Goal: Feedback & Contribution: Contribute content

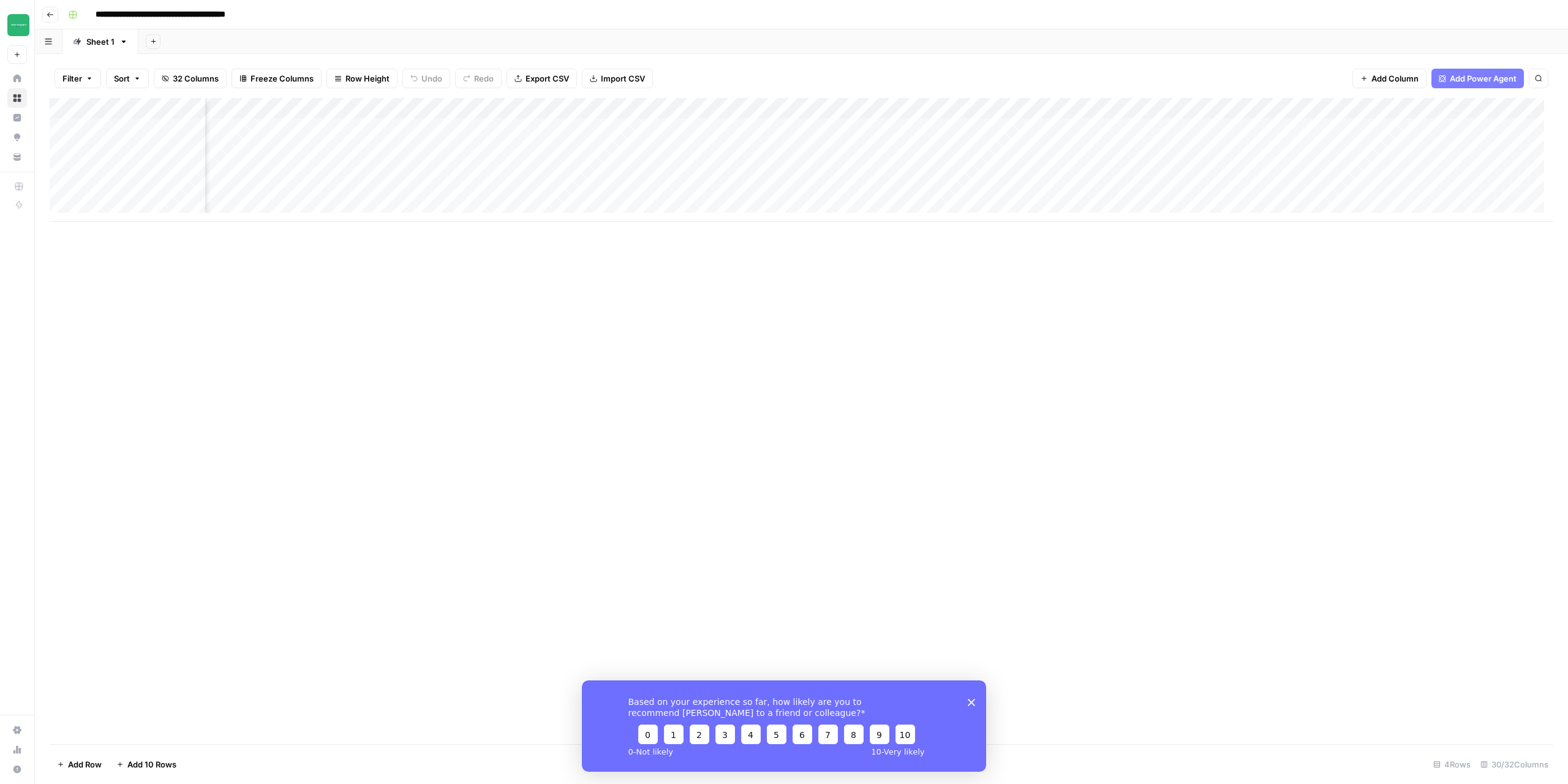
scroll to position [0, 2071]
click at [1421, 149] on div "Add Column" at bounding box center [801, 160] width 1504 height 123
click at [1467, 150] on div "Add Column" at bounding box center [801, 160] width 1504 height 123
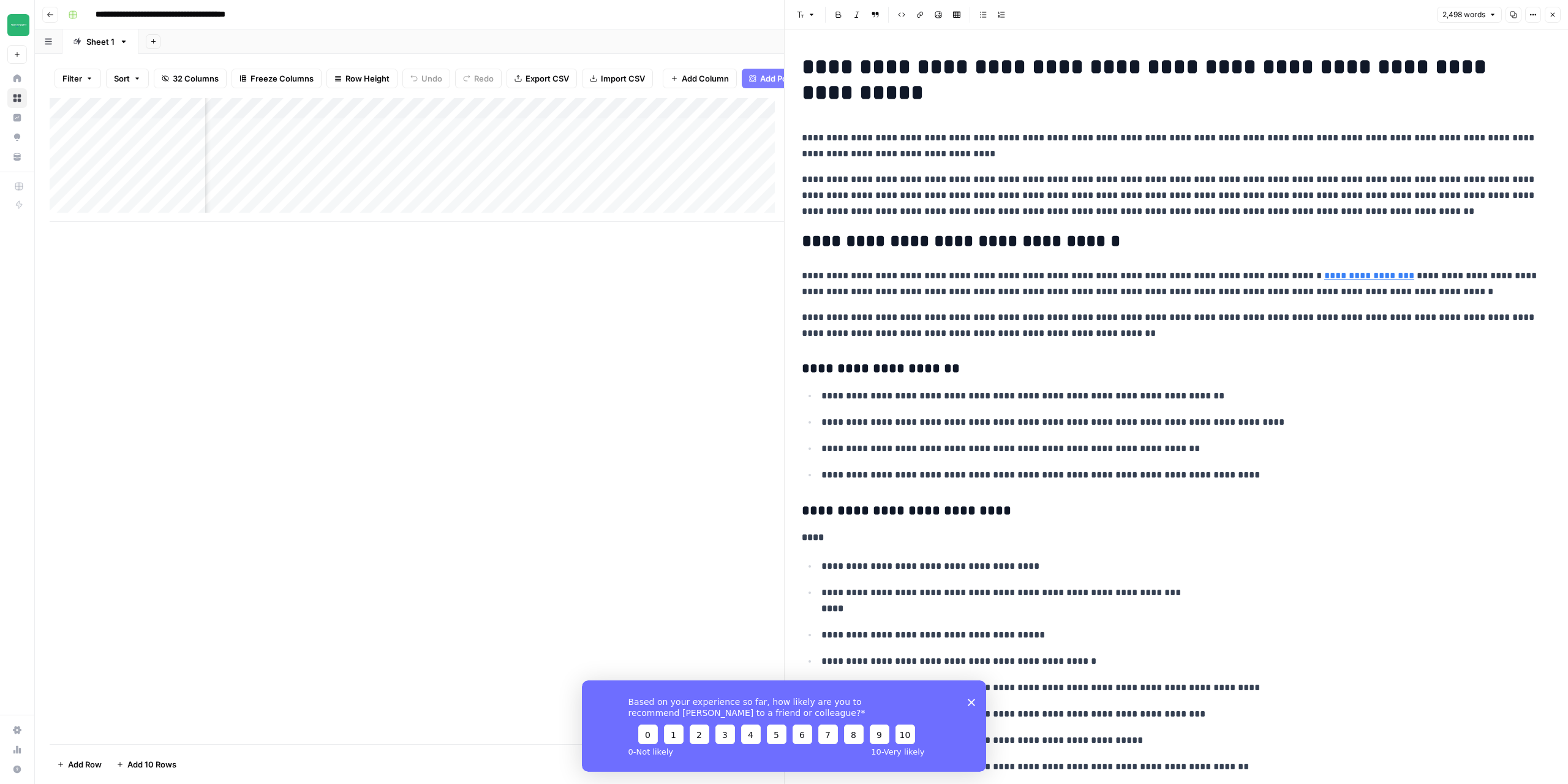
click at [1554, 19] on button "Close" at bounding box center [1553, 15] width 16 height 16
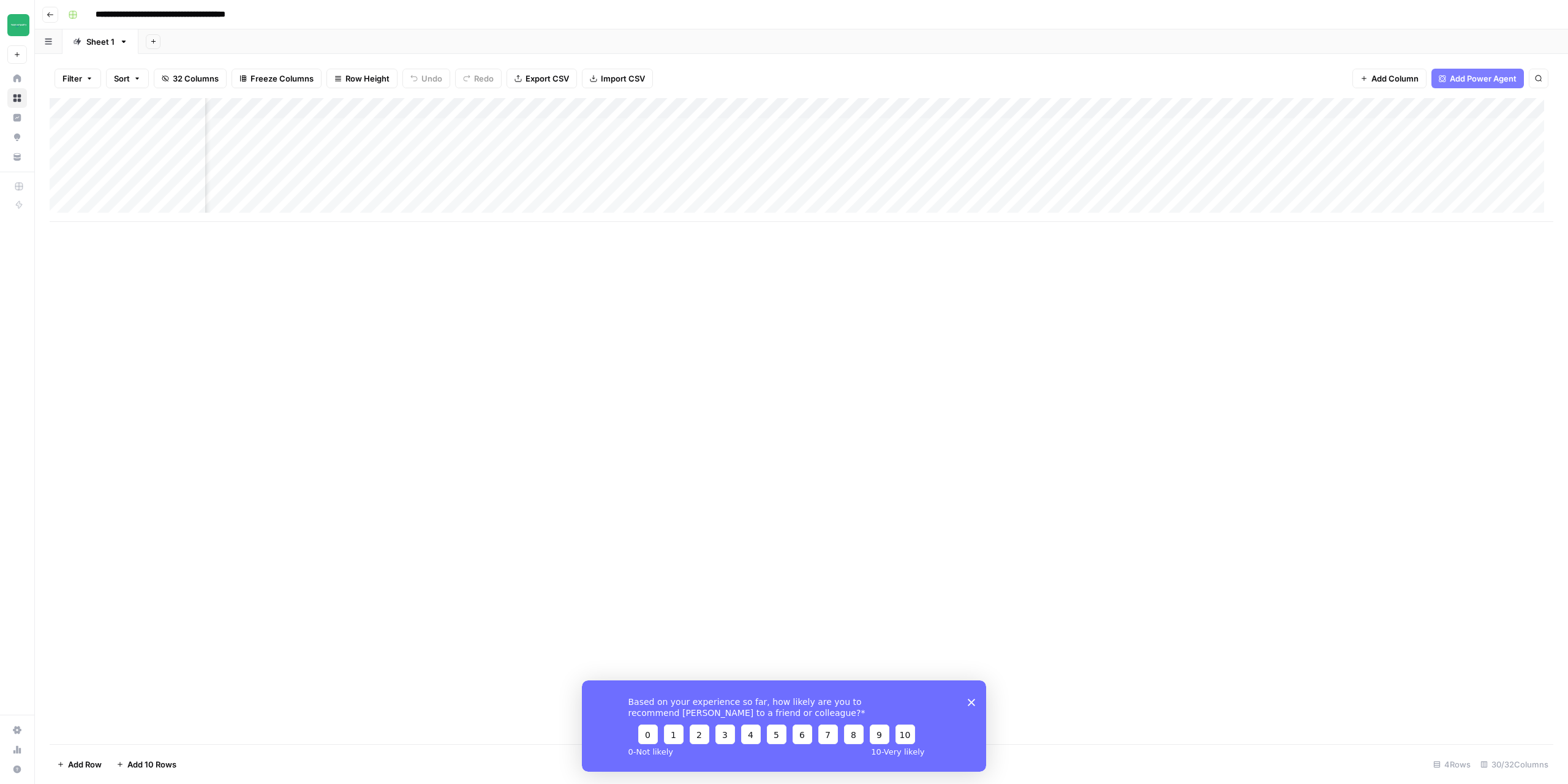
scroll to position [0, 1432]
click at [720, 149] on div "Add Column" at bounding box center [801, 160] width 1504 height 123
click at [1552, 16] on icon "button" at bounding box center [1553, 15] width 4 height 4
click at [612, 148] on div "Add Column" at bounding box center [801, 160] width 1504 height 123
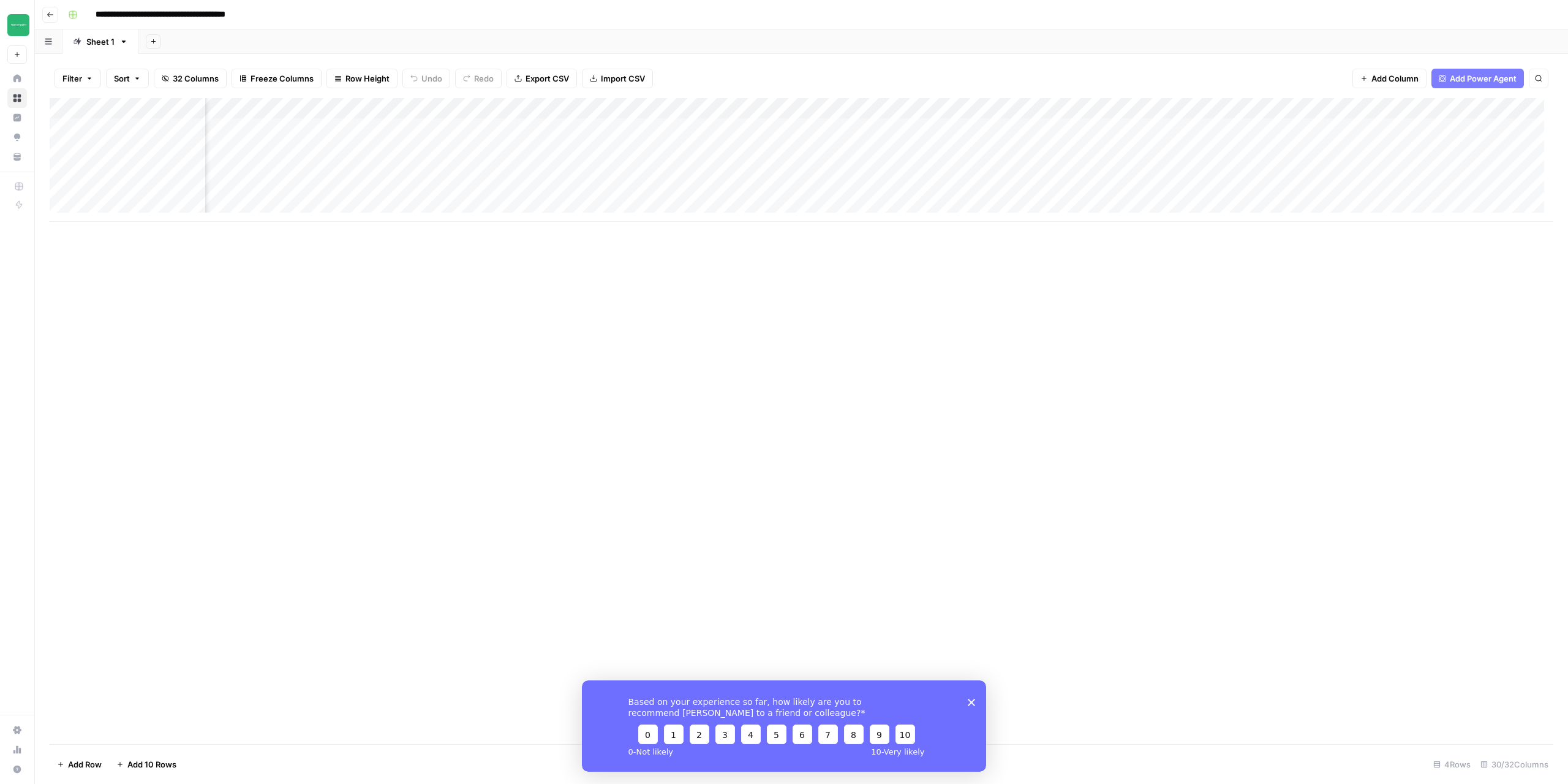
click at [612, 148] on div "Add Column" at bounding box center [801, 160] width 1504 height 123
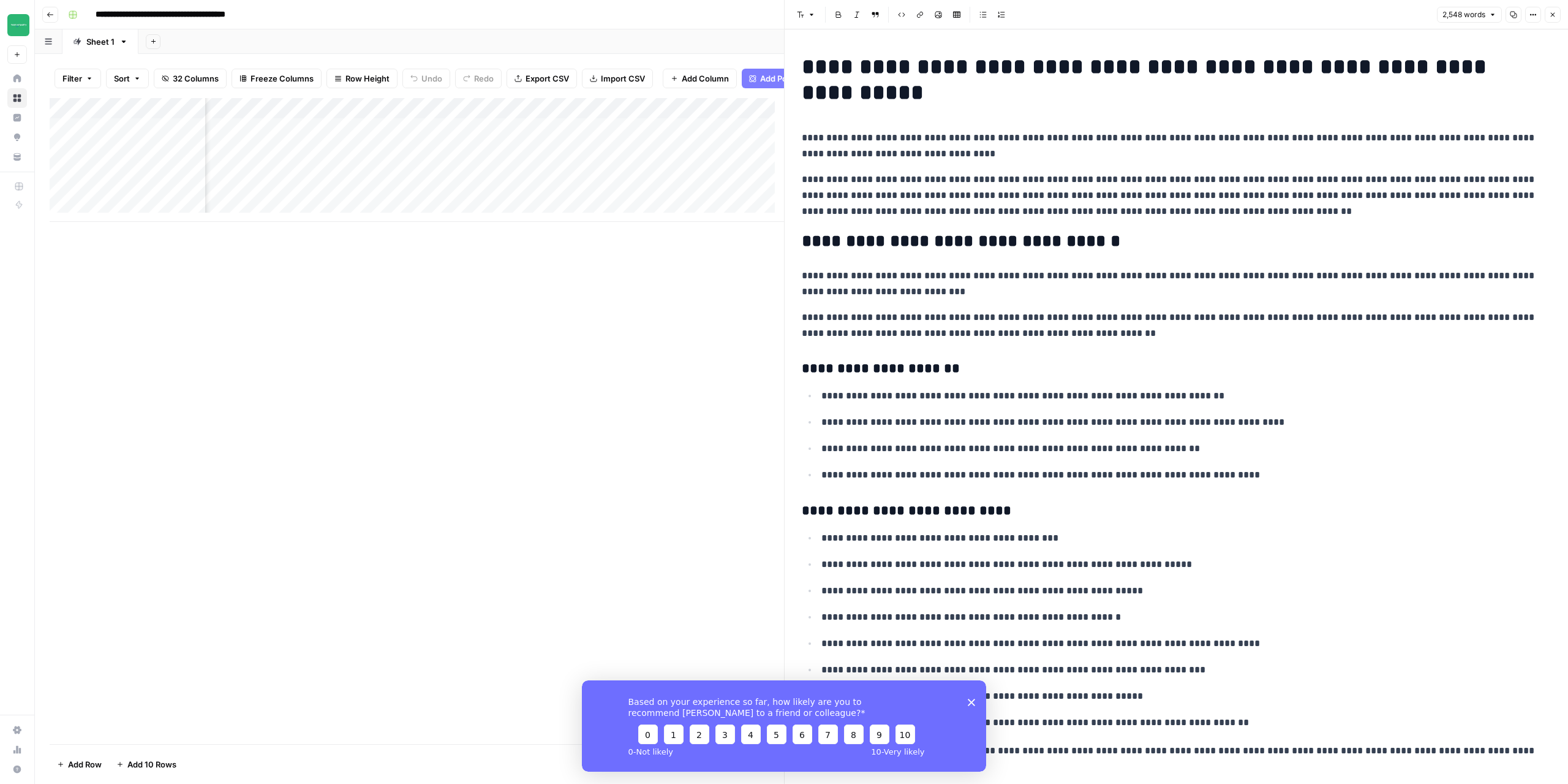
click at [987, 175] on p "**********" at bounding box center [1172, 195] width 740 height 48
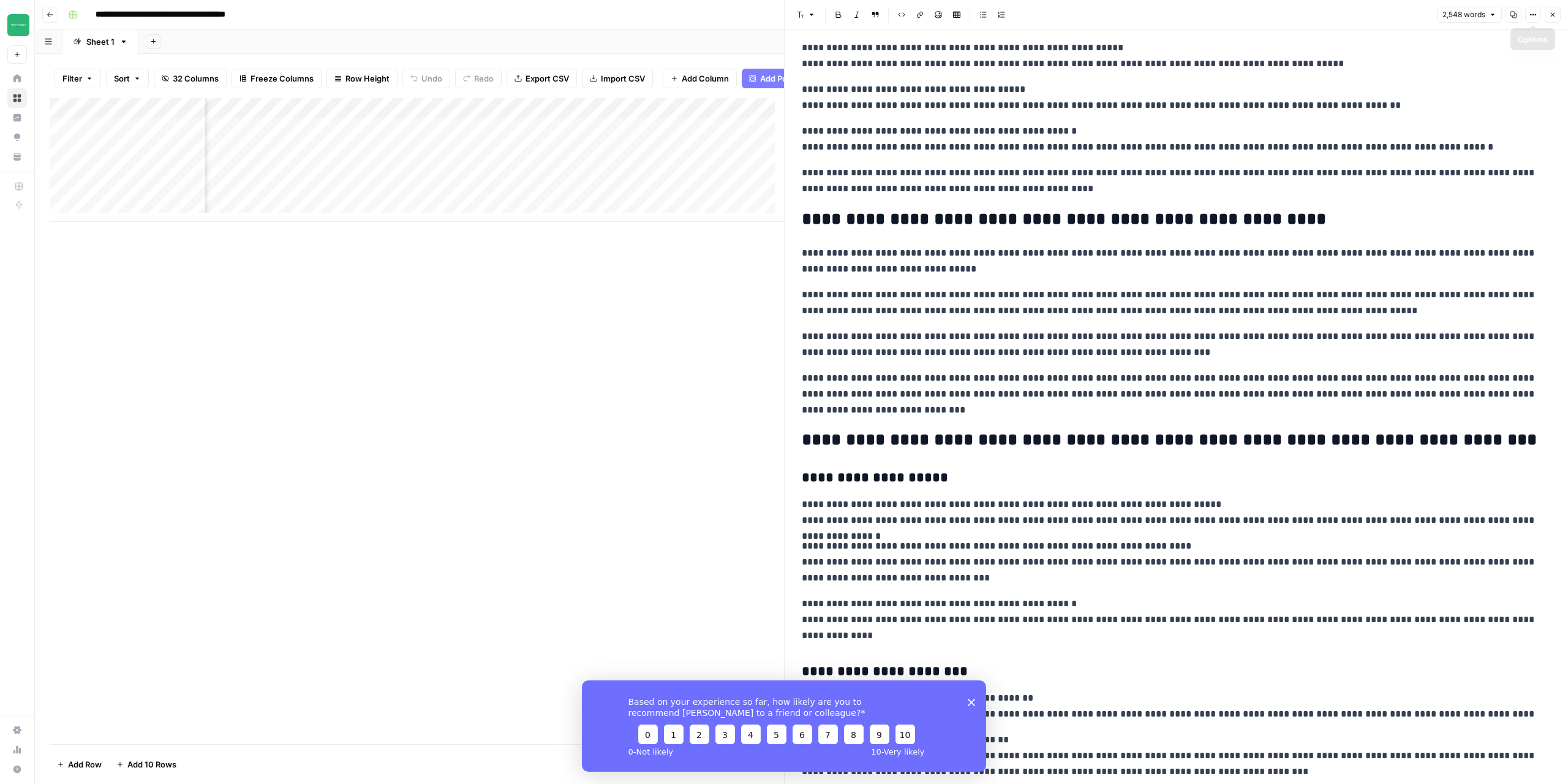
click at [1553, 15] on icon "button" at bounding box center [1553, 15] width 7 height 7
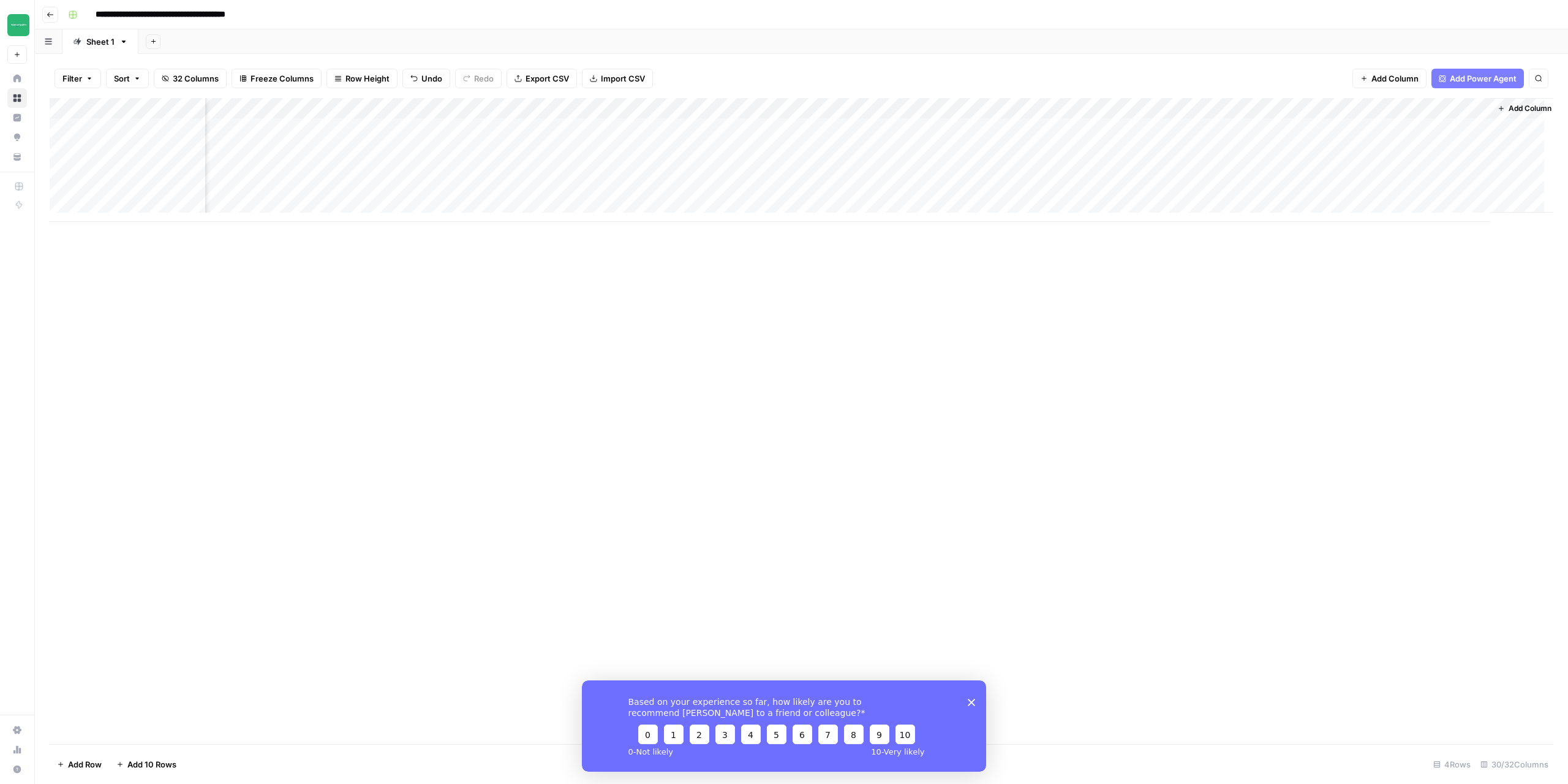
scroll to position [0, 2071]
click at [1420, 151] on div "Add Column" at bounding box center [801, 160] width 1504 height 123
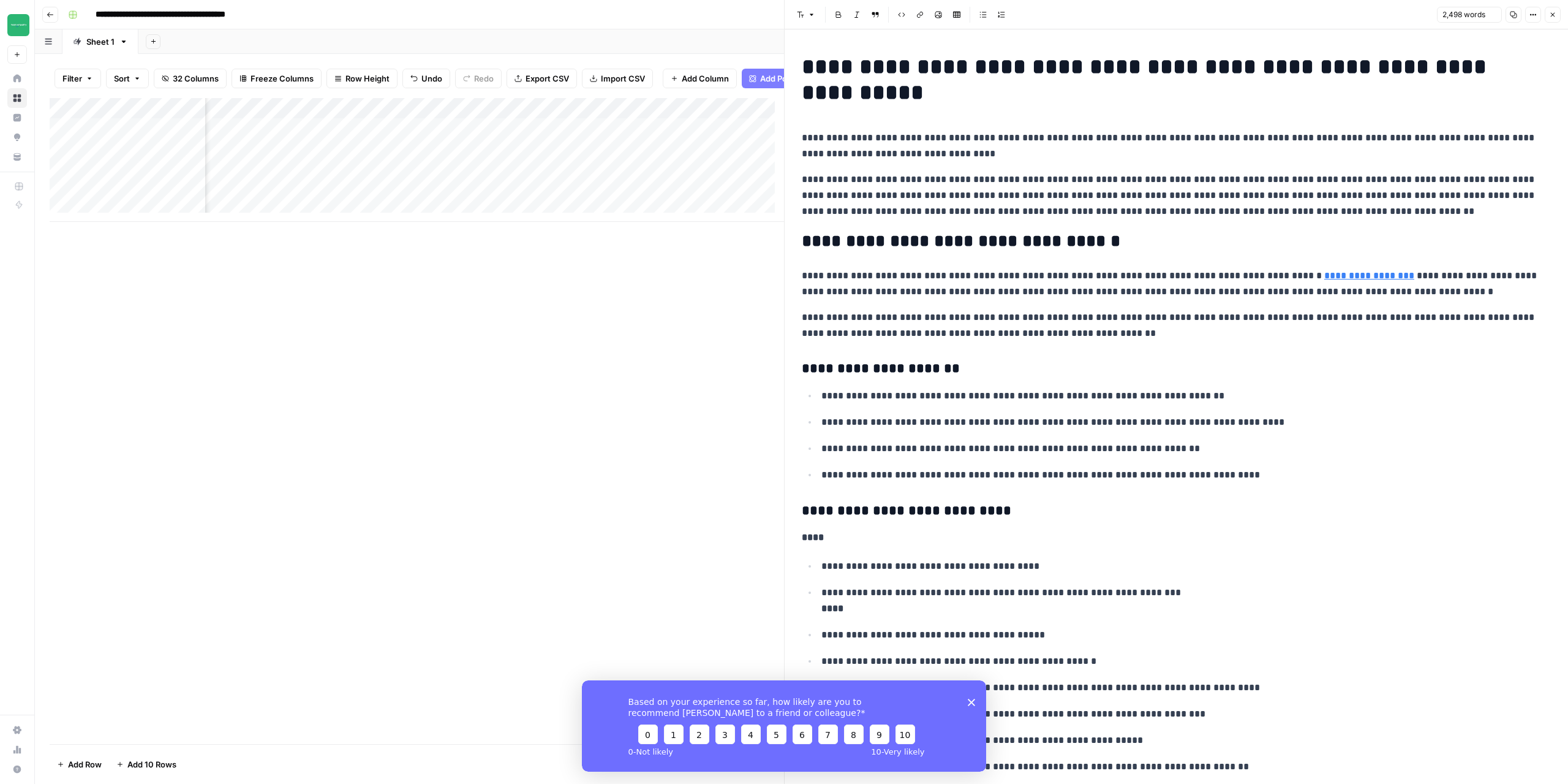
click at [879, 156] on p "**********" at bounding box center [1172, 145] width 740 height 32
copy div "**********"
click at [1553, 14] on icon "button" at bounding box center [1553, 15] width 4 height 4
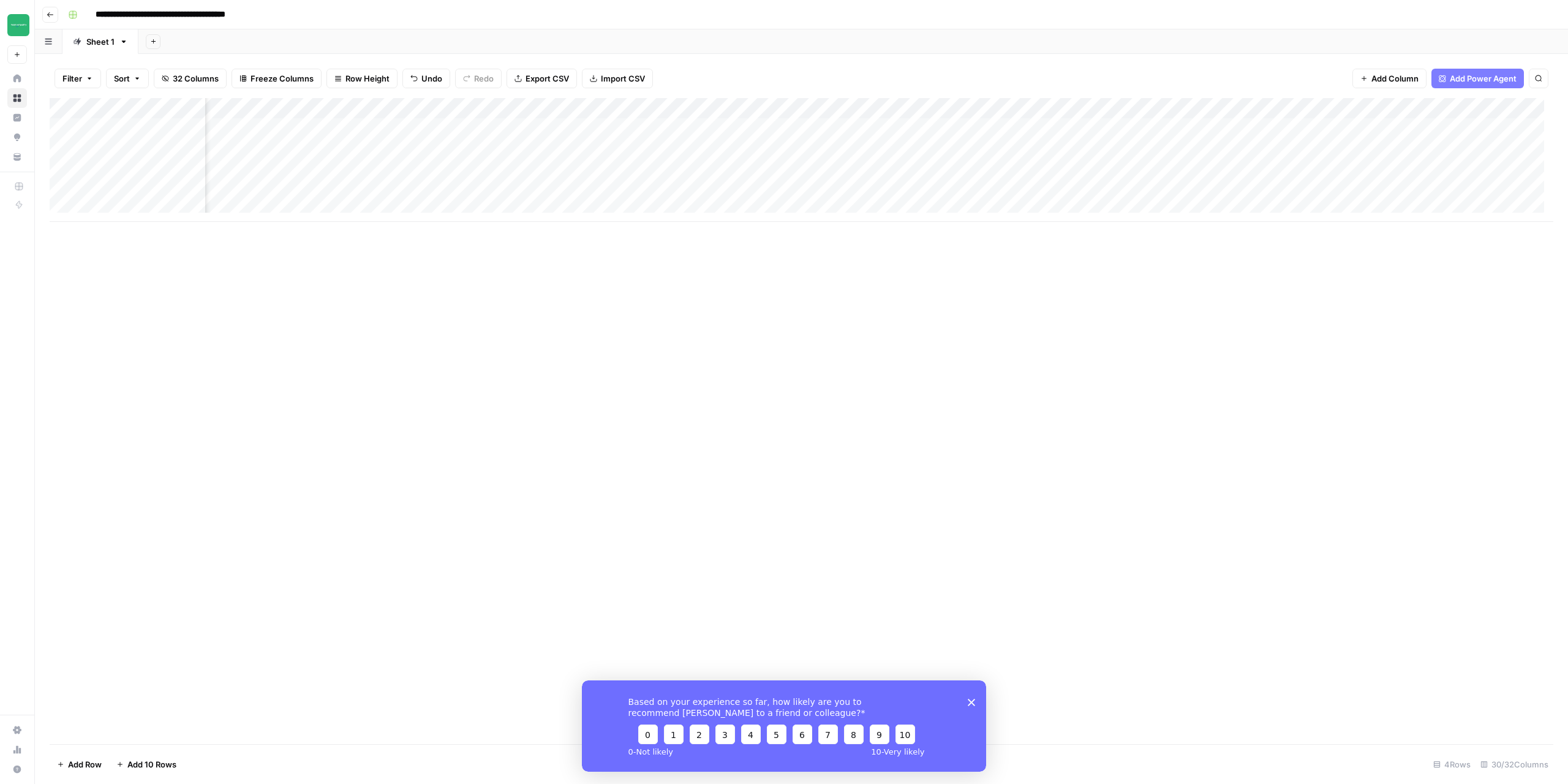
scroll to position [0, 1343]
click at [682, 152] on div "Add Column" at bounding box center [801, 160] width 1504 height 123
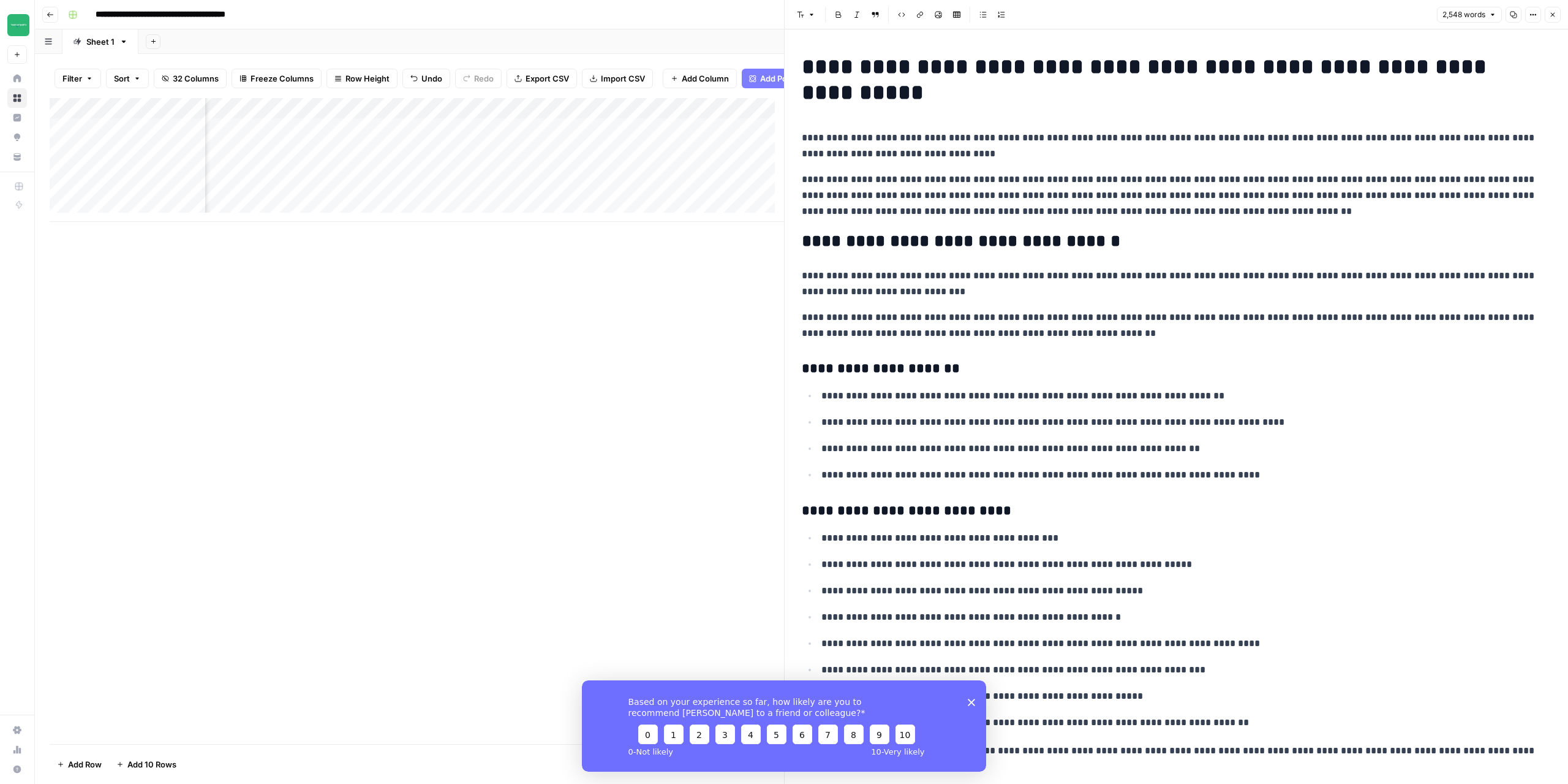
click at [928, 158] on p "**********" at bounding box center [1172, 145] width 740 height 32
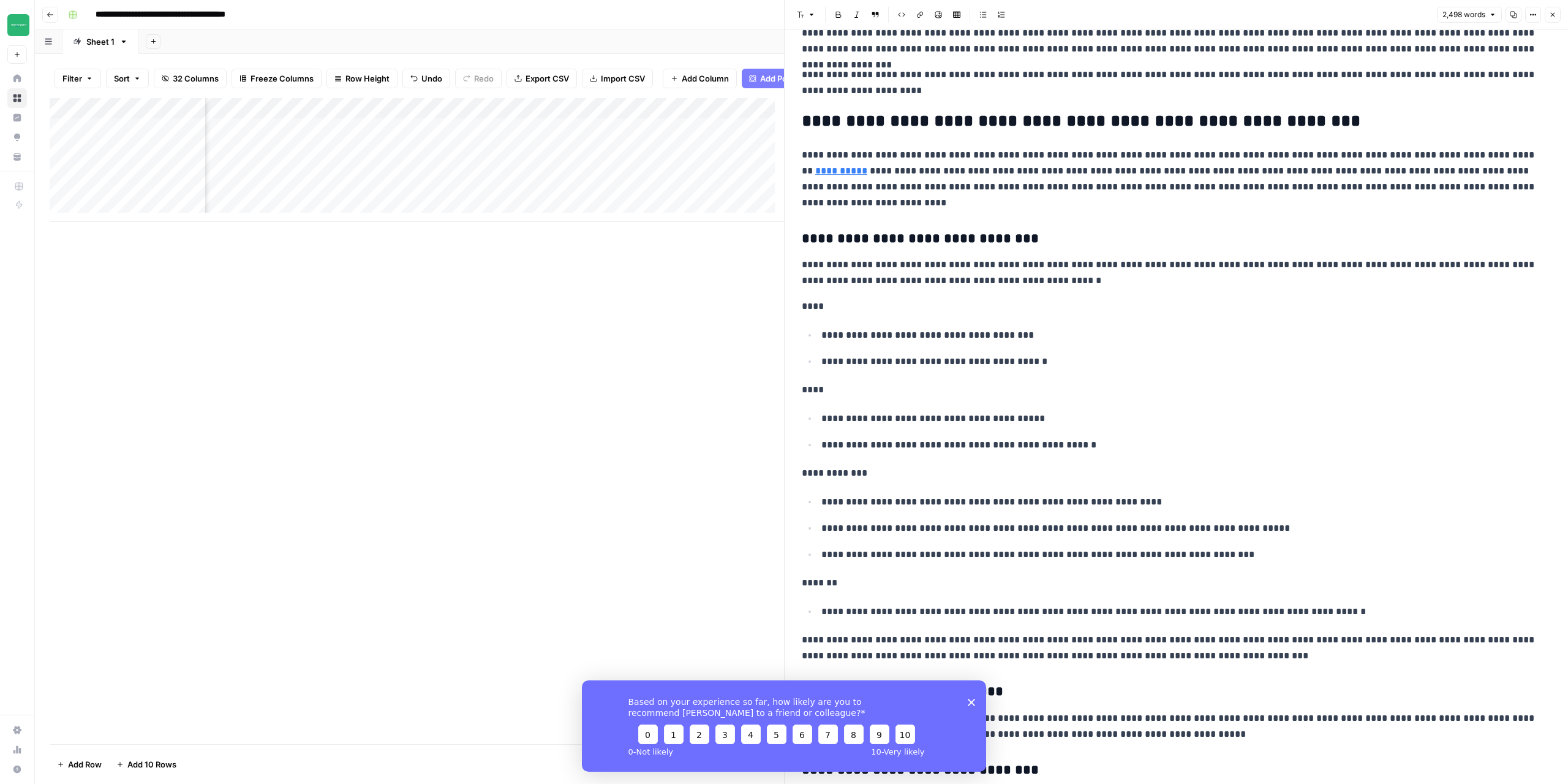
scroll to position [2962, 0]
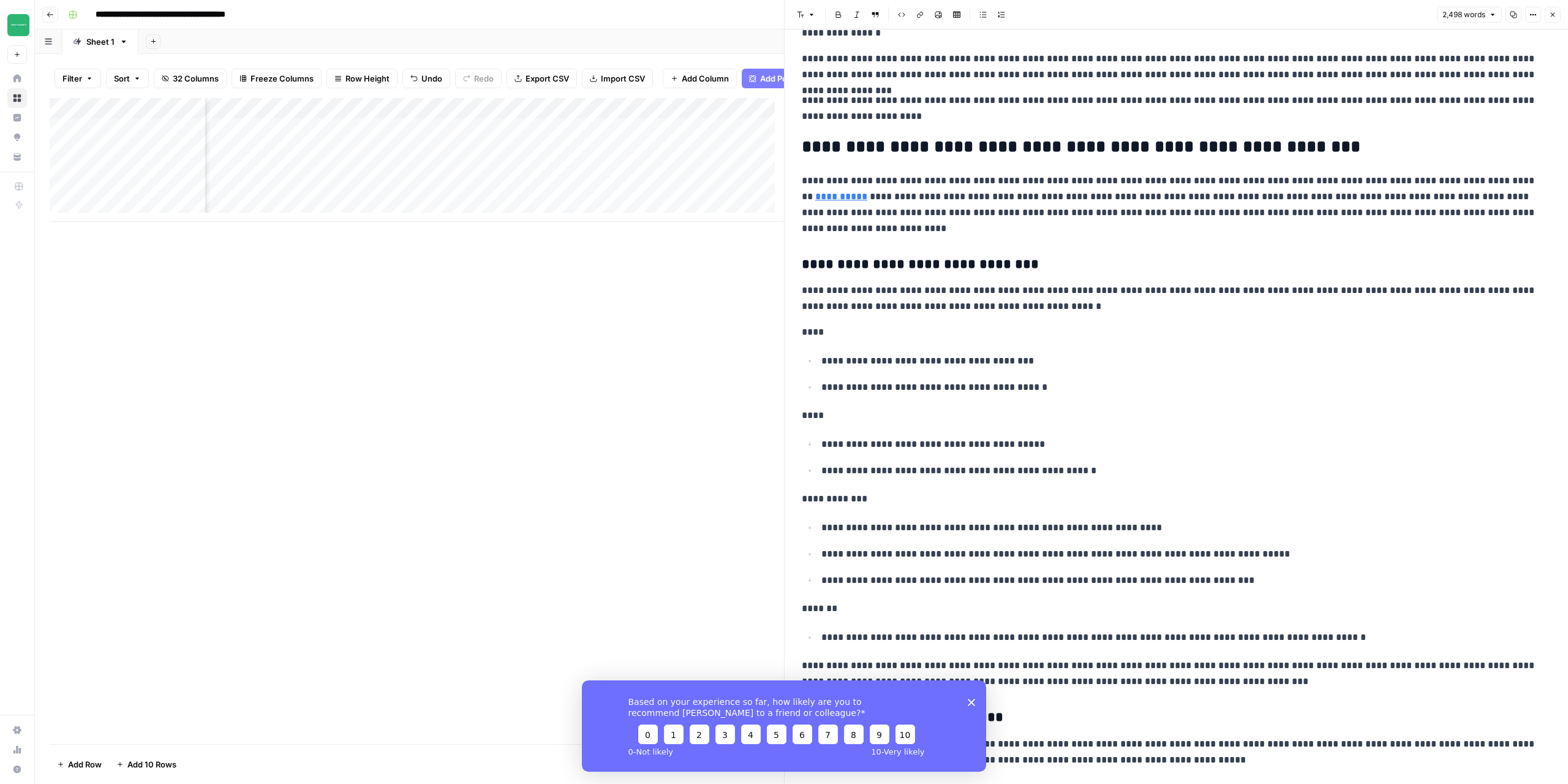
click at [1553, 15] on icon "button" at bounding box center [1553, 15] width 7 height 7
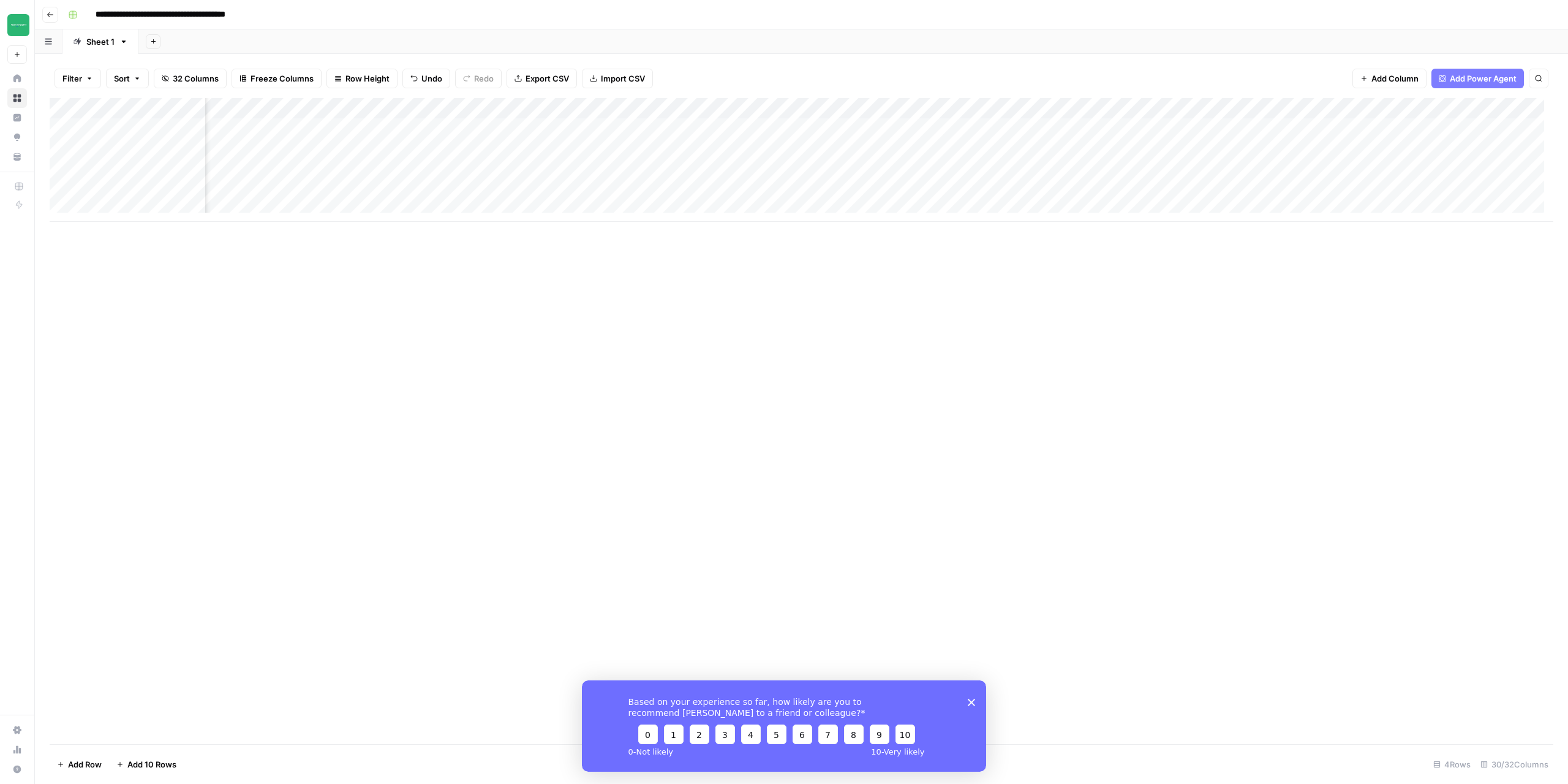
click at [779, 154] on div "Add Column" at bounding box center [801, 160] width 1504 height 123
click at [992, 89] on div at bounding box center [1177, 406] width 764 height 755
click at [944, 71] on div at bounding box center [1177, 62] width 764 height 26
click at [1553, 16] on icon "button" at bounding box center [1553, 15] width 7 height 7
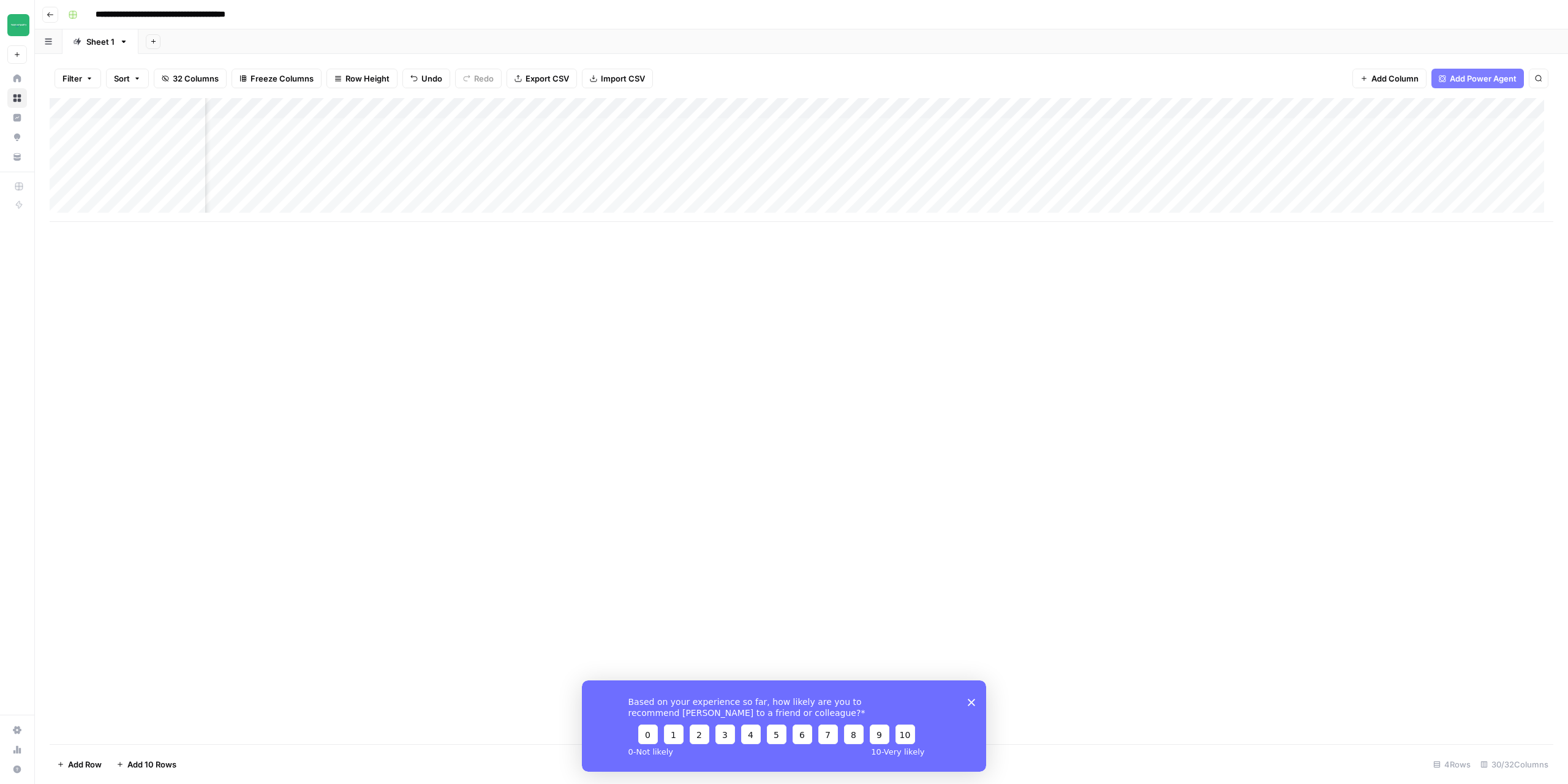
click at [965, 110] on div "Add Column" at bounding box center [801, 160] width 1504 height 123
click at [957, 211] on span "Configure Inputs" at bounding box center [953, 211] width 107 height 12
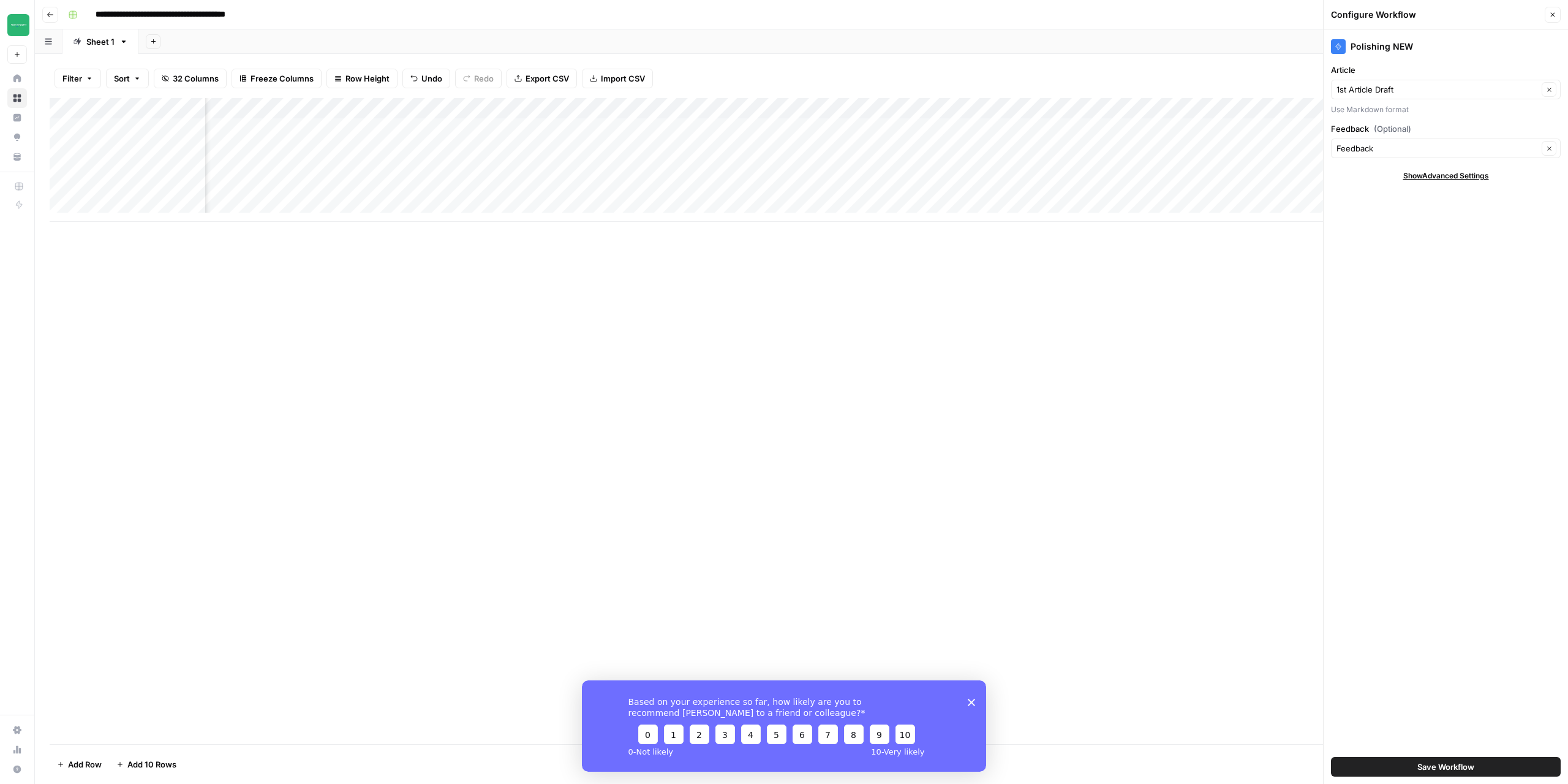
click at [1554, 15] on icon "button" at bounding box center [1553, 15] width 7 height 7
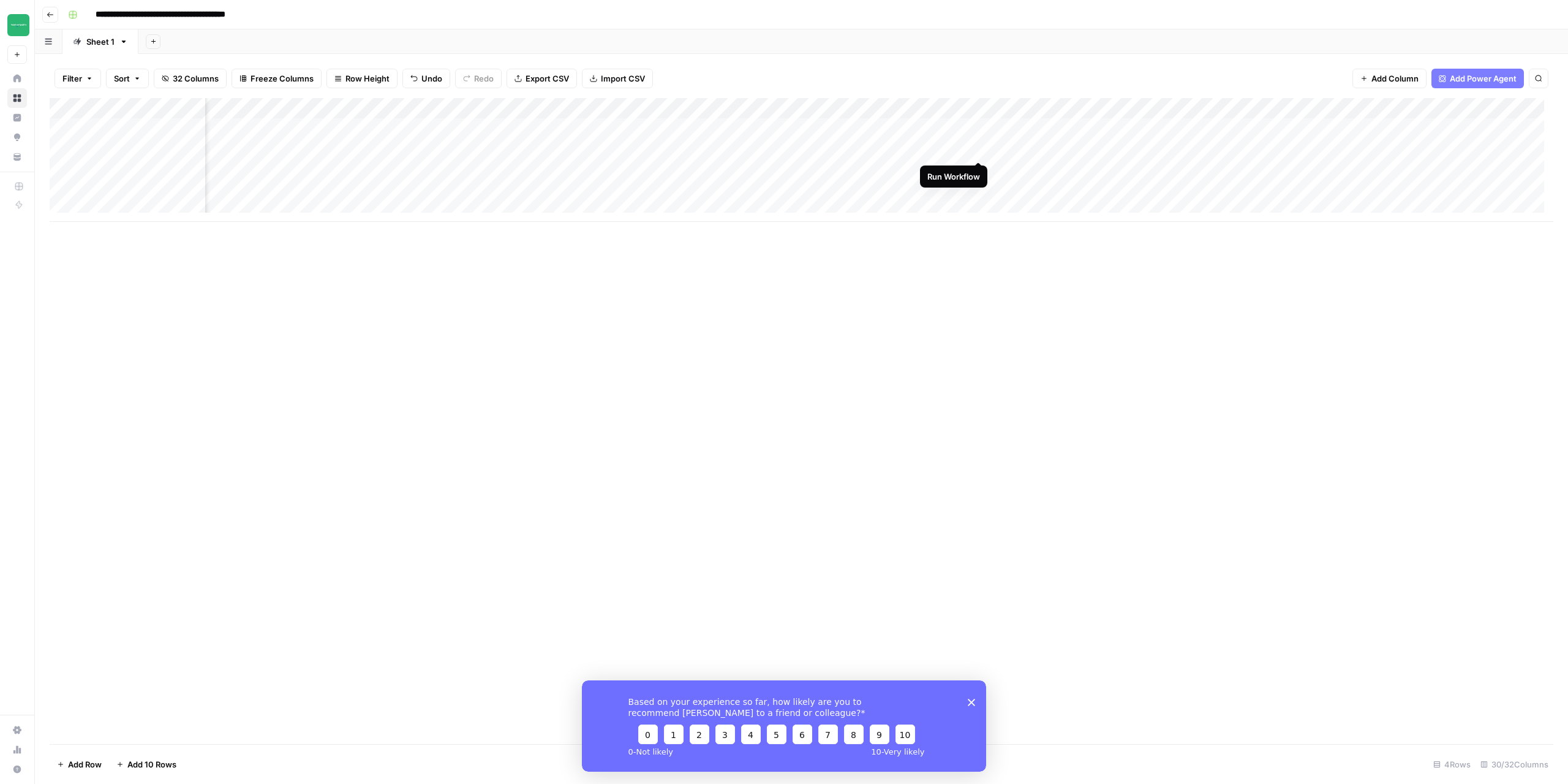
click at [981, 149] on div "Add Column" at bounding box center [801, 160] width 1504 height 123
click at [926, 146] on div "Add Column" at bounding box center [801, 160] width 1504 height 123
click at [866, 151] on div "Add Column" at bounding box center [801, 160] width 1504 height 123
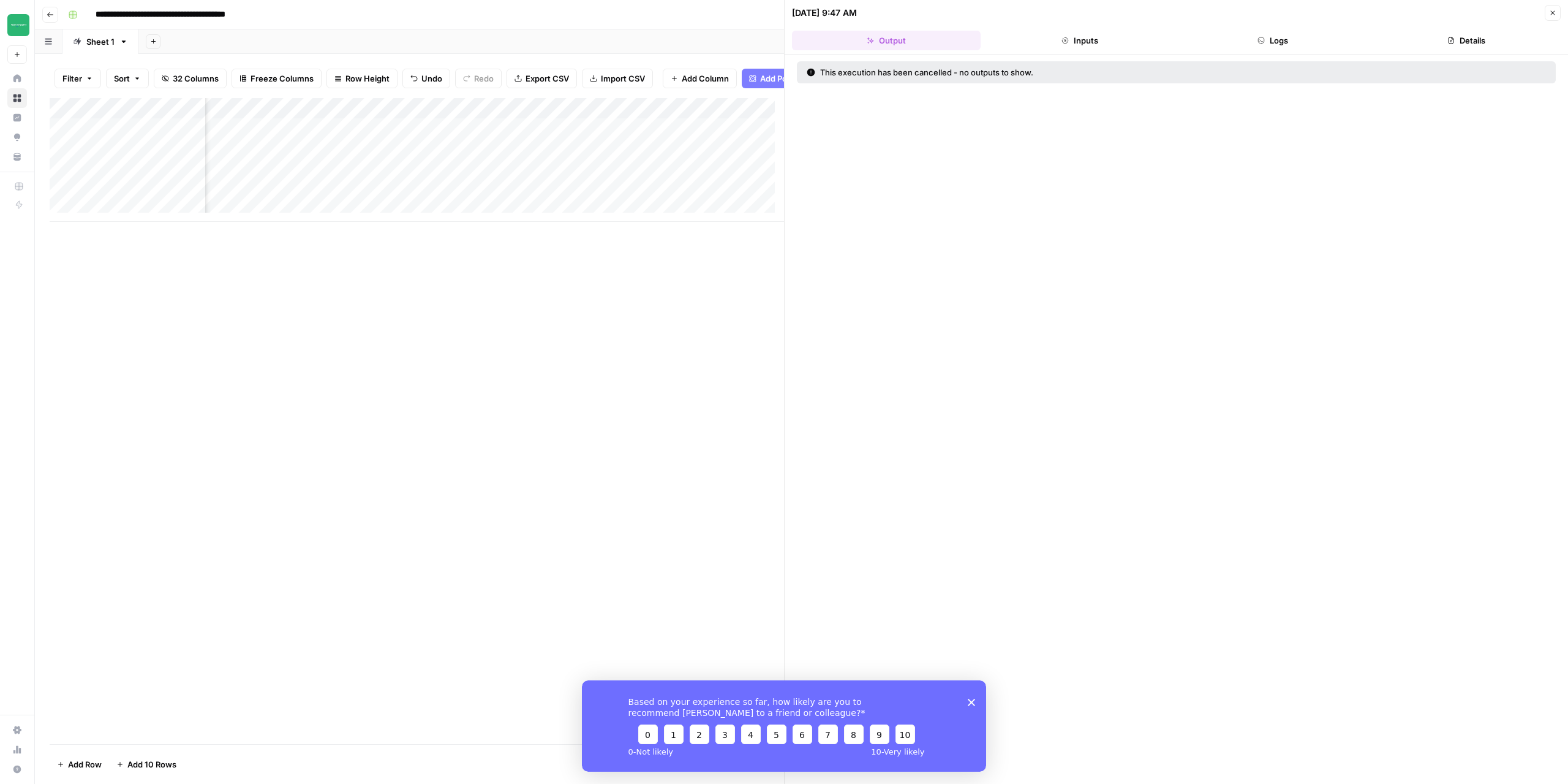
click at [748, 161] on div "Add Column" at bounding box center [417, 160] width 735 height 123
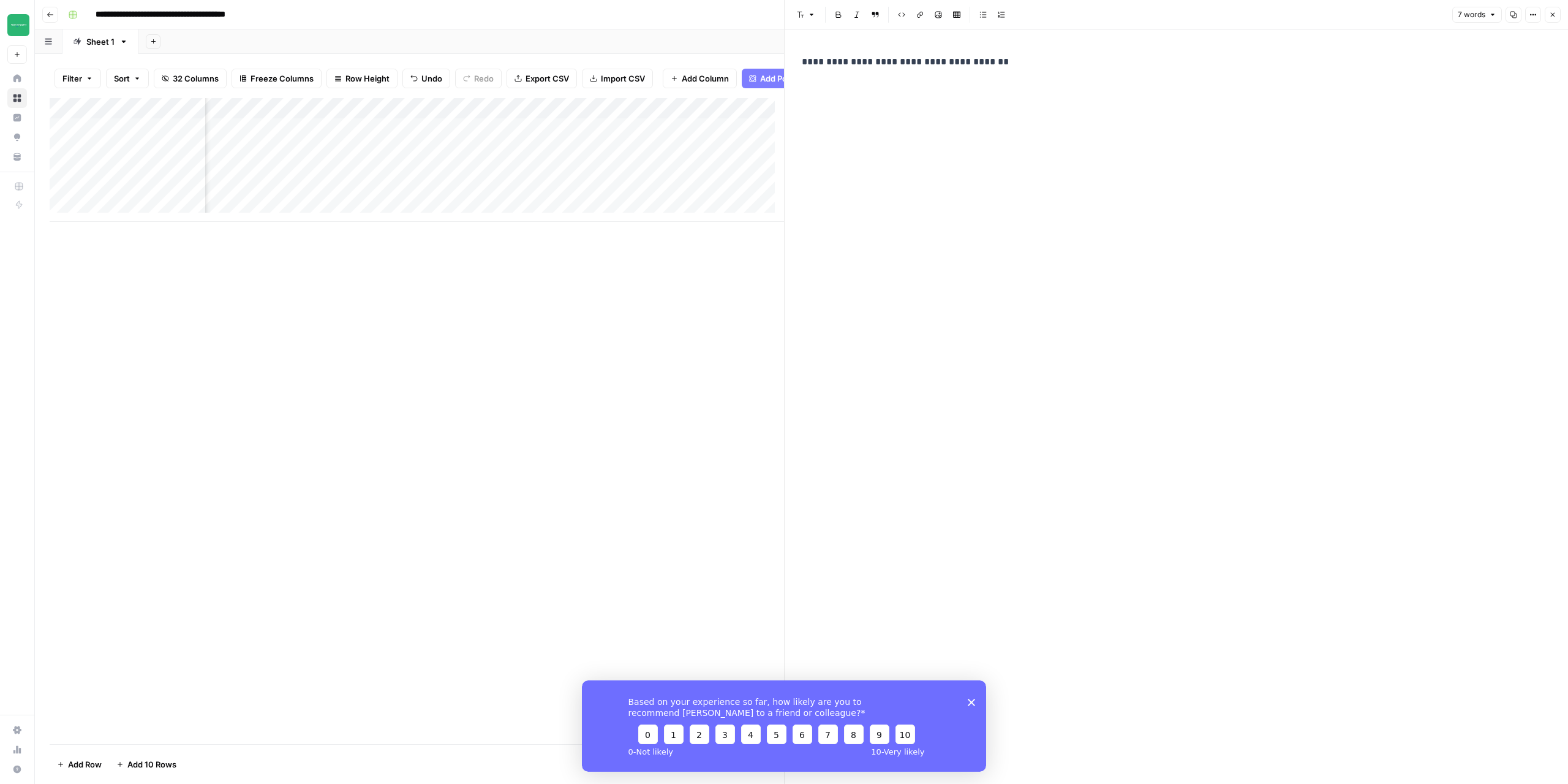
click at [1049, 70] on div "**********" at bounding box center [1177, 62] width 764 height 26
click at [854, 93] on p "**********" at bounding box center [1177, 77] width 749 height 48
click at [842, 92] on p "**********" at bounding box center [1177, 77] width 749 height 48
click at [943, 93] on p "**********" at bounding box center [1177, 77] width 749 height 48
click at [1553, 17] on icon "button" at bounding box center [1553, 15] width 7 height 7
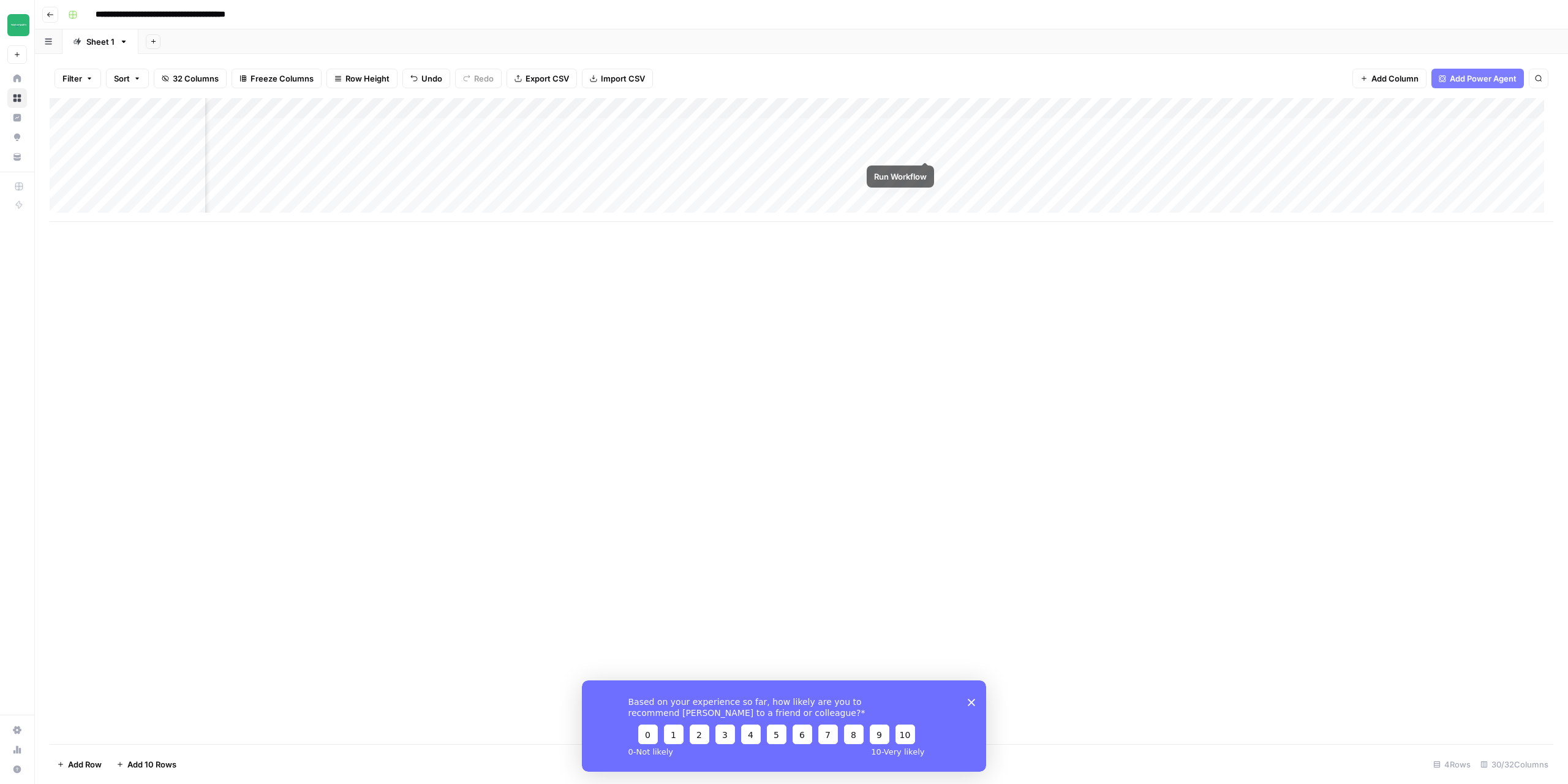
click at [929, 148] on div "Add Column" at bounding box center [801, 160] width 1504 height 123
click at [971, 701] on polygon "Close survey" at bounding box center [971, 701] width 7 height 7
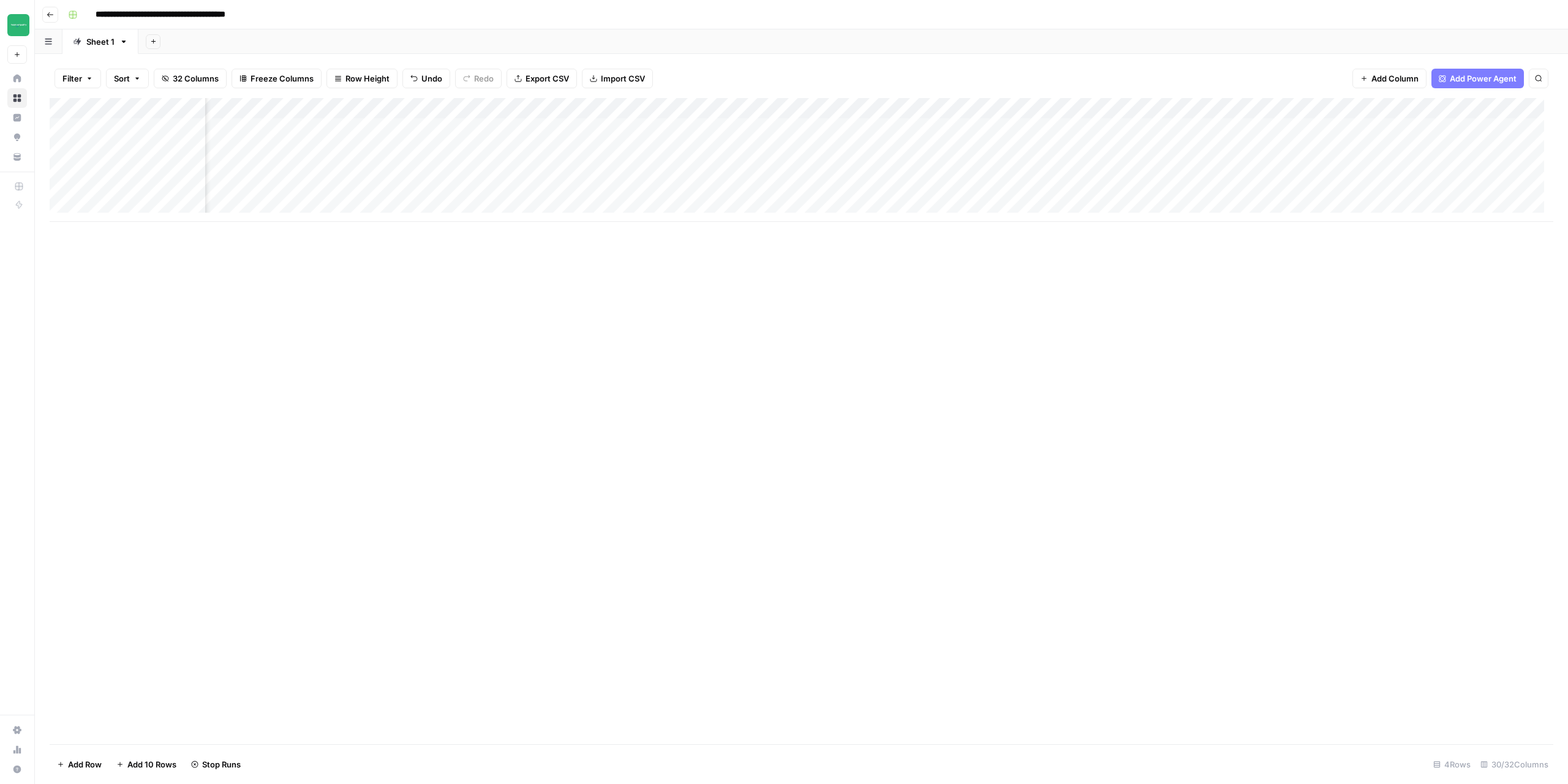
scroll to position [0, 2071]
click at [1462, 168] on div "Add Column" at bounding box center [801, 160] width 1504 height 123
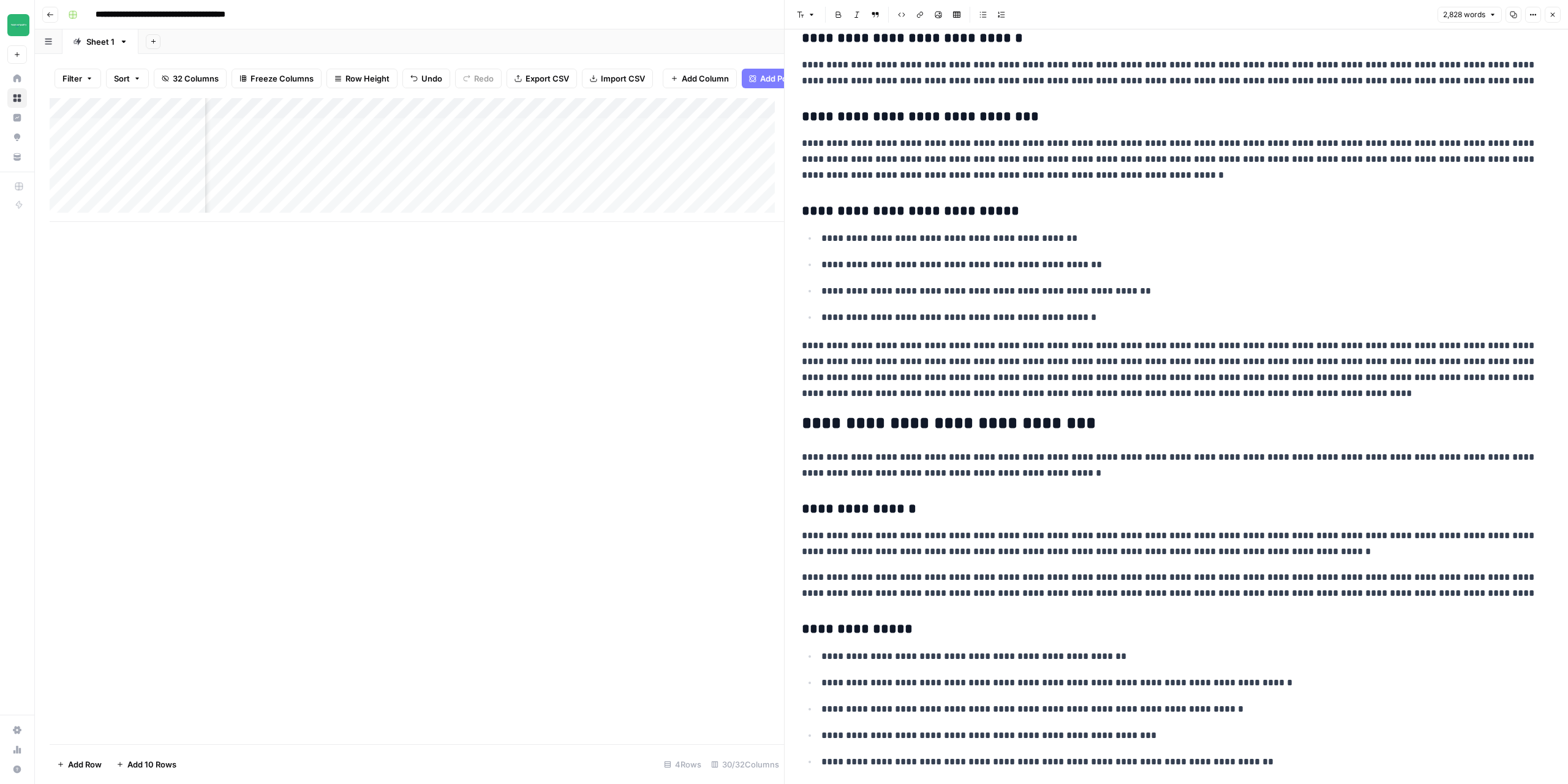
scroll to position [1042, 0]
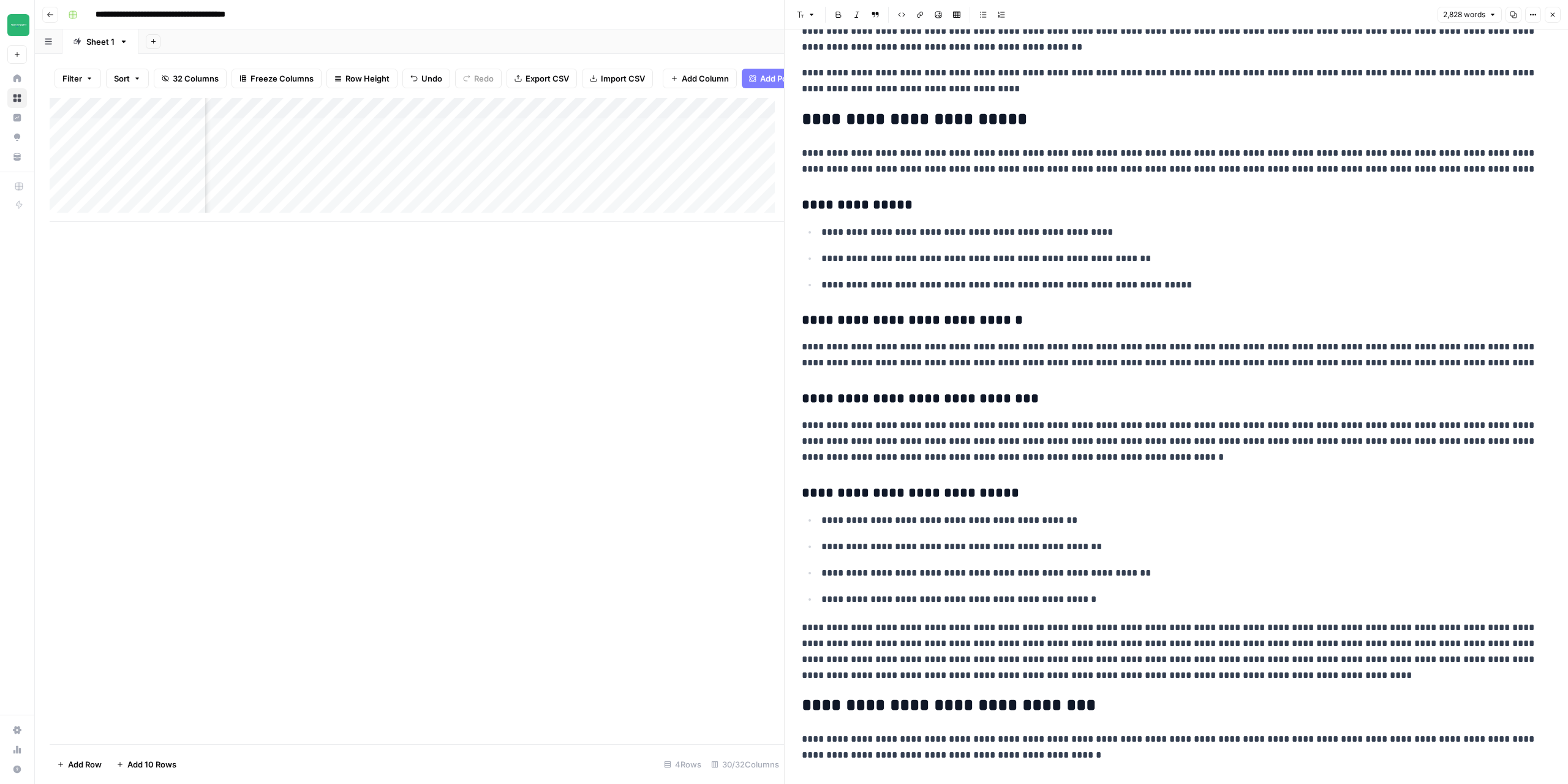
click at [926, 90] on p "**********" at bounding box center [1172, 80] width 740 height 32
copy div "**********"
click at [141, 160] on div "Add Column" at bounding box center [417, 160] width 735 height 123
click at [546, 159] on div "Add Column" at bounding box center [417, 160] width 735 height 123
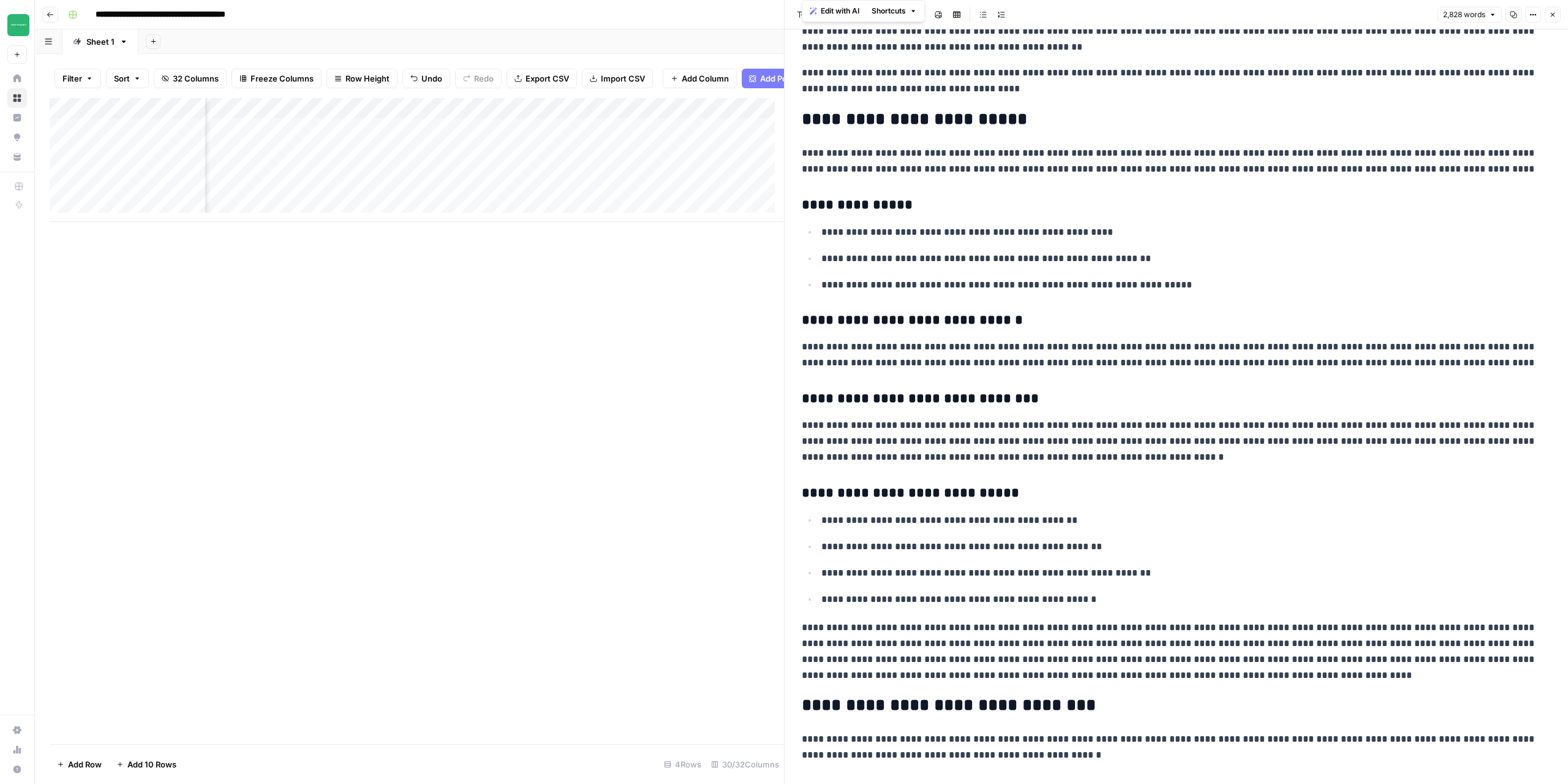
click at [546, 159] on div "Add Column" at bounding box center [417, 160] width 735 height 123
click at [641, 198] on div "Add Column" at bounding box center [417, 160] width 735 height 123
click at [628, 158] on div "Add Column" at bounding box center [417, 160] width 735 height 123
click at [728, 167] on textarea "**********" at bounding box center [715, 166] width 245 height 29
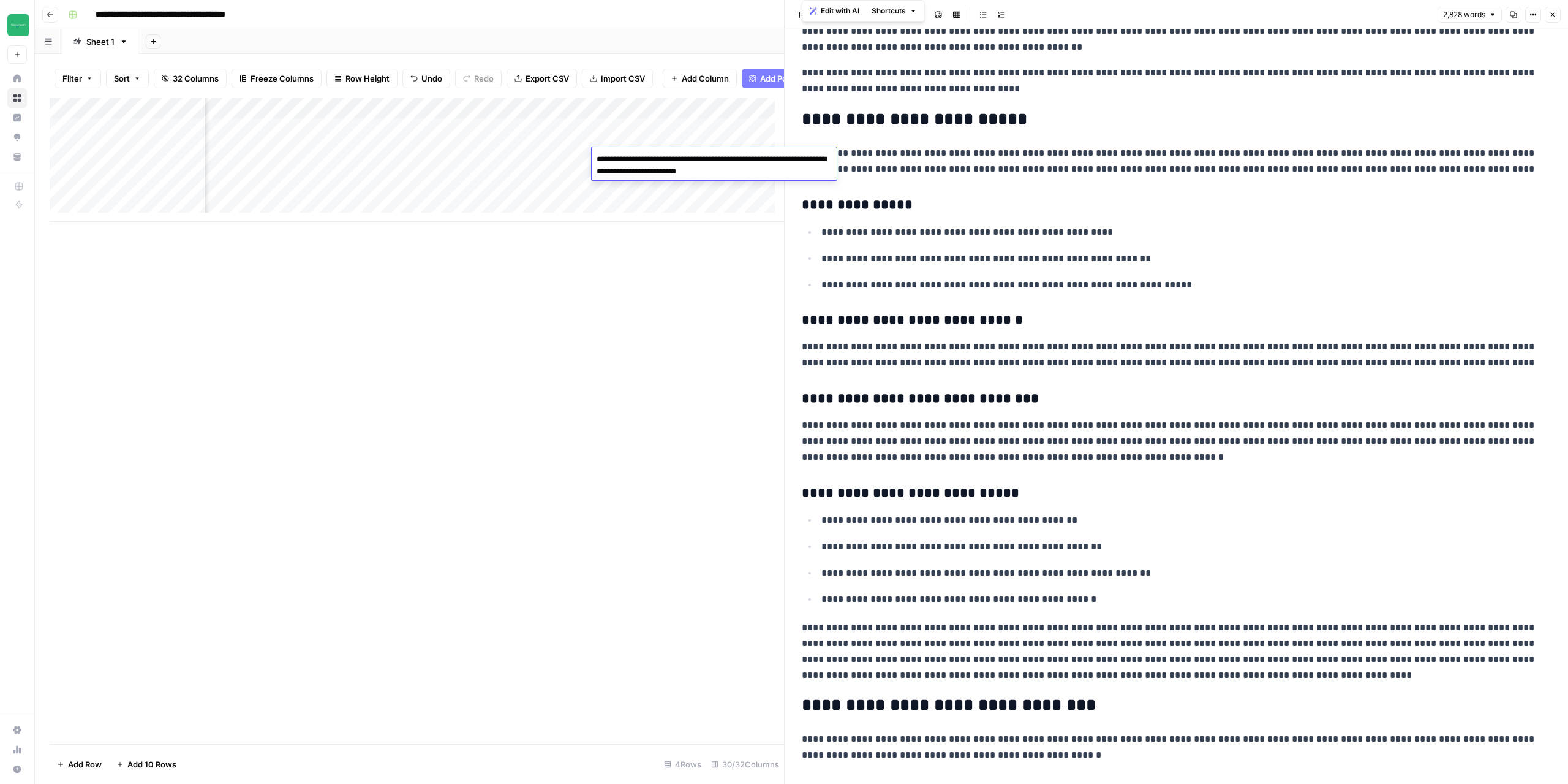
click at [593, 235] on div "Add Column" at bounding box center [417, 421] width 735 height 646
click at [739, 154] on div "Add Column" at bounding box center [417, 160] width 735 height 123
drag, startPoint x: 1556, startPoint y: 16, endPoint x: 1471, endPoint y: 31, distance: 86.3
click at [1557, 16] on button "Close" at bounding box center [1553, 15] width 16 height 16
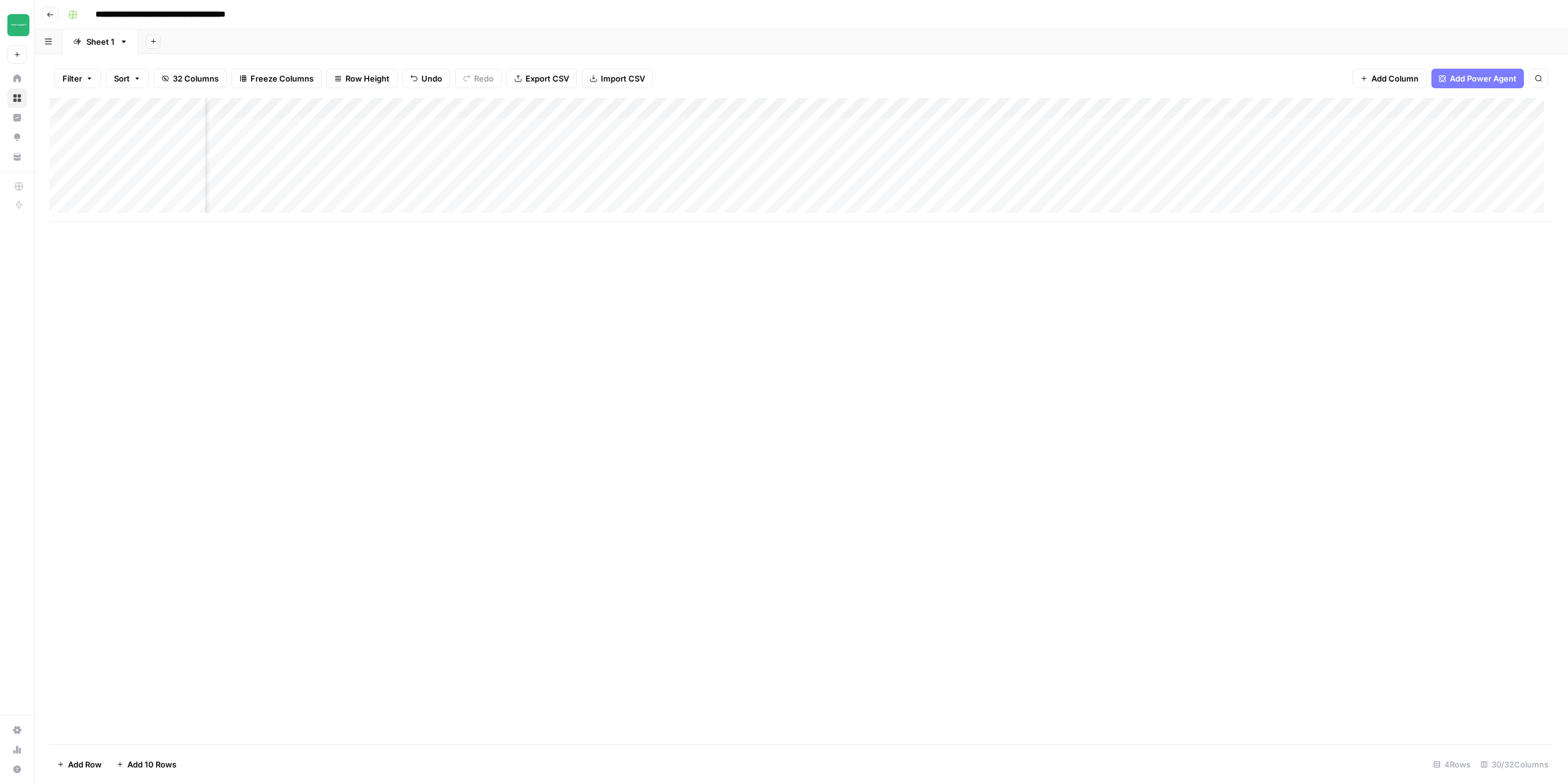
scroll to position [0, 1515]
click at [919, 153] on div "Add Column" at bounding box center [801, 160] width 1504 height 123
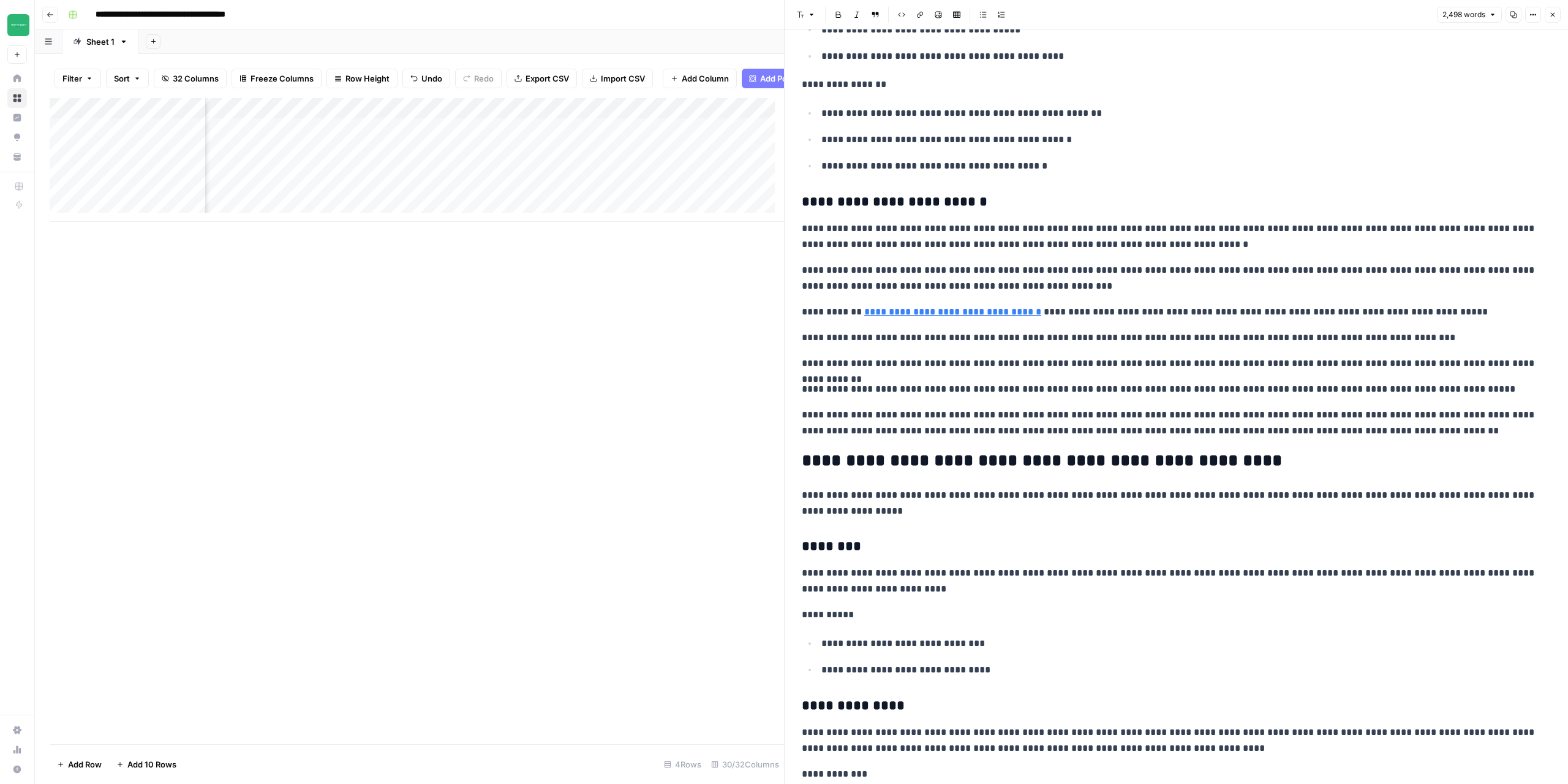
scroll to position [2146, 0]
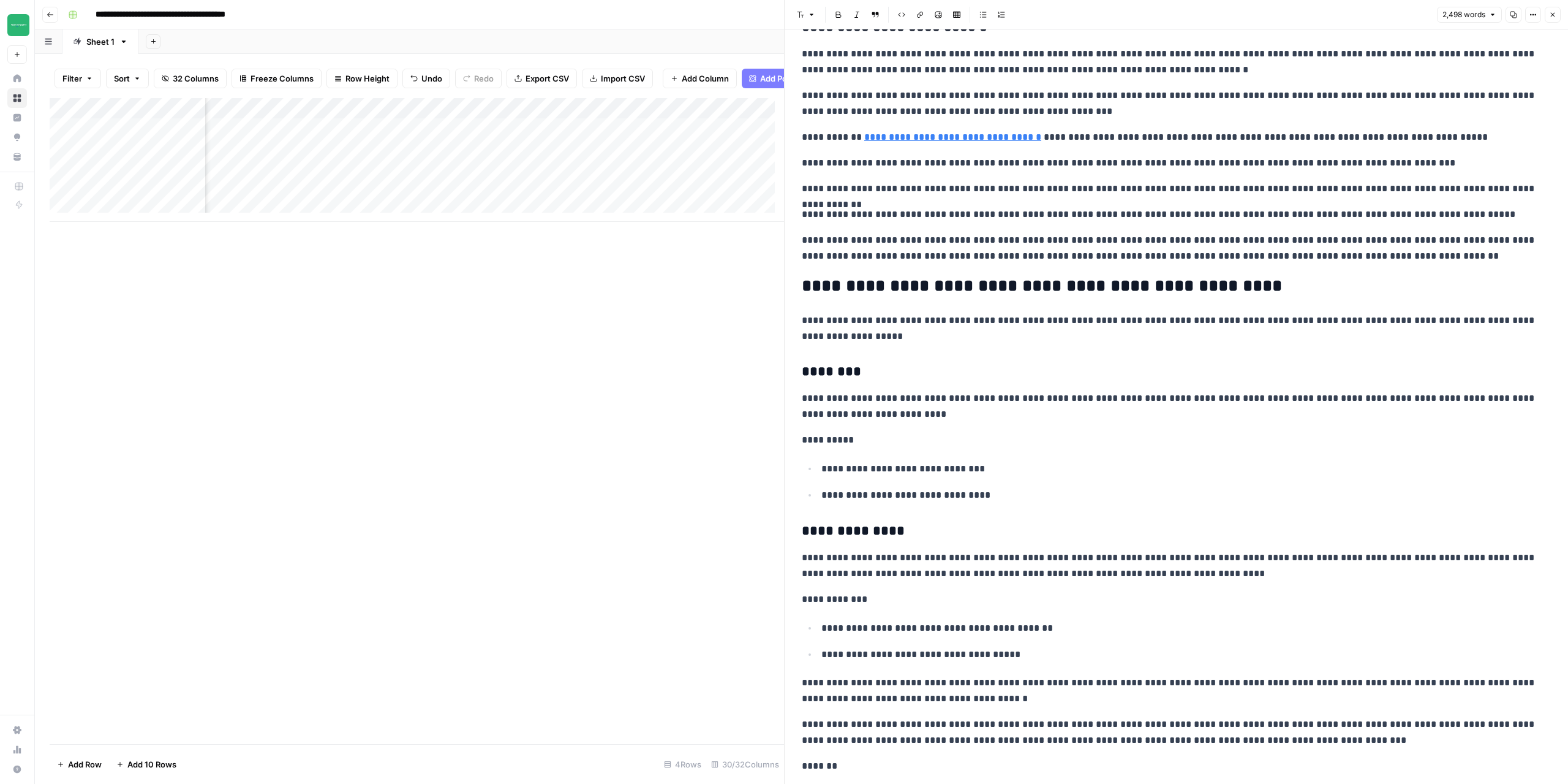
click at [972, 174] on div "**********" at bounding box center [1177, 488] width 764 height 5170
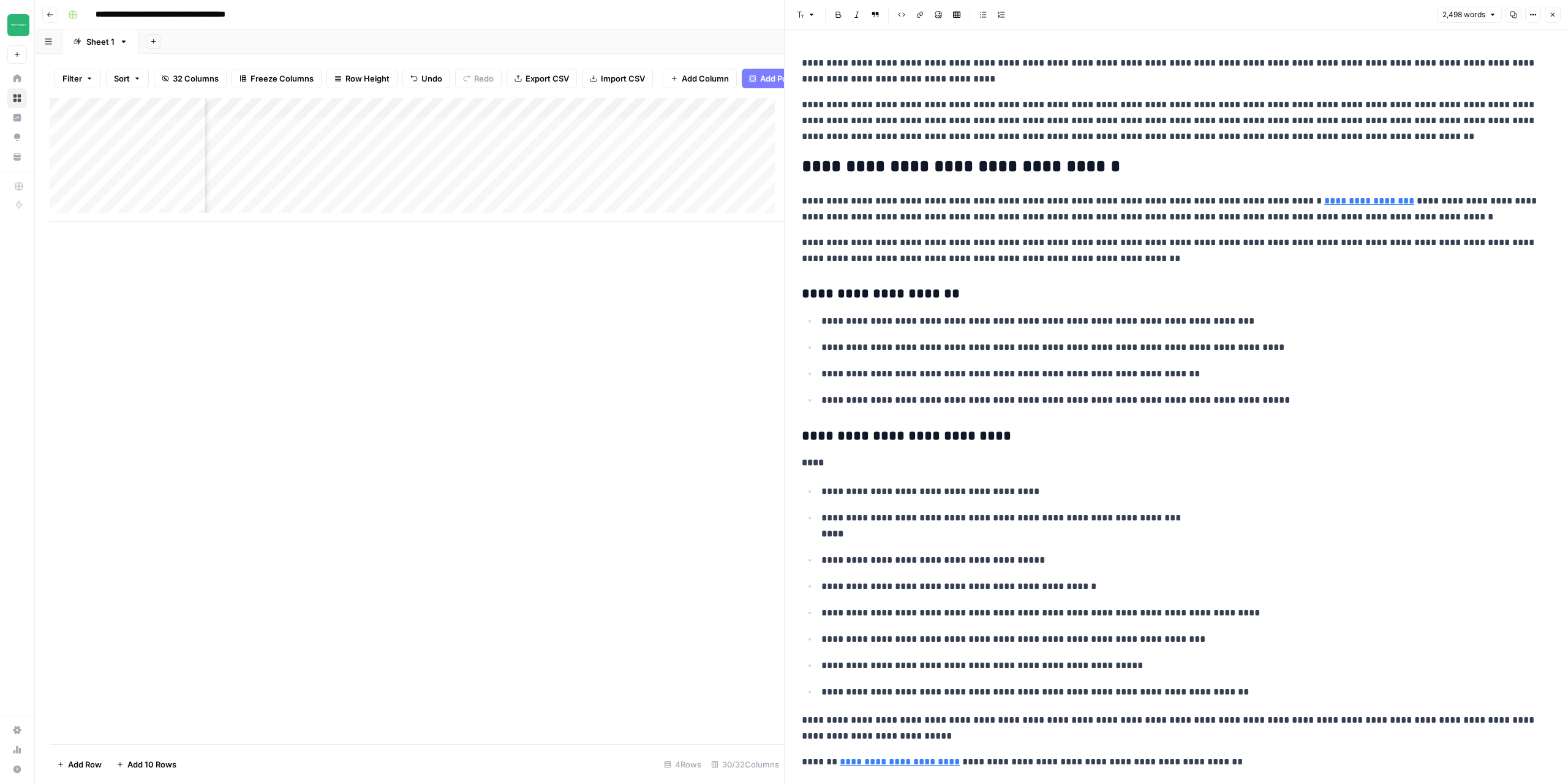
scroll to position [0, 0]
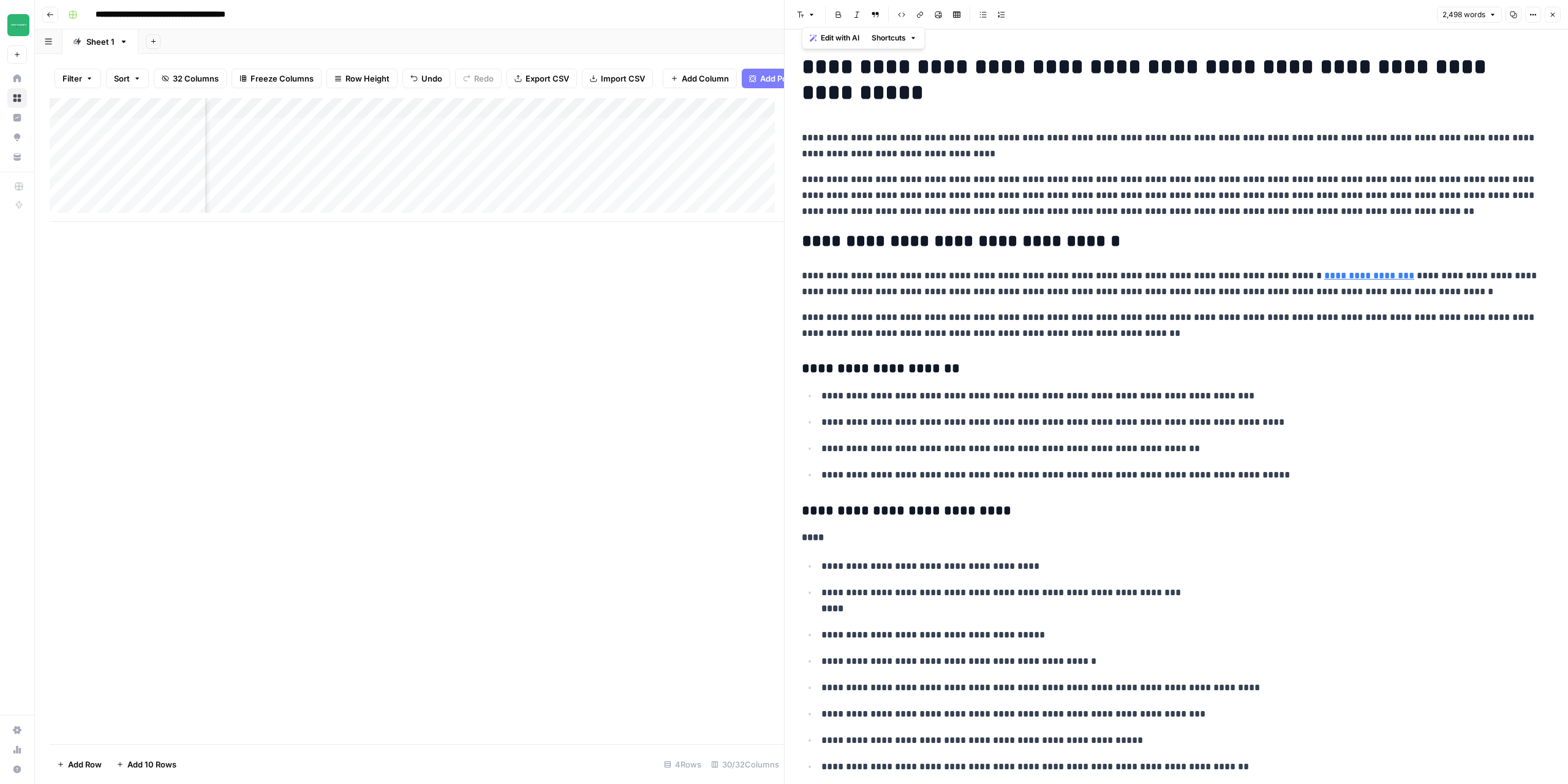
copy div "**********"
drag, startPoint x: 1053, startPoint y: 179, endPoint x: 1002, endPoint y: 128, distance: 72.1
click at [1054, 179] on p "**********" at bounding box center [1172, 195] width 740 height 48
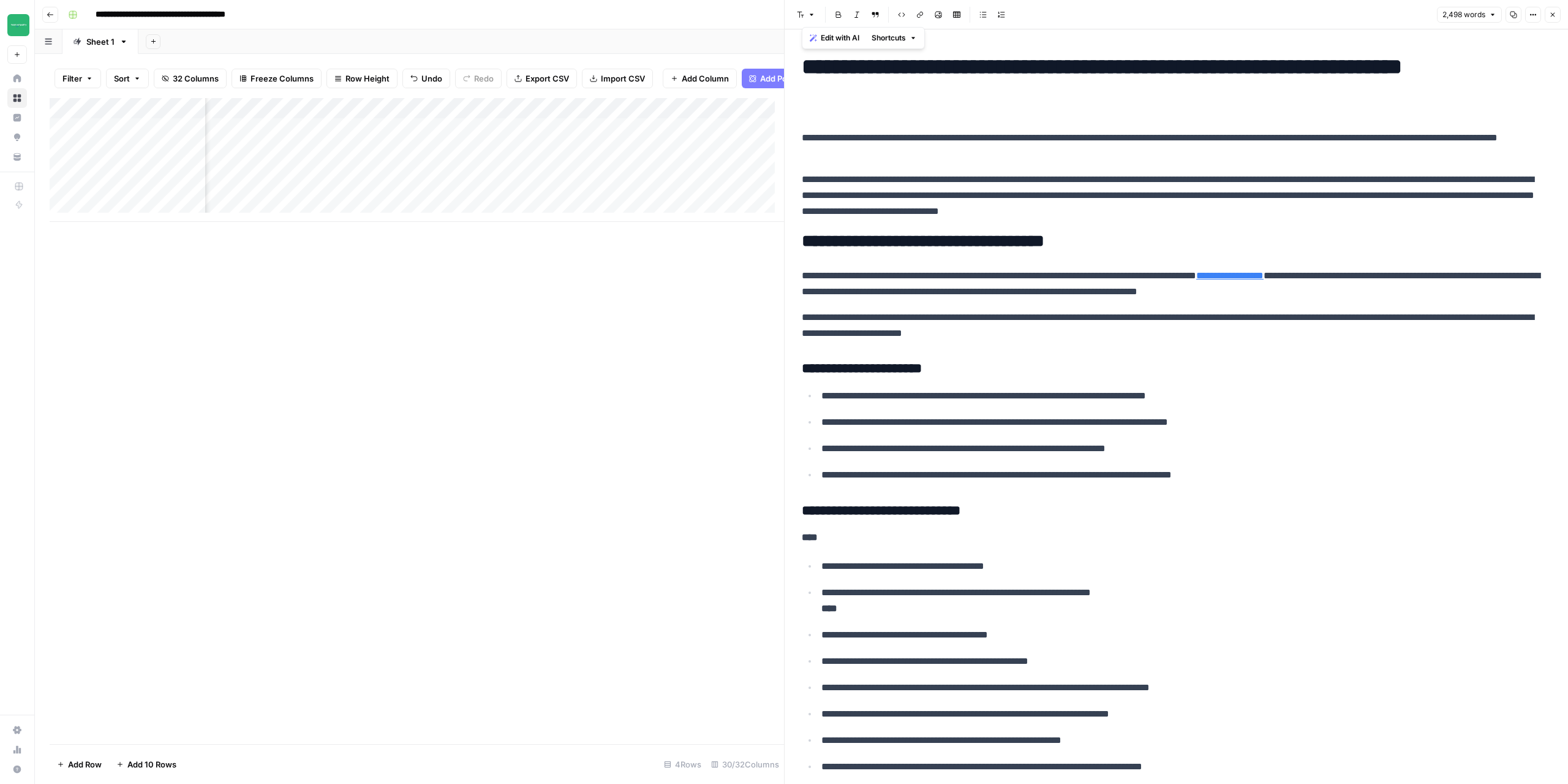
scroll to position [0, 2185]
click at [422, 181] on div "Add Column" at bounding box center [417, 160] width 735 height 123
click at [139, 173] on div "Add Column" at bounding box center [417, 160] width 735 height 123
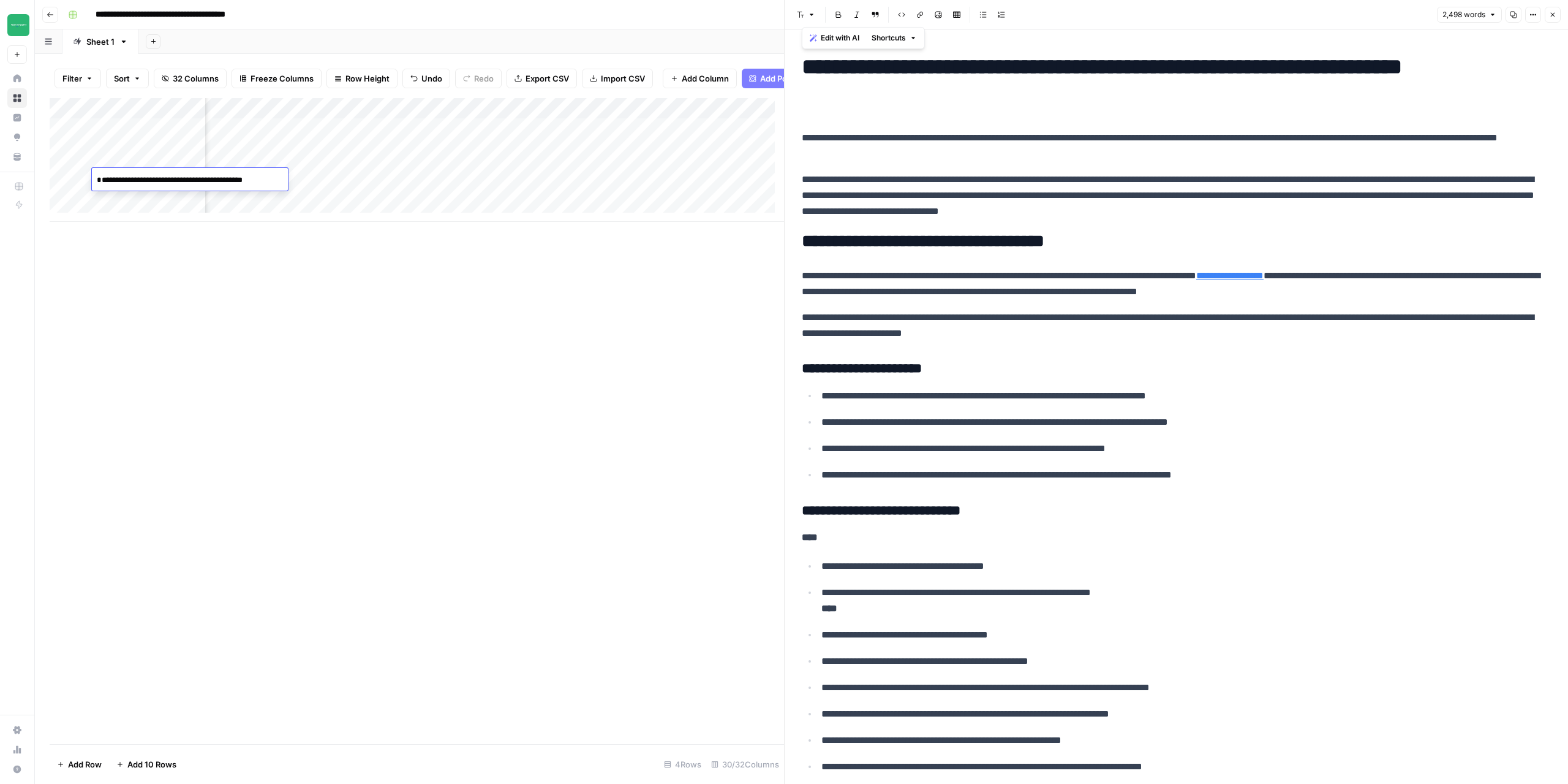
click at [431, 178] on div "Add Column" at bounding box center [417, 160] width 735 height 123
click at [158, 171] on div "Add Column" at bounding box center [417, 160] width 735 height 123
click at [198, 181] on textarea "**********" at bounding box center [189, 180] width 196 height 17
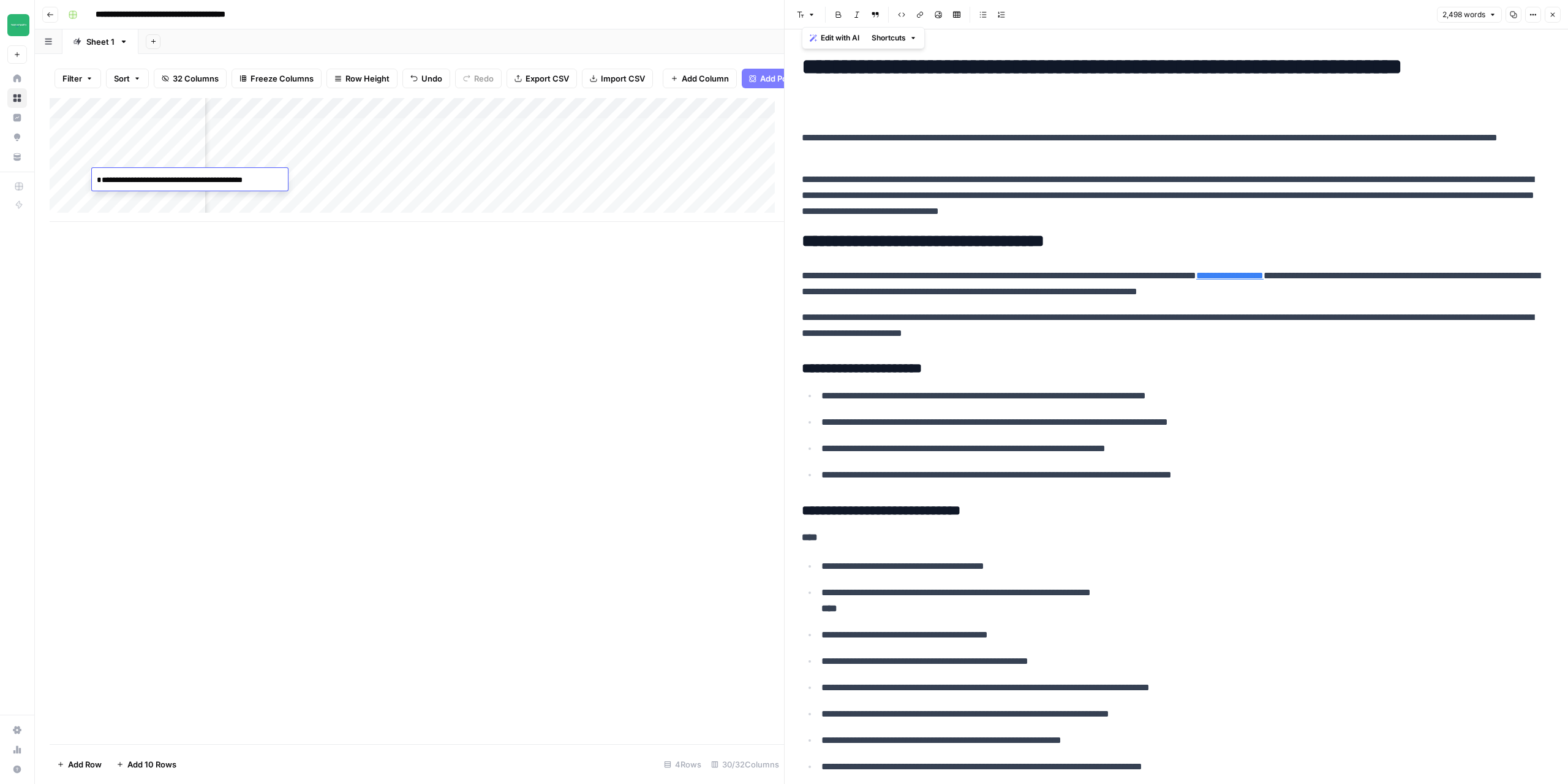
click at [435, 179] on div "Add Column" at bounding box center [417, 160] width 735 height 123
click at [534, 184] on textarea "**********" at bounding box center [478, 180] width 221 height 17
click at [547, 207] on div "Add Column" at bounding box center [417, 160] width 735 height 123
click at [536, 174] on div "Add Column" at bounding box center [417, 160] width 735 height 123
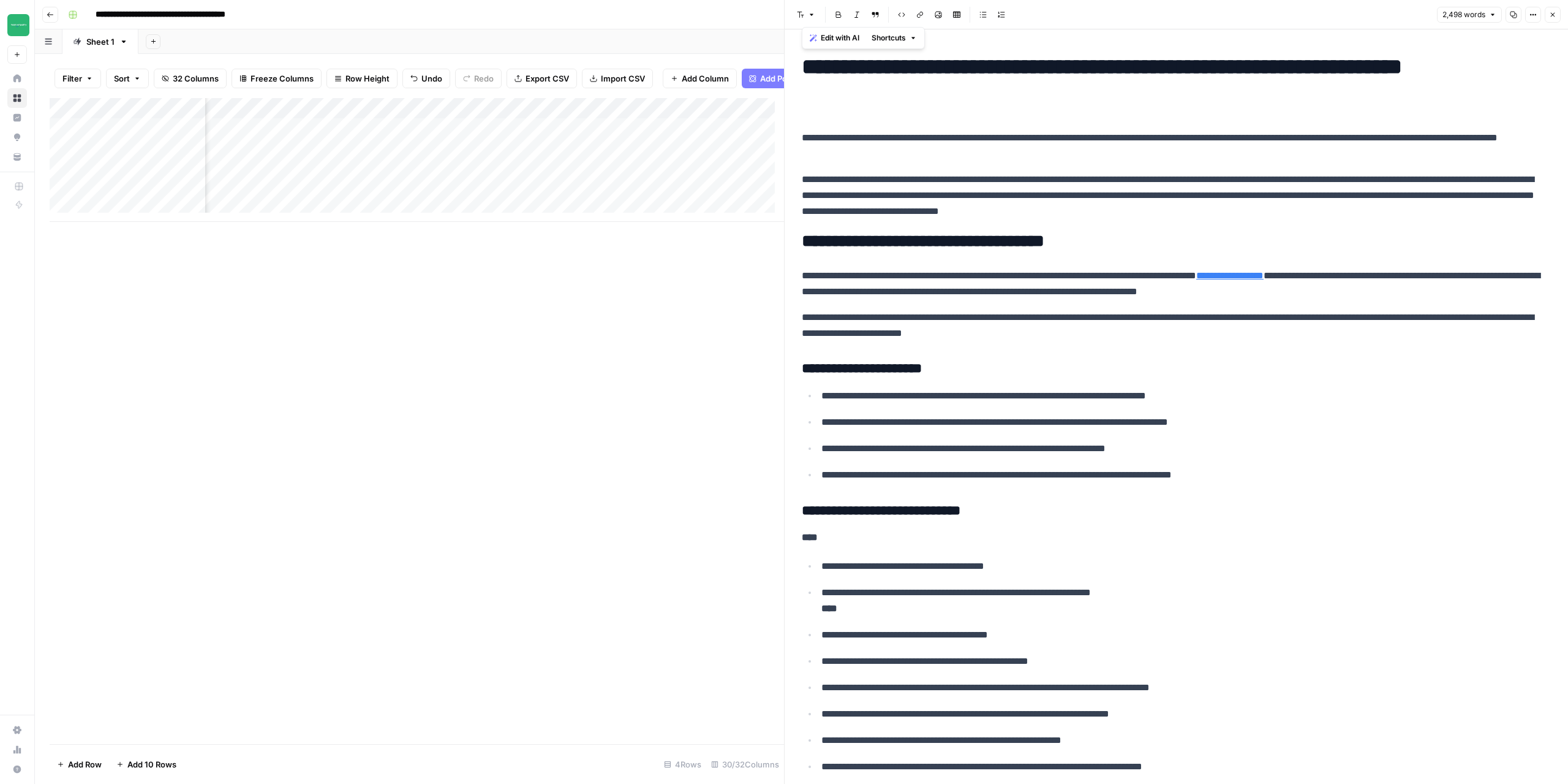
click at [536, 174] on div "Add Column" at bounding box center [417, 160] width 735 height 123
click at [728, 264] on div "Add Column" at bounding box center [417, 421] width 735 height 646
click at [624, 175] on div "Add Column" at bounding box center [417, 160] width 735 height 123
click at [624, 175] on textarea "**********" at bounding box center [685, 180] width 196 height 17
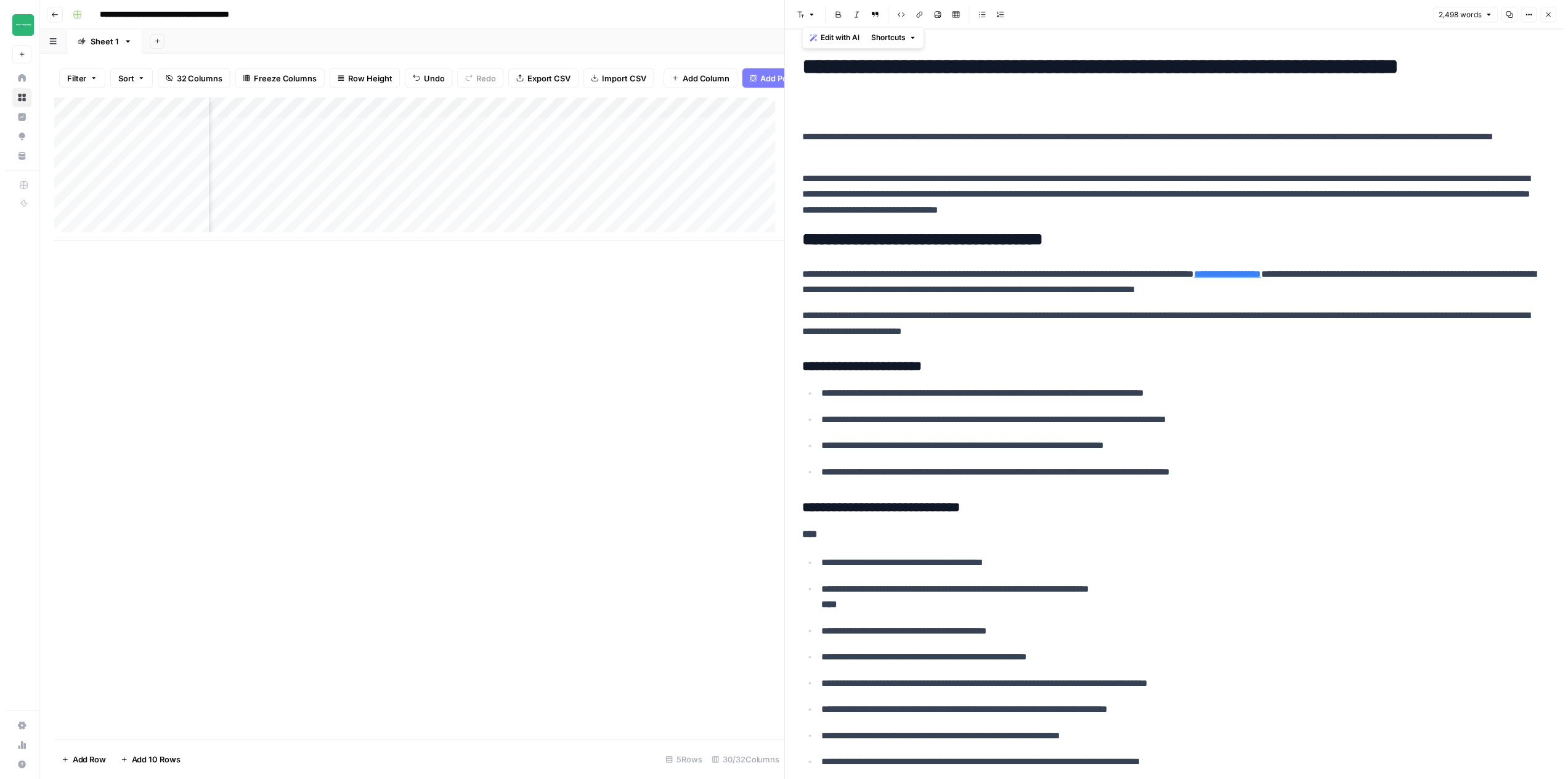
scroll to position [0, 2325]
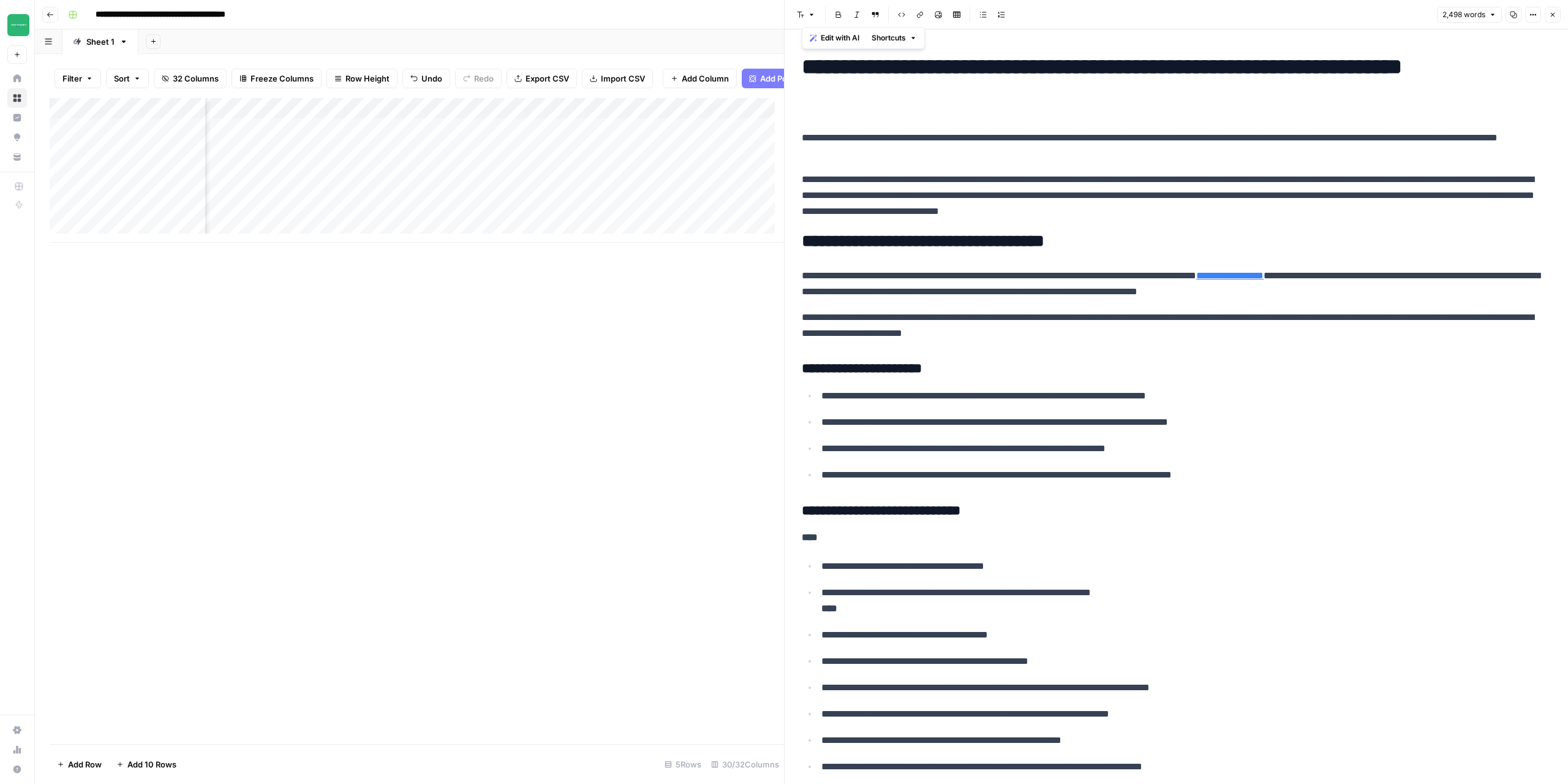
click at [517, 183] on div "Add Column" at bounding box center [417, 171] width 735 height 145
click at [517, 183] on textarea "**********" at bounding box center [559, 180] width 196 height 17
click at [527, 490] on div "Add Column" at bounding box center [417, 421] width 735 height 646
click at [1551, 19] on button "Close" at bounding box center [1553, 15] width 16 height 16
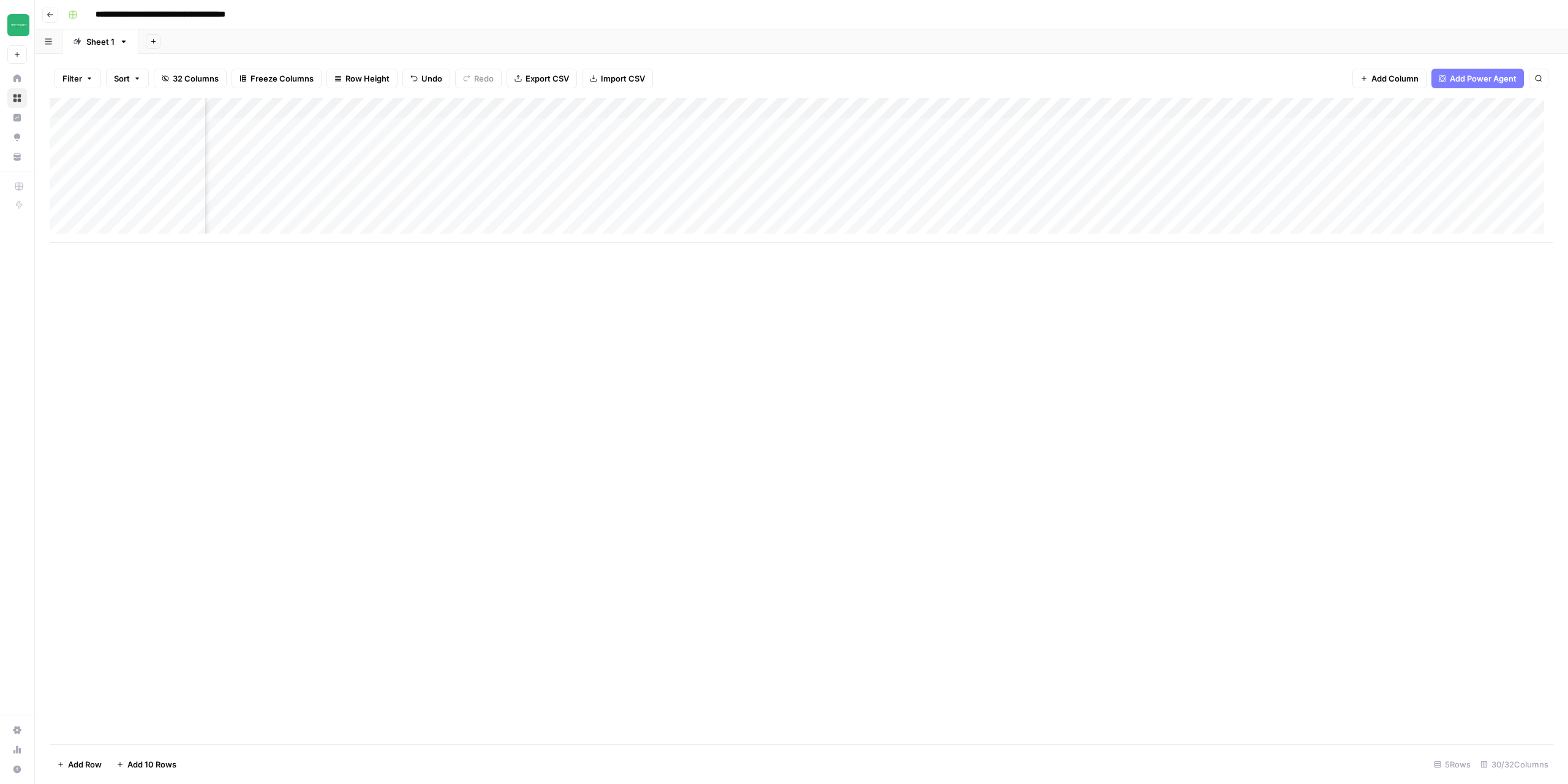
scroll to position [0, 176]
click at [50, 14] on icon "button" at bounding box center [50, 15] width 7 height 7
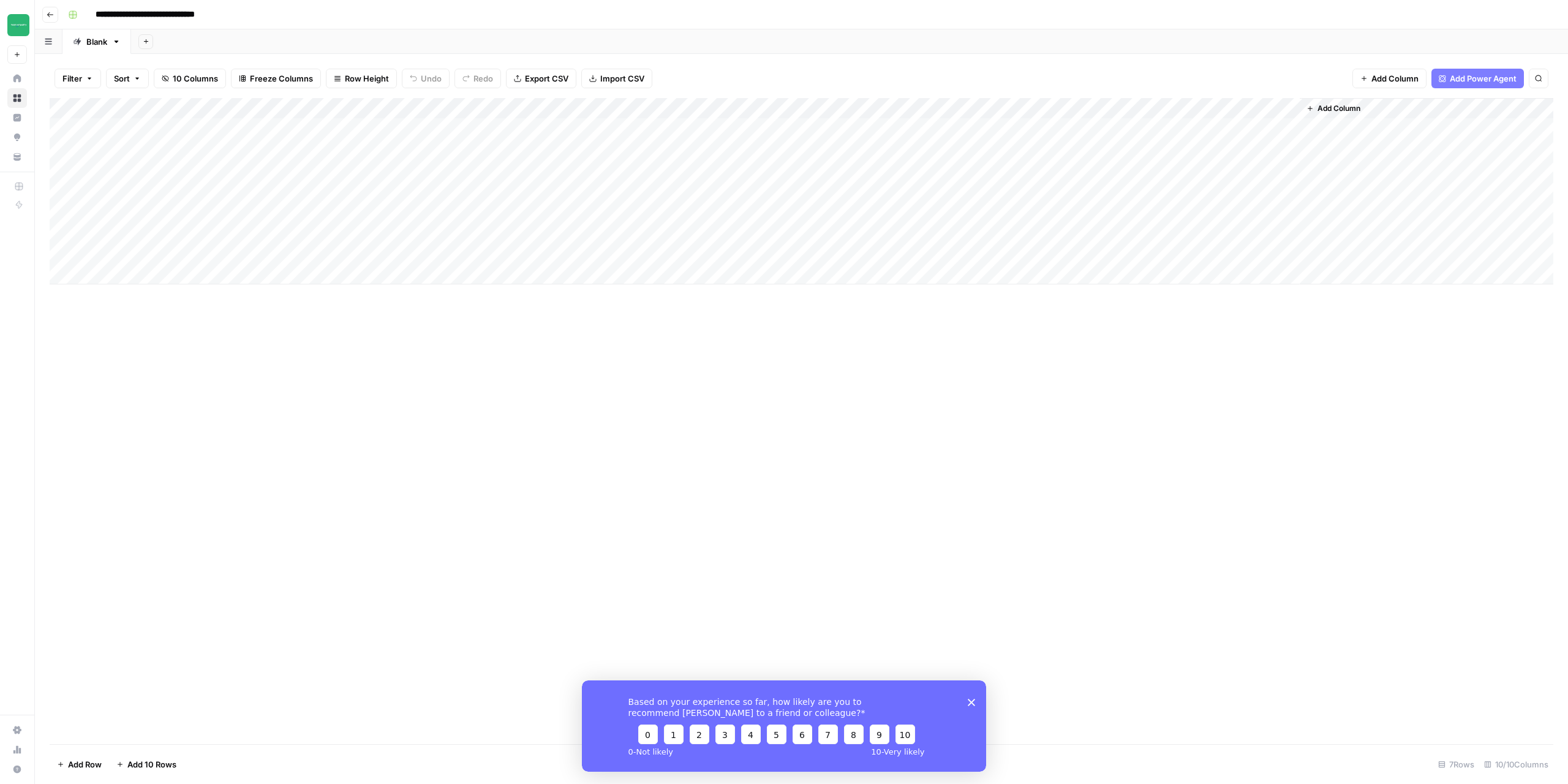
click at [52, 12] on icon "button" at bounding box center [50, 15] width 7 height 7
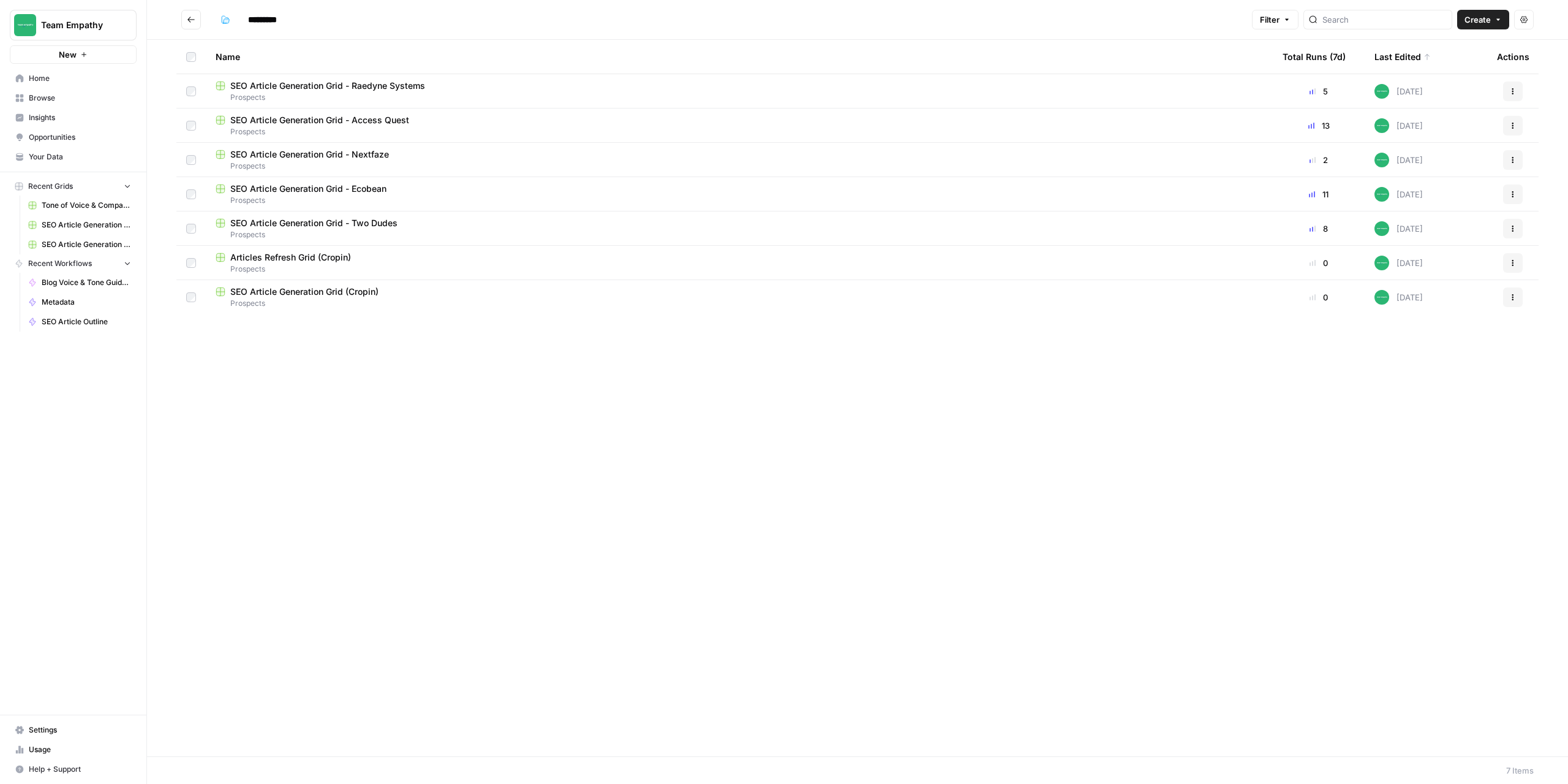
click at [328, 114] on span "SEO Article Generation Grid - Access Quest" at bounding box center [320, 119] width 179 height 12
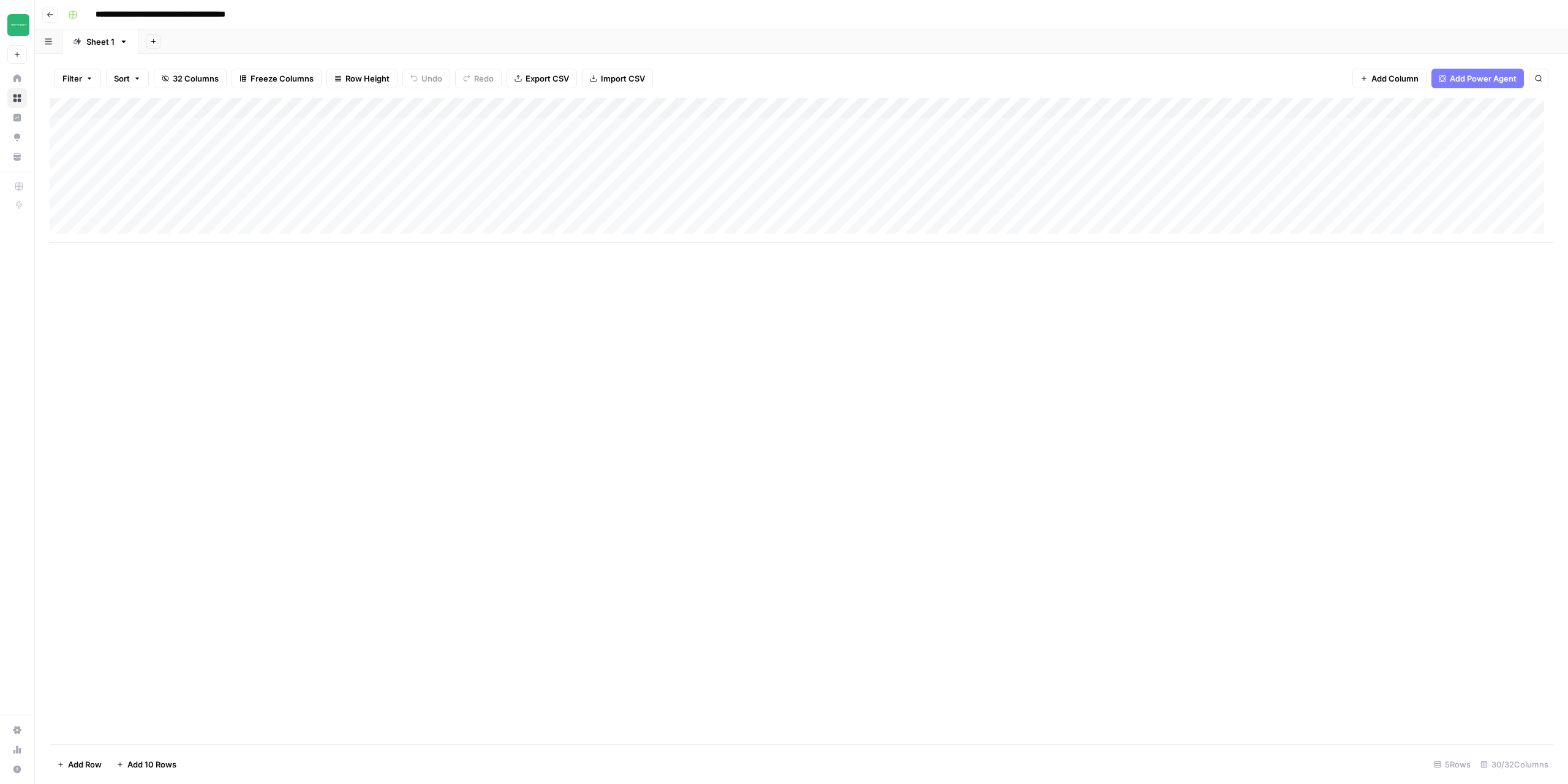
click at [46, 11] on icon "button" at bounding box center [50, 15] width 7 height 7
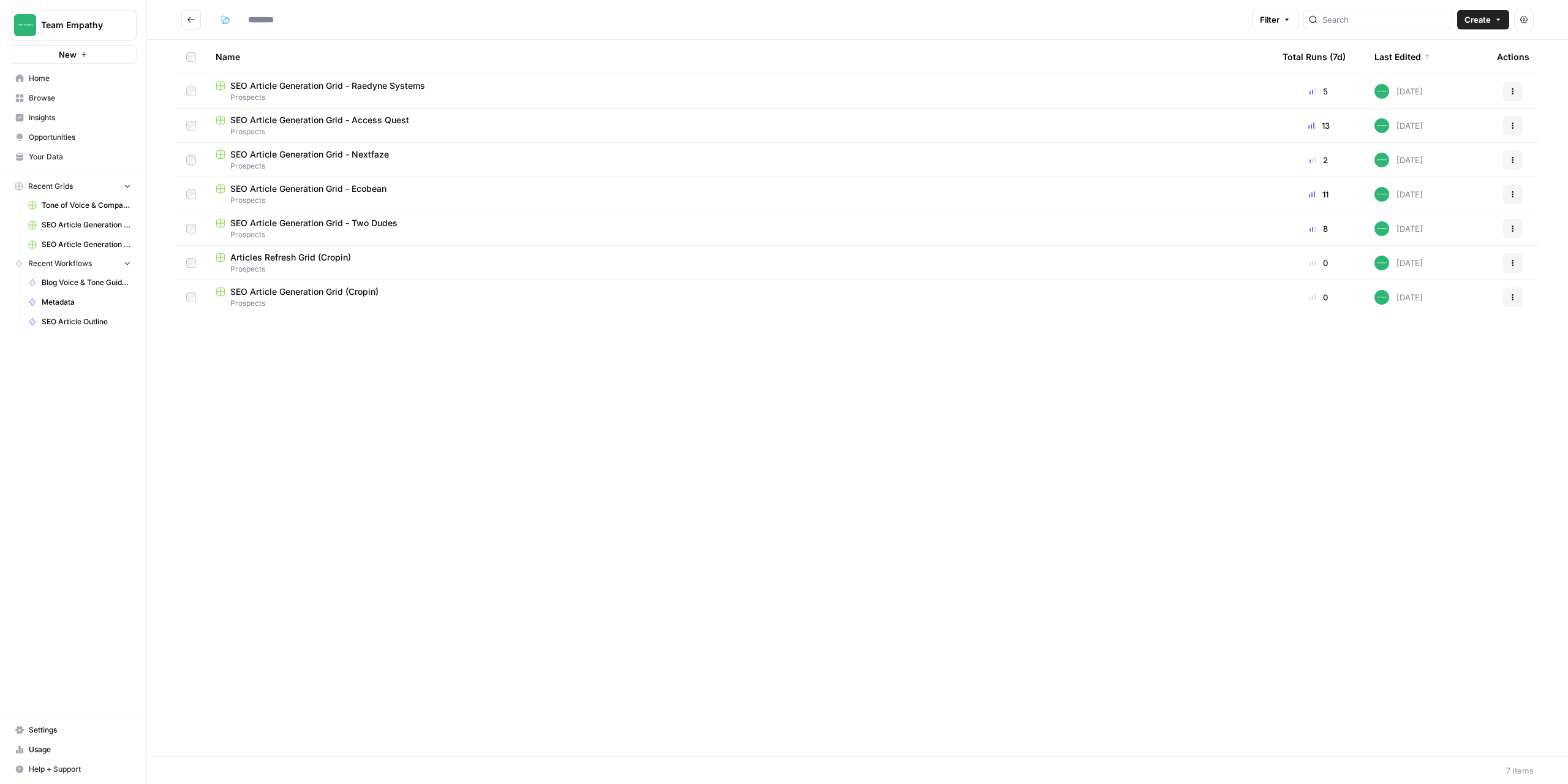
type input "*********"
click at [387, 86] on span "SEO Article Generation Grid - Access Quest" at bounding box center [320, 85] width 179 height 12
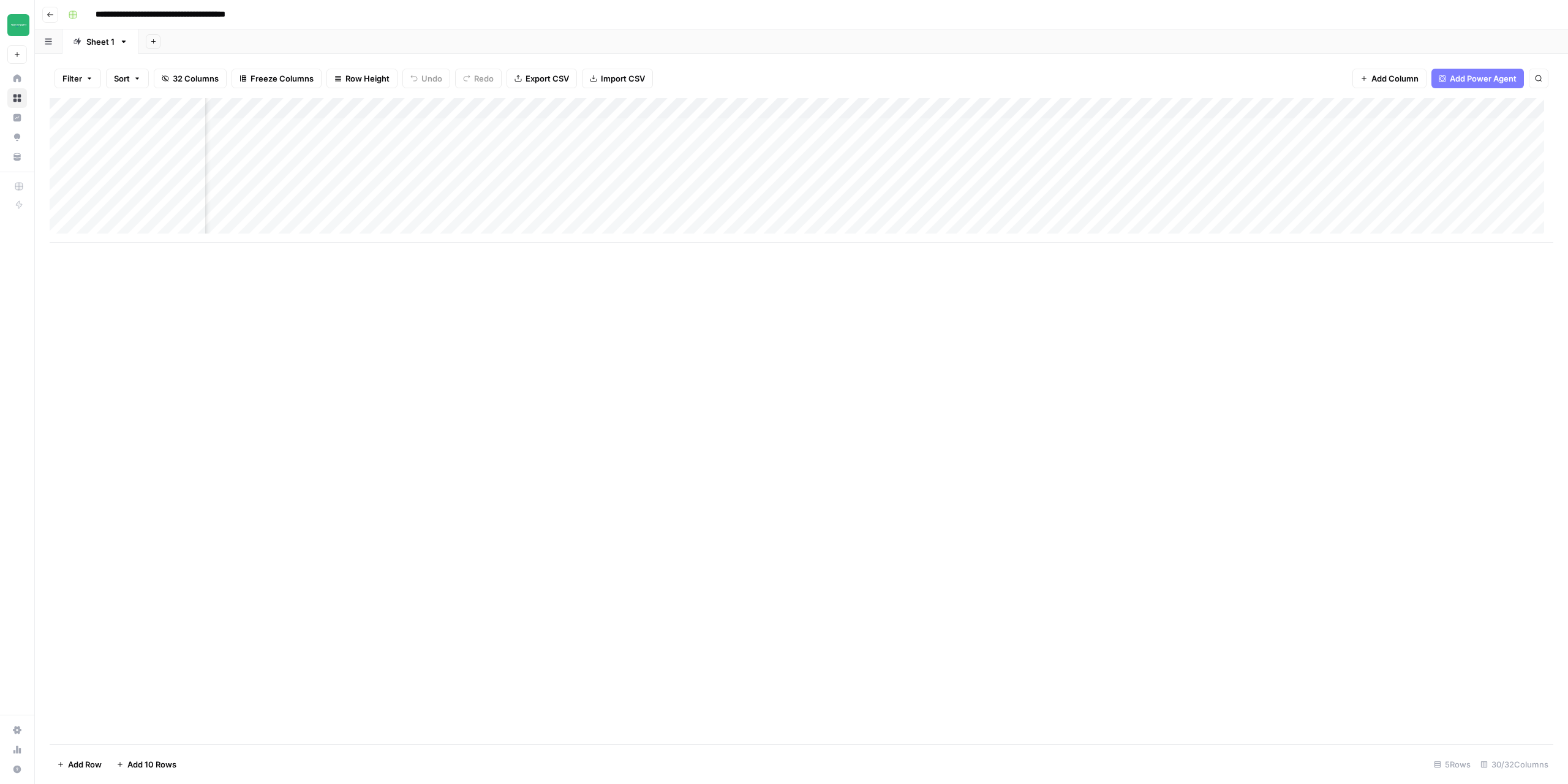
scroll to position [0, 2071]
click at [1063, 146] on div "Add Column" at bounding box center [801, 171] width 1504 height 145
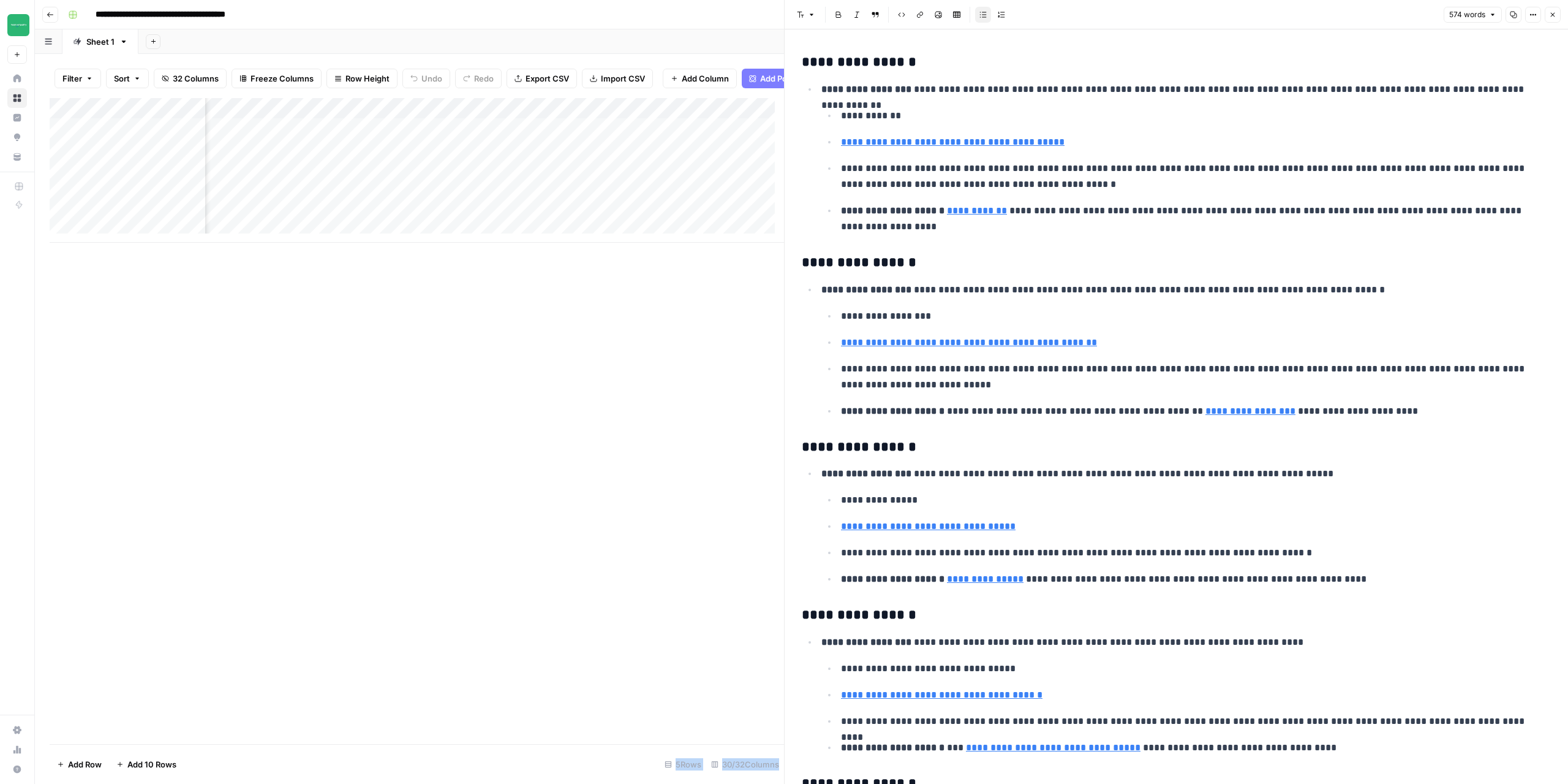
click at [1548, 13] on button "Close" at bounding box center [1553, 15] width 16 height 16
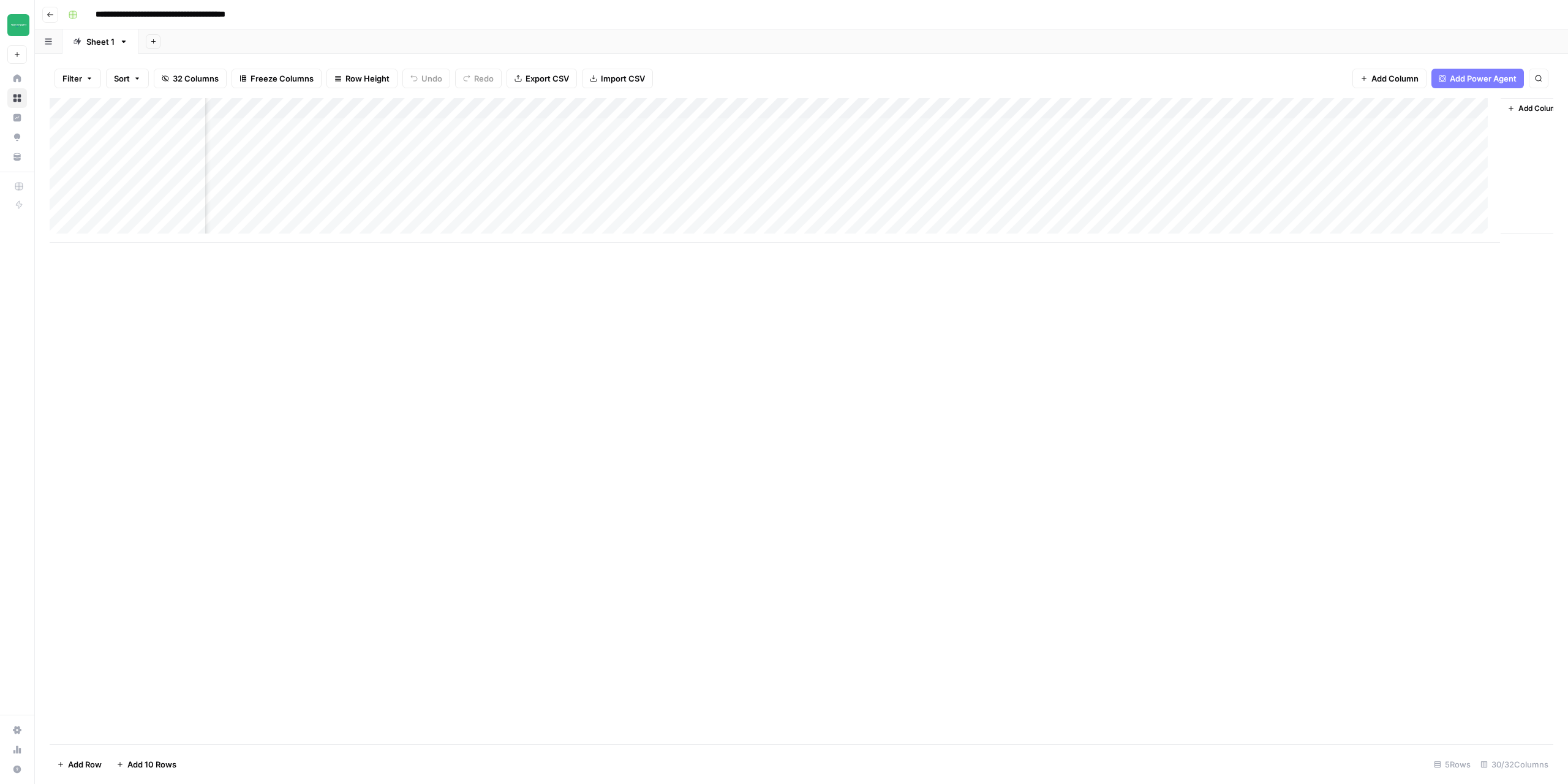
scroll to position [0, 2057]
click at [1221, 149] on div "Add Column" at bounding box center [801, 171] width 1504 height 145
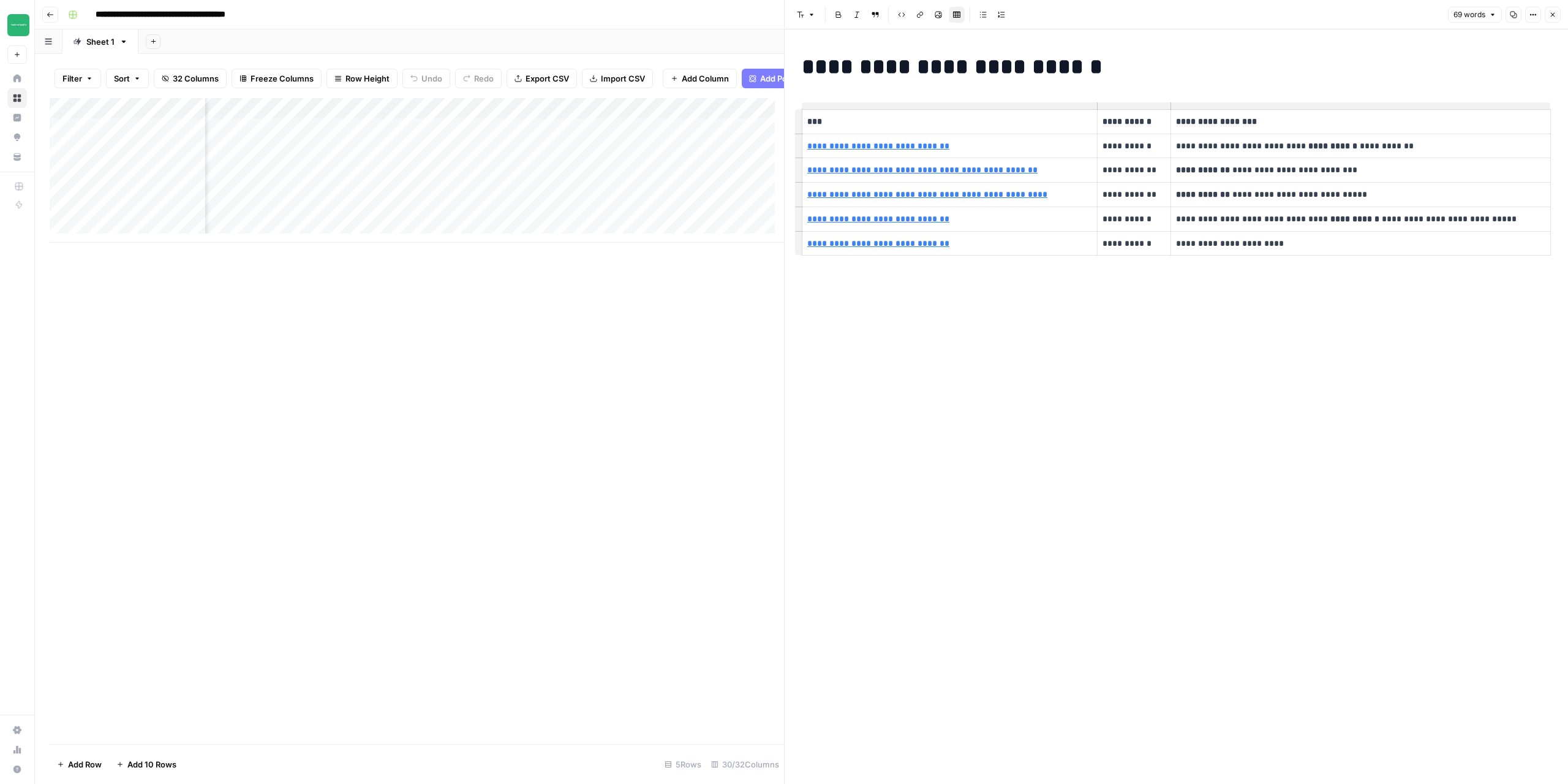
click at [1550, 13] on icon "button" at bounding box center [1553, 15] width 7 height 7
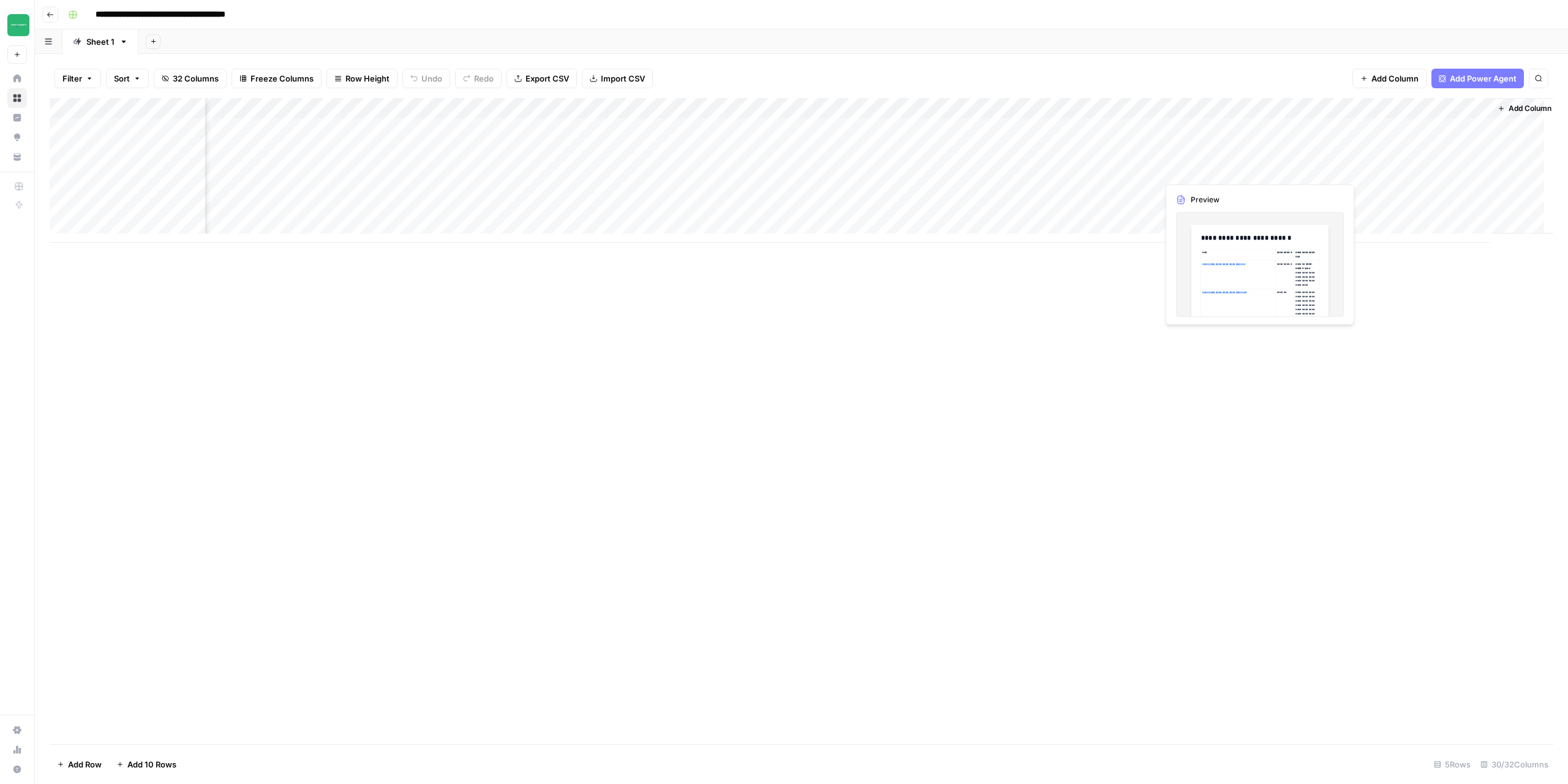
click at [1203, 177] on div "Add Column" at bounding box center [801, 171] width 1504 height 145
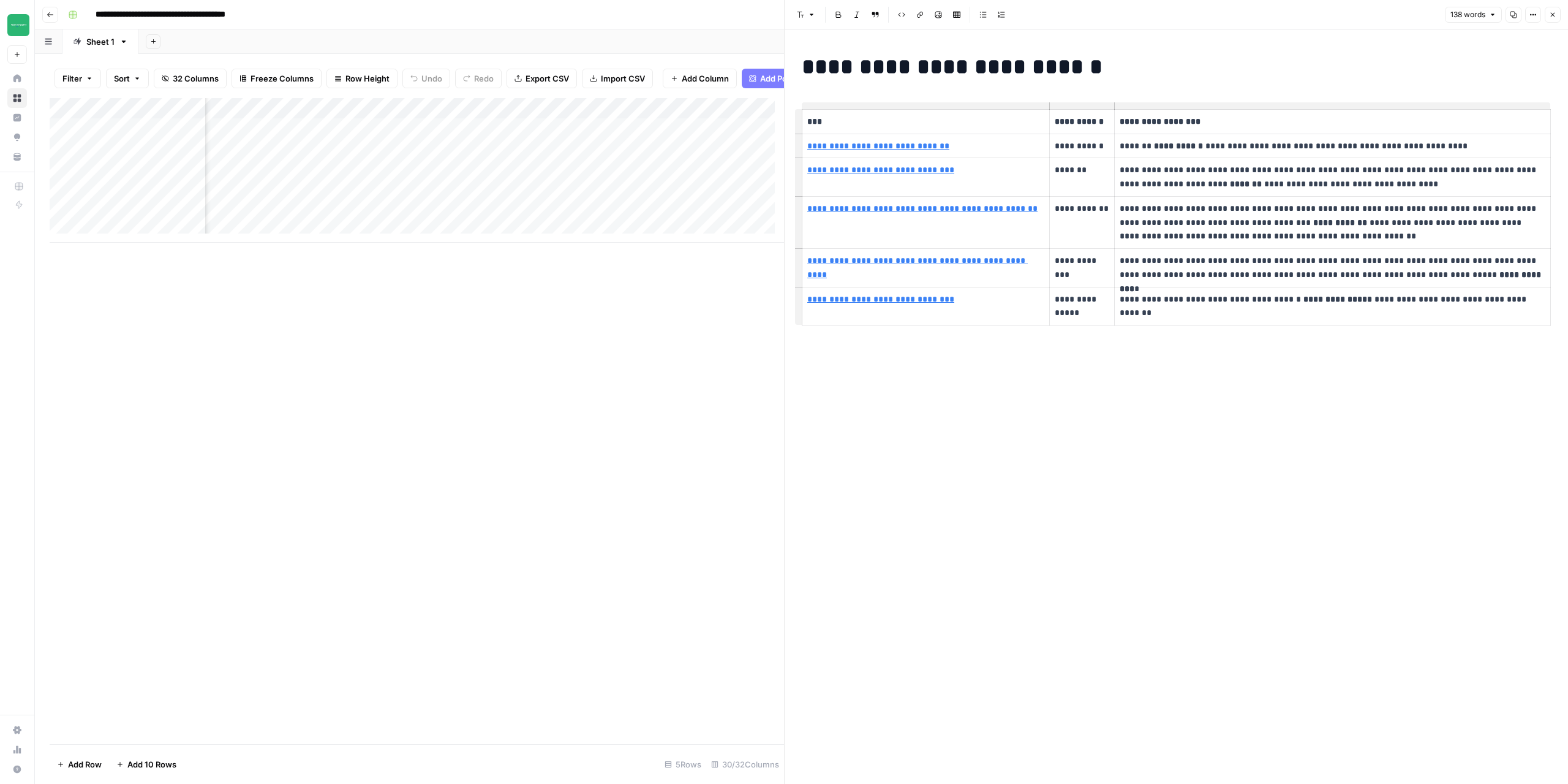
type input "https://www.accessquest.com/cart"
drag, startPoint x: 800, startPoint y: 66, endPoint x: 1443, endPoint y: 324, distance: 692.8
click at [1536, 358] on div "**********" at bounding box center [1177, 204] width 764 height 311
copy h1 "**********"
click at [1035, 482] on div "**********" at bounding box center [1177, 406] width 764 height 755
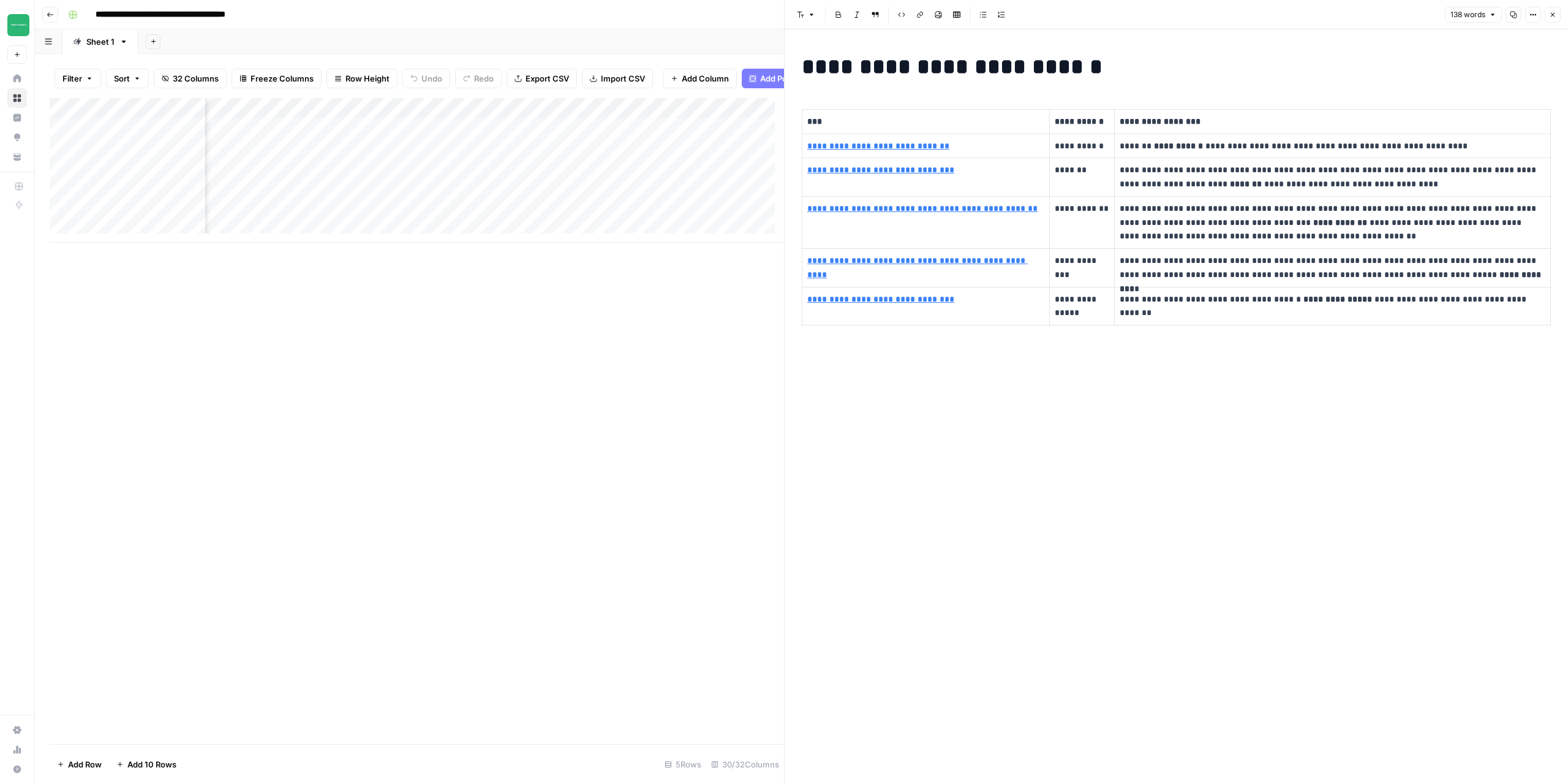
click at [1553, 16] on icon "button" at bounding box center [1553, 15] width 7 height 7
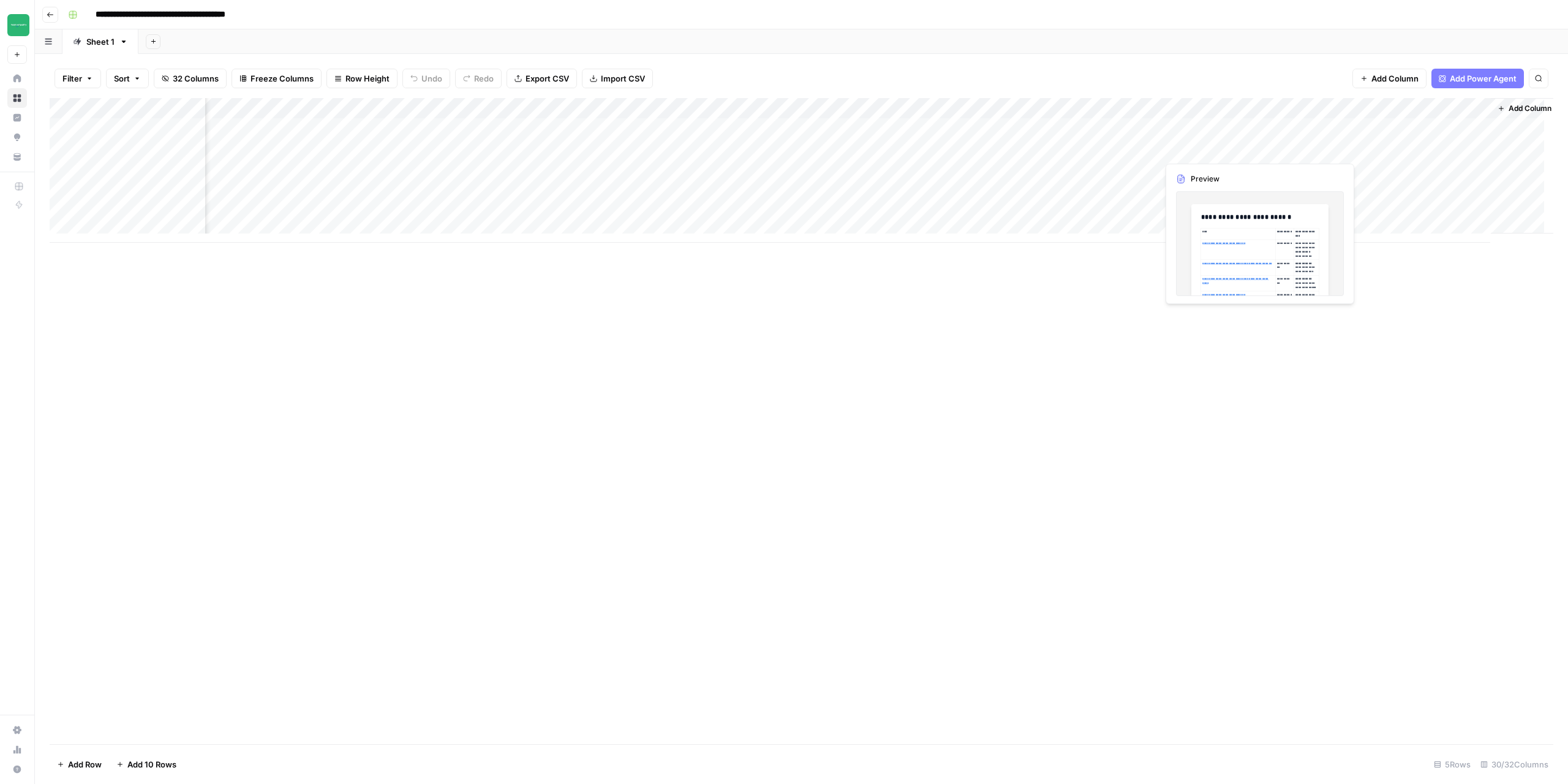
click at [1197, 150] on div "Add Column" at bounding box center [801, 171] width 1504 height 145
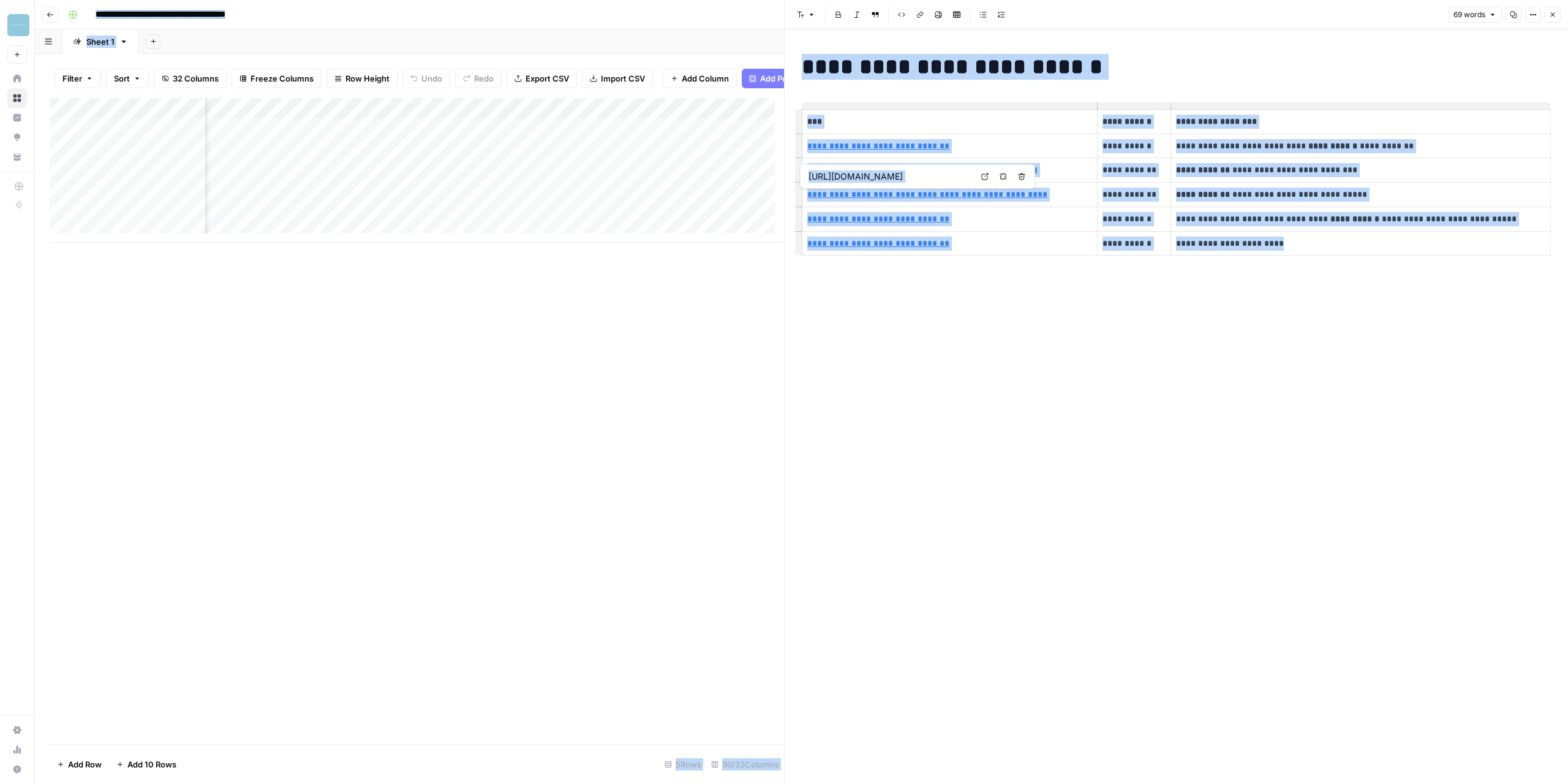
copy body "Team Empathy New Home Browse Insights Opportunities Your Data Recent Grids Tone…"
type input "https://www.accessquest.com/cart"
click at [1066, 323] on div "**********" at bounding box center [1177, 406] width 764 height 755
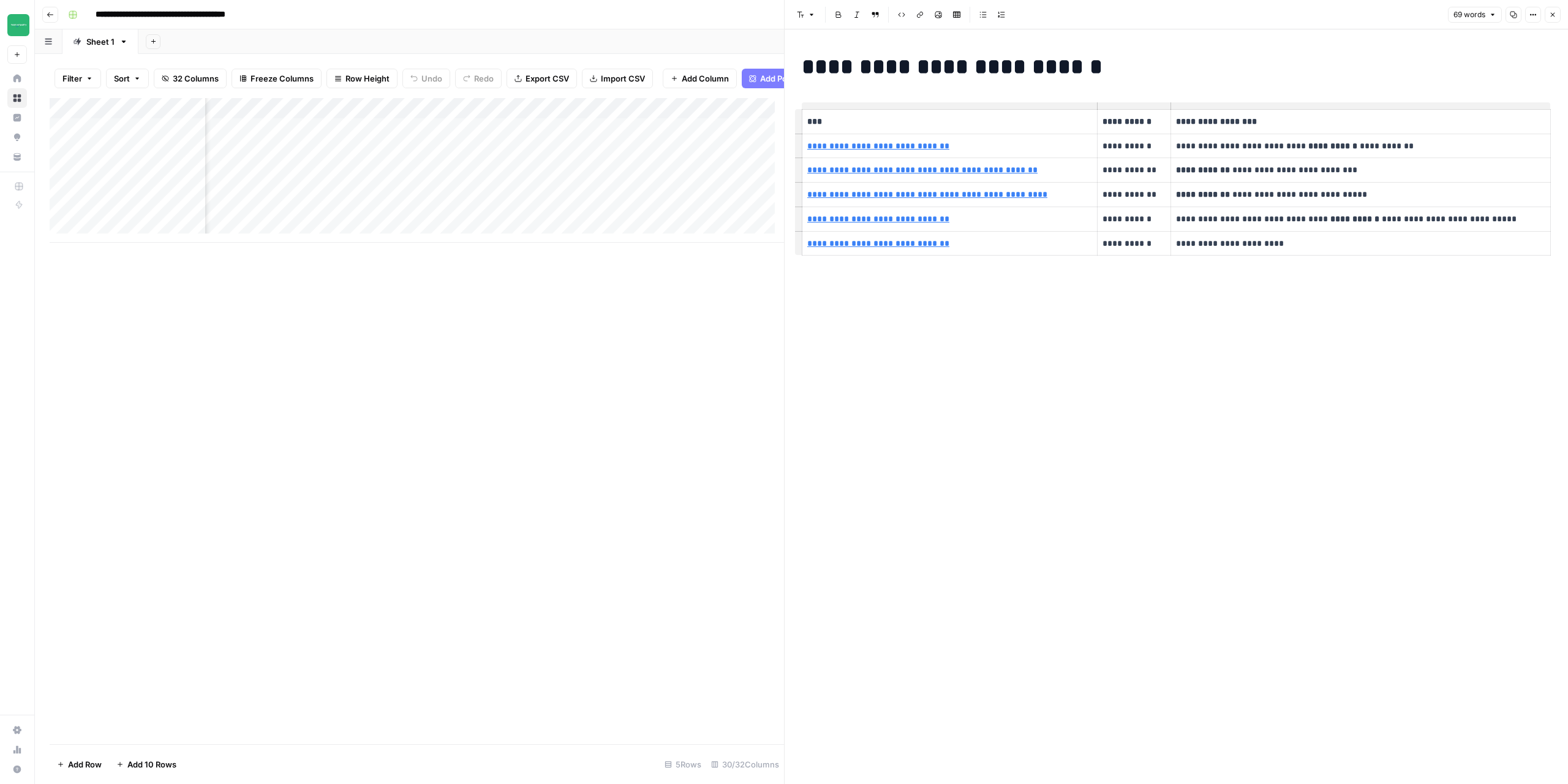
click at [842, 66] on h1 "**********" at bounding box center [1177, 67] width 749 height 26
copy h1 "**********"
click at [49, 18] on icon "button" at bounding box center [50, 15] width 7 height 7
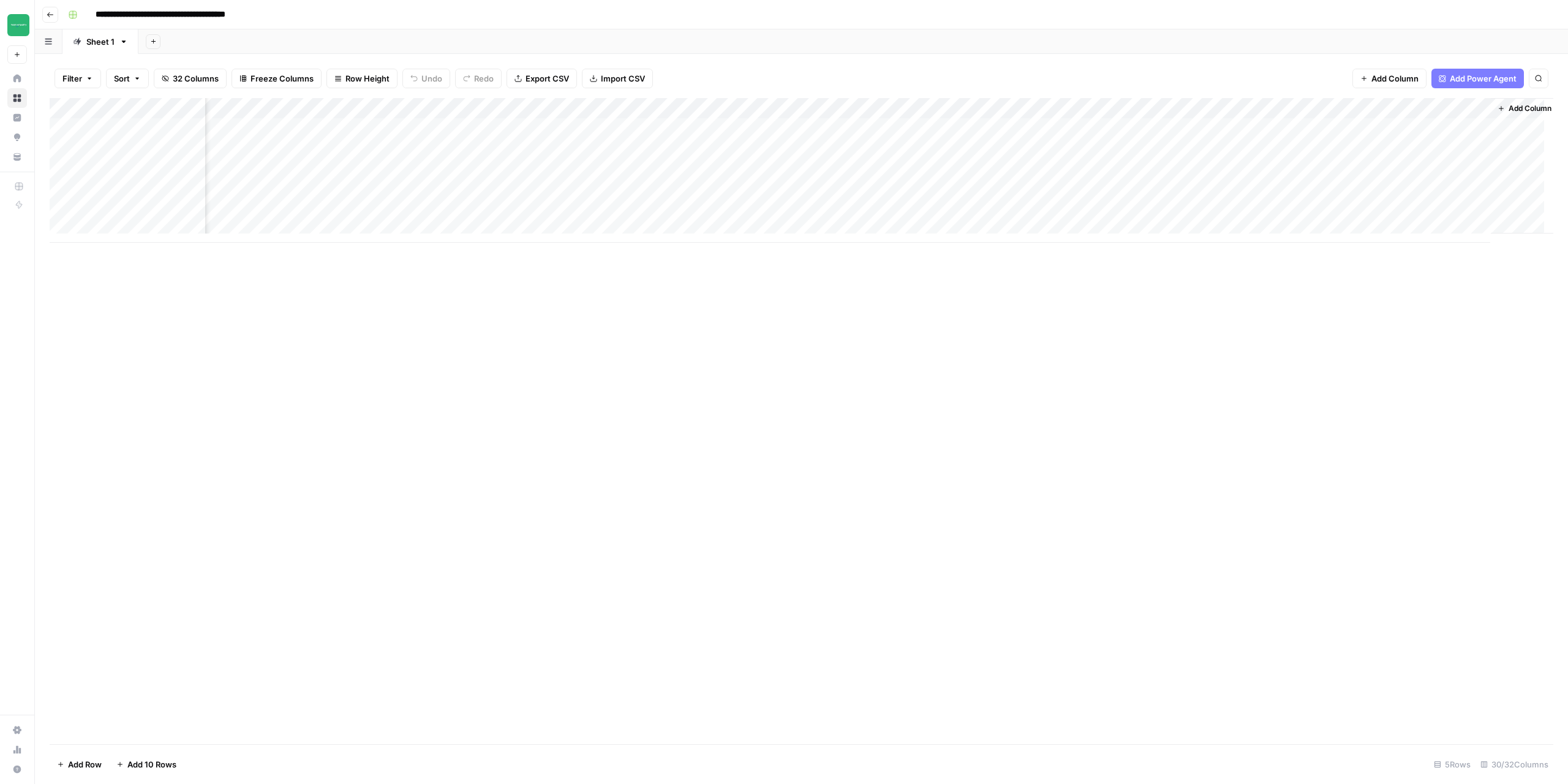
click at [56, 29] on button "button" at bounding box center [49, 41] width 28 height 24
click at [50, 15] on icon "button" at bounding box center [50, 15] width 7 height 7
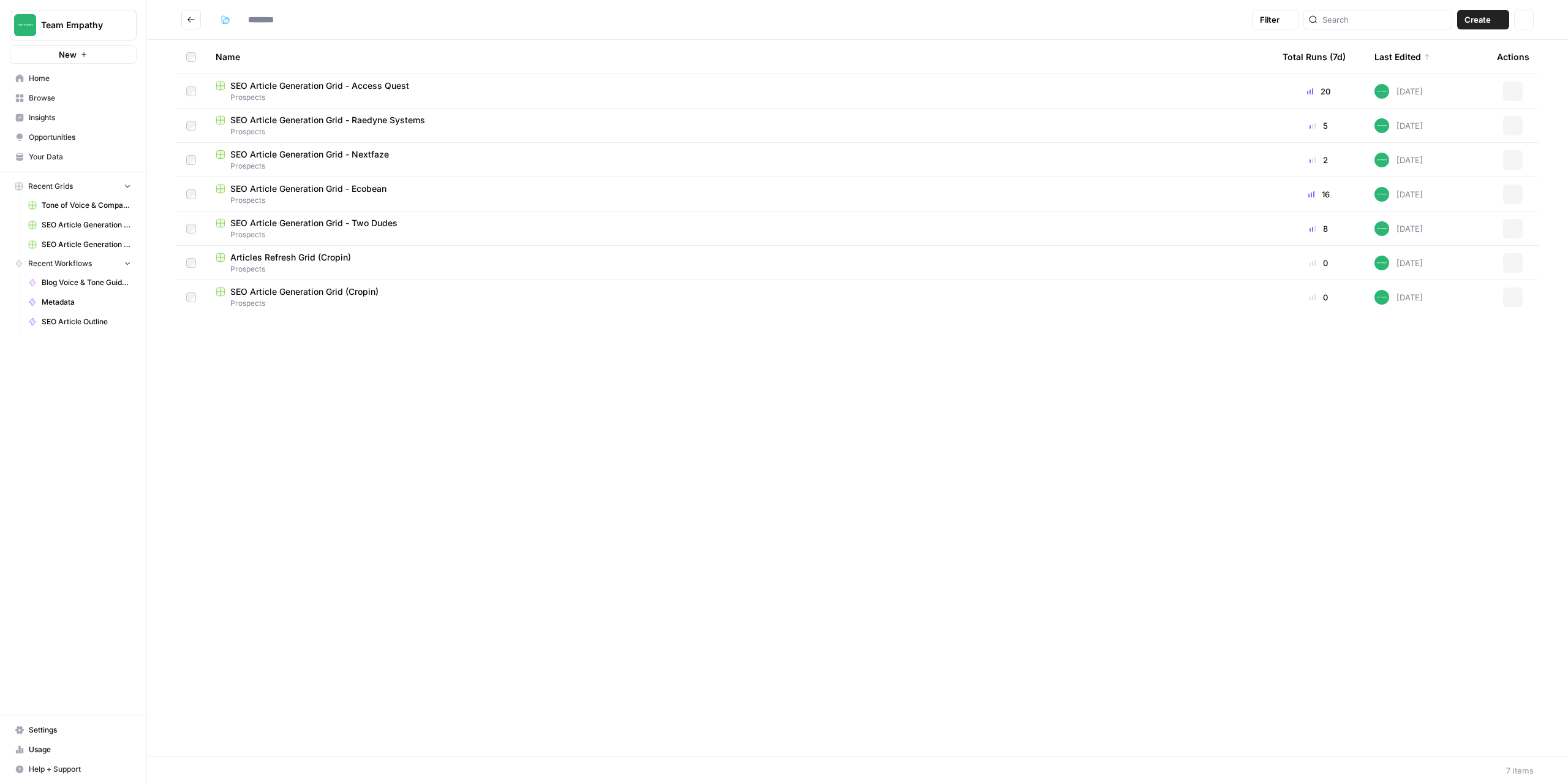
type input "*********"
click at [311, 152] on span "SEO Article Generation Grid - Nextfaze" at bounding box center [309, 154] width 158 height 12
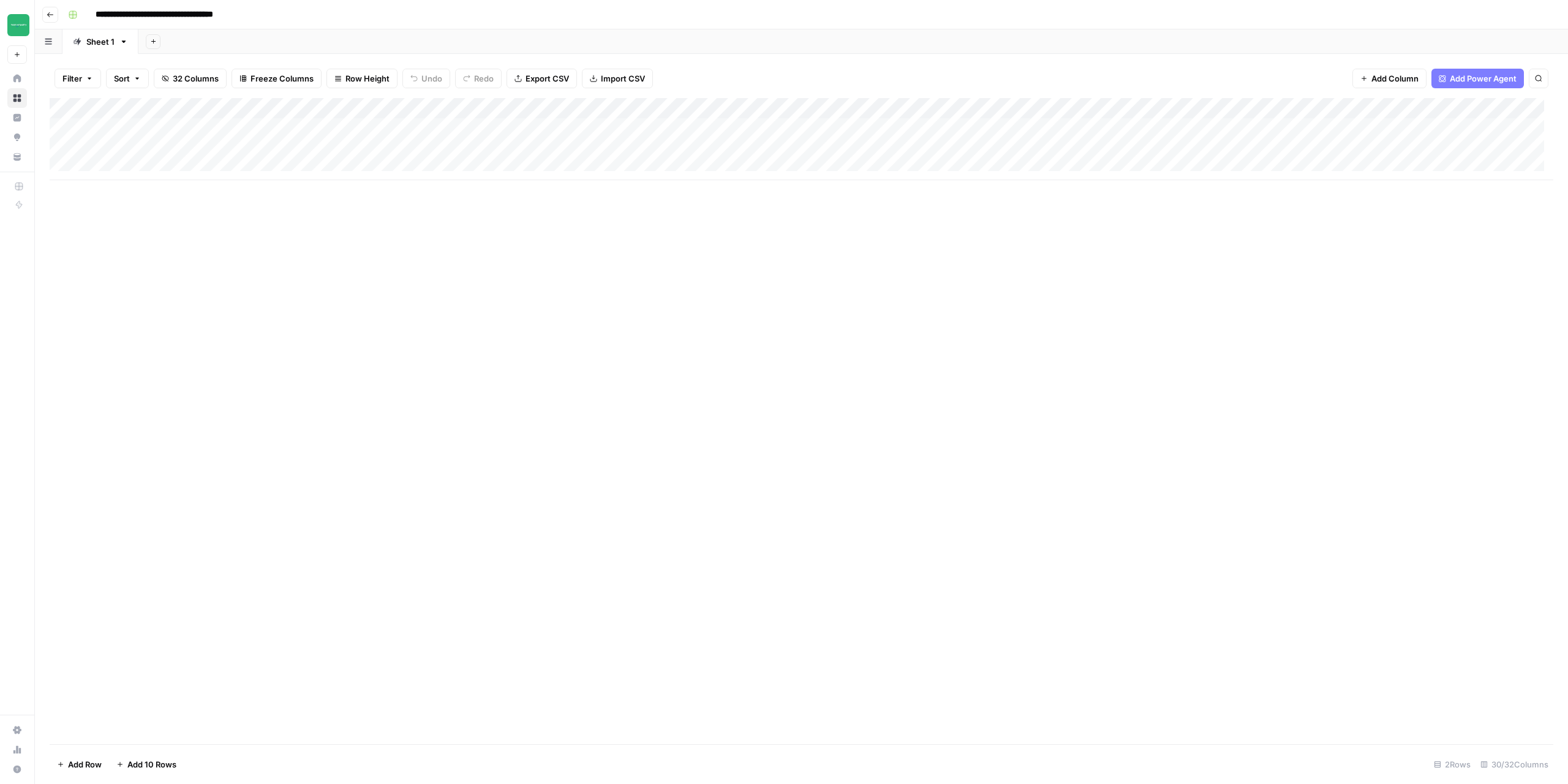
click at [1117, 127] on div "Add Column" at bounding box center [801, 139] width 1504 height 82
click at [1159, 129] on div "Add Column" at bounding box center [801, 139] width 1504 height 82
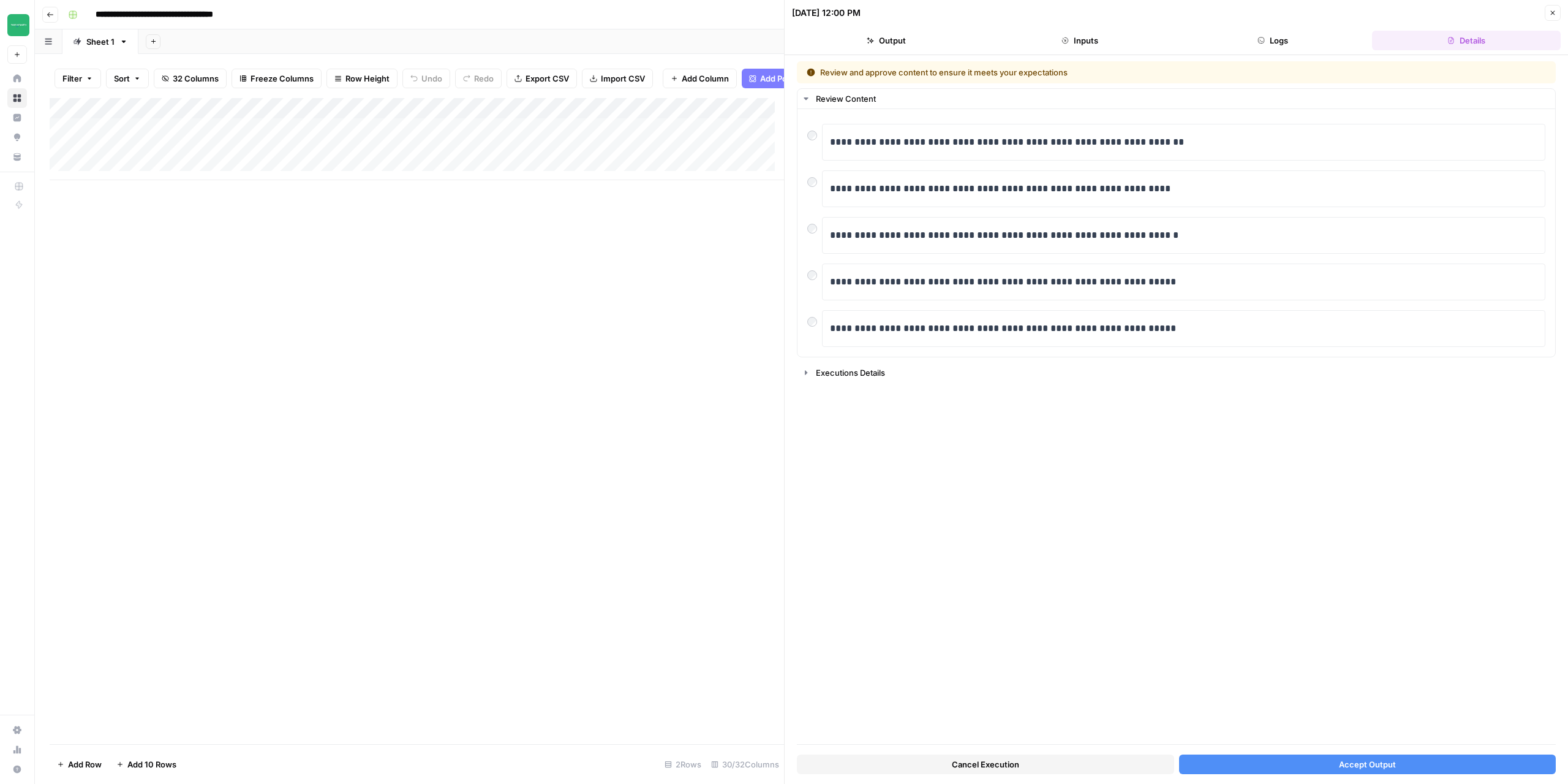
click at [1368, 768] on span "Accept Output" at bounding box center [1367, 764] width 57 height 12
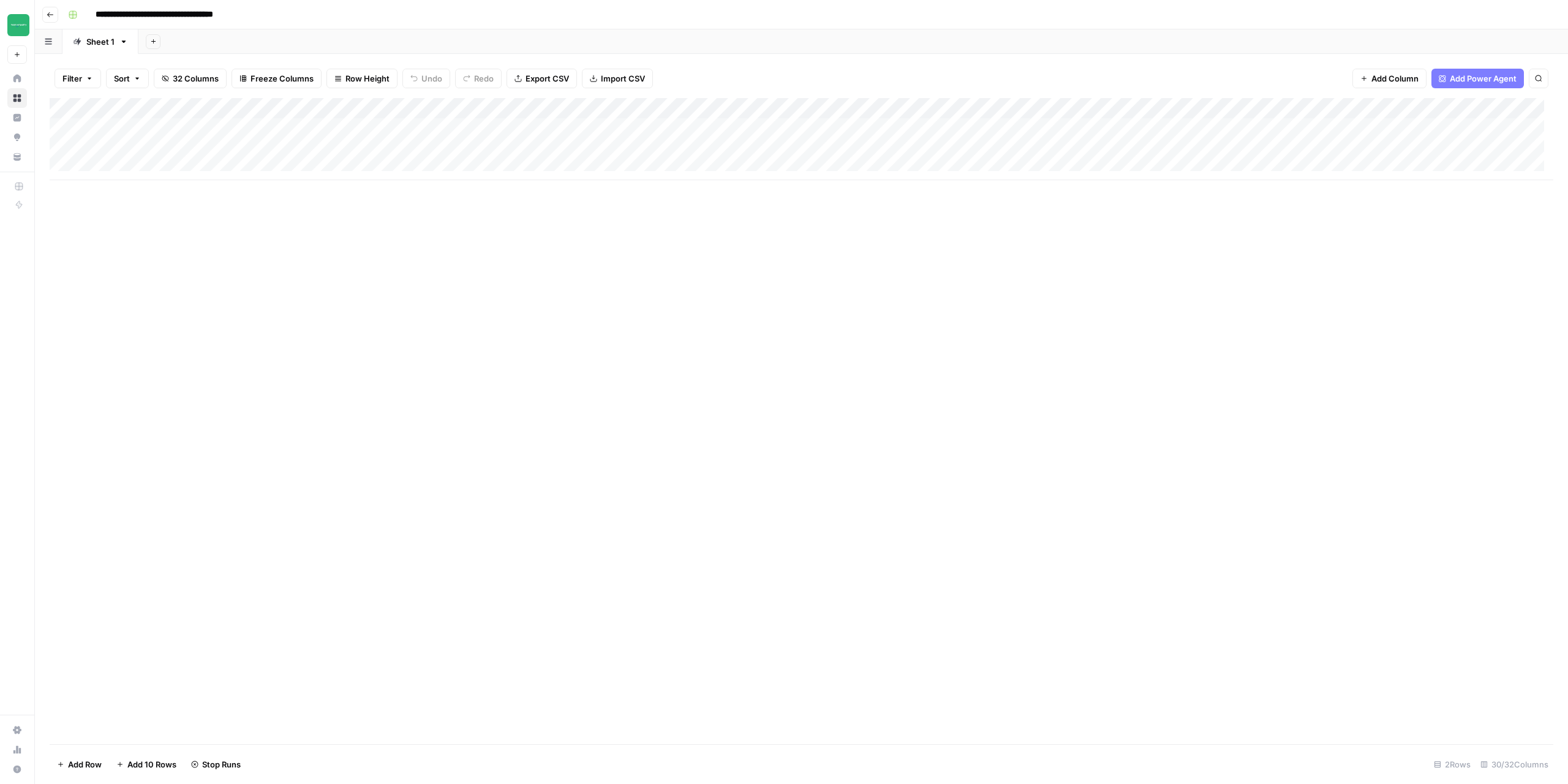
click at [1158, 147] on div "Add Column" at bounding box center [801, 139] width 1504 height 82
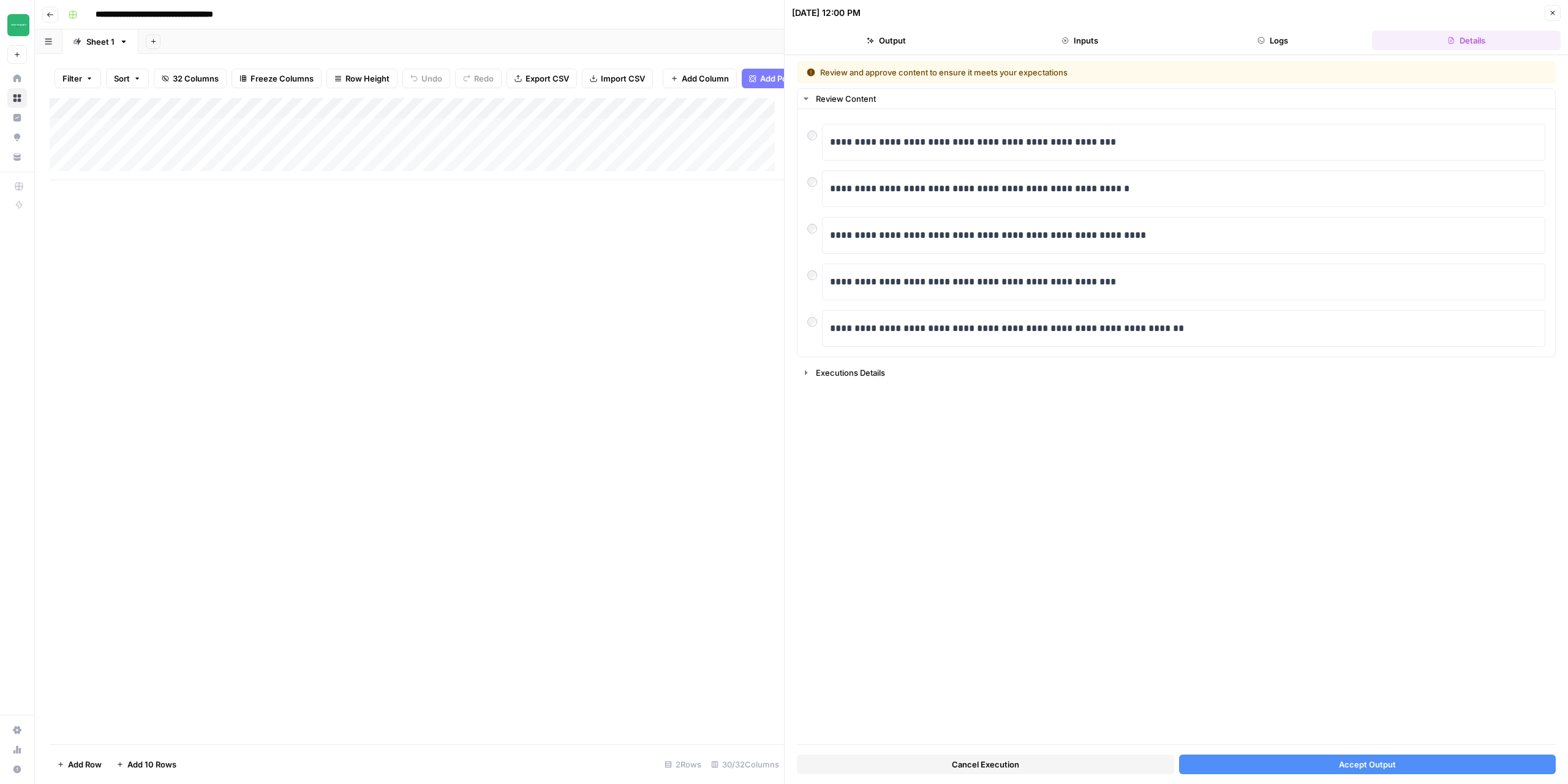
click at [1373, 758] on span "Accept Output" at bounding box center [1367, 764] width 57 height 12
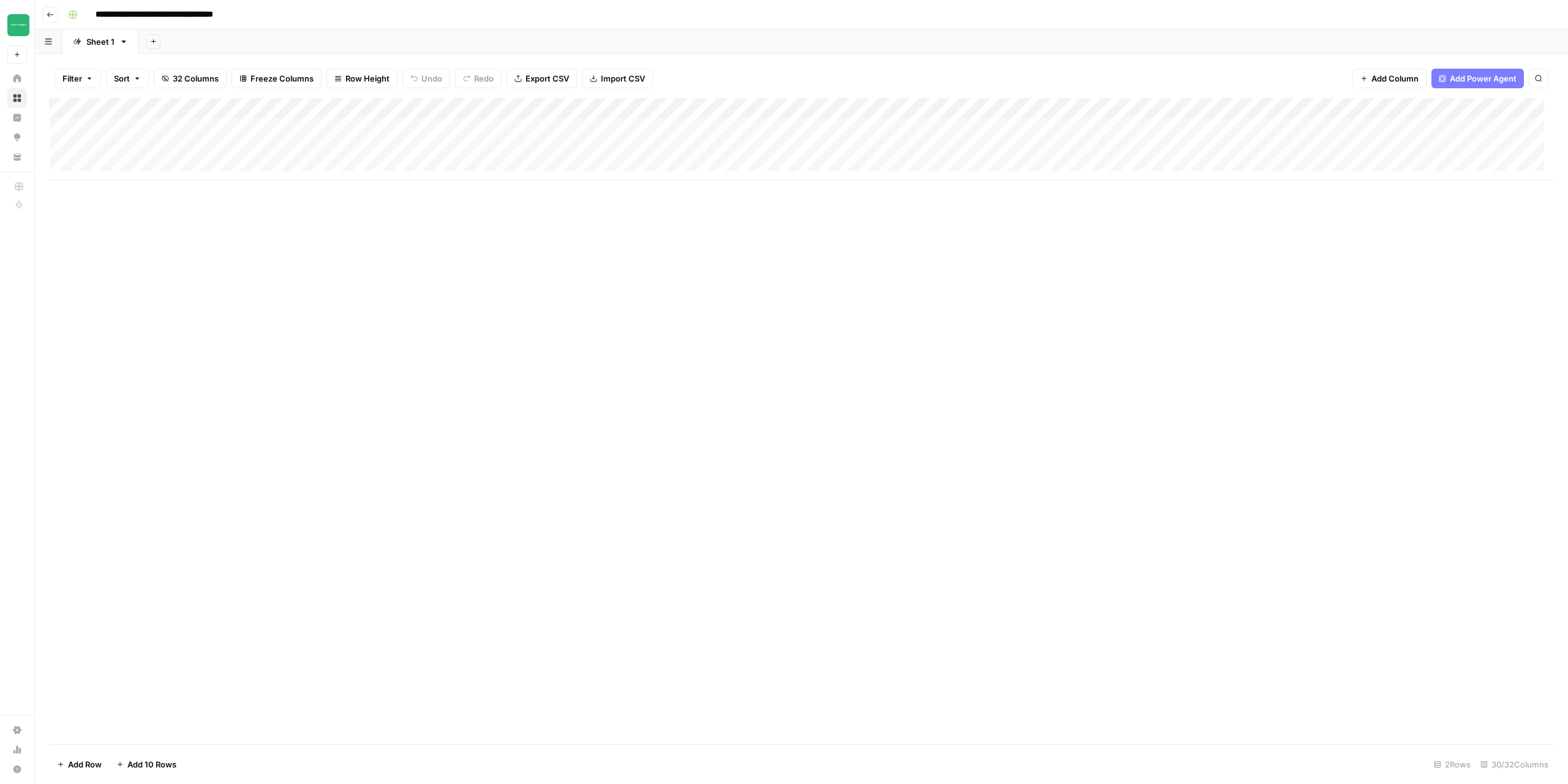
click at [46, 11] on icon "button" at bounding box center [50, 15] width 7 height 7
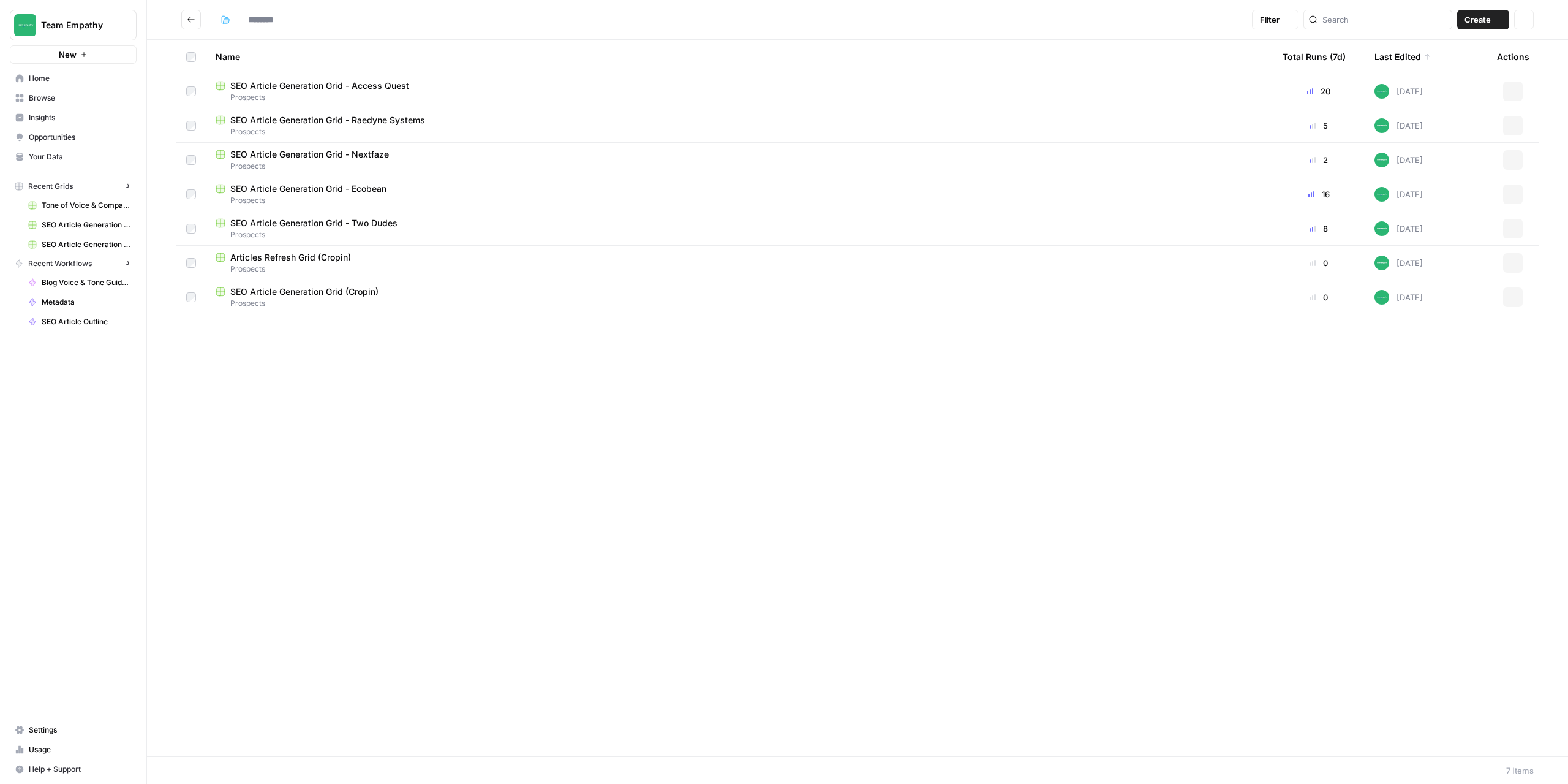
type input "*********"
click at [319, 116] on span "SEO Article Generation Grid - Raedyne Systems" at bounding box center [328, 119] width 195 height 12
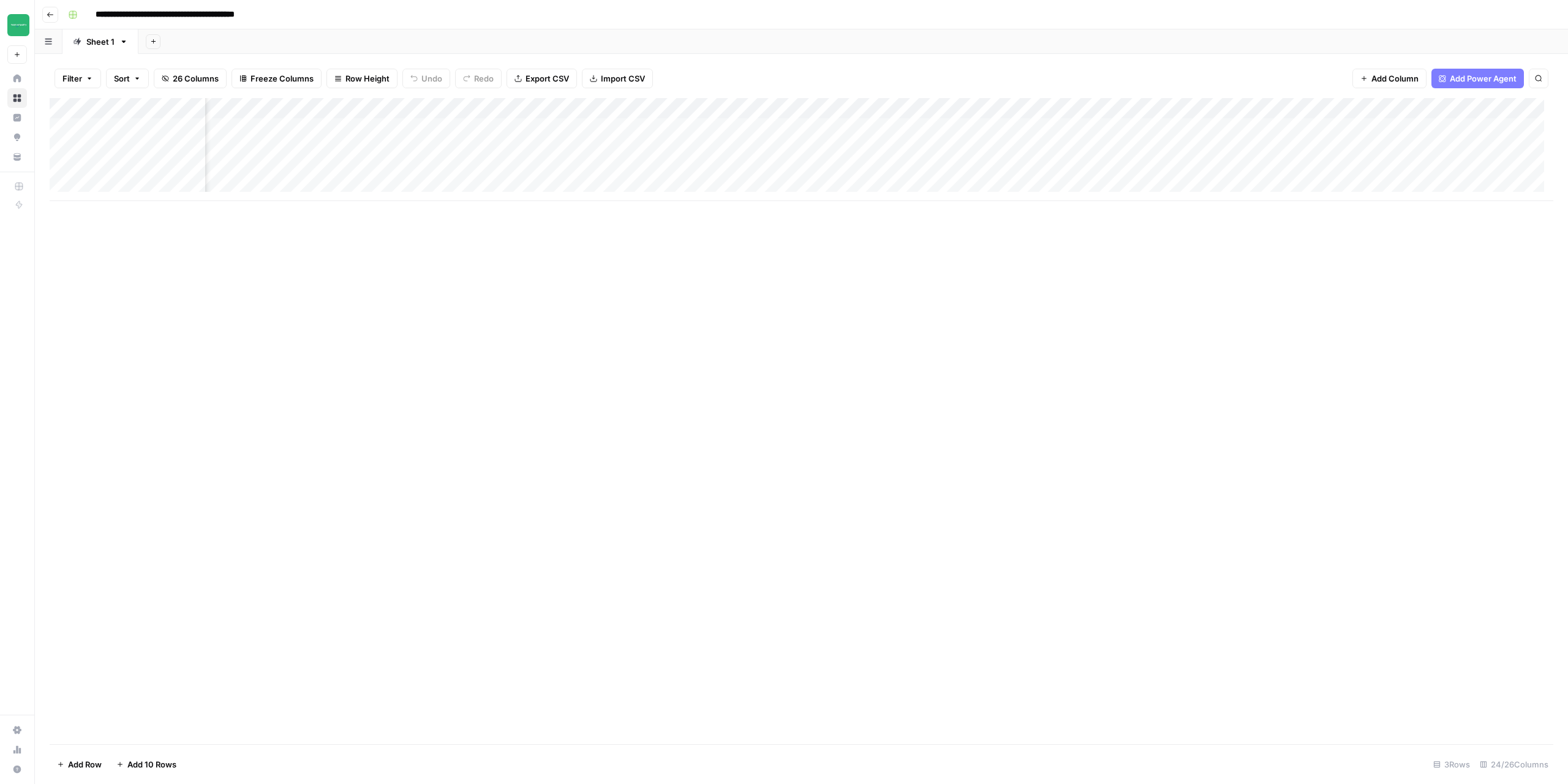
scroll to position [0, 1475]
click at [620, 128] on div "Add Column" at bounding box center [801, 149] width 1504 height 103
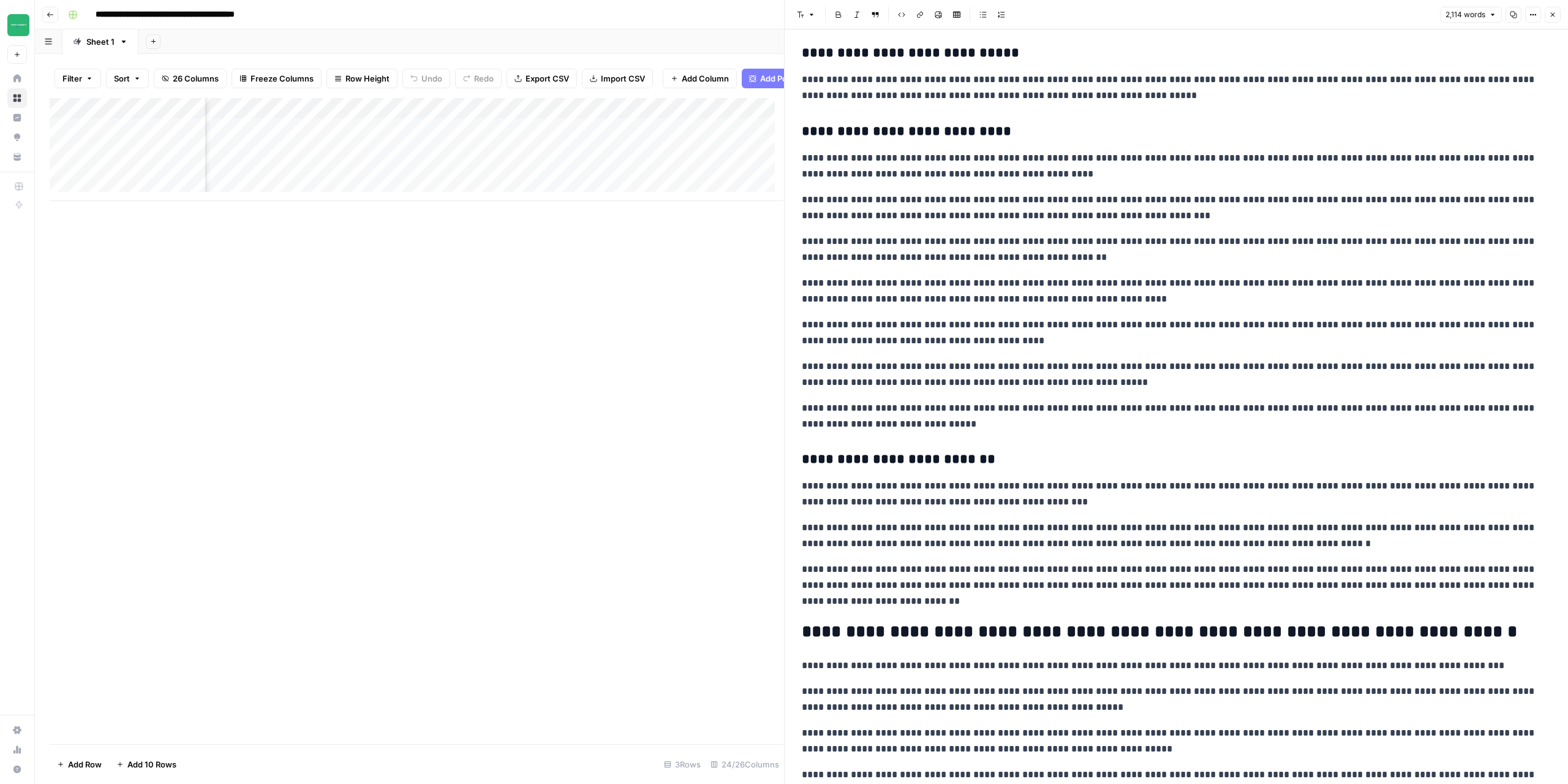
scroll to position [2207, 0]
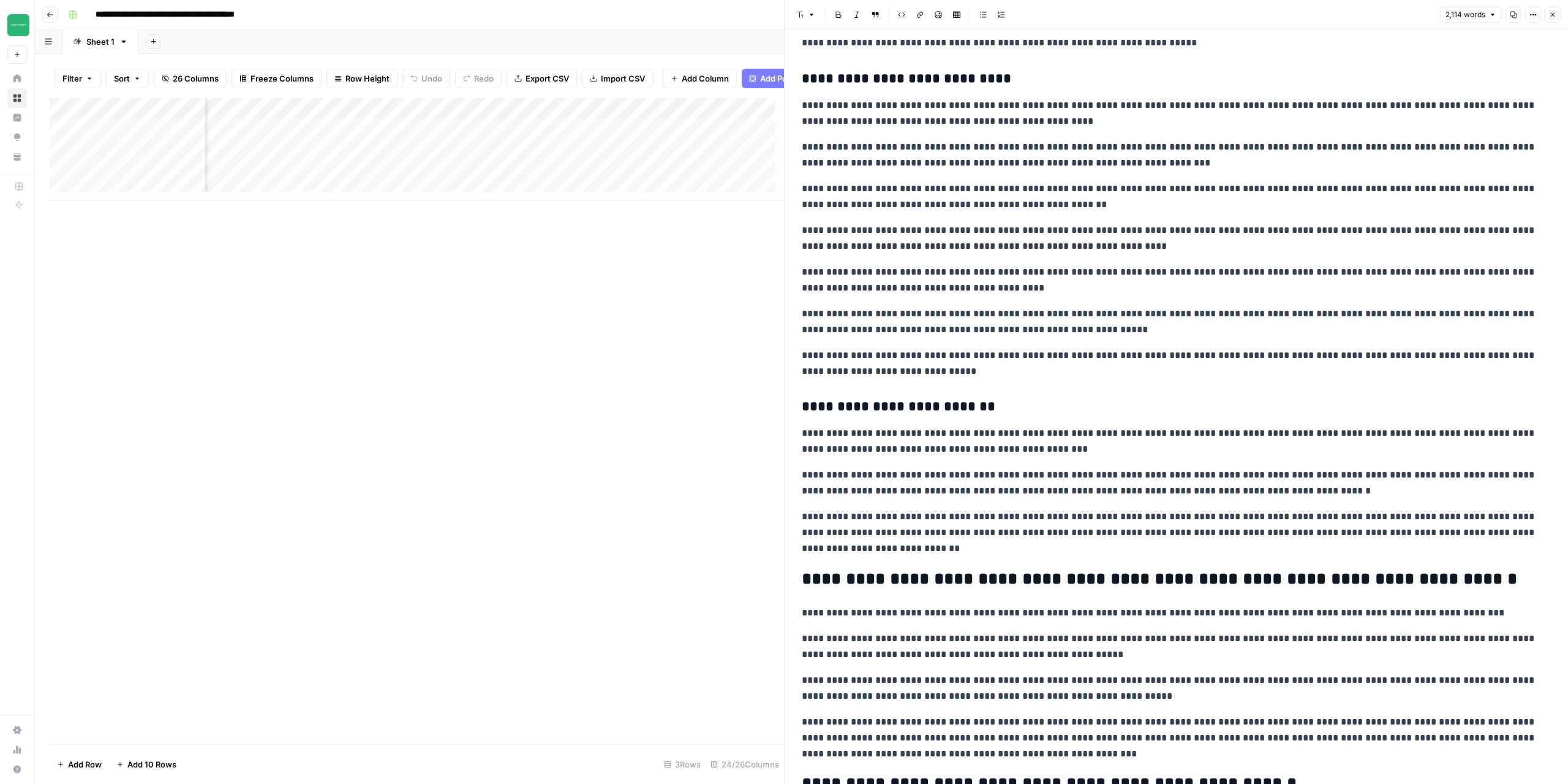
click at [1558, 19] on button "Close" at bounding box center [1553, 15] width 16 height 16
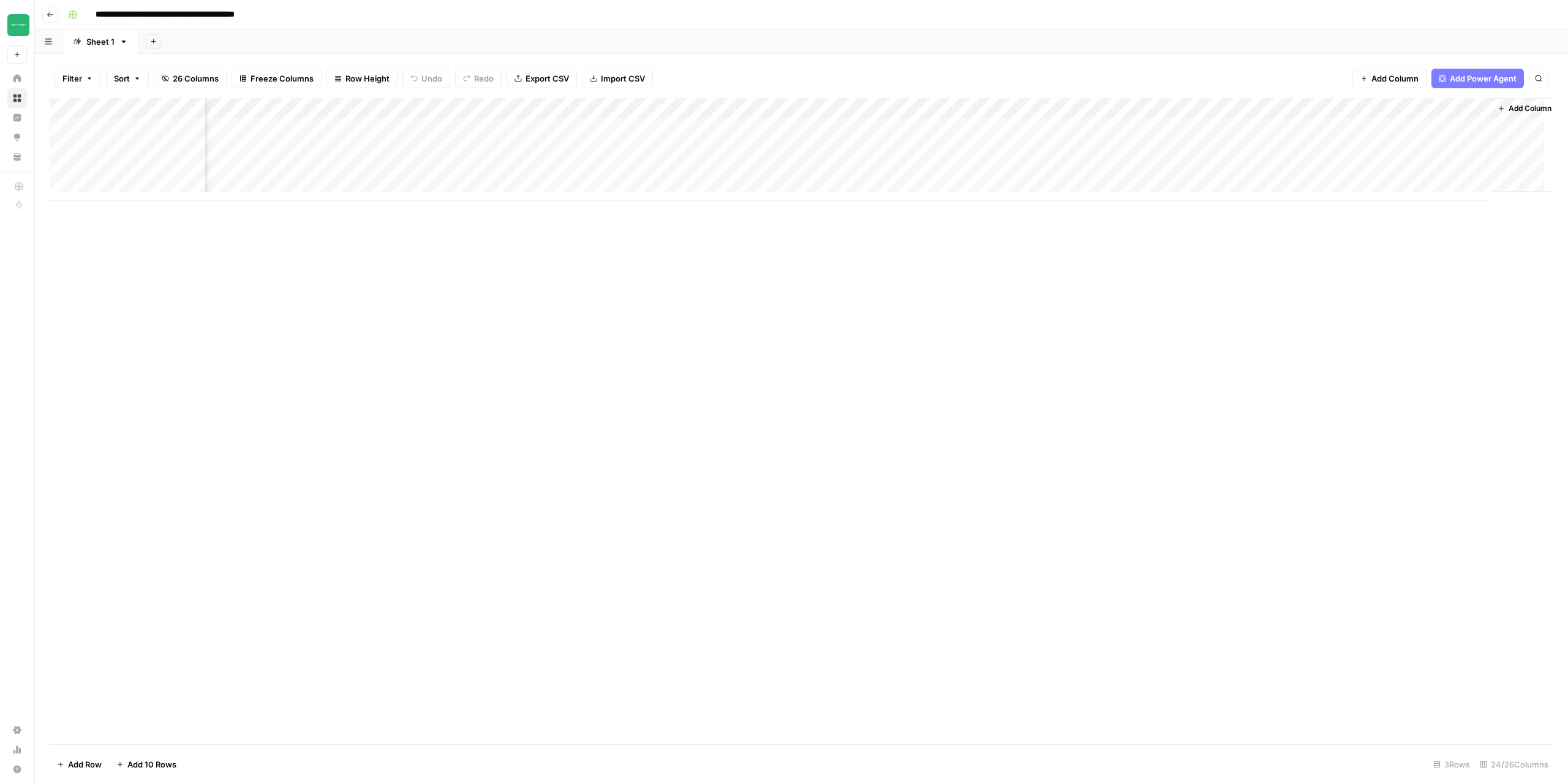
scroll to position [0, 1475]
click at [1531, 106] on span "Add Column" at bounding box center [1525, 109] width 43 height 11
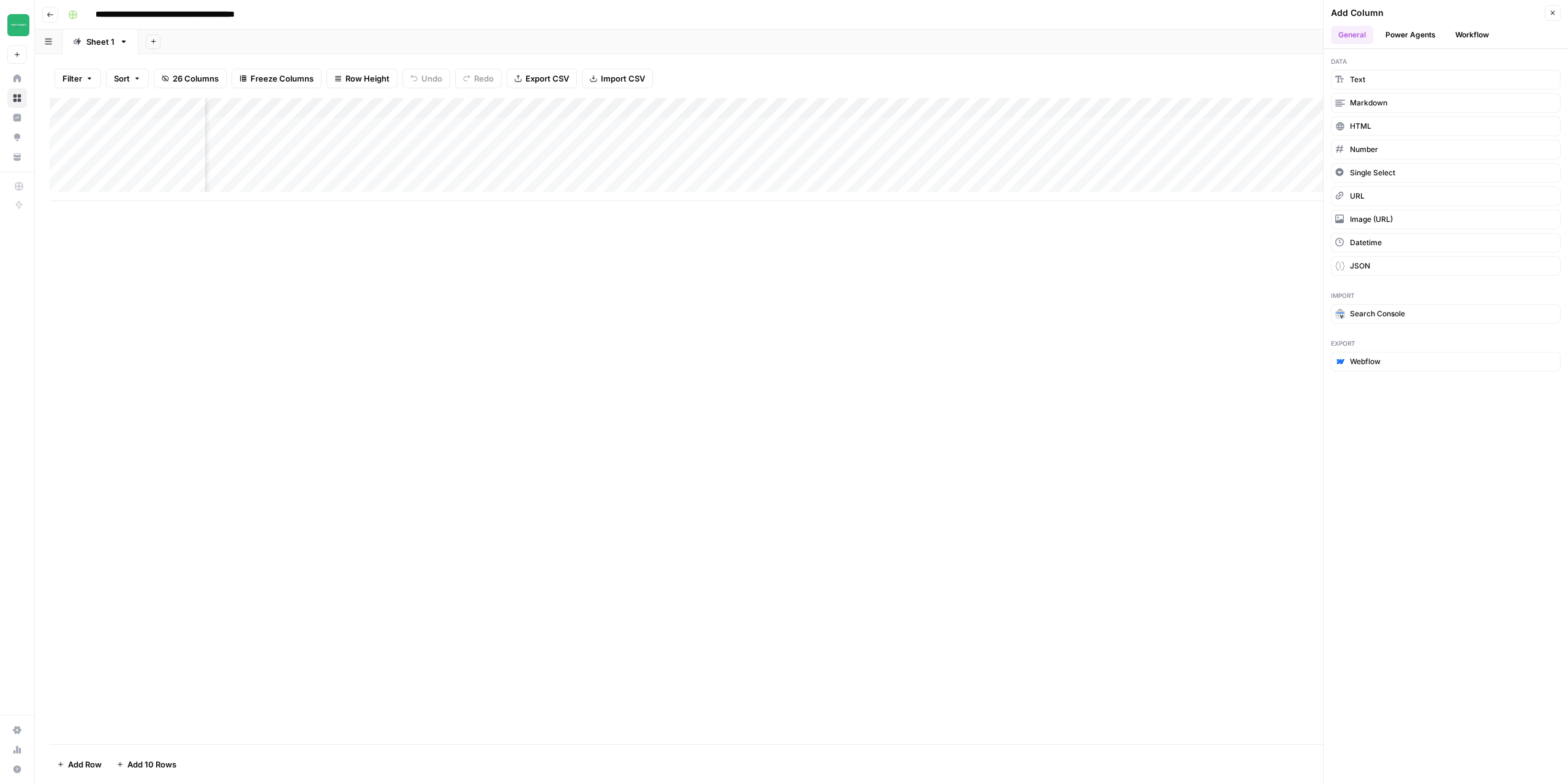
click at [1466, 27] on button "Workflow" at bounding box center [1473, 35] width 49 height 19
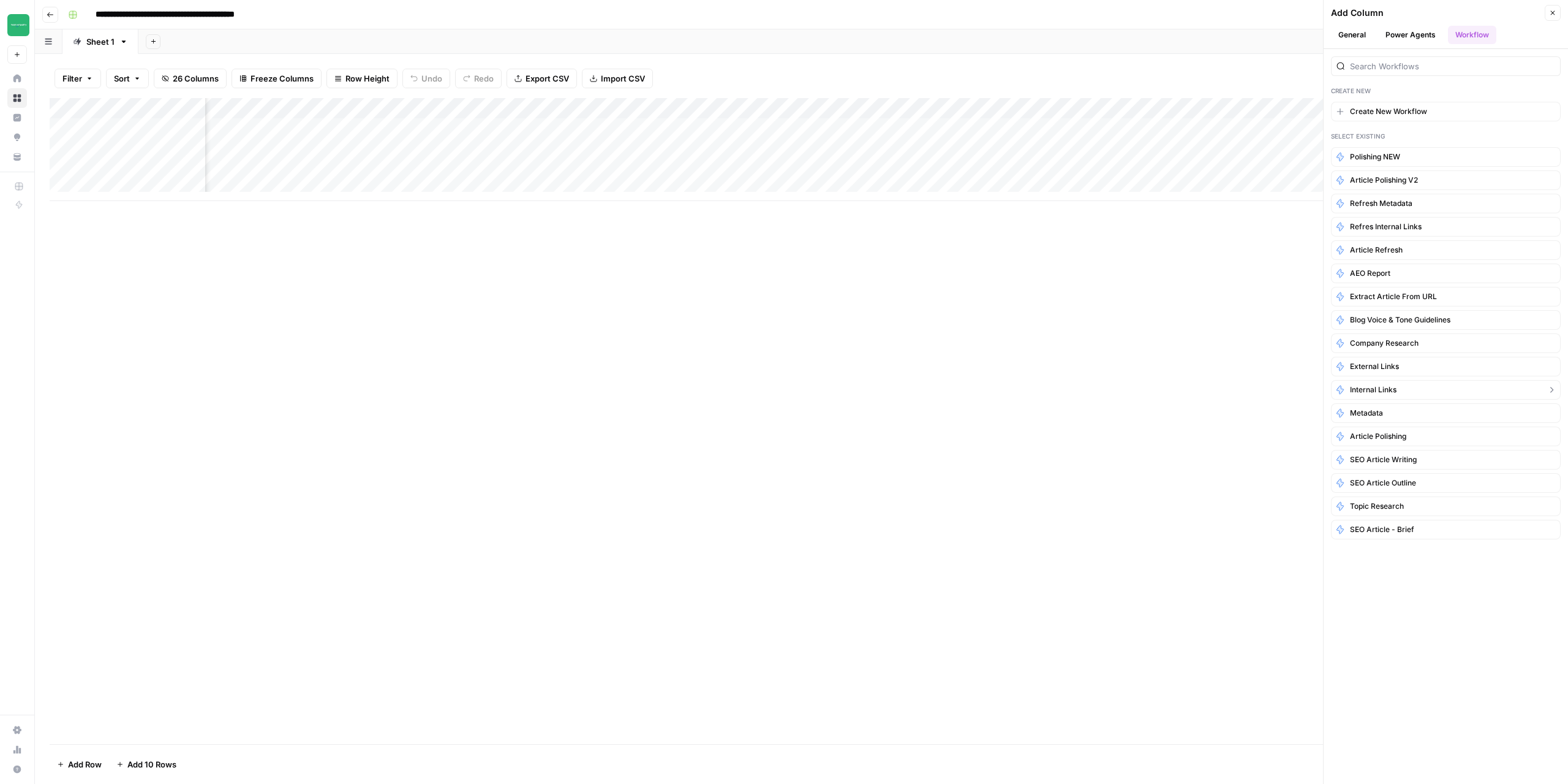
click at [1379, 395] on span "Internal Links" at bounding box center [1373, 390] width 46 height 11
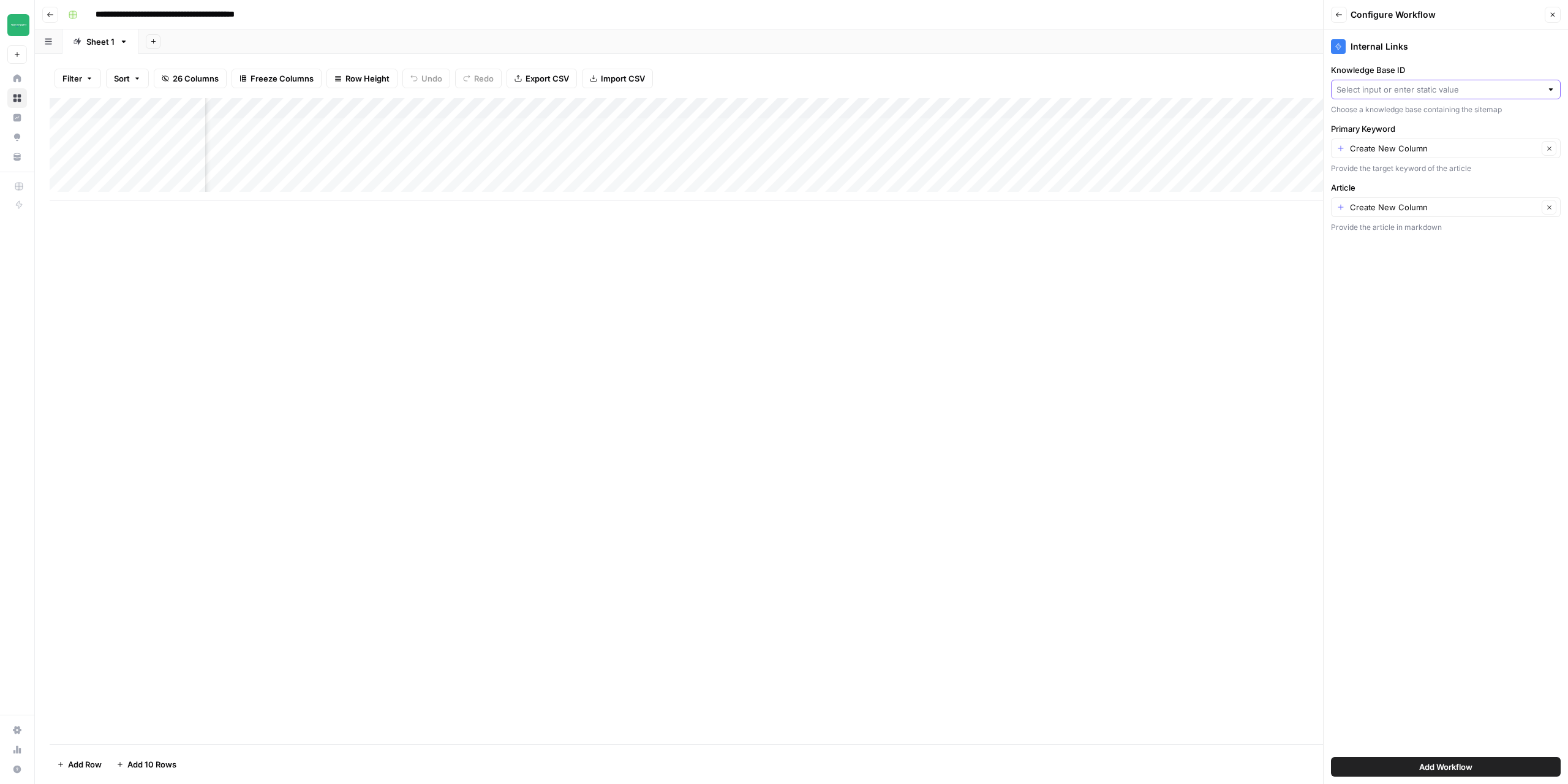
click at [1418, 93] on input "Knowledge Base ID" at bounding box center [1439, 89] width 205 height 12
click at [1369, 201] on span "Raedyne Systems" at bounding box center [1443, 204] width 204 height 12
type input "Raedyne Systems"
click at [1412, 154] on input "Primary Keyword" at bounding box center [1445, 148] width 188 height 12
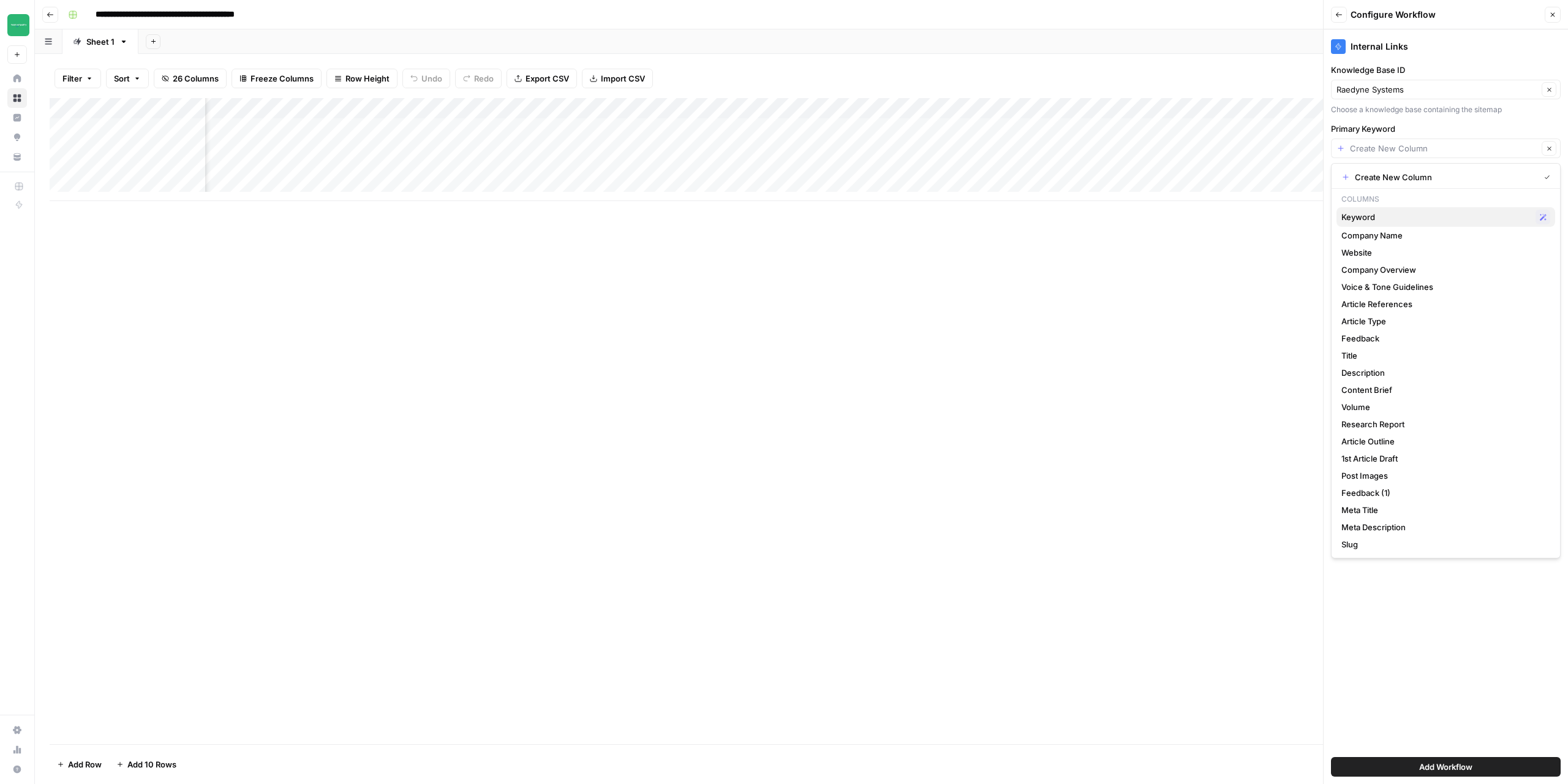
click at [1375, 215] on span "Keyword" at bounding box center [1436, 217] width 189 height 12
type input "Keyword"
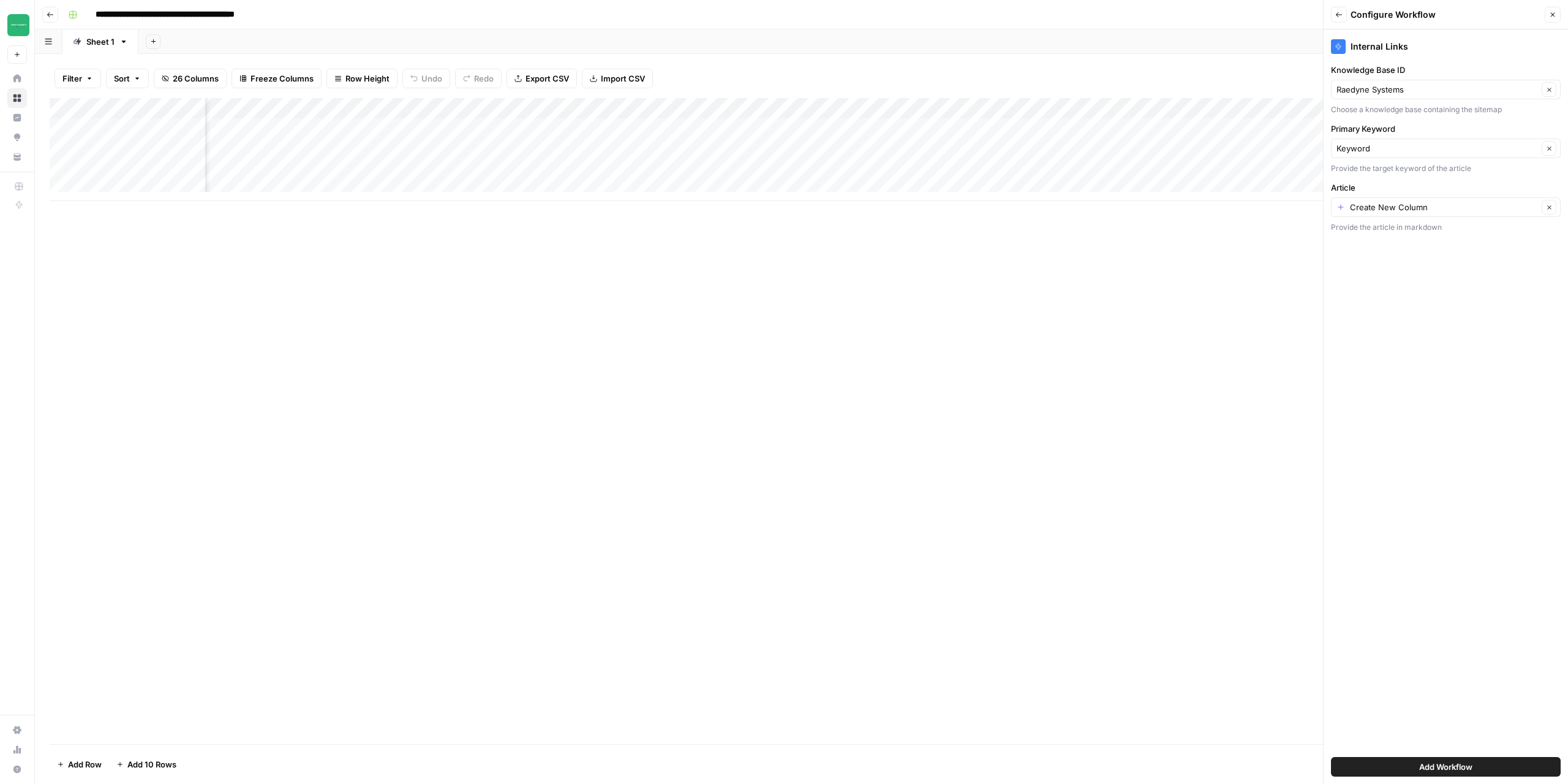
click at [1409, 215] on div "Create New Column Clear" at bounding box center [1445, 207] width 230 height 19
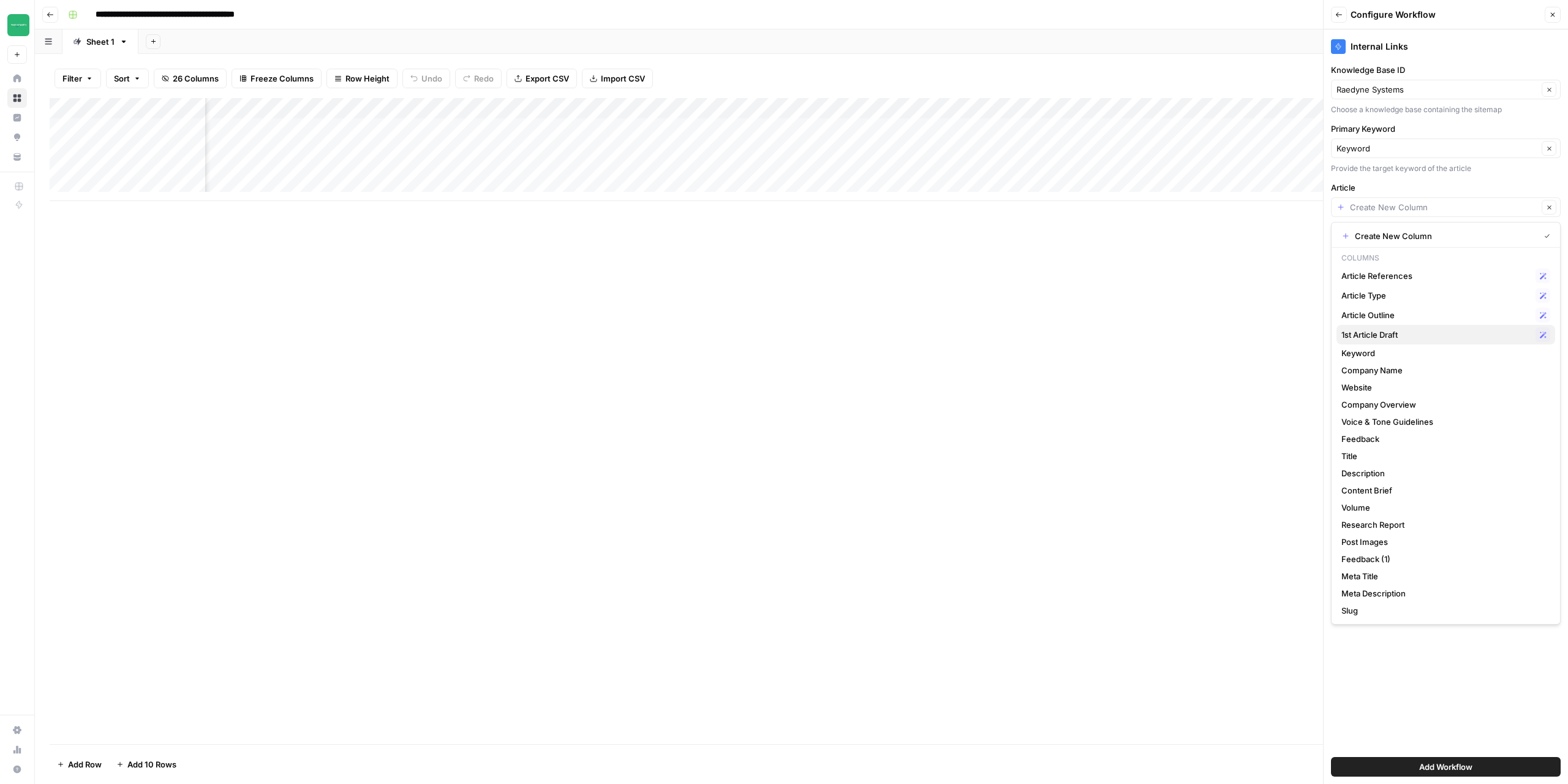
click at [1384, 331] on span "1st Article Draft" at bounding box center [1436, 334] width 189 height 12
type input "1st Article Draft"
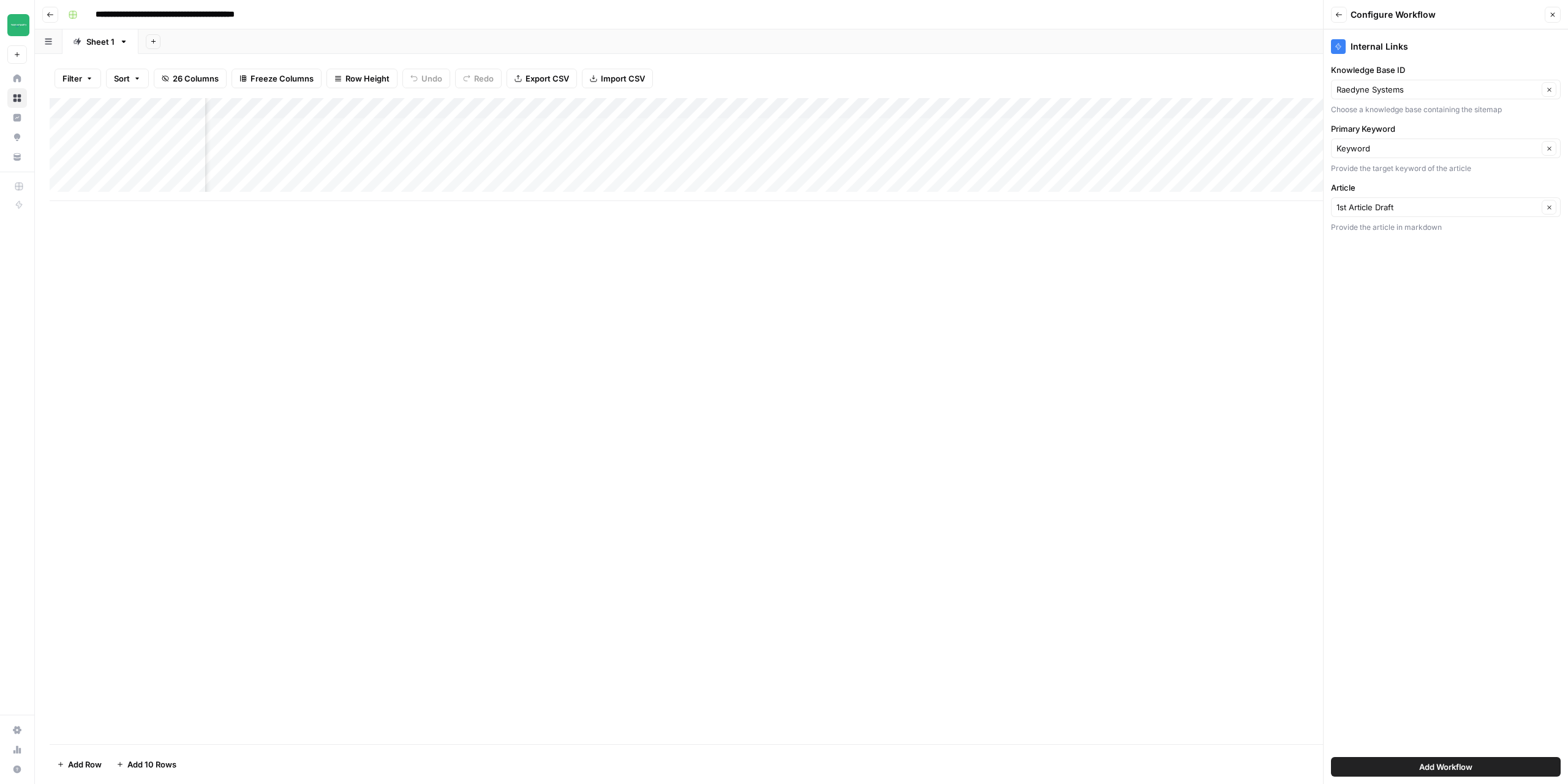
click at [1460, 770] on span "Add Workflow" at bounding box center [1446, 766] width 54 height 12
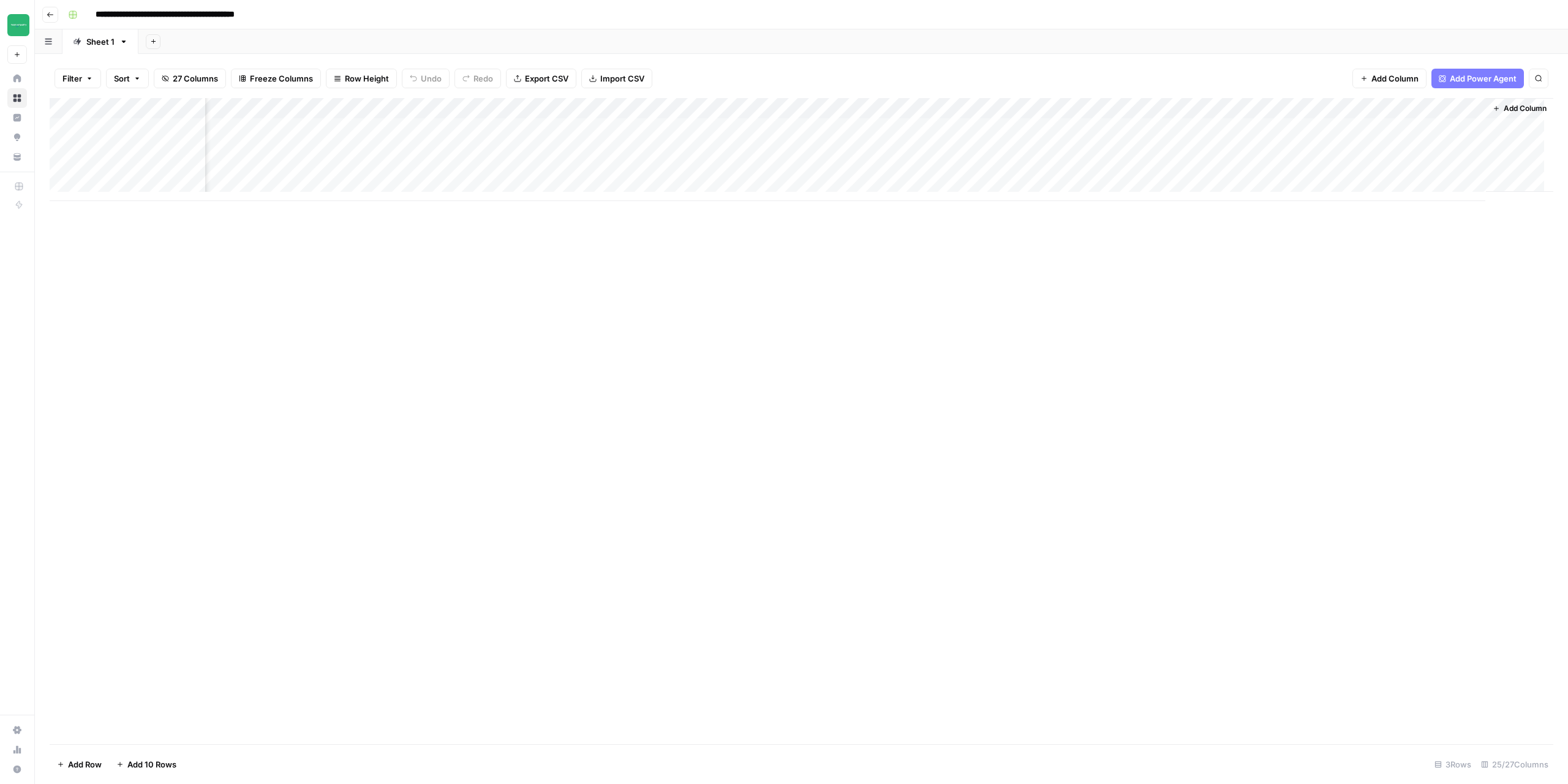
scroll to position [0, 1585]
click at [1423, 125] on div "Add Column" at bounding box center [801, 149] width 1504 height 103
click at [49, 19] on button "Go back" at bounding box center [50, 15] width 16 height 16
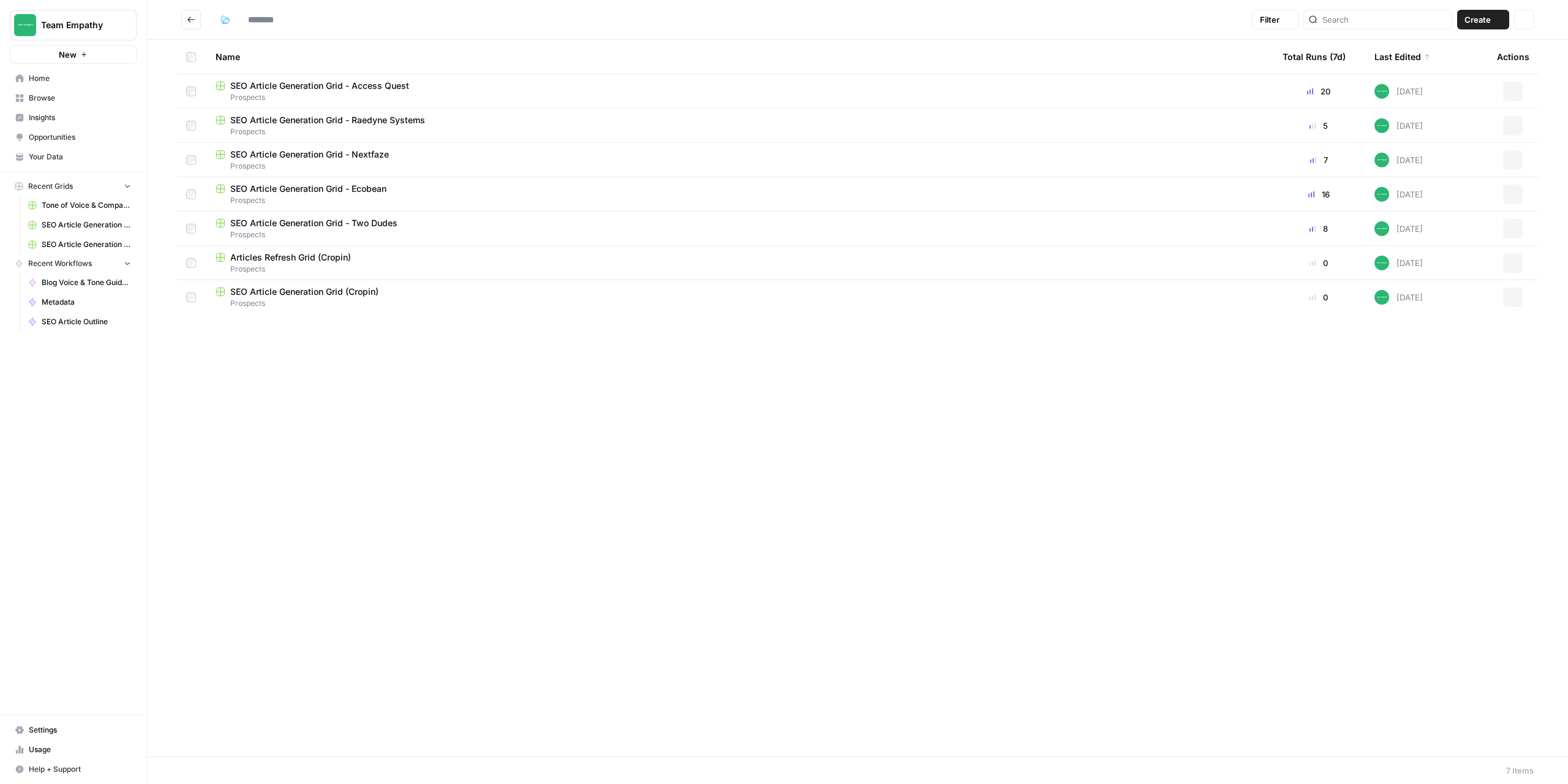
type input "*********"
click at [316, 192] on span "SEO Article Generation Grid - Ecobean" at bounding box center [309, 188] width 156 height 12
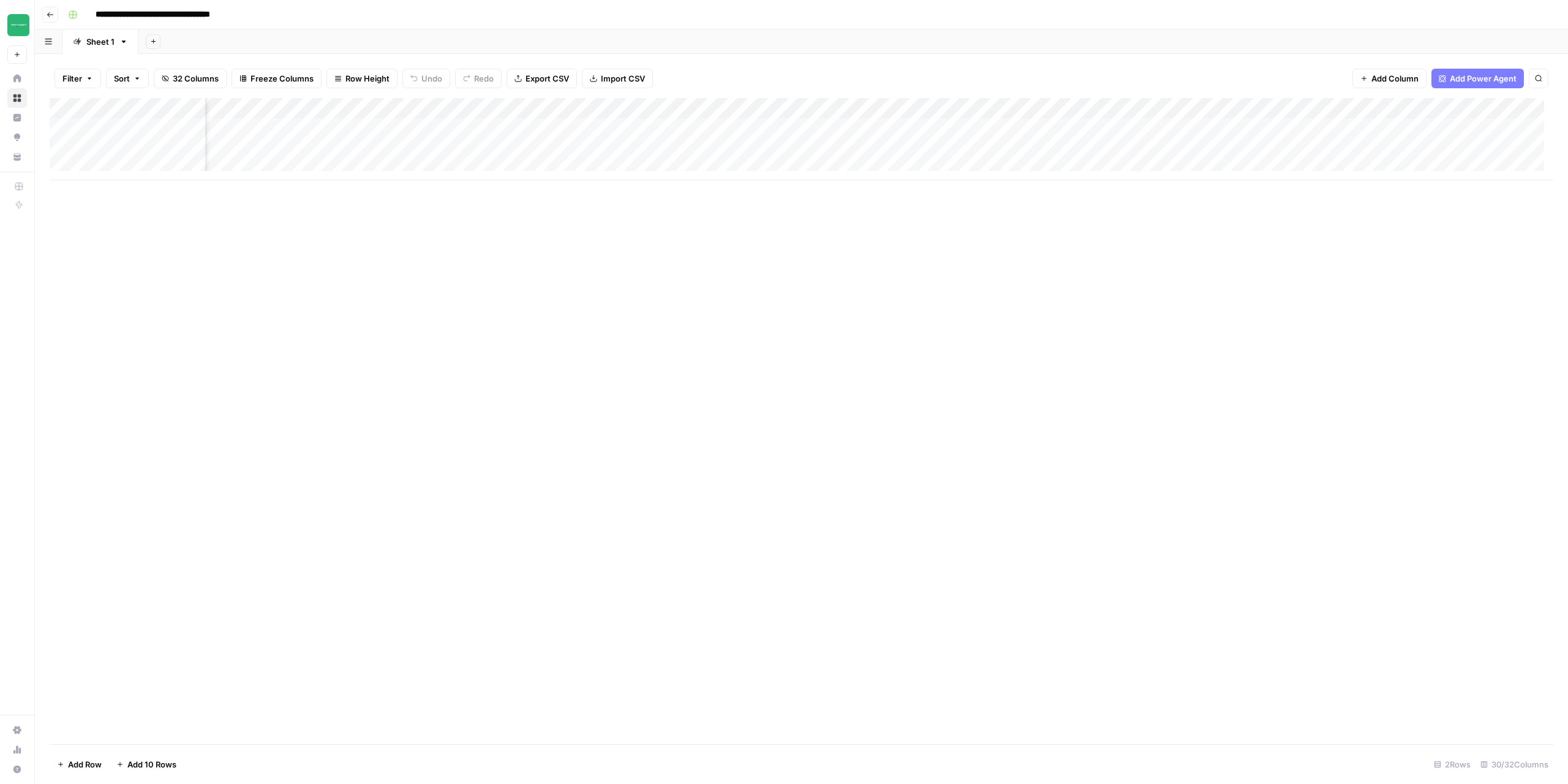
scroll to position [0, 2071]
click at [1466, 128] on div "Add Column" at bounding box center [801, 139] width 1504 height 82
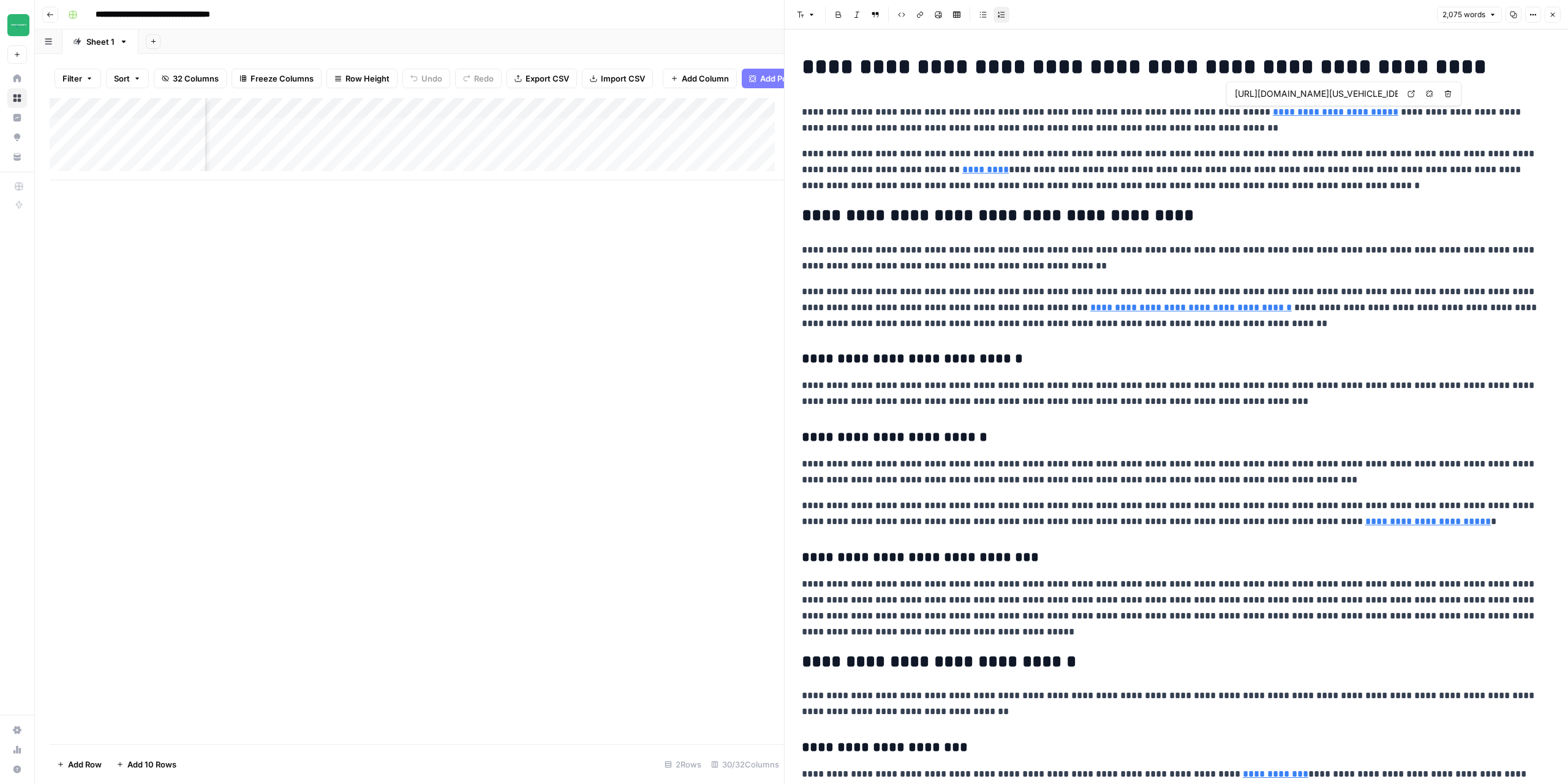
type input "https://twodudesproject.com/collections/singles"
type input "https://www.epa.gov/lmop/frequent-questions-about-landfill-gas#whylmoppromo"
click at [1556, 11] on icon "button" at bounding box center [1553, 15] width 7 height 7
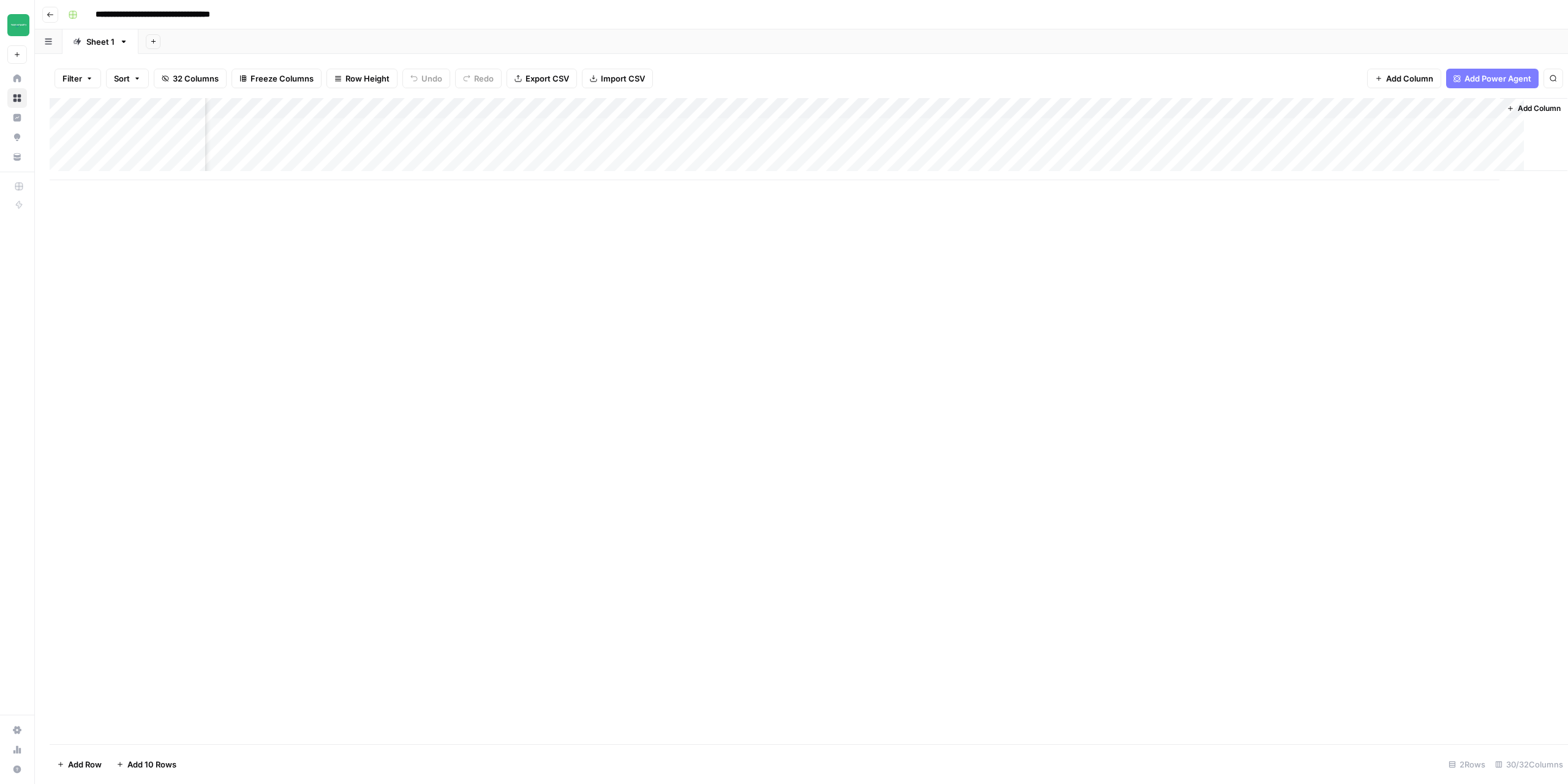
scroll to position [0, 2057]
click at [1481, 149] on div "Add Column" at bounding box center [801, 139] width 1504 height 82
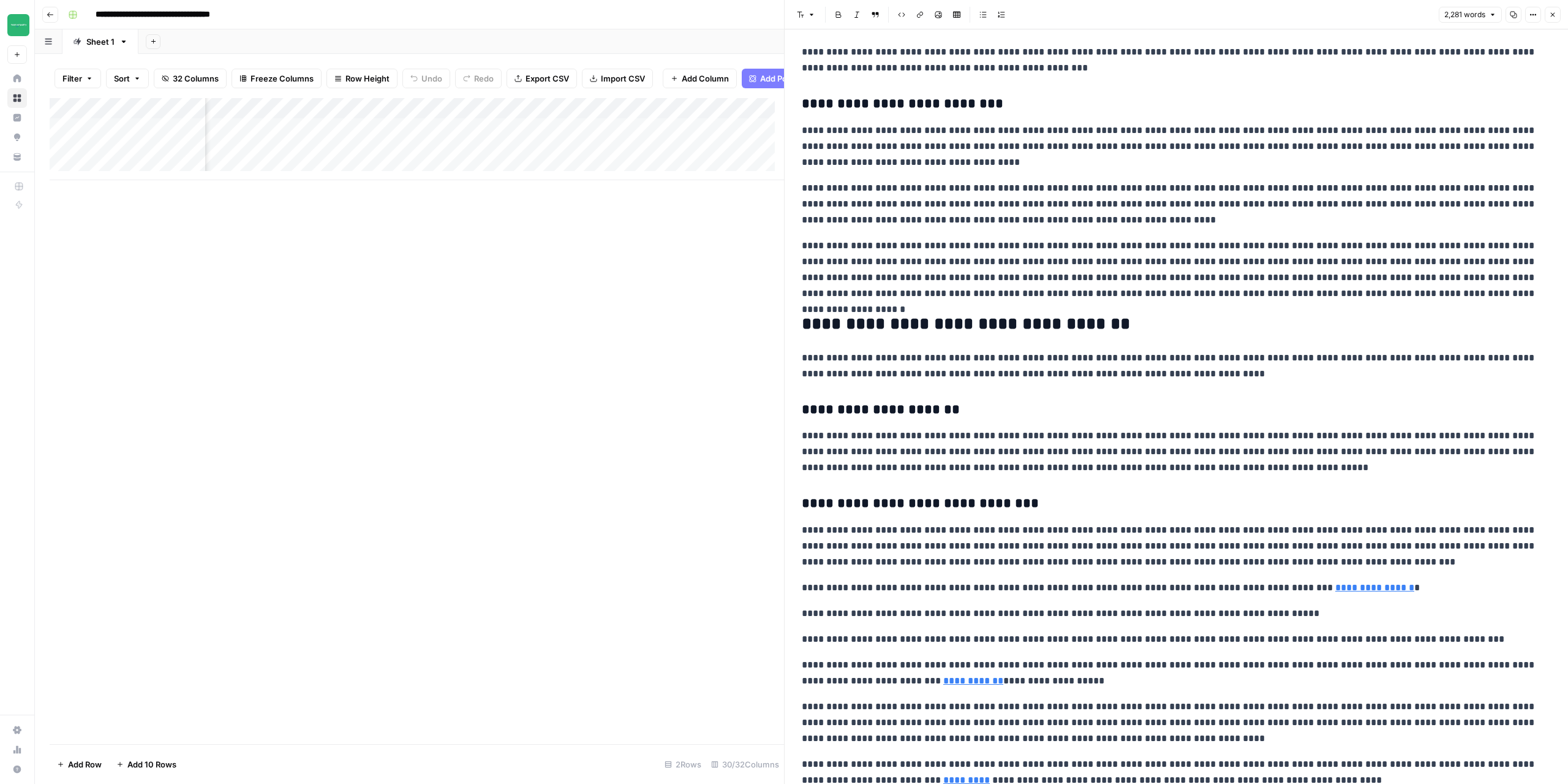
scroll to position [306, 0]
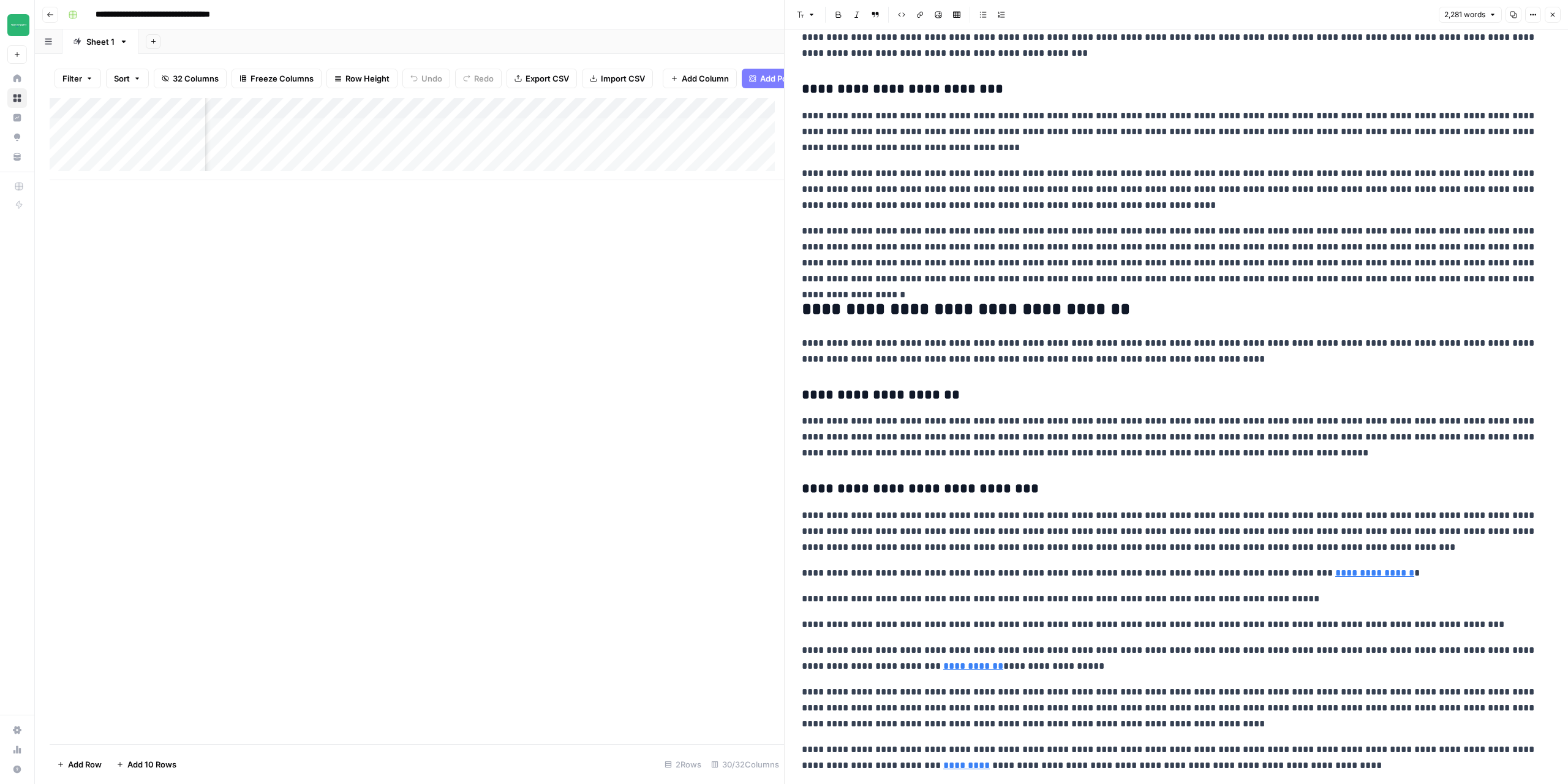
click at [1557, 9] on button "Close" at bounding box center [1553, 15] width 16 height 16
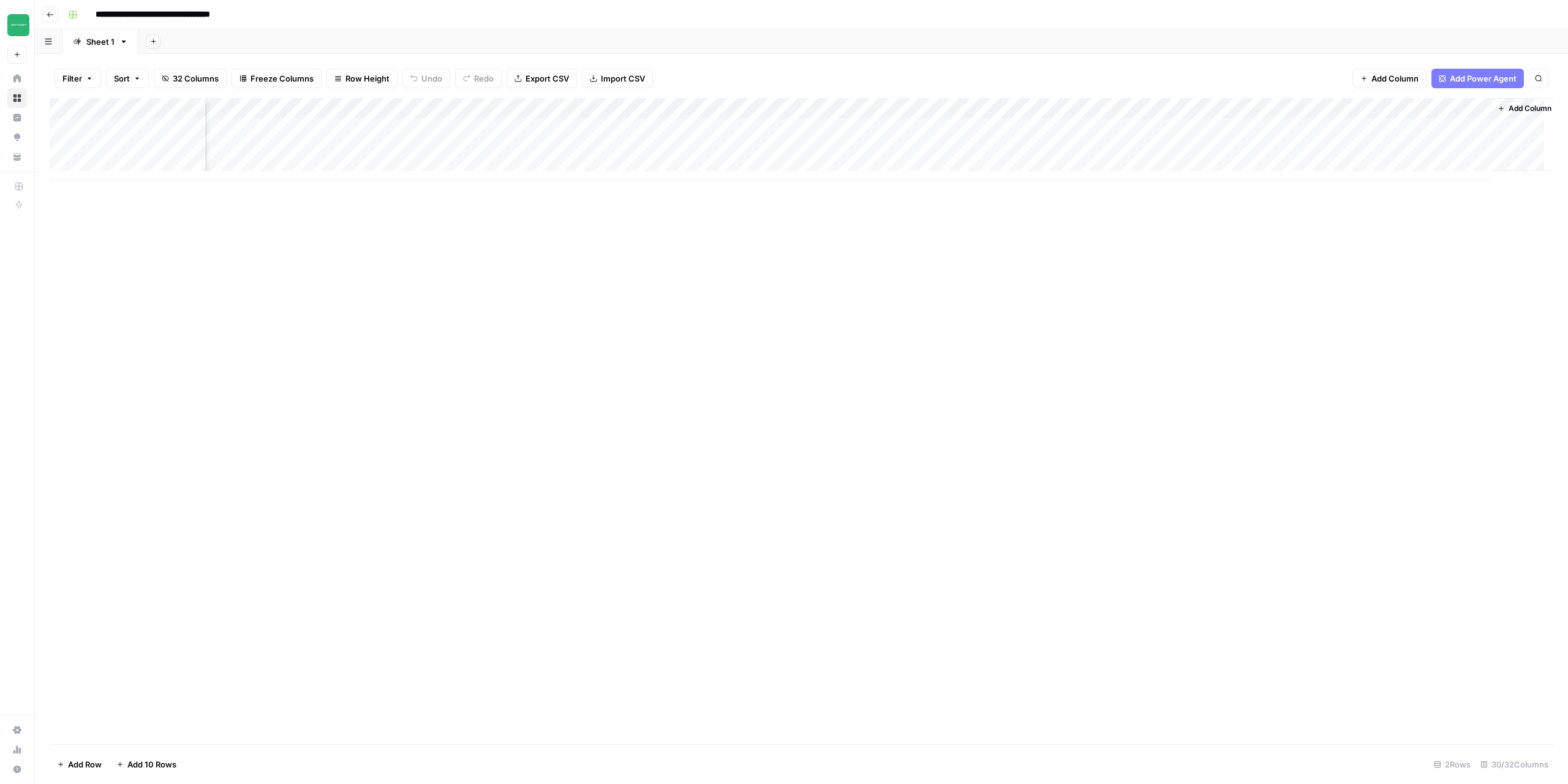
click at [910, 110] on div "Add Column" at bounding box center [801, 139] width 1504 height 82
click at [879, 210] on span "Configure Inputs" at bounding box center [905, 211] width 107 height 12
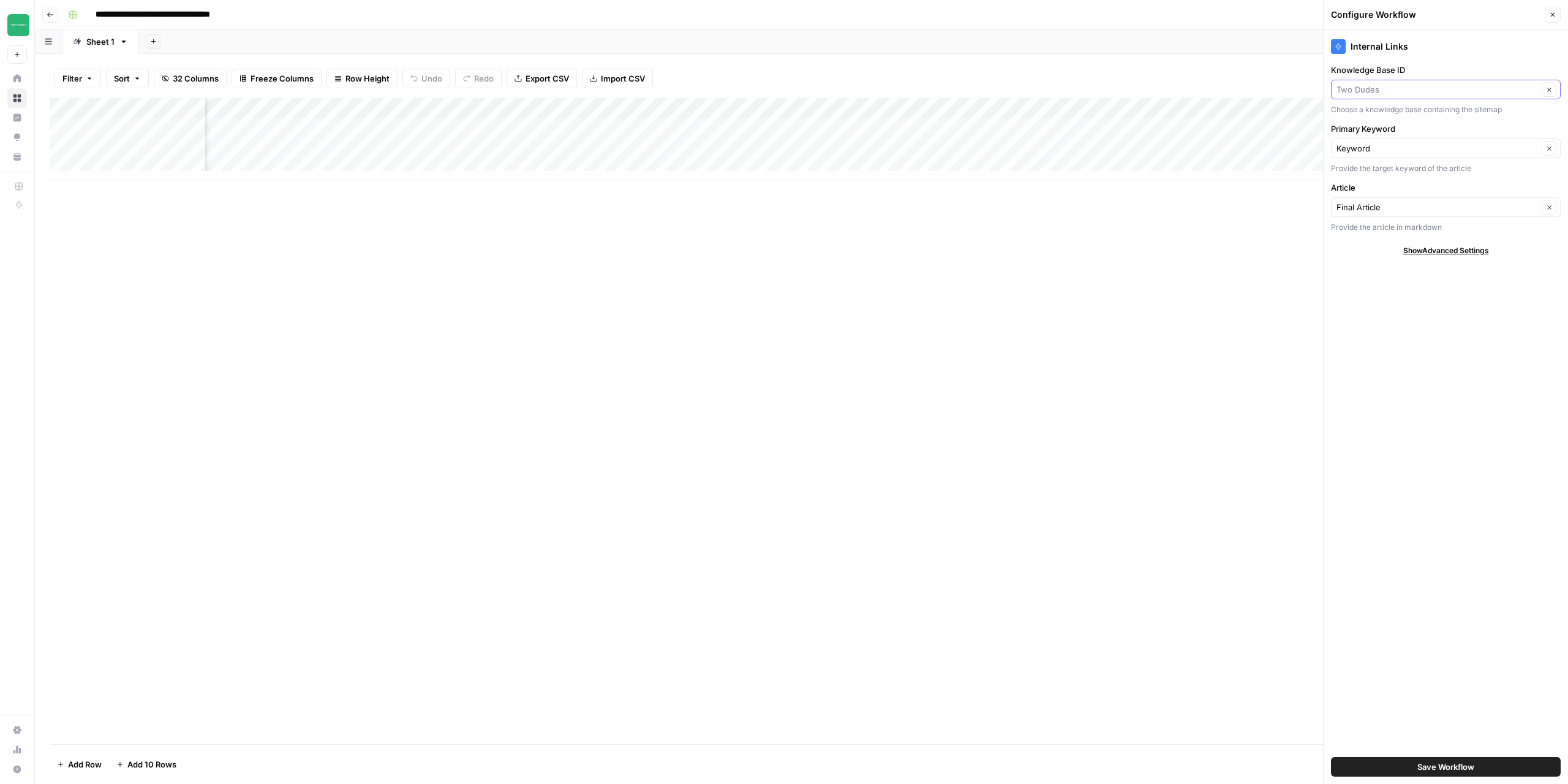
click at [1396, 92] on input "Knowledge Base ID" at bounding box center [1437, 89] width 201 height 12
click at [1363, 193] on button "Ecobean" at bounding box center [1445, 187] width 218 height 17
type input "Ecobean"
click at [1462, 760] on button "Save Workflow" at bounding box center [1445, 767] width 230 height 19
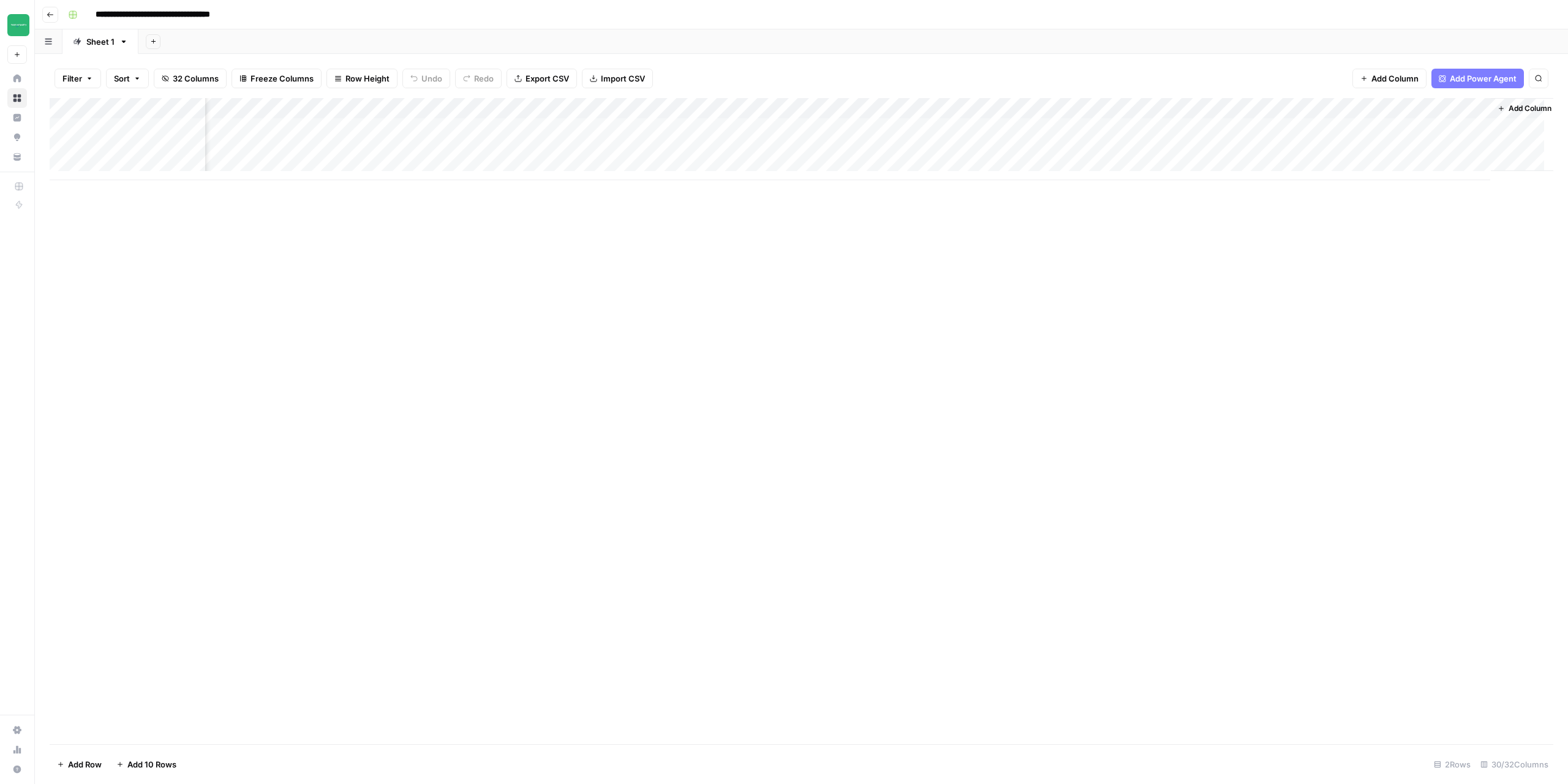
scroll to position [0, 2071]
click at [1406, 124] on div "Add Column" at bounding box center [801, 139] width 1504 height 82
click at [912, 129] on div "Add Column" at bounding box center [801, 139] width 1504 height 82
click at [909, 151] on div "Add Column" at bounding box center [801, 139] width 1504 height 82
click at [48, 15] on icon "button" at bounding box center [50, 15] width 7 height 7
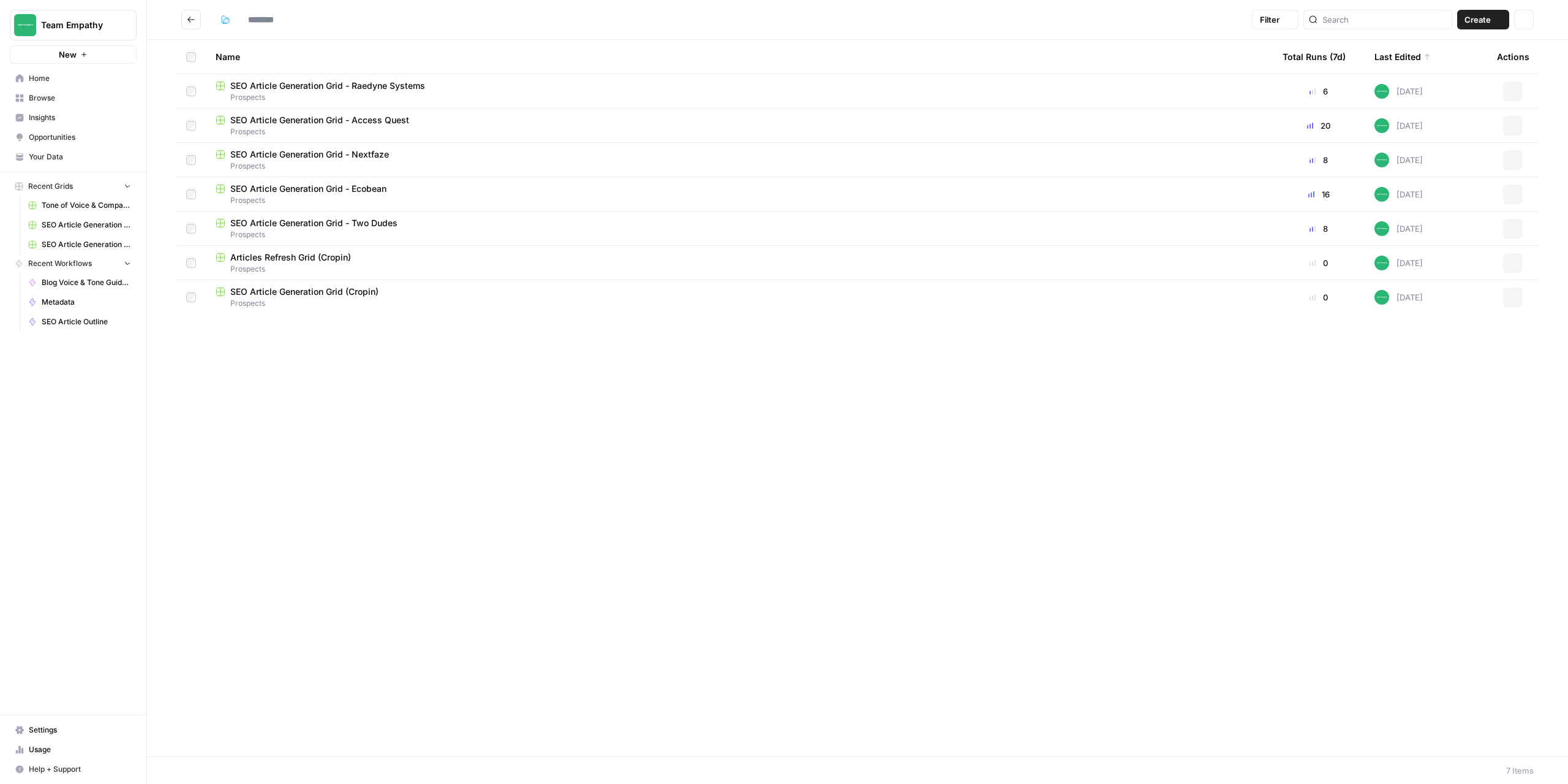
type input "*********"
click at [378, 222] on span "SEO Article Generation Grid - Two Dudes" at bounding box center [314, 223] width 167 height 12
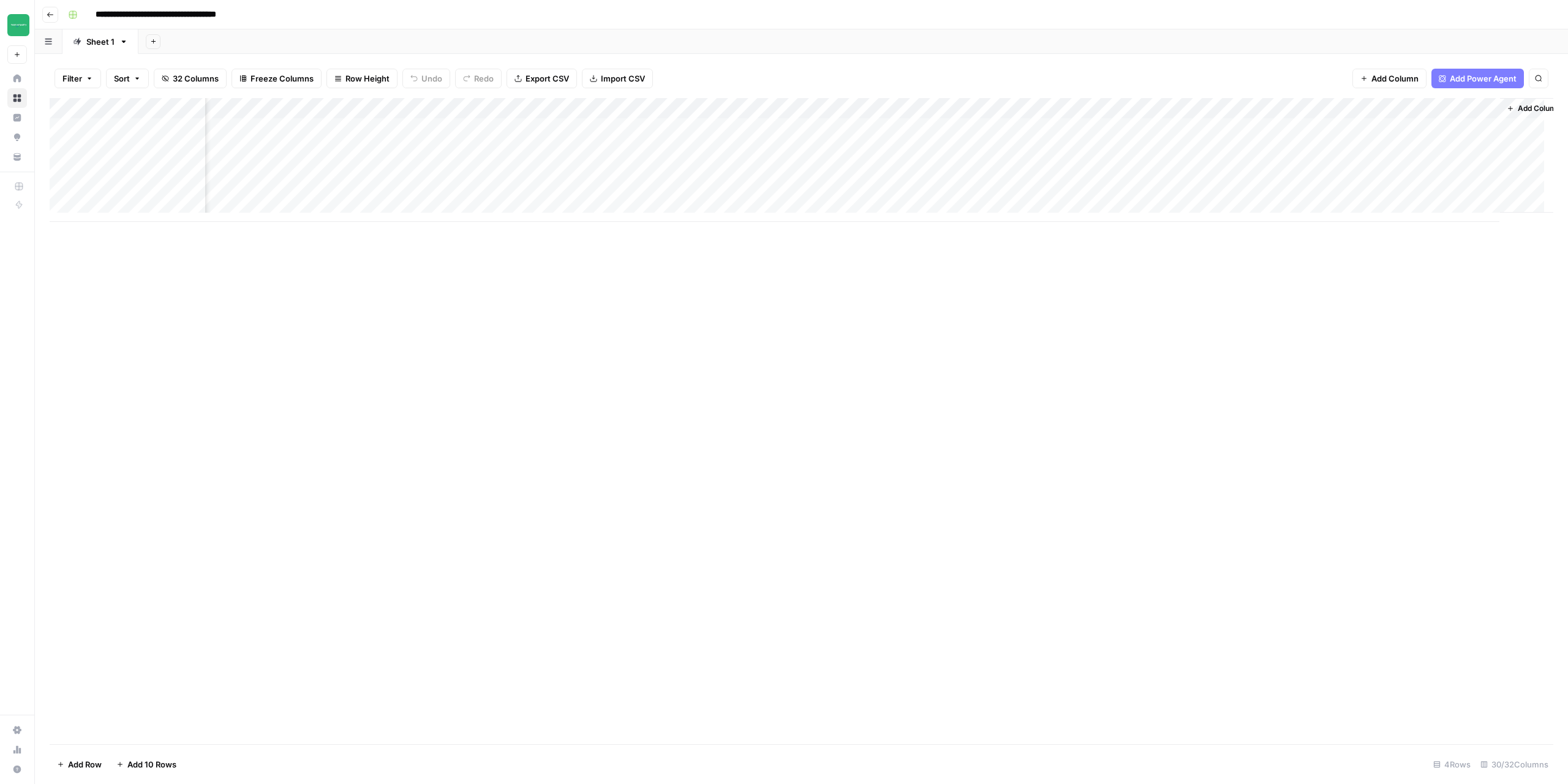
scroll to position [0, 2052]
click at [1265, 128] on div "Add Column" at bounding box center [801, 160] width 1504 height 123
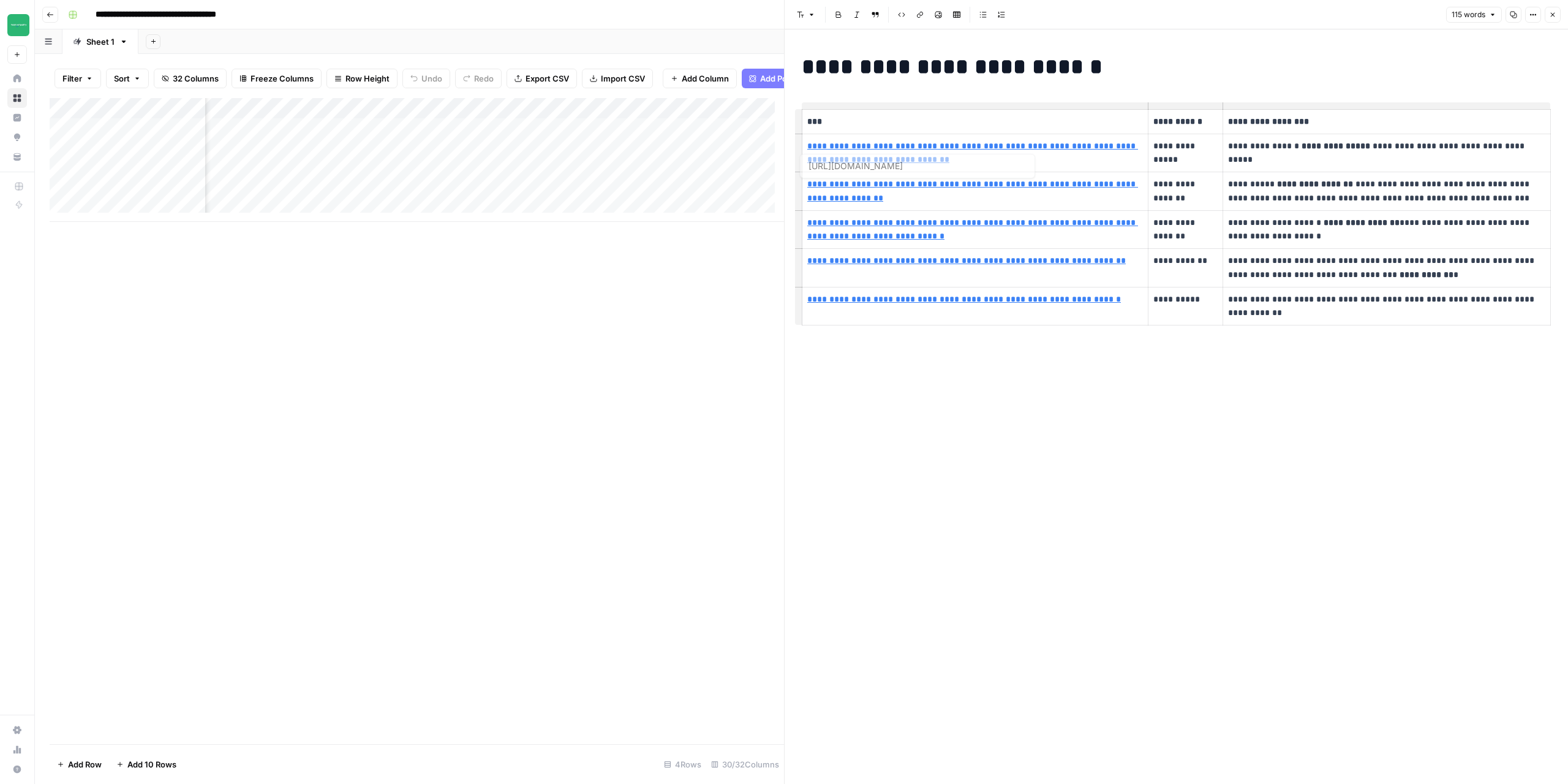
type input "https://twodudesproject.com/collections/top-sellers/products/deluxe-kit"
click at [949, 349] on div "**********" at bounding box center [1177, 204] width 764 height 311
copy div "**********"
type input "https://twodudesproject.com/blogs/news/men-s-skincare-routine-crafting-the-idea…"
click at [1553, 8] on button "Close" at bounding box center [1553, 15] width 16 height 16
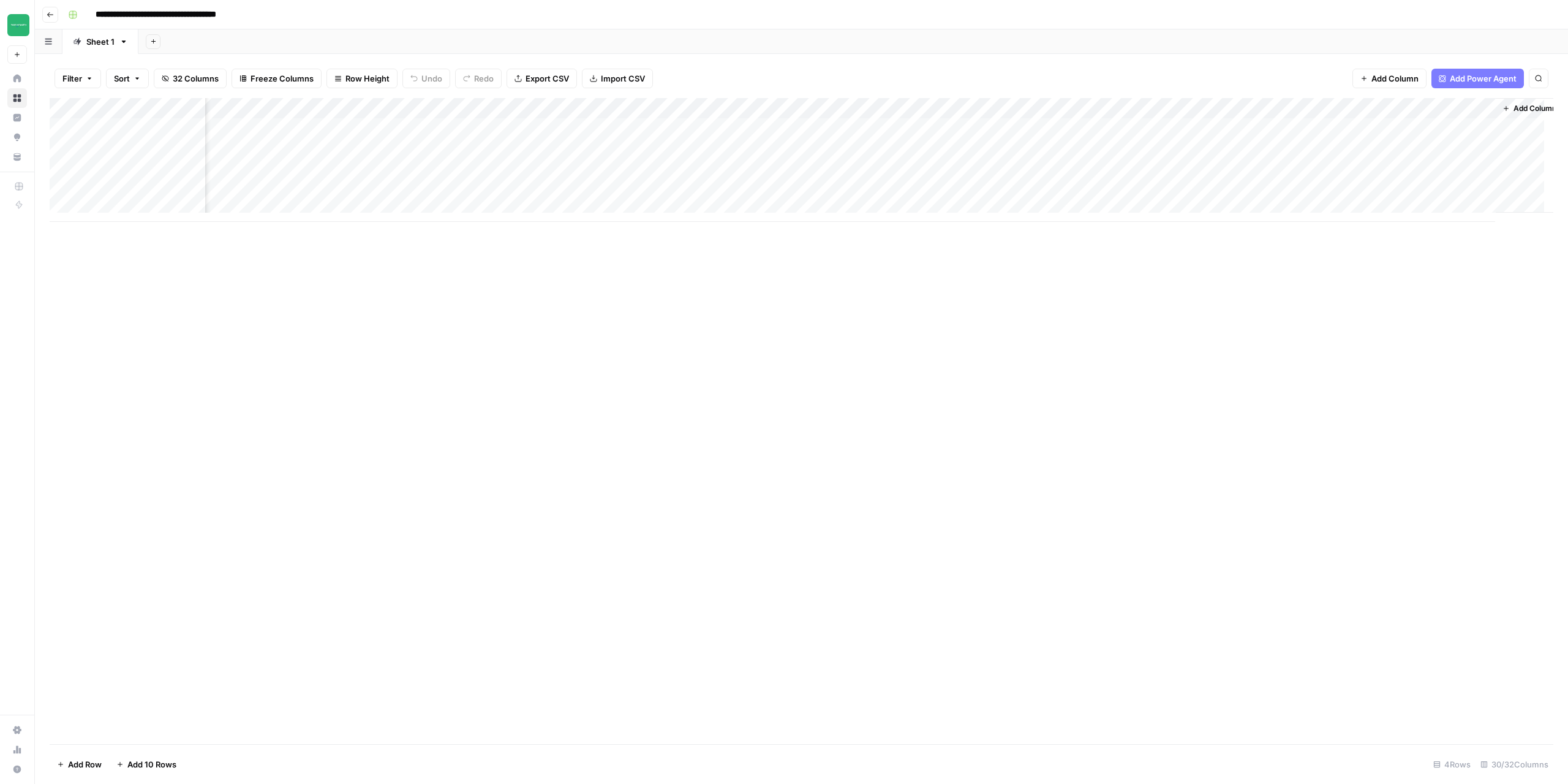
click at [52, 15] on icon "button" at bounding box center [50, 15] width 7 height 7
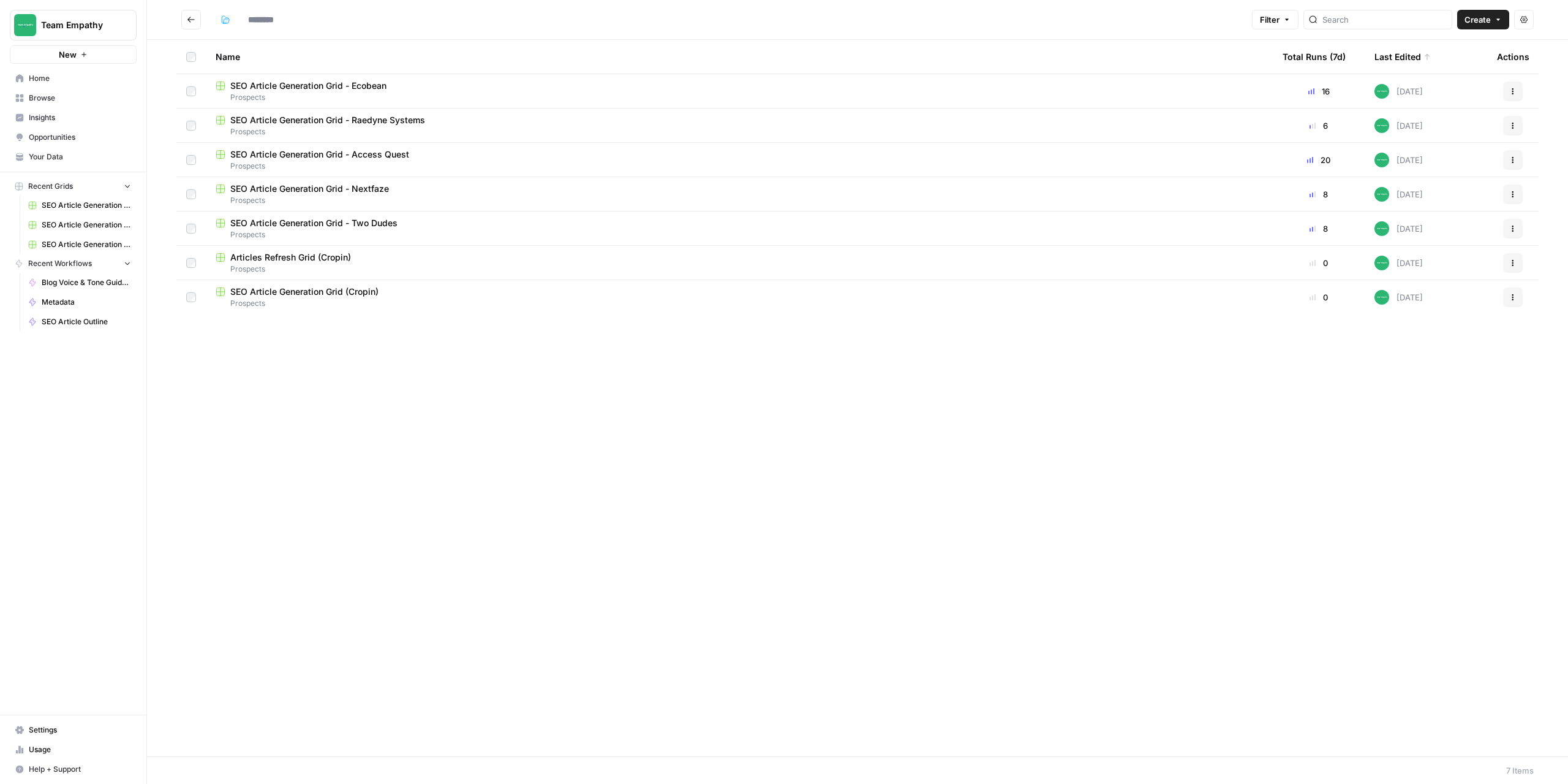
type input "*********"
click at [355, 190] on span "SEO Article Generation Grid - Nextfaze" at bounding box center [309, 188] width 158 height 12
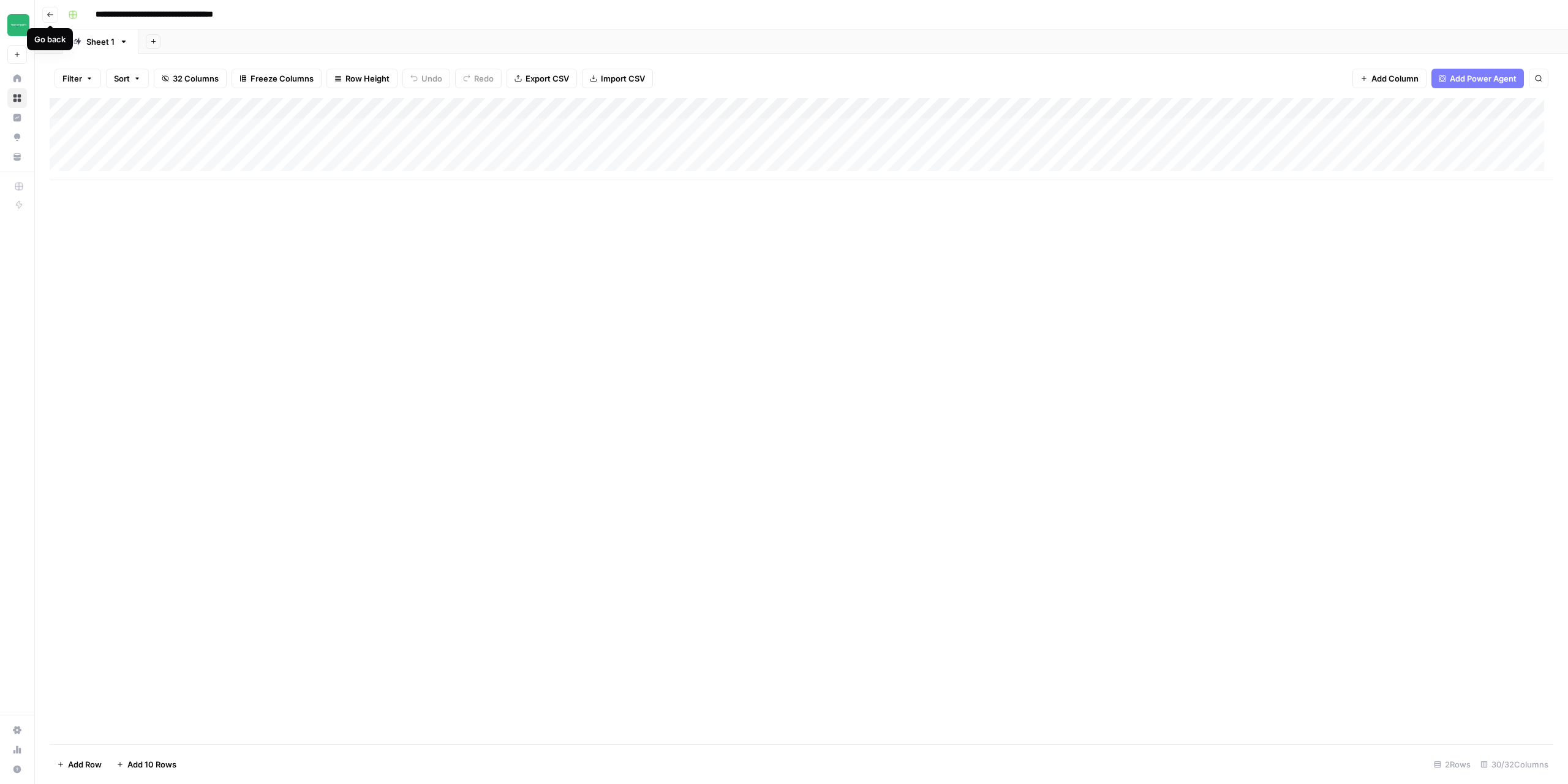
click at [56, 15] on button "Go back" at bounding box center [50, 15] width 16 height 16
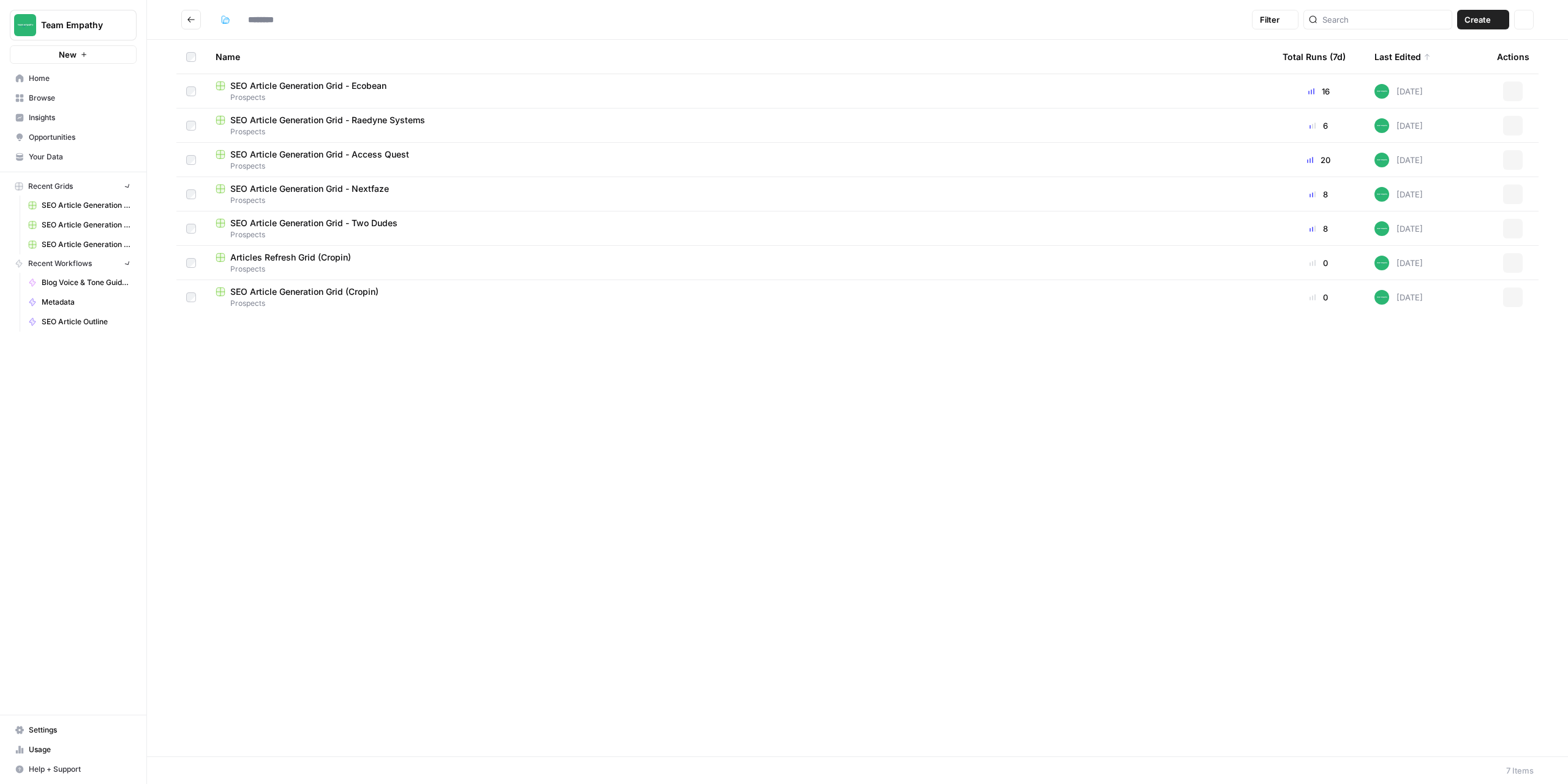
type input "*********"
click at [341, 96] on span "Prospects" at bounding box center [740, 97] width 1047 height 11
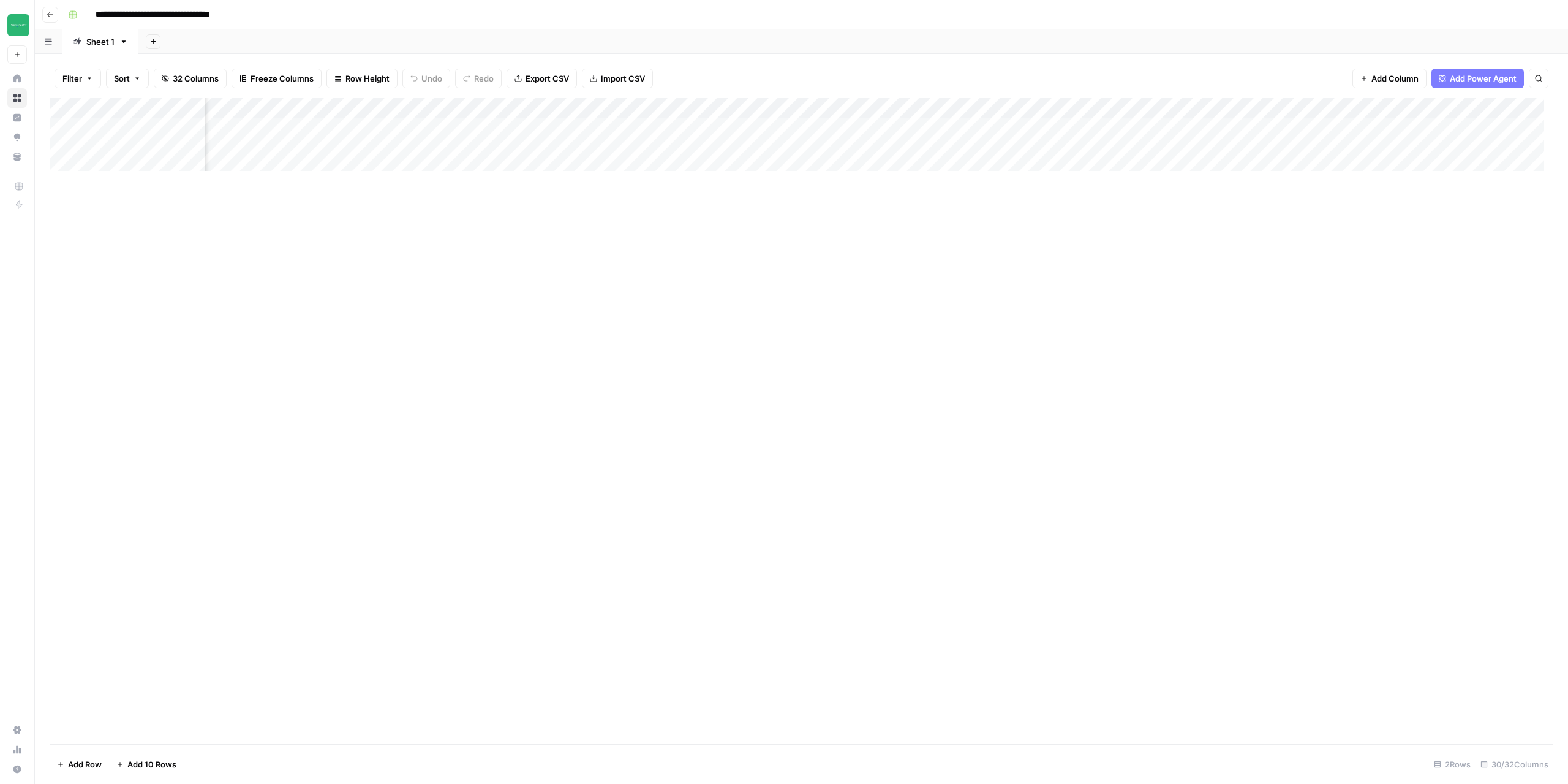
scroll to position [0, 2071]
click at [1022, 126] on div "Add Column" at bounding box center [801, 139] width 1504 height 82
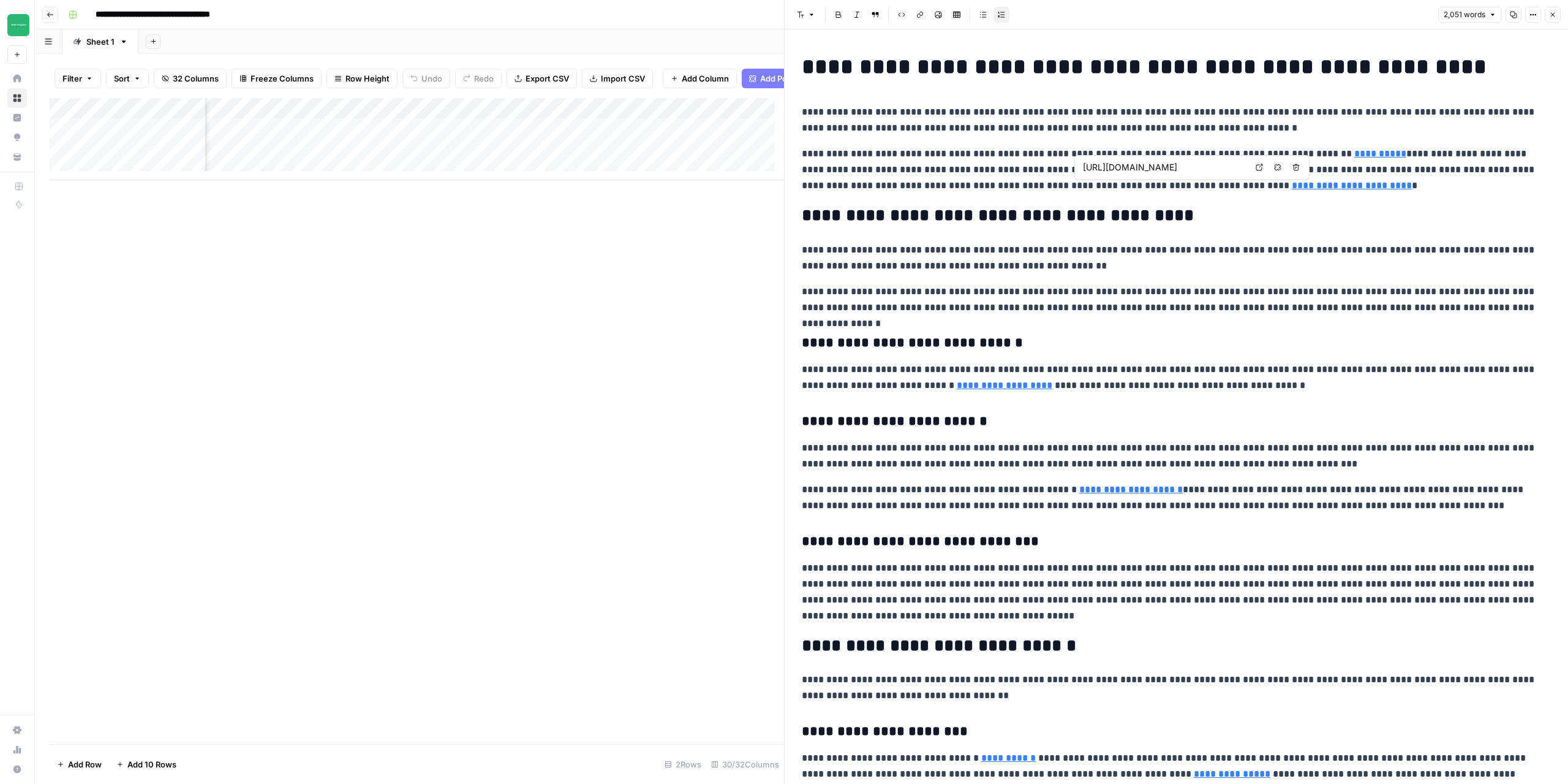
type input "https://ecobean.pl/coffee-oil/"
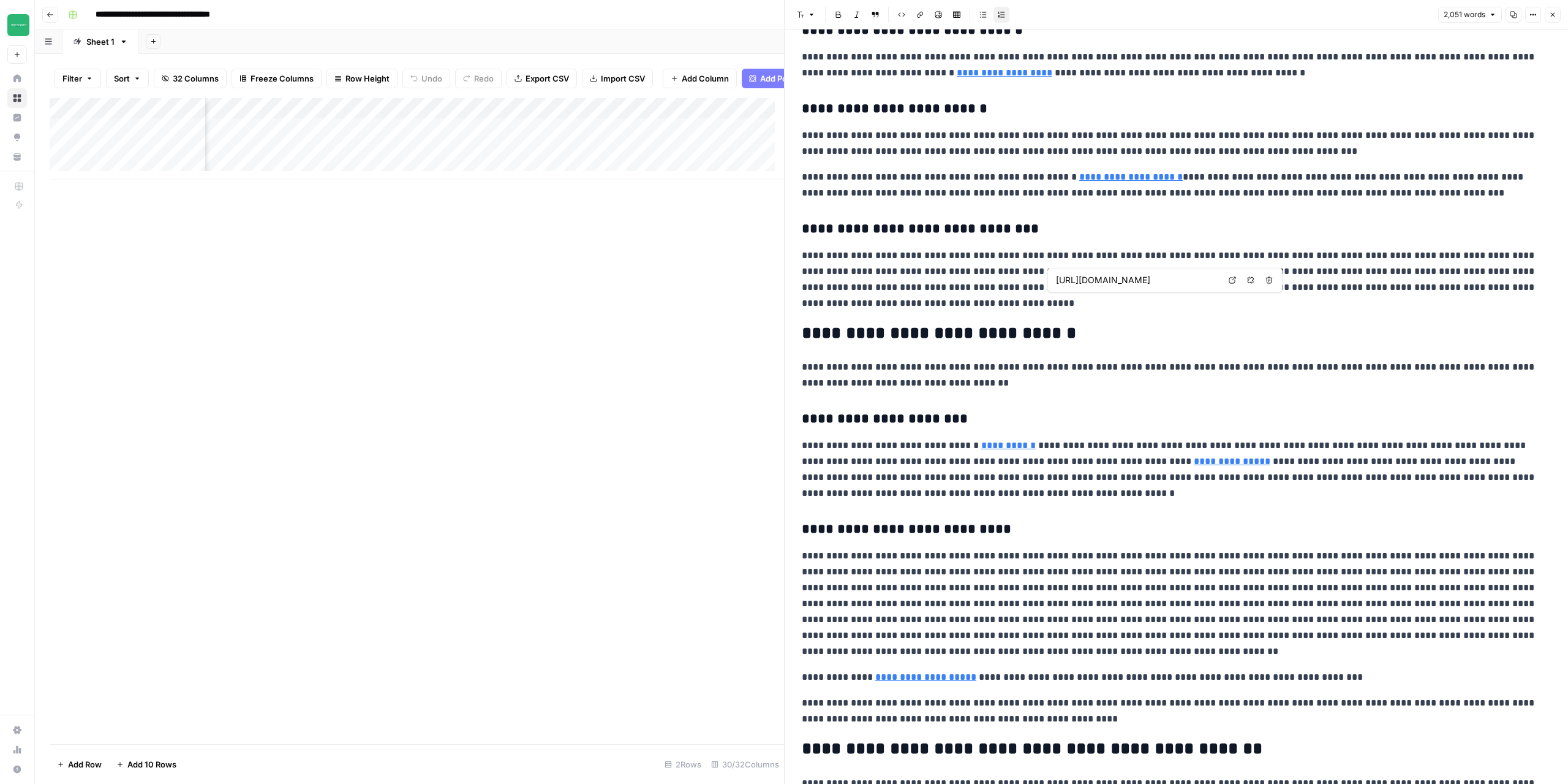
scroll to position [368, 0]
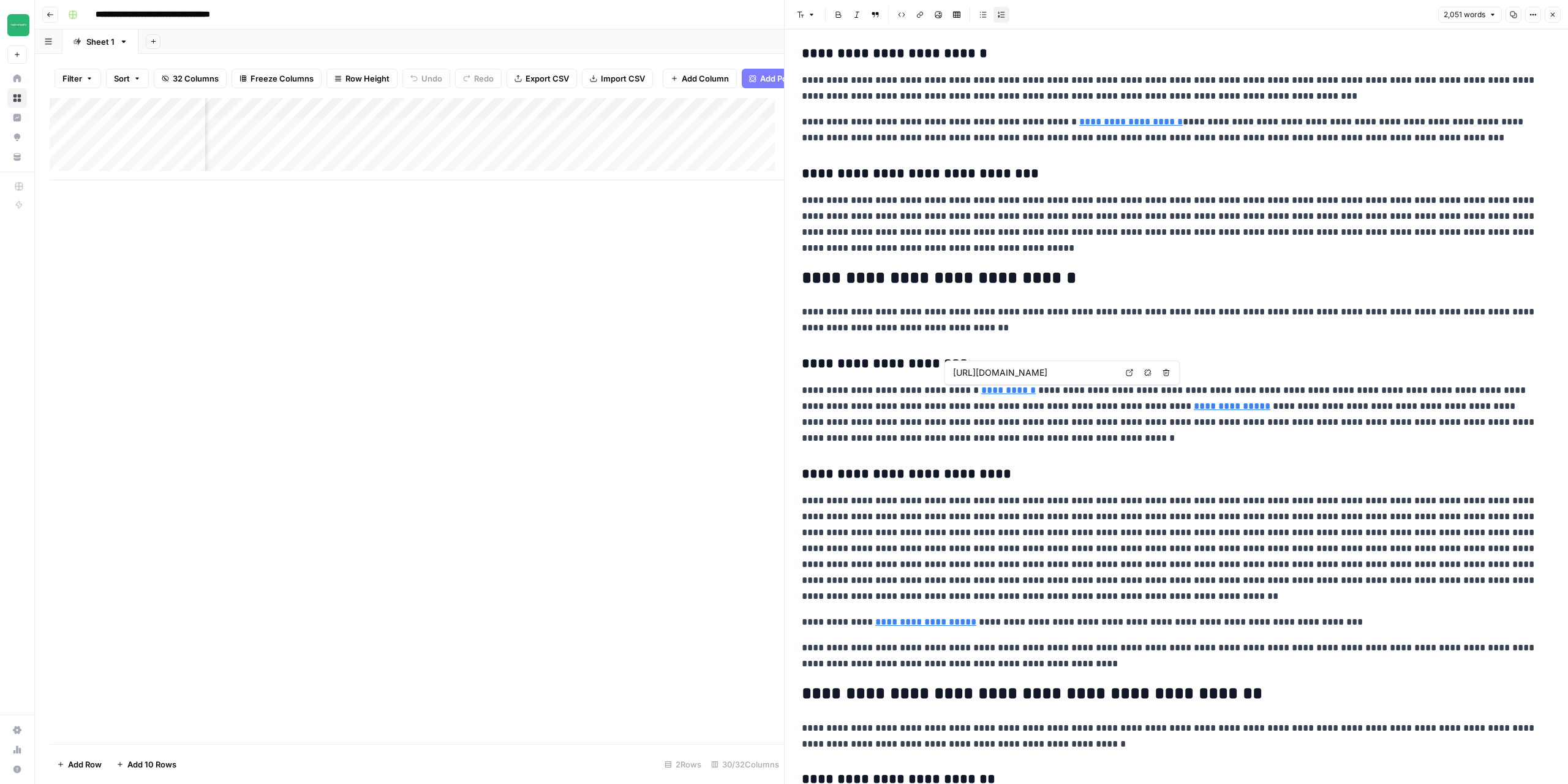
type input "https://ecobean.pl/lignin/"
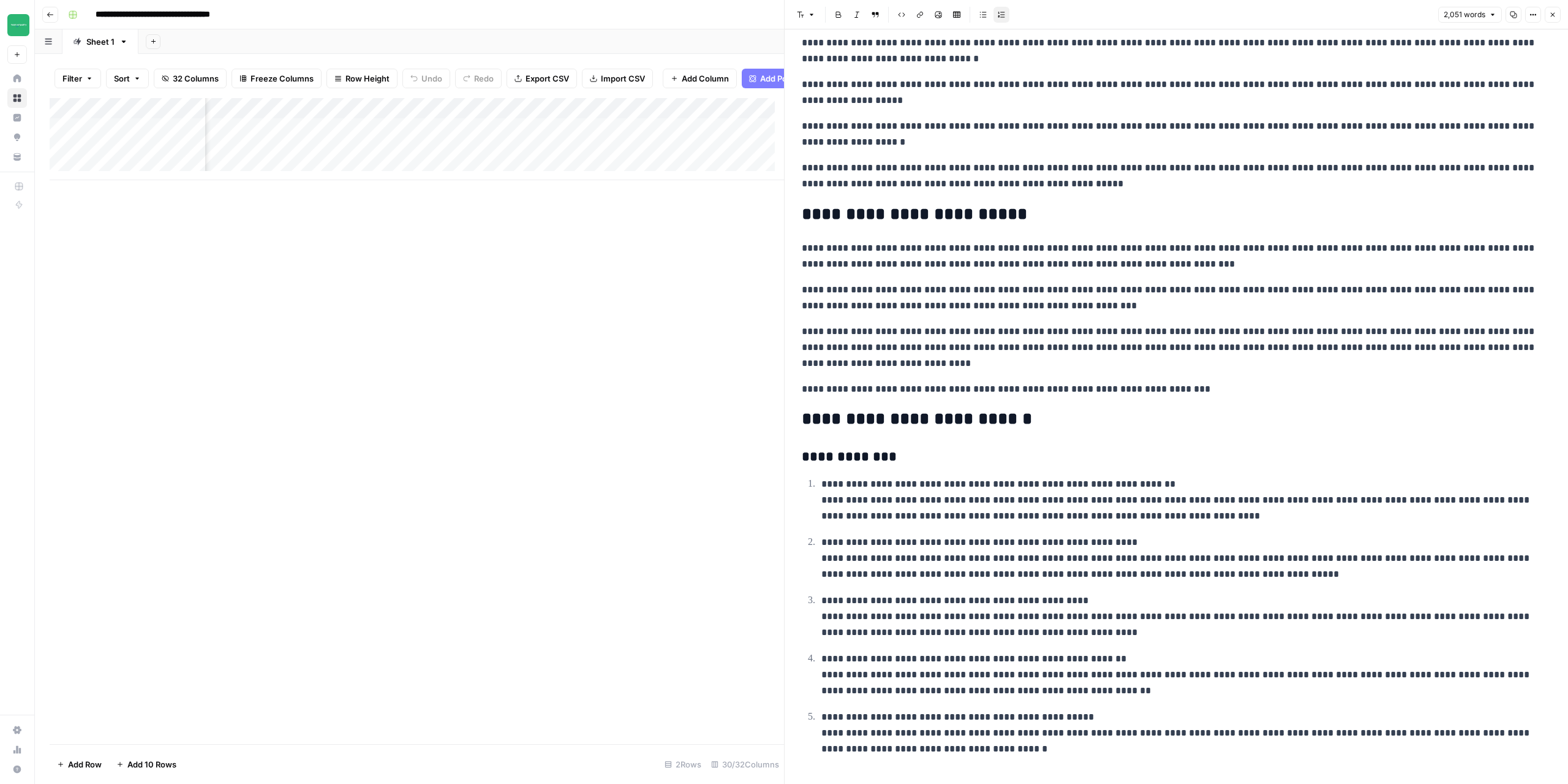
scroll to position [2560, 0]
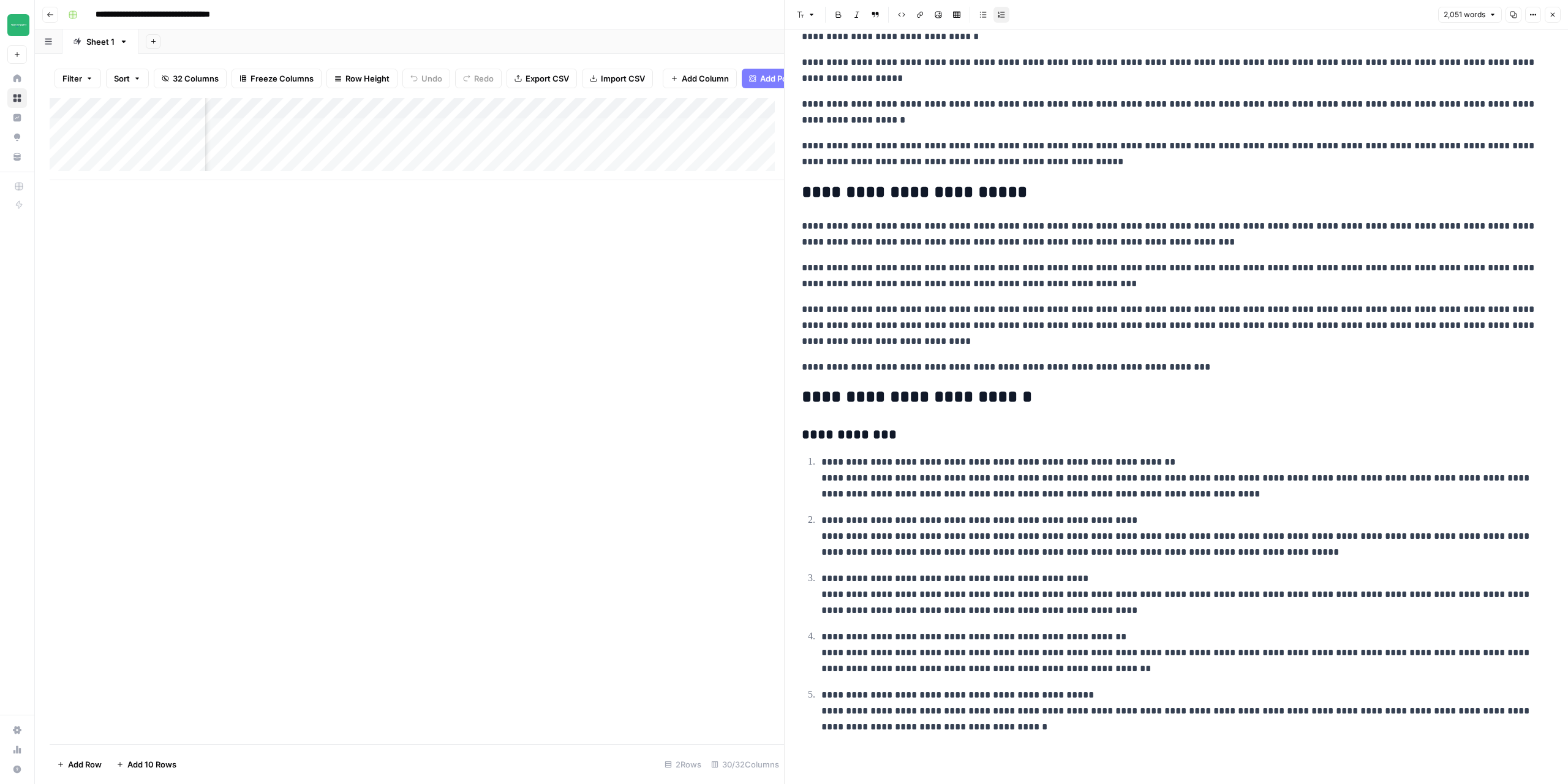
click at [1553, 14] on icon "button" at bounding box center [1553, 15] width 4 height 4
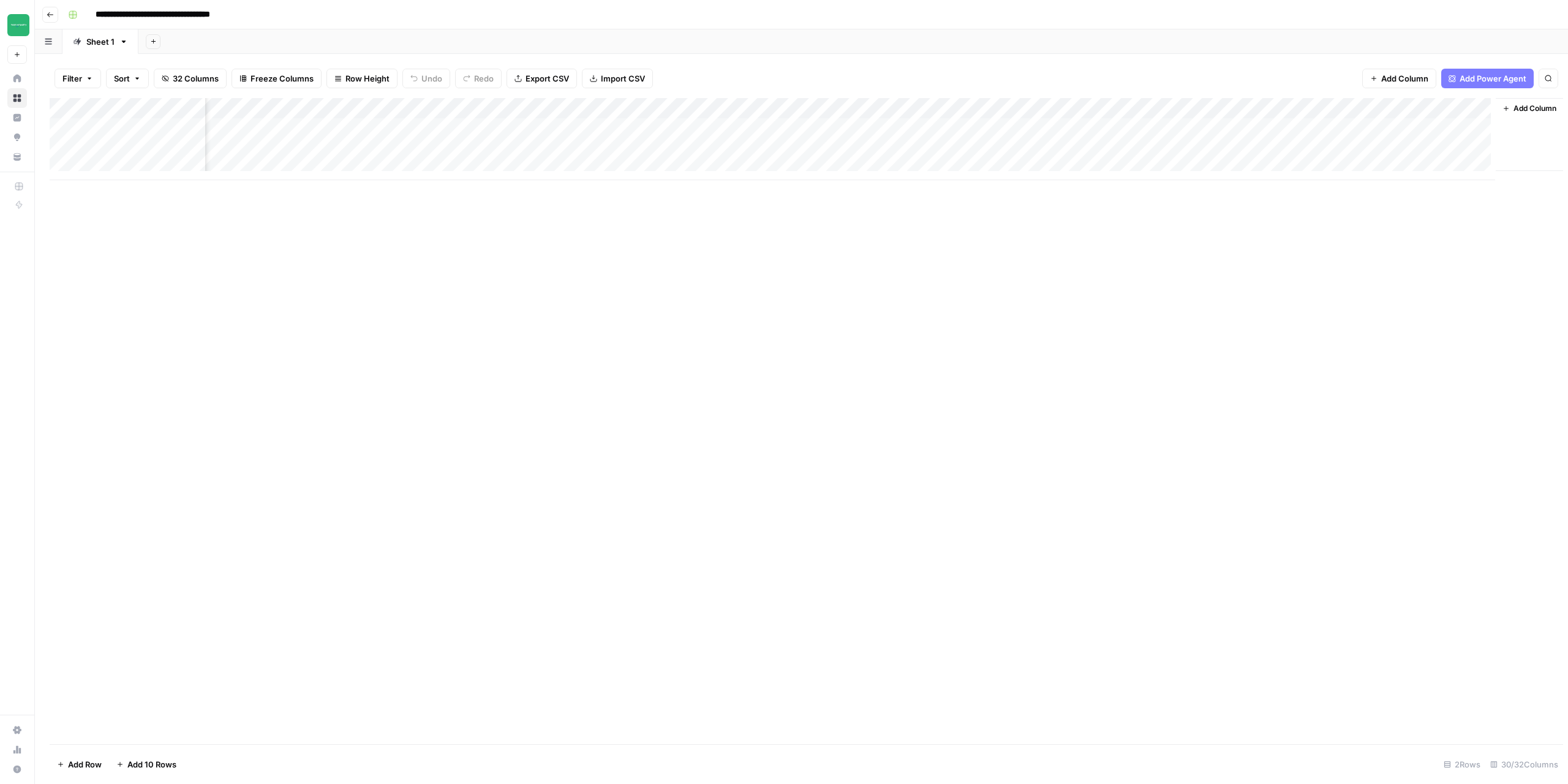
scroll to position [0, 2057]
click at [1351, 114] on div "Add Column" at bounding box center [801, 139] width 1504 height 82
click at [1320, 210] on span "Configure Inputs" at bounding box center [1346, 211] width 107 height 12
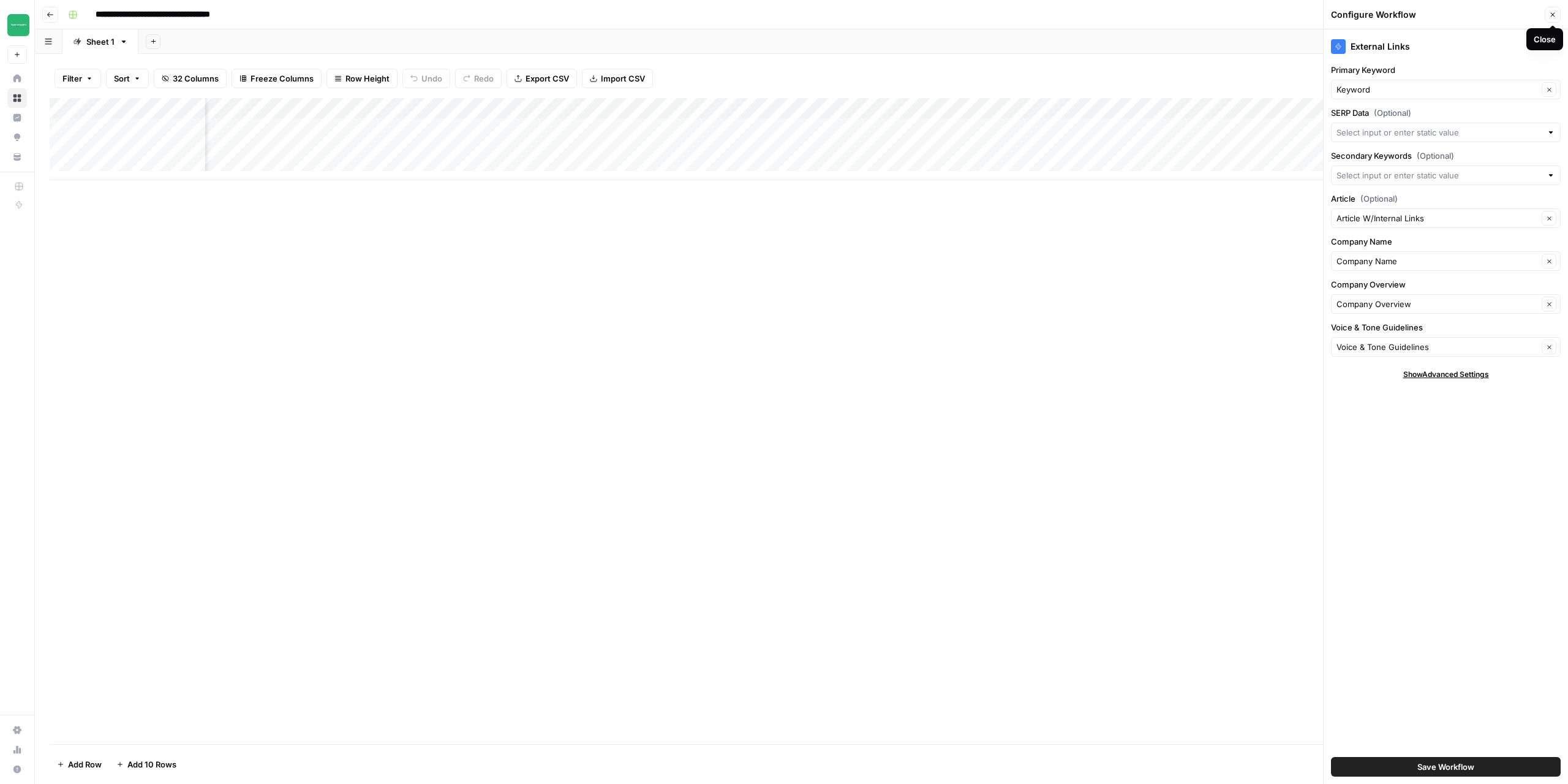
click at [1555, 18] on icon "button" at bounding box center [1553, 15] width 7 height 7
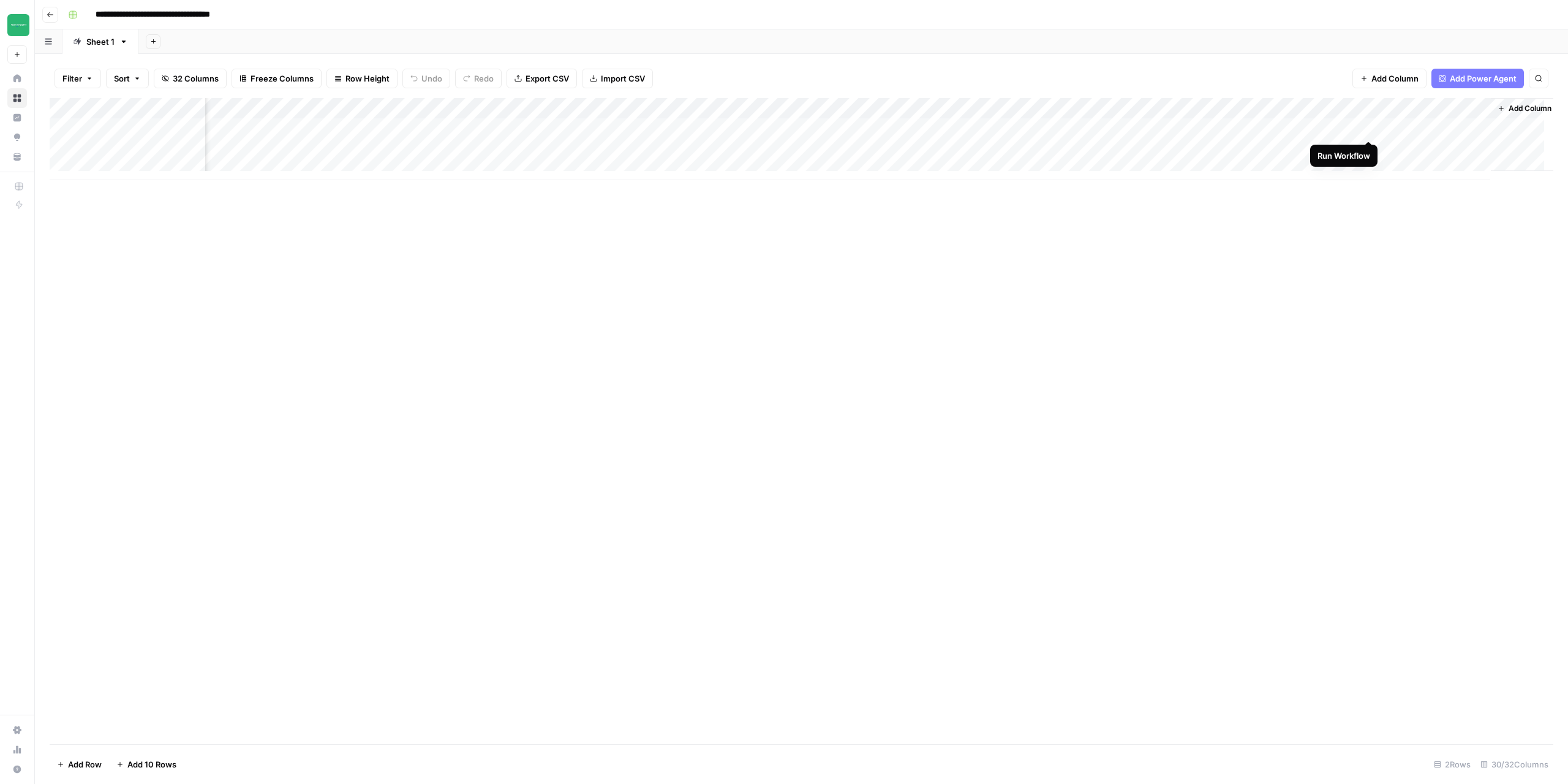
click at [1368, 128] on div "Add Column" at bounding box center [801, 139] width 1504 height 82
click at [1368, 151] on div "Add Column" at bounding box center [801, 139] width 1504 height 82
click at [1242, 126] on div "Add Column" at bounding box center [801, 139] width 1504 height 82
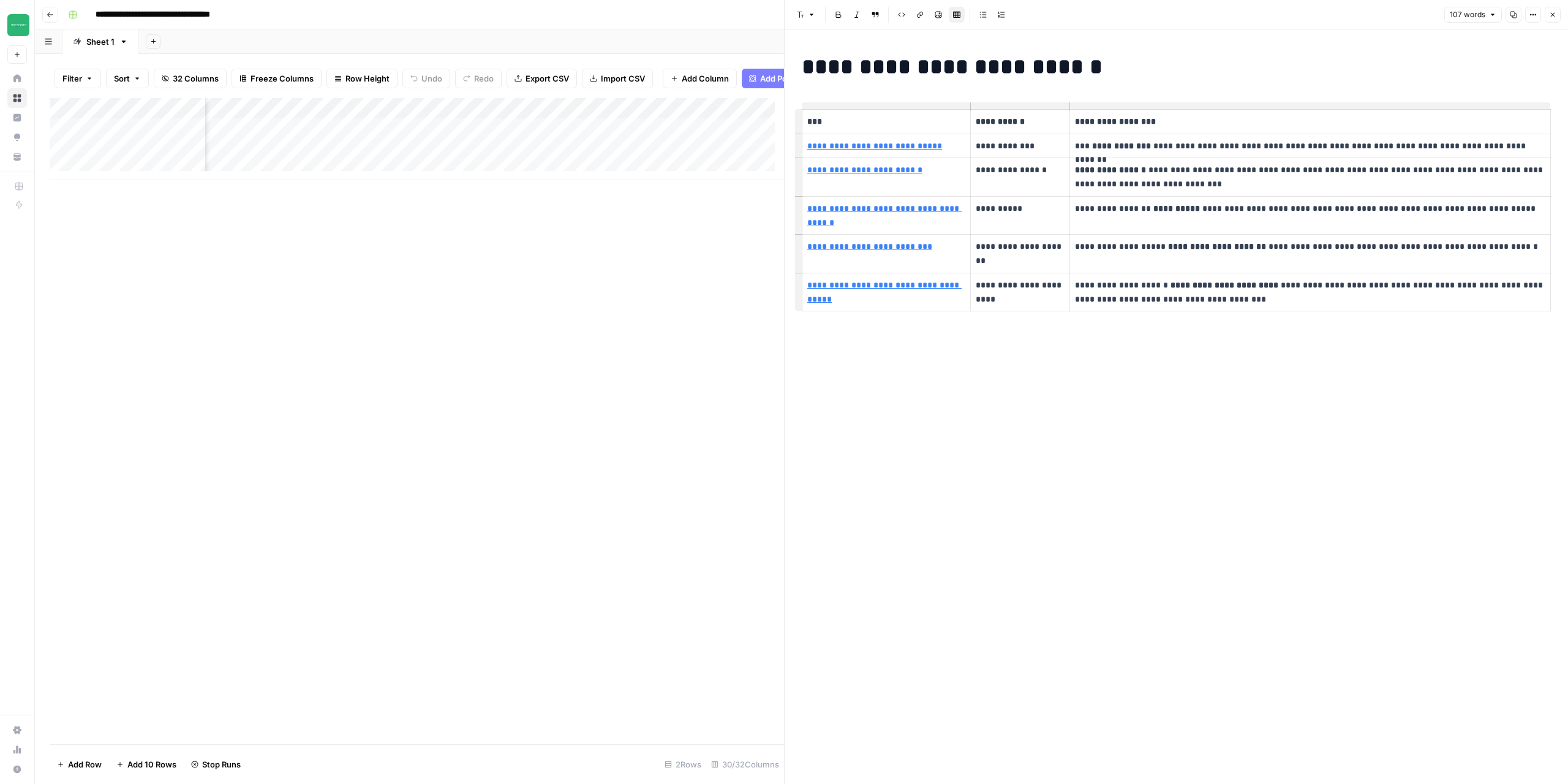
drag, startPoint x: 1552, startPoint y: 14, endPoint x: 1446, endPoint y: 21, distance: 106.2
click at [1553, 14] on icon "button" at bounding box center [1553, 15] width 7 height 7
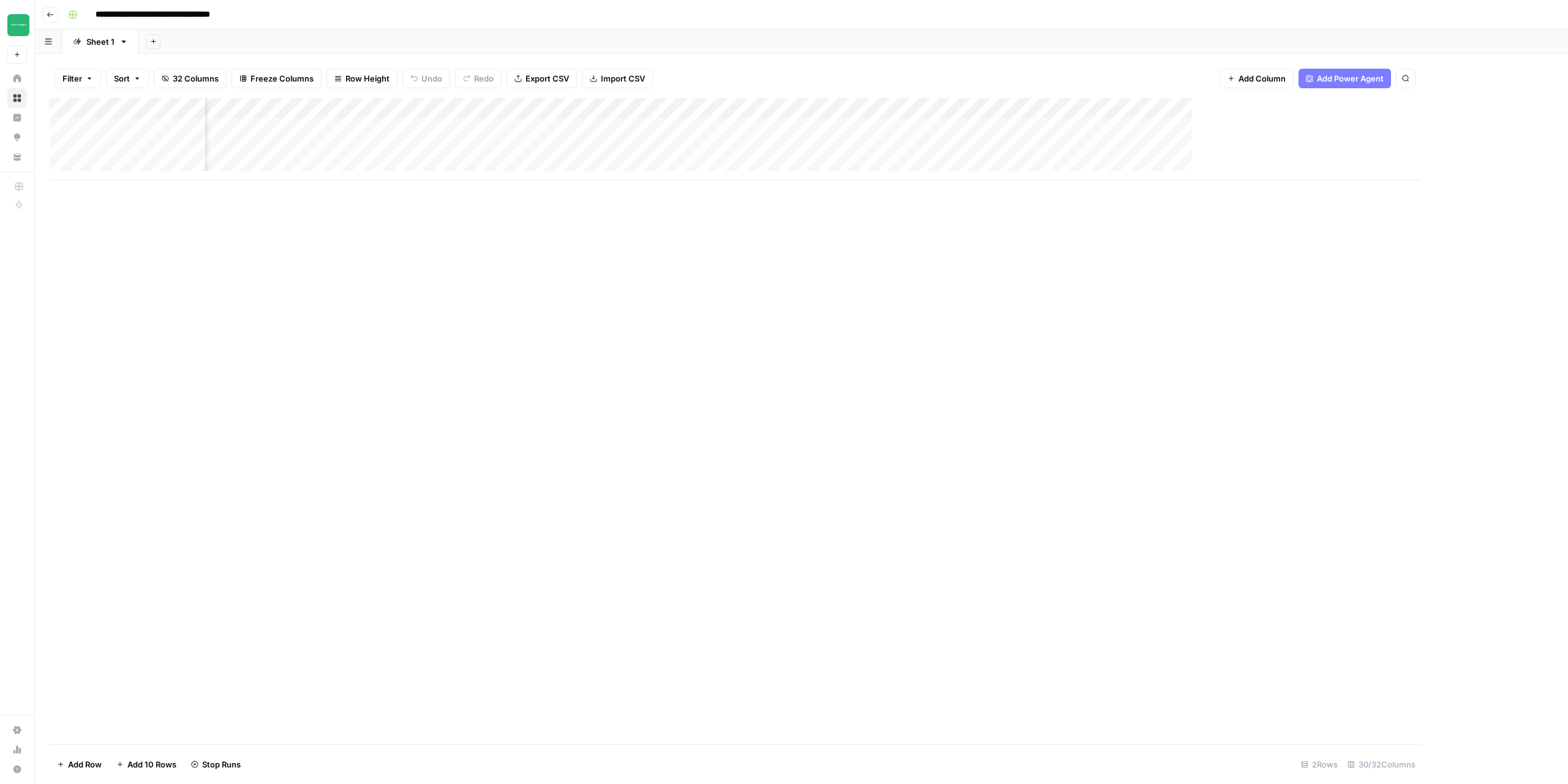
scroll to position [0, 2057]
click at [51, 21] on button "Go back" at bounding box center [50, 15] width 16 height 16
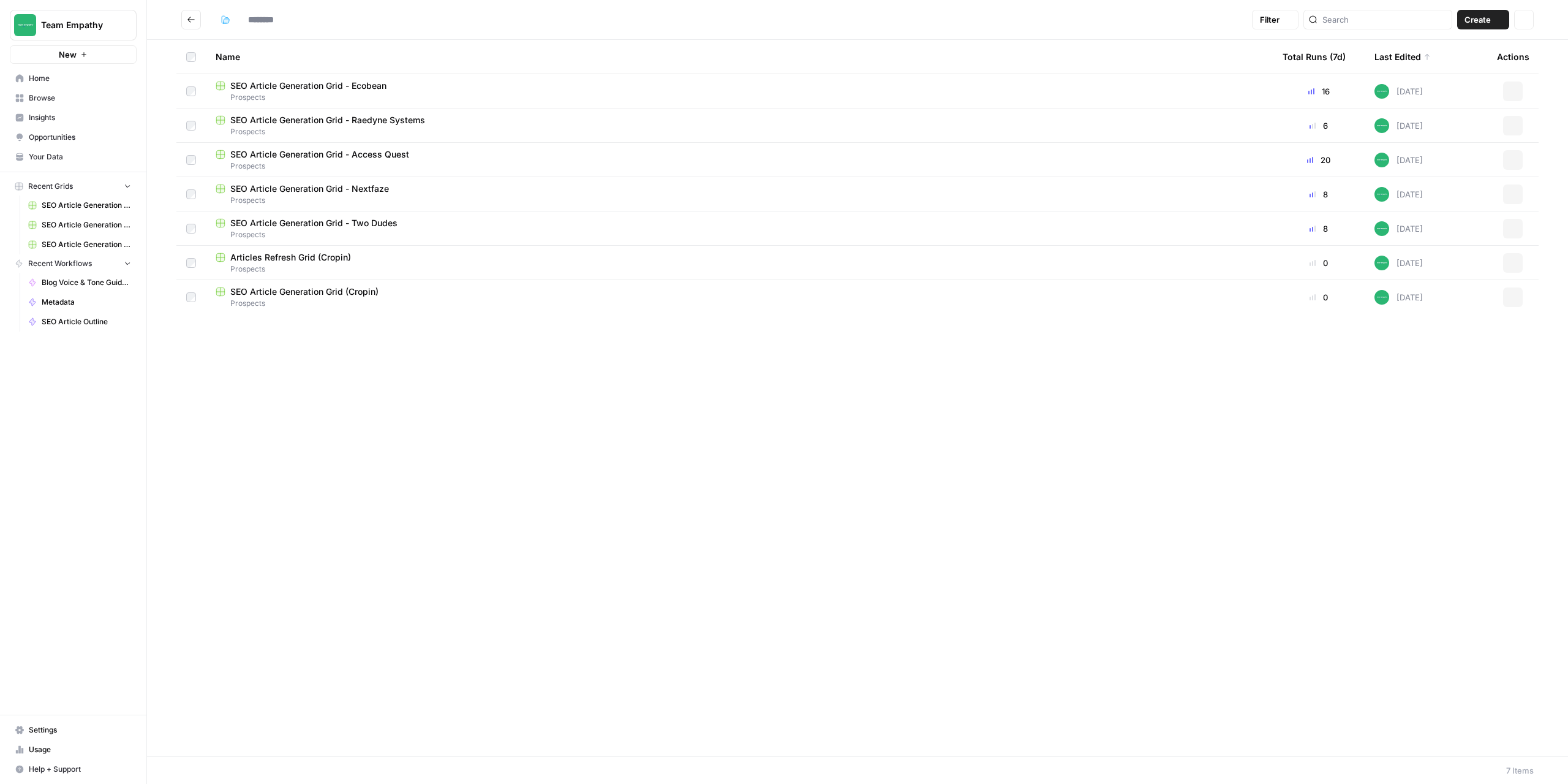
type input "*********"
click at [387, 119] on span "SEO Article Generation Grid - Raedyne Systems" at bounding box center [328, 119] width 195 height 12
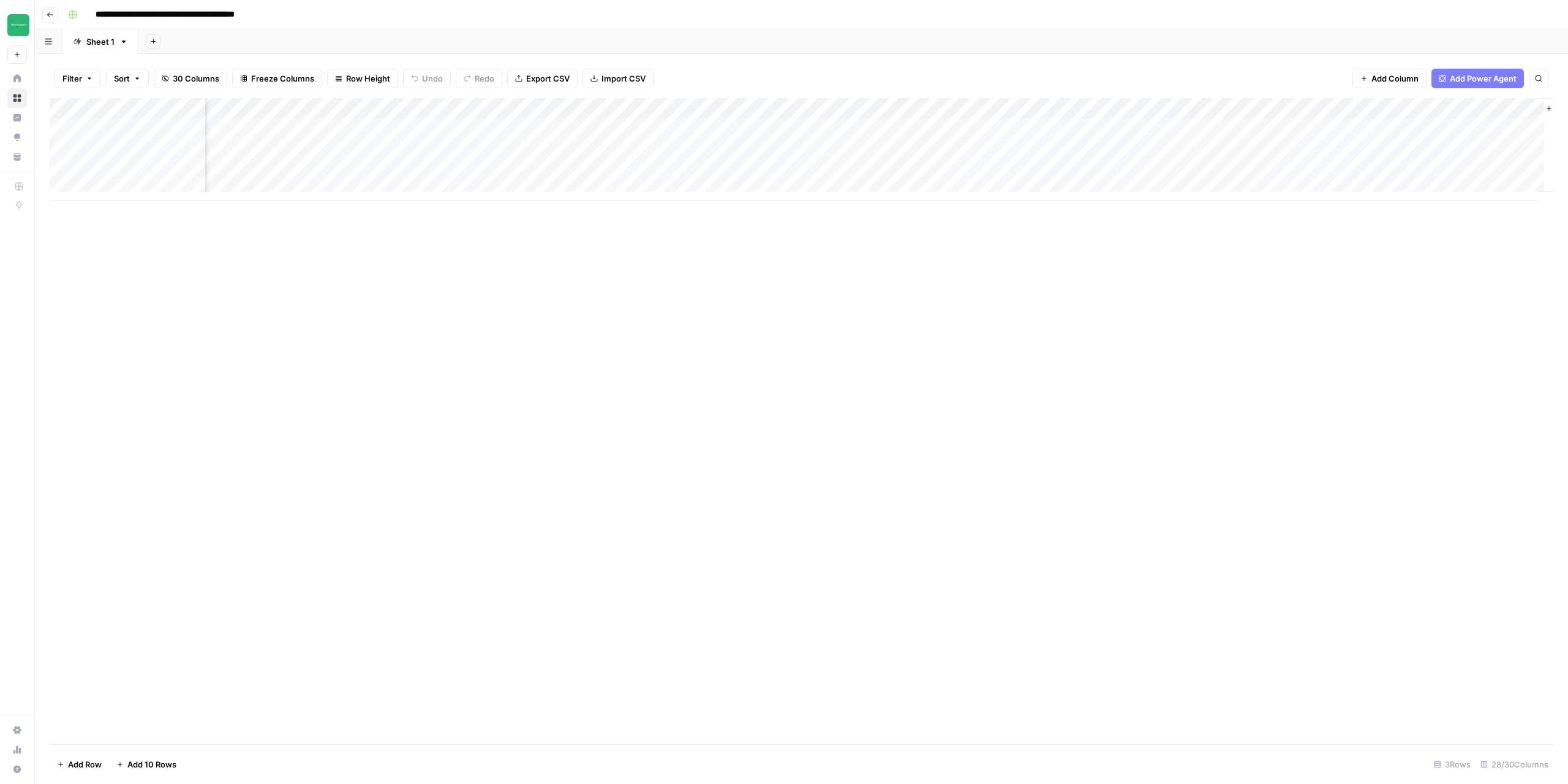
scroll to position [0, 1916]
click at [1242, 131] on div "Add Column" at bounding box center [801, 149] width 1504 height 103
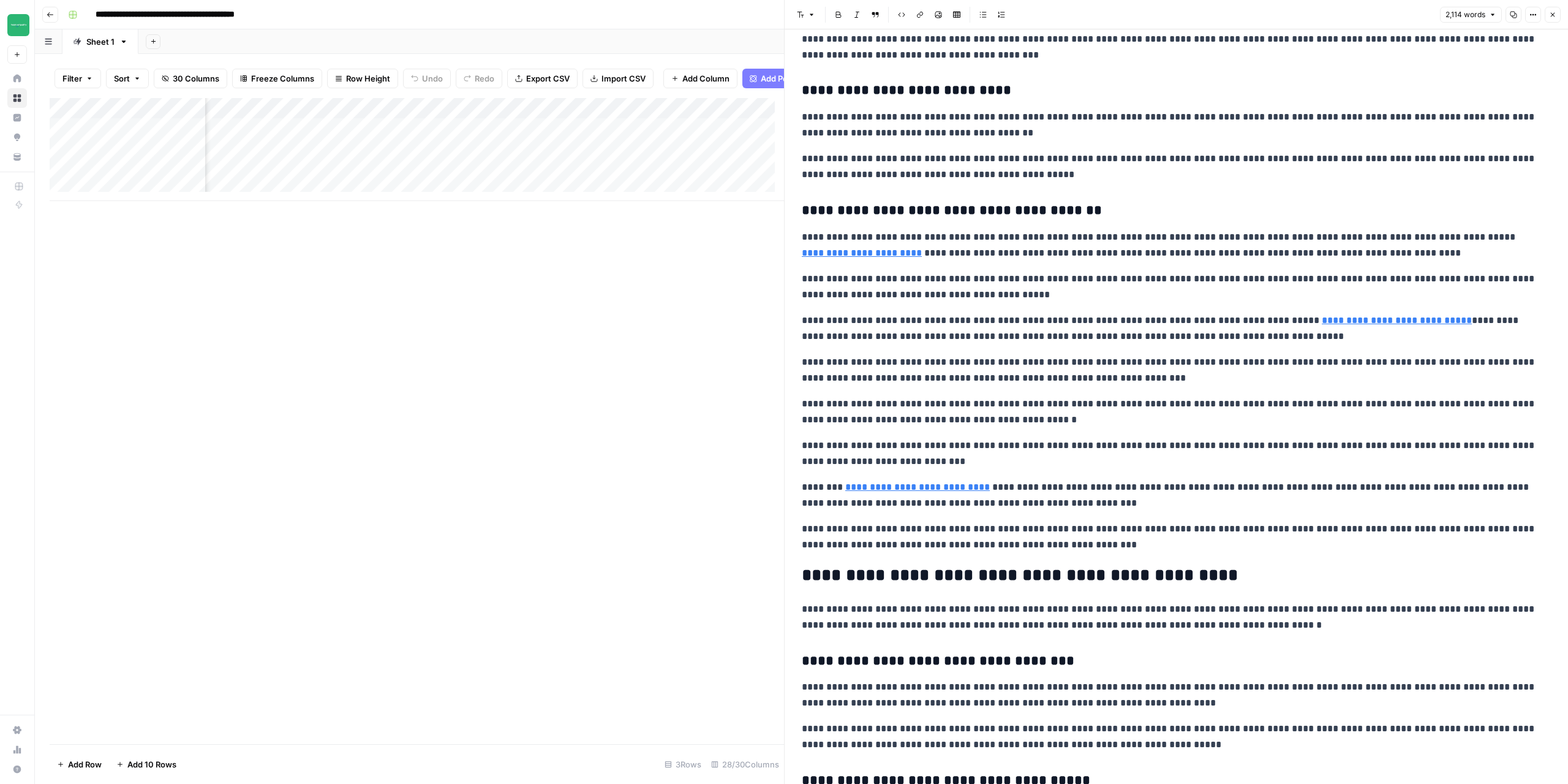
scroll to position [368, 0]
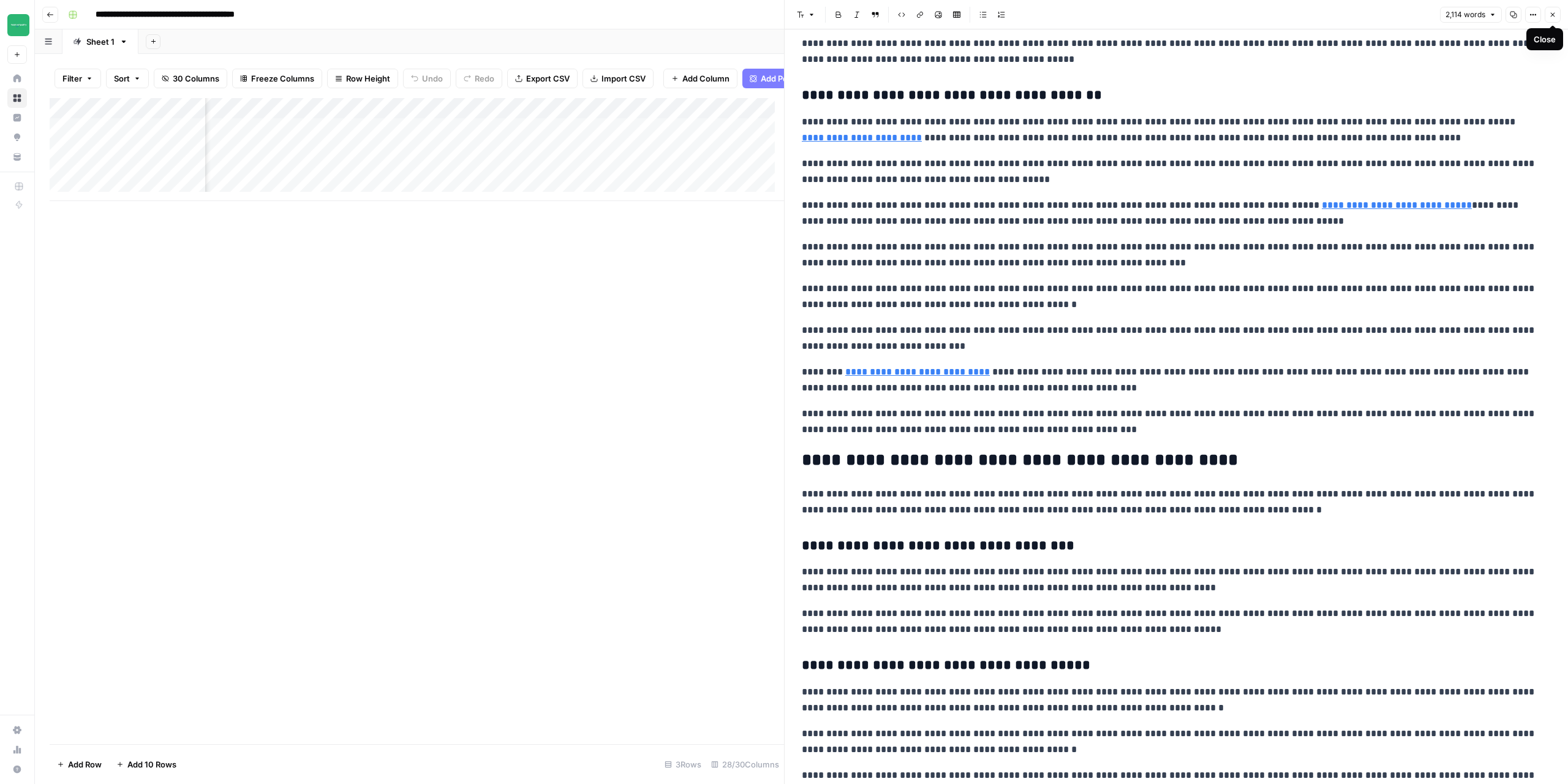
click at [1555, 18] on icon "button" at bounding box center [1553, 15] width 7 height 7
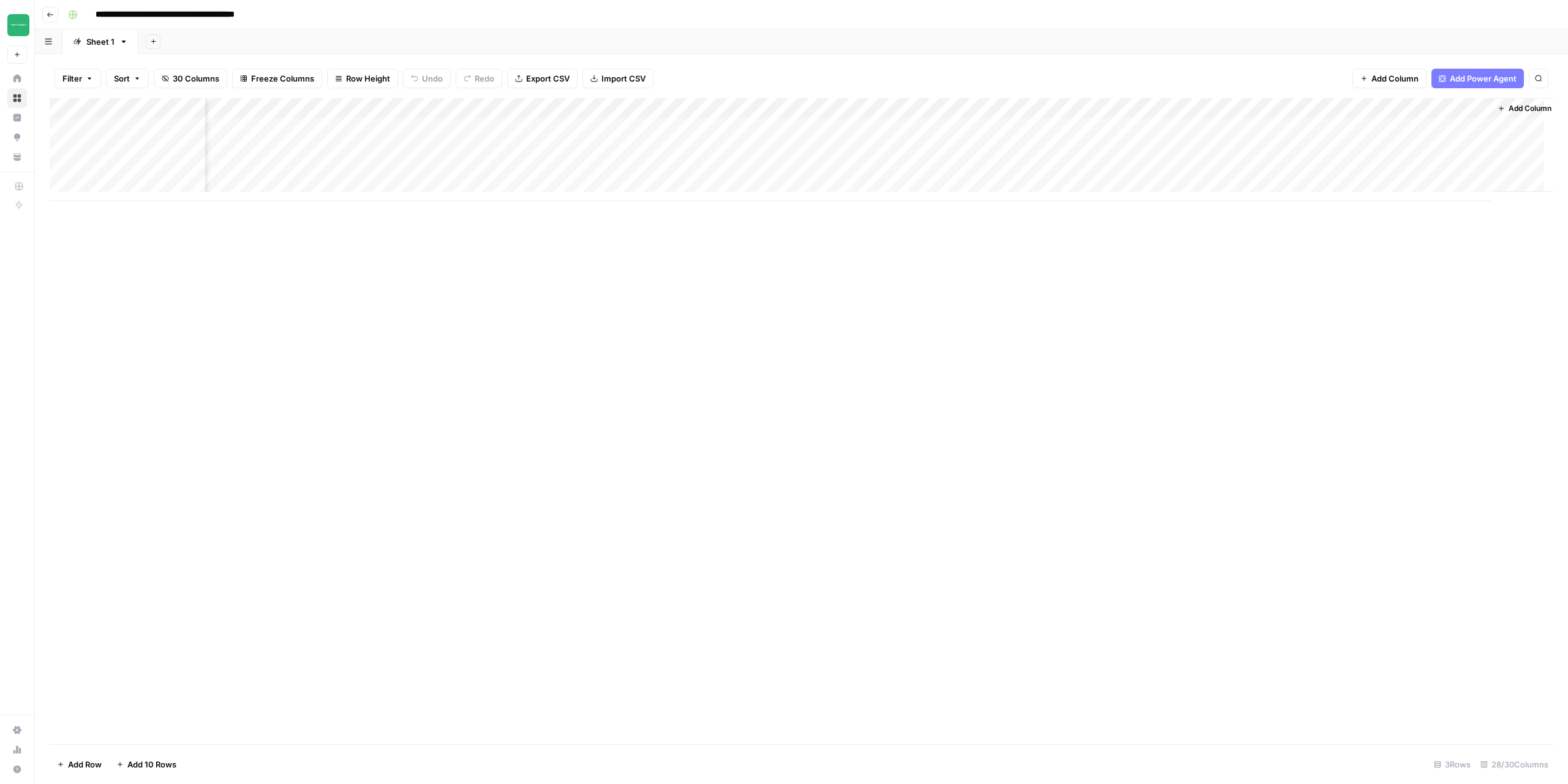
scroll to position [0, 1916]
click at [1504, 109] on span "Add Column" at bounding box center [1525, 109] width 43 height 11
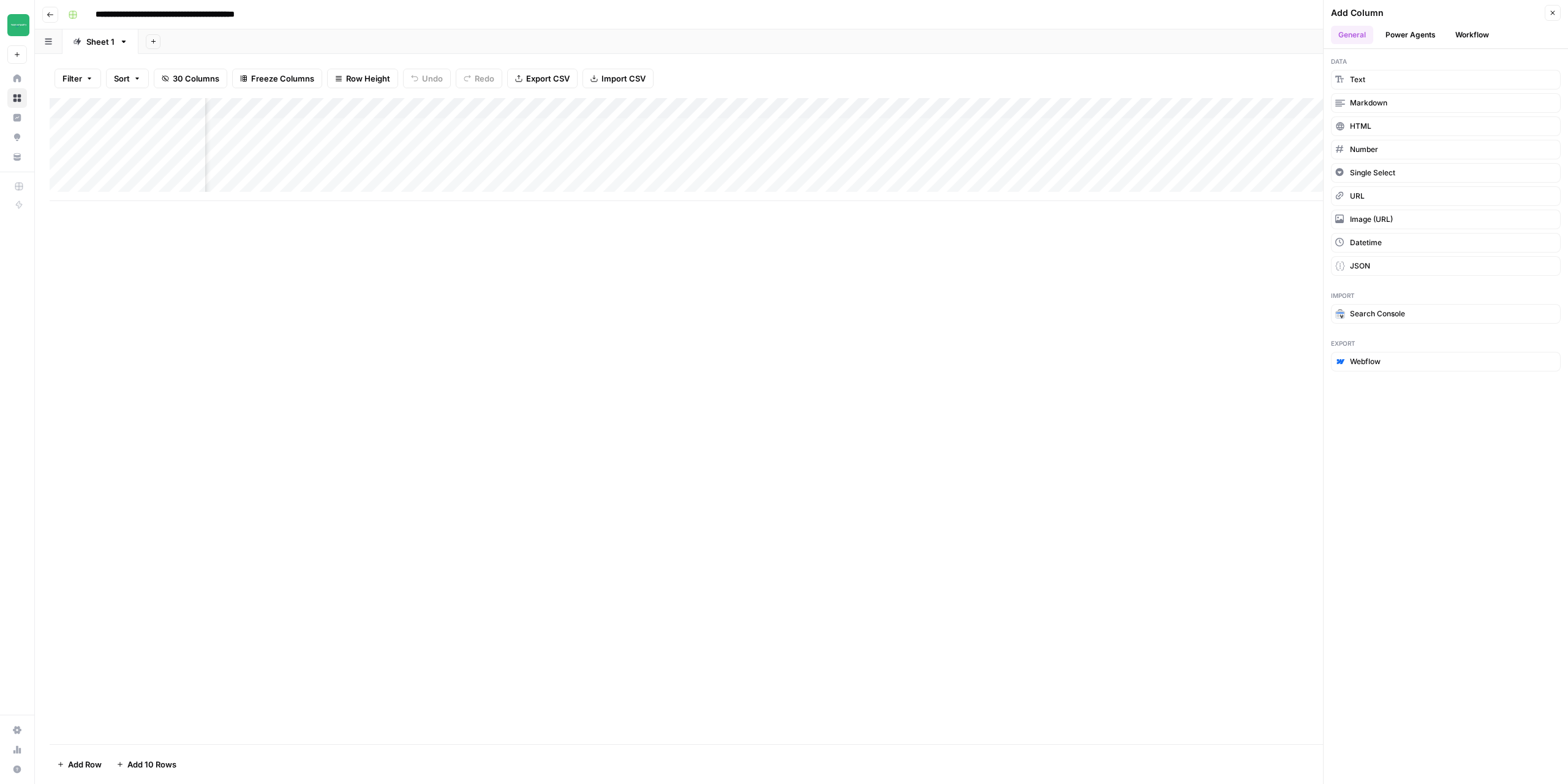
click at [1452, 29] on button "Workflow" at bounding box center [1473, 35] width 49 height 19
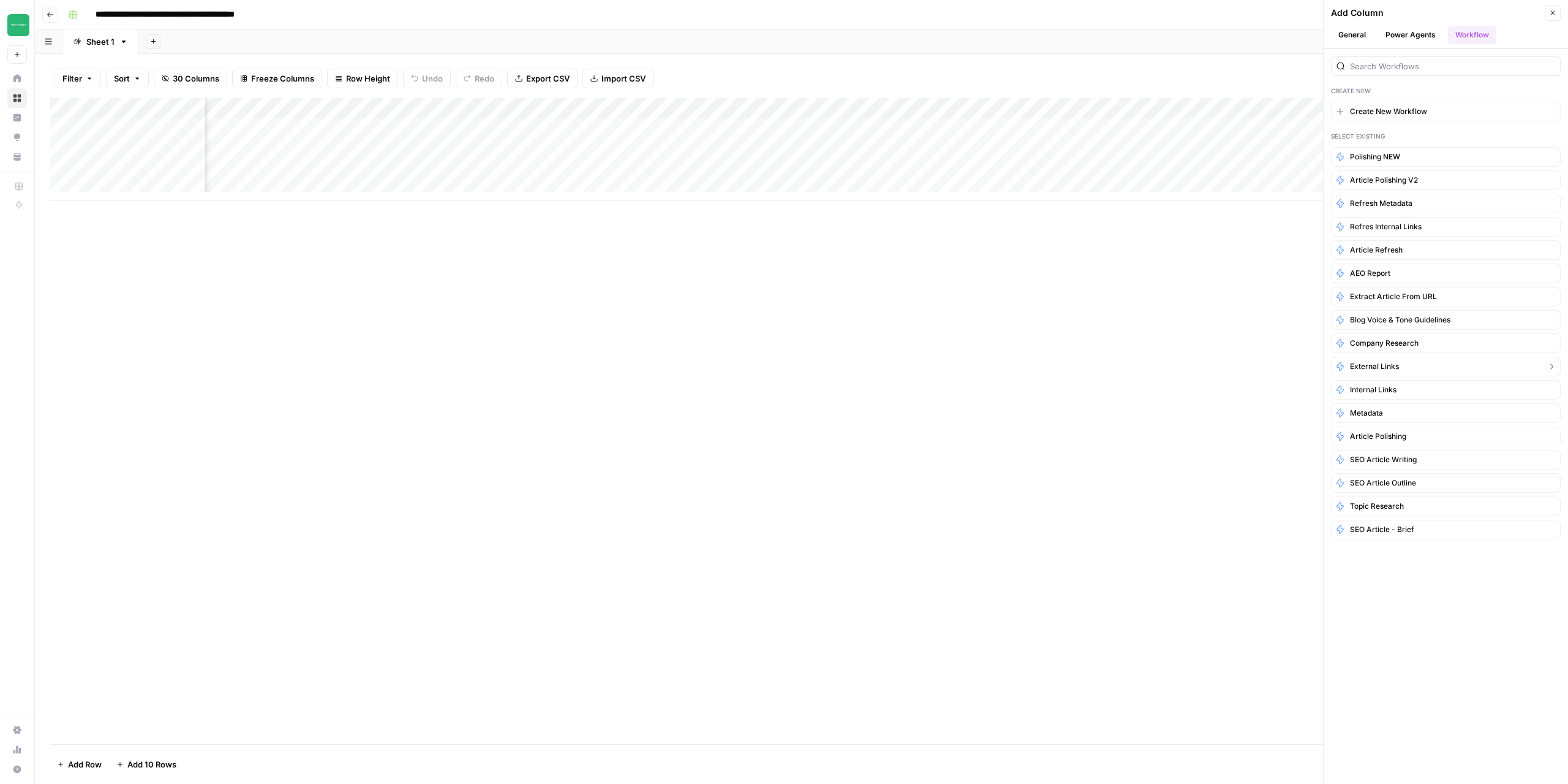
click at [1370, 364] on span "External Links" at bounding box center [1375, 366] width 49 height 11
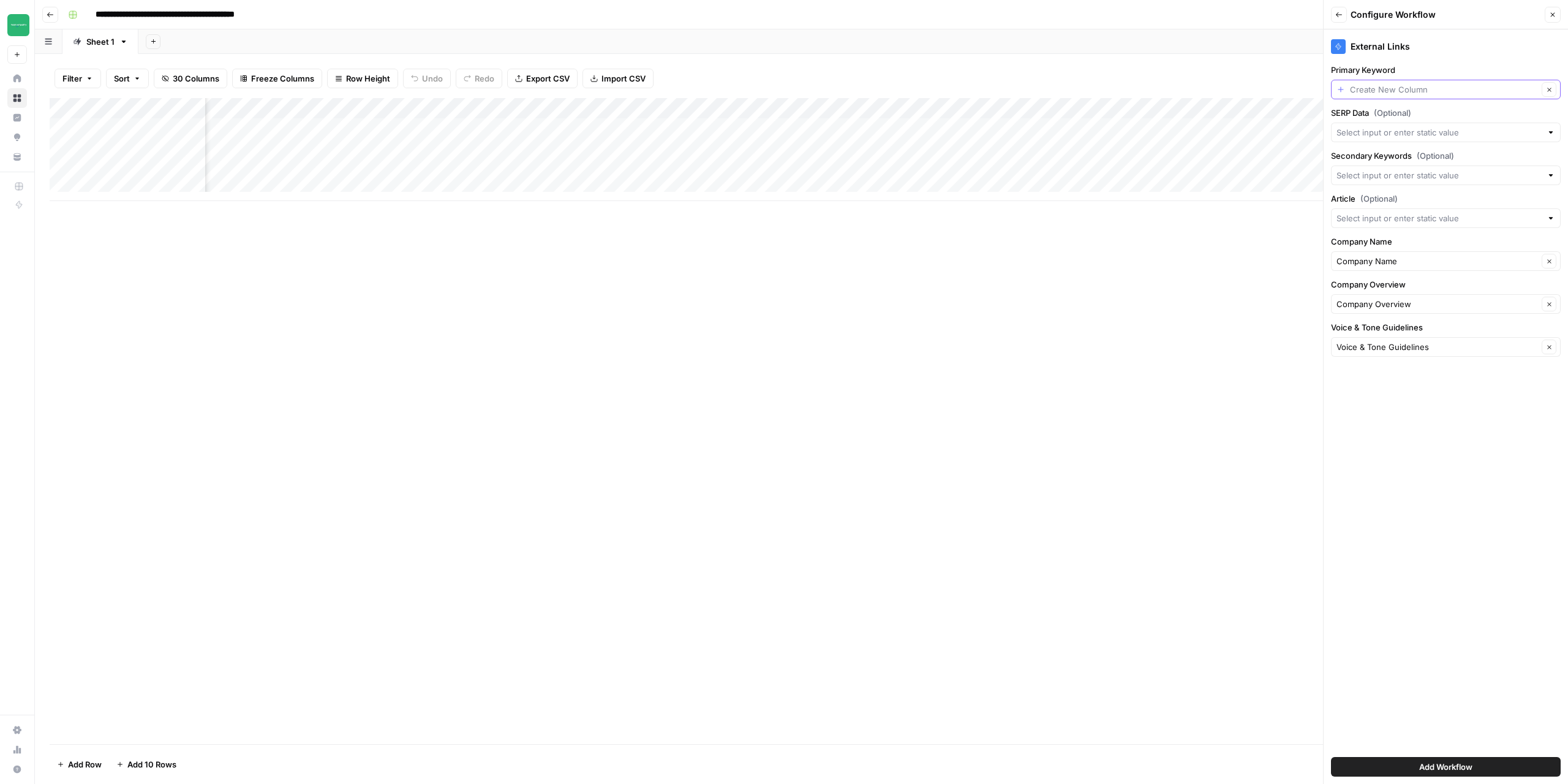
click at [1412, 88] on input "Primary Keyword" at bounding box center [1445, 89] width 188 height 12
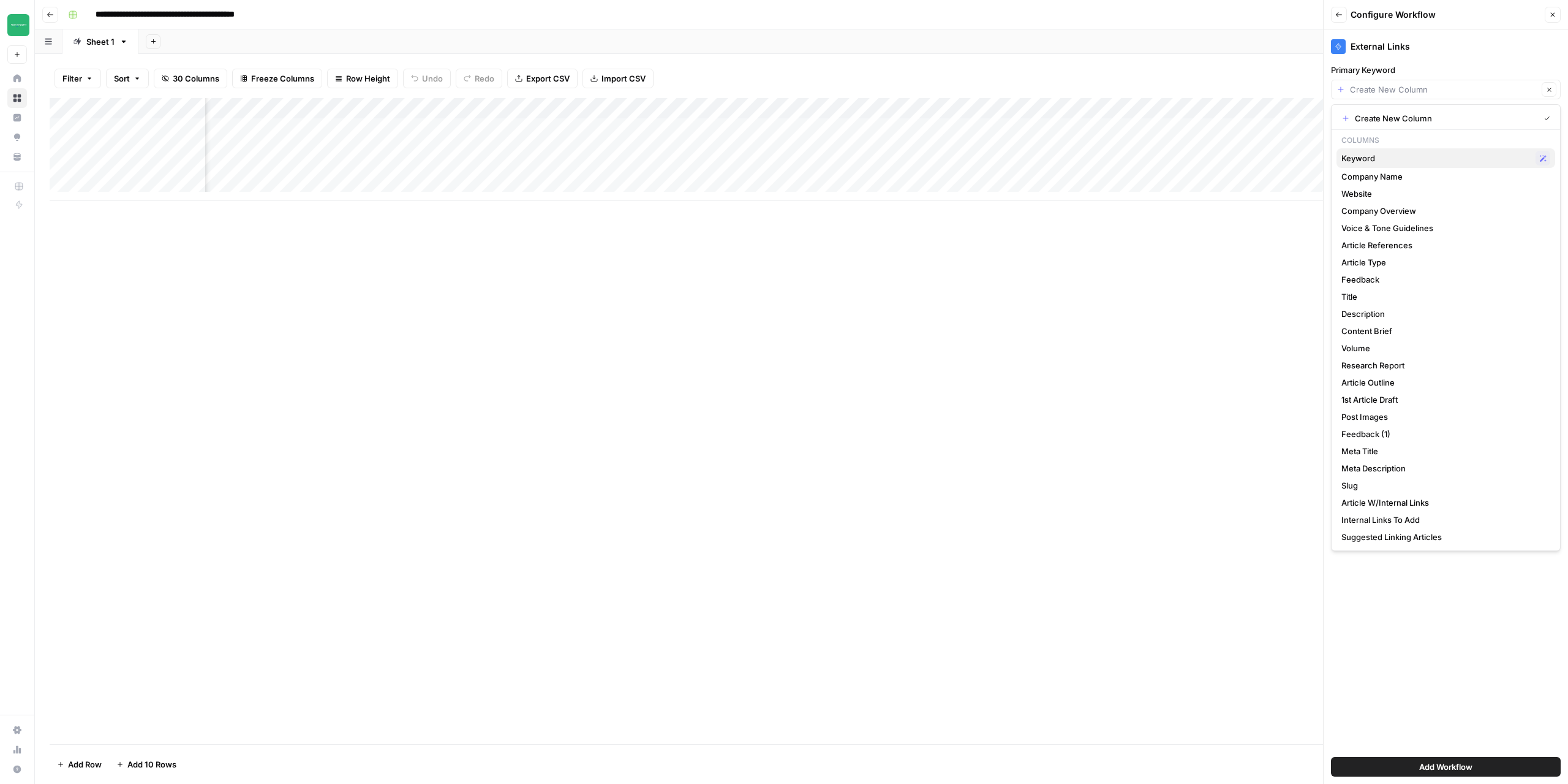
click at [1382, 162] on span "Keyword" at bounding box center [1436, 158] width 189 height 12
type input "Keyword"
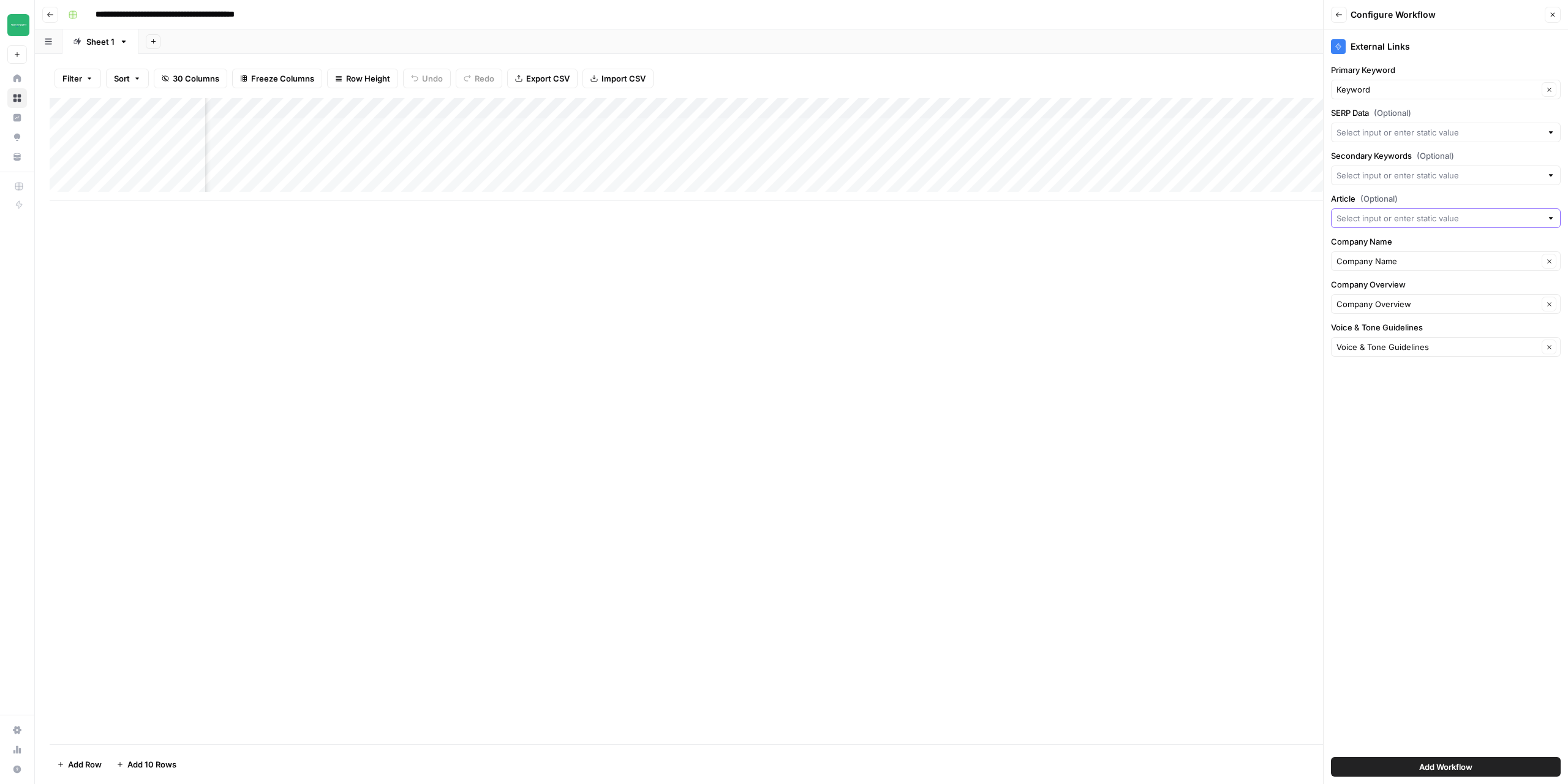
click at [1387, 220] on input "Article (Optional)" at bounding box center [1439, 218] width 205 height 12
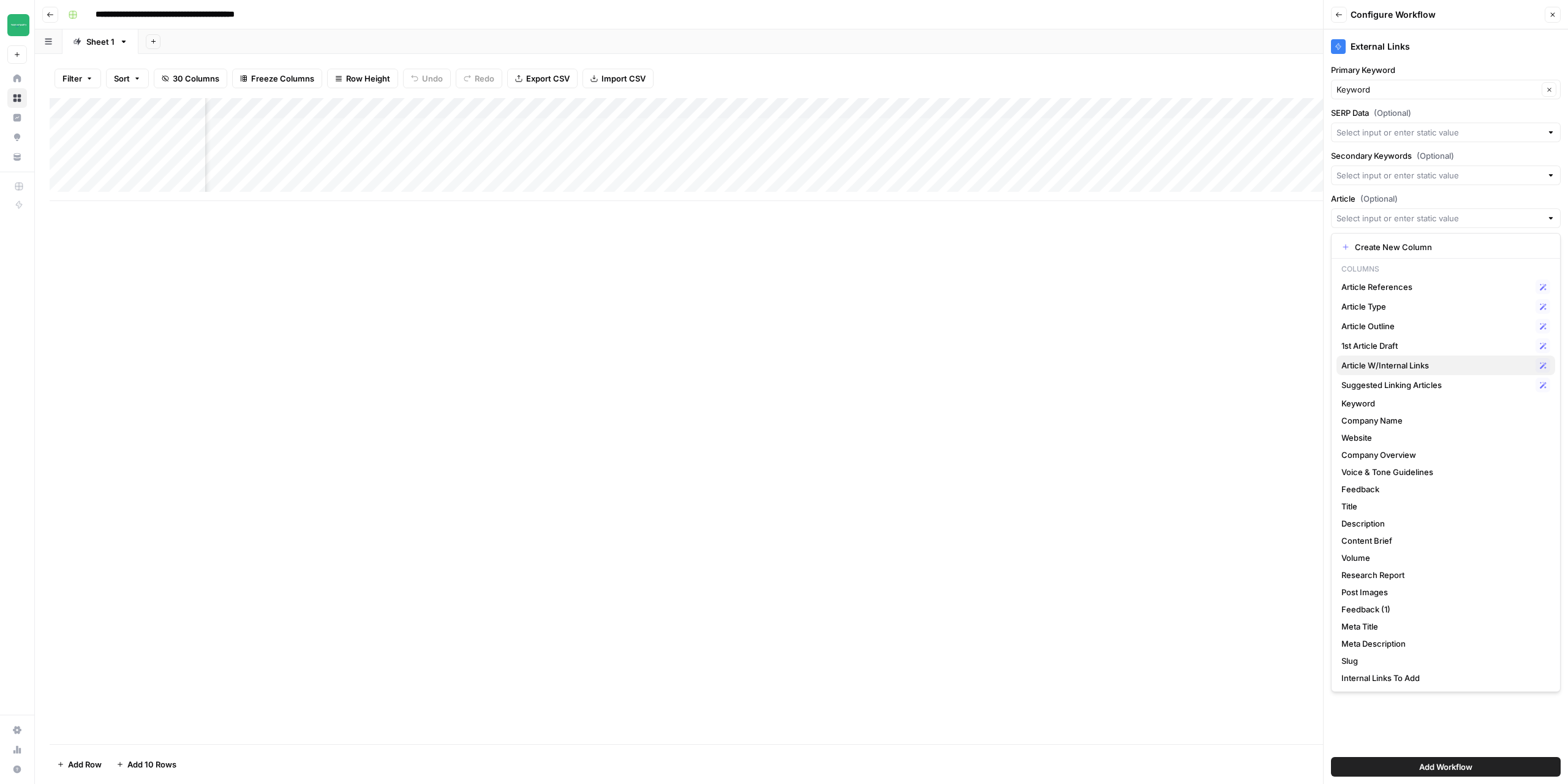
click at [1386, 363] on span "Article W/Internal Links" at bounding box center [1436, 365] width 189 height 12
type input "Article W/Internal Links"
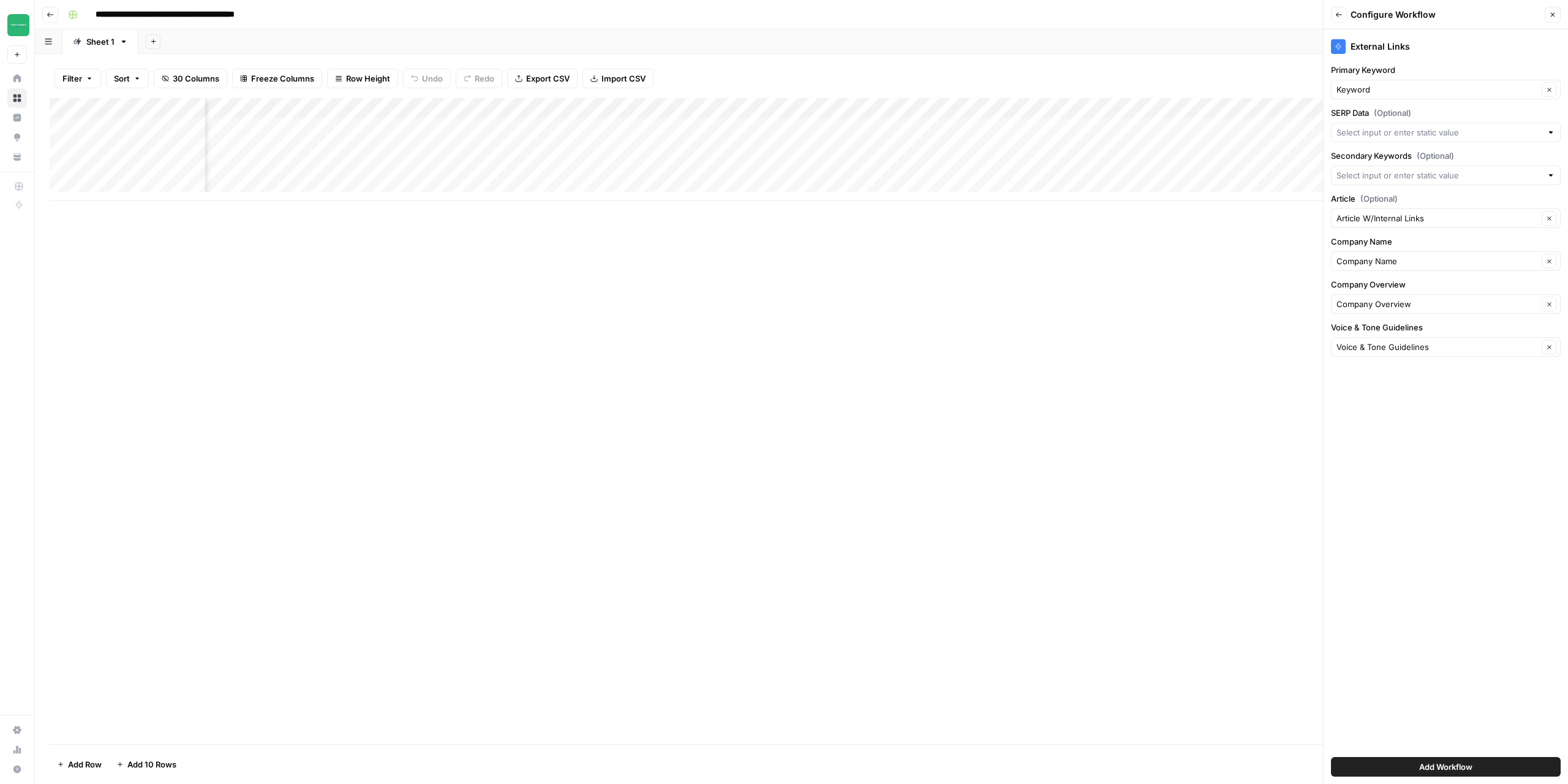
click at [1479, 769] on button "Add Workflow" at bounding box center [1445, 767] width 230 height 19
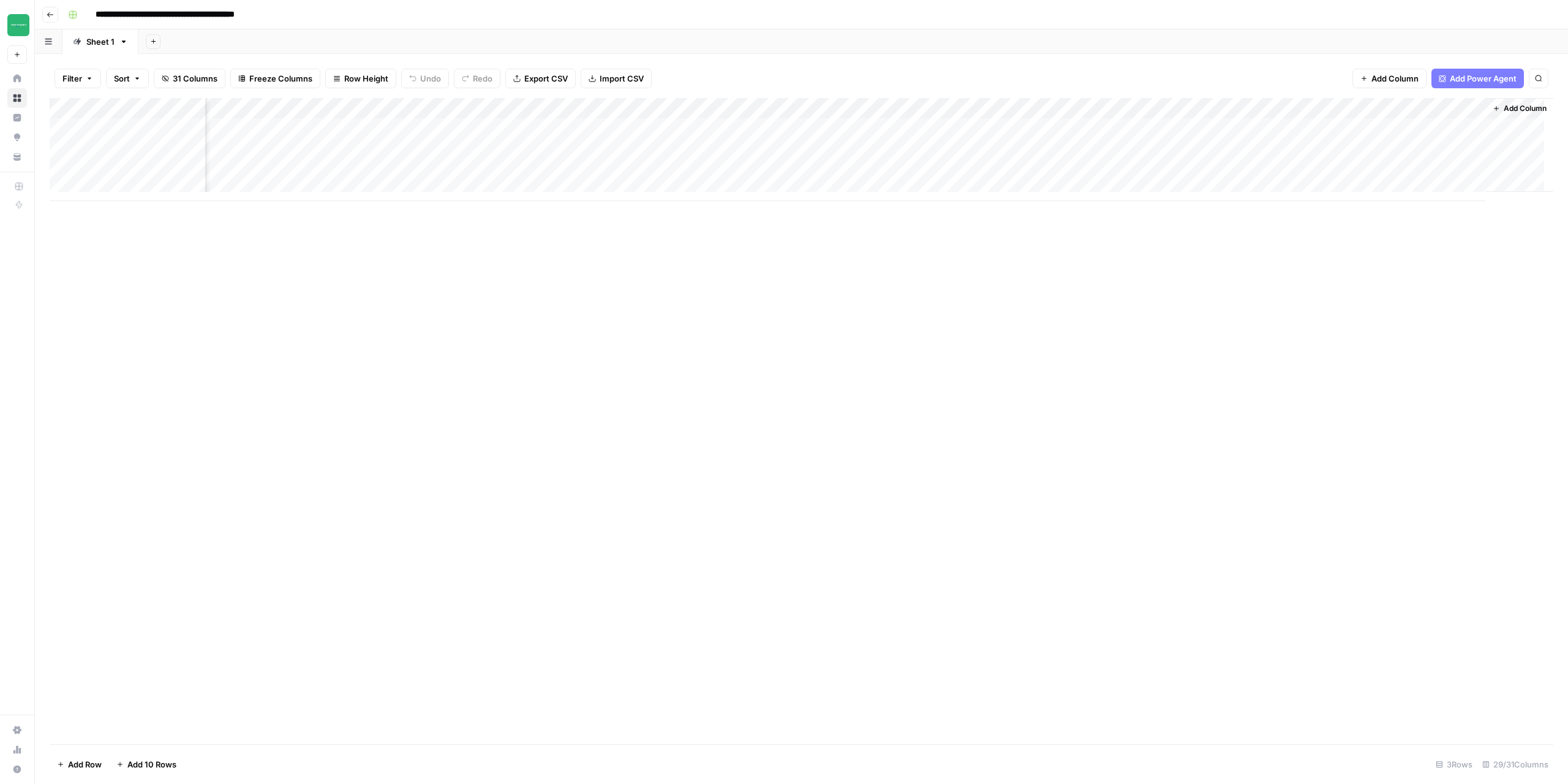
scroll to position [0, 2028]
click at [1421, 130] on div "Add Column" at bounding box center [801, 149] width 1504 height 103
click at [48, 19] on button "Go back" at bounding box center [50, 15] width 16 height 16
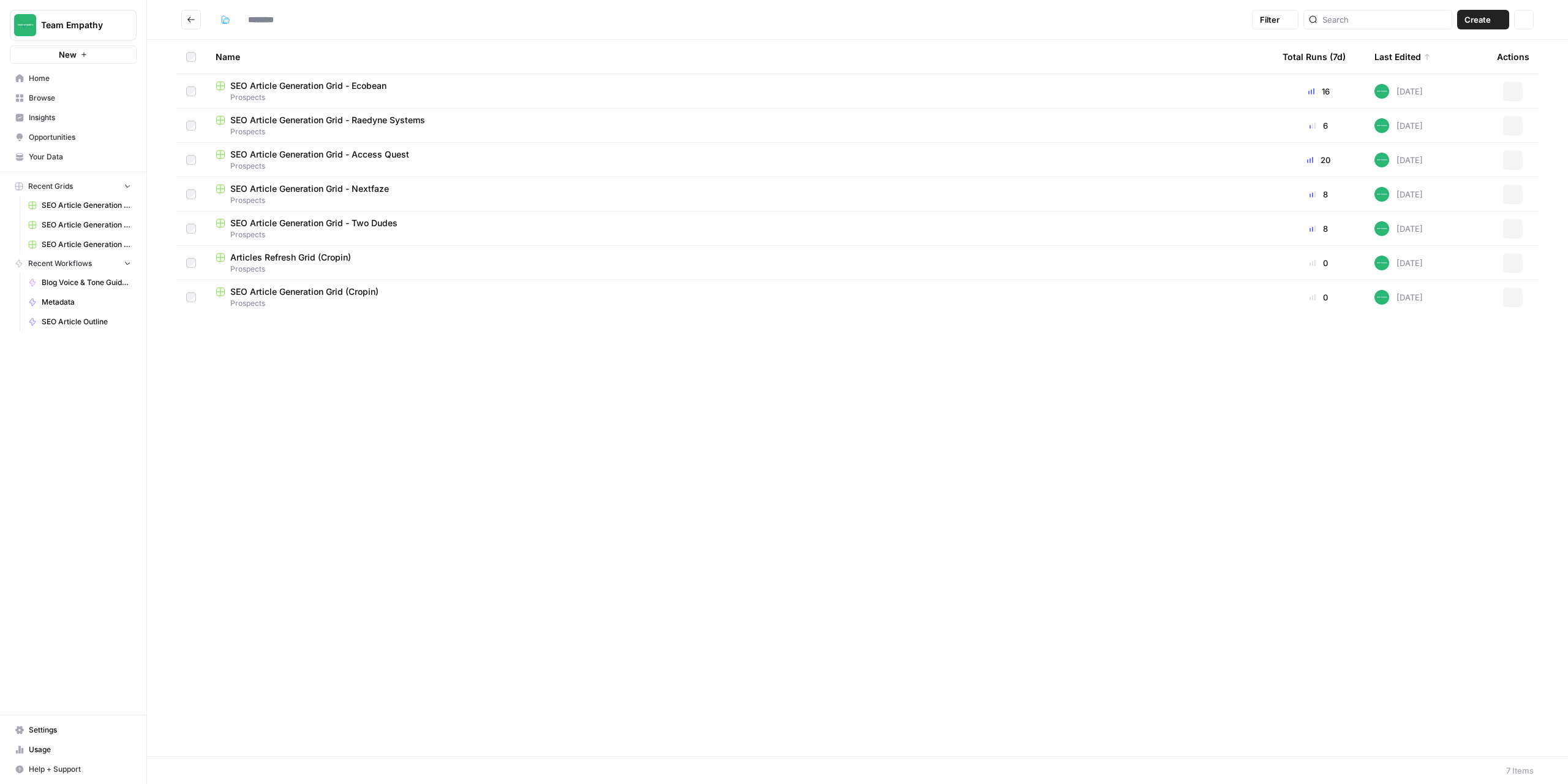
type input "*********"
click at [345, 190] on span "SEO Article Generation Grid - Nextfaze" at bounding box center [309, 188] width 158 height 12
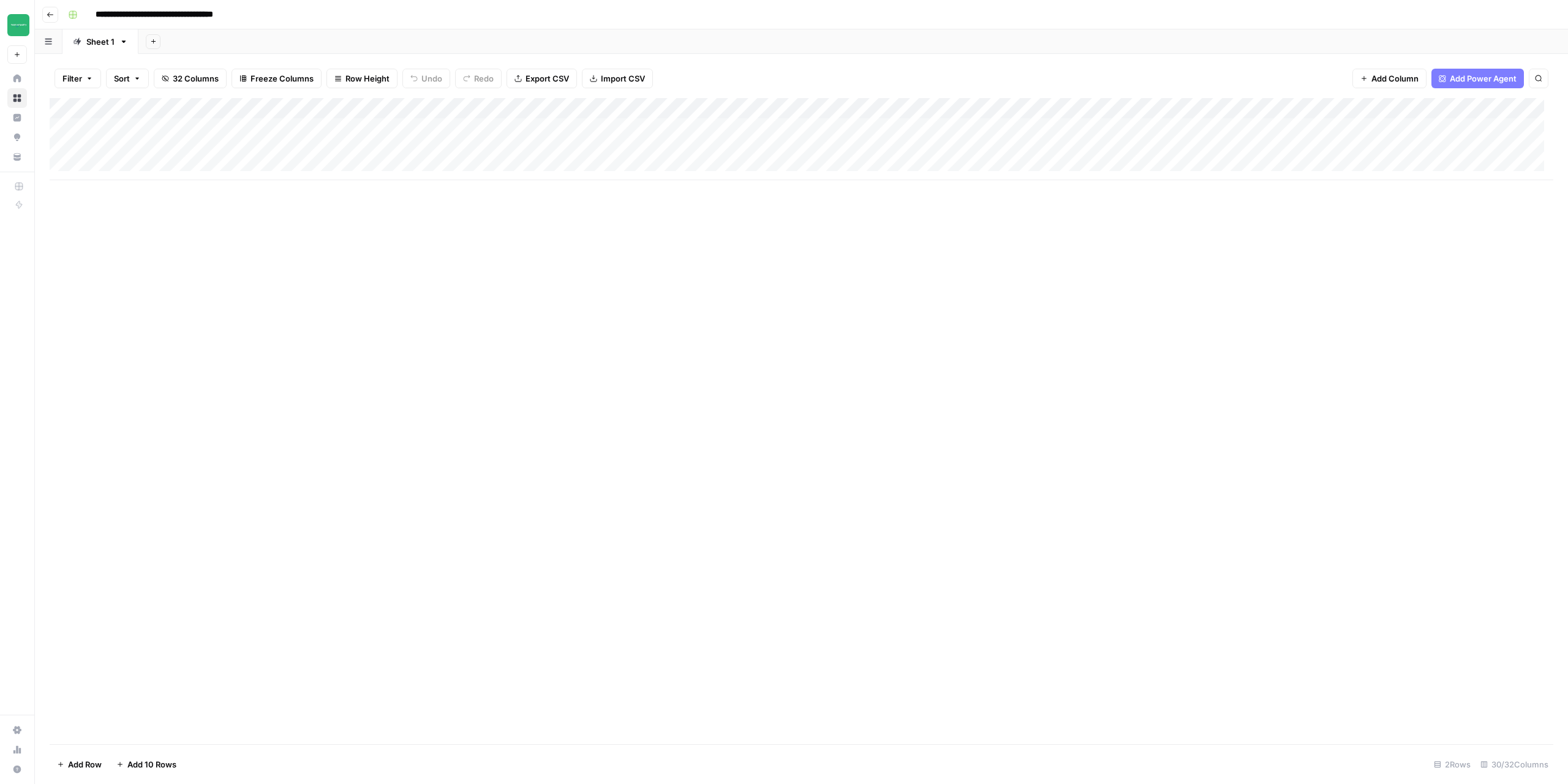
click at [54, 18] on button "Go back" at bounding box center [50, 15] width 16 height 16
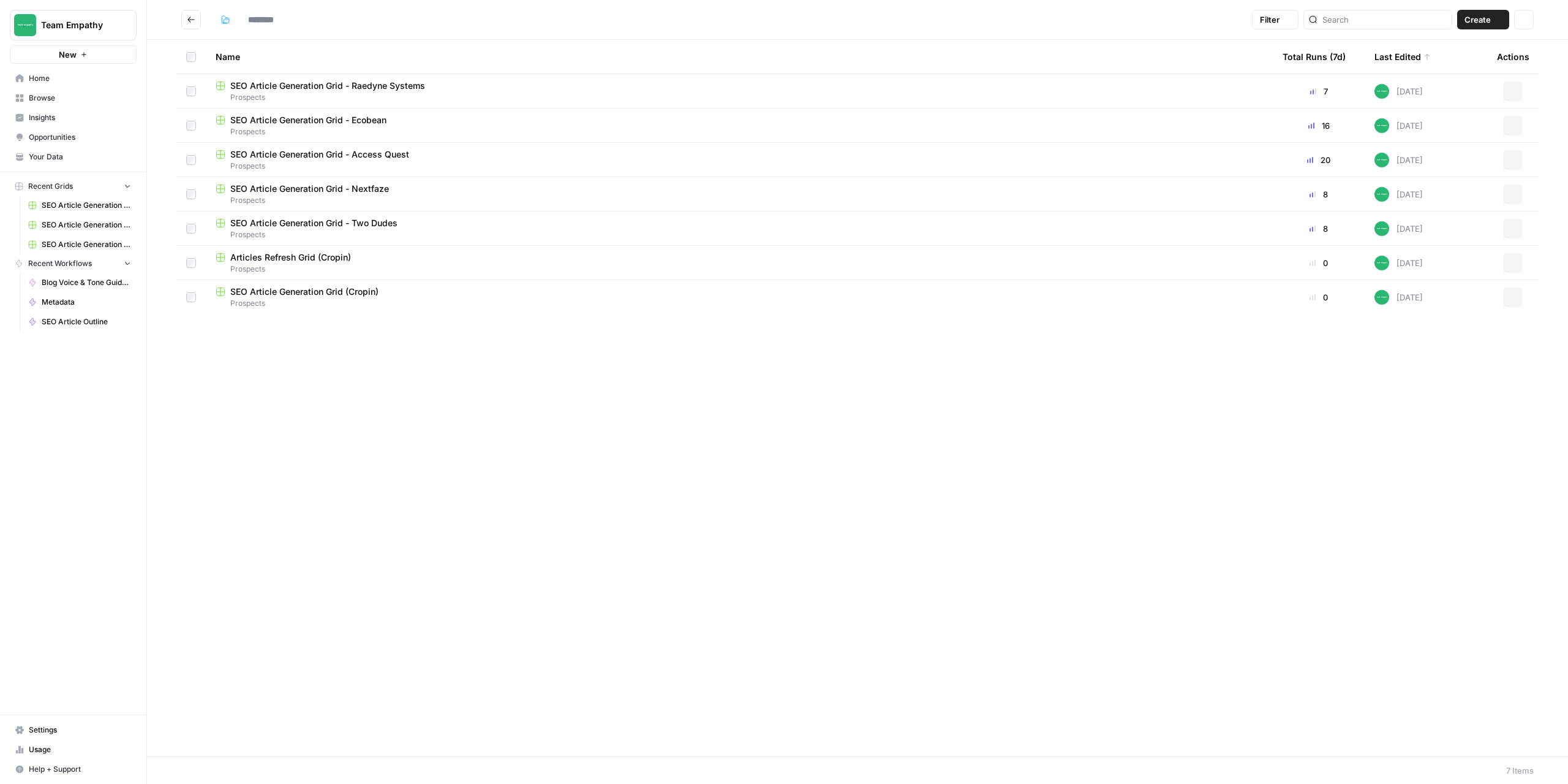
type input "*********"
click at [198, 22] on button "Go back" at bounding box center [191, 19] width 19 height 19
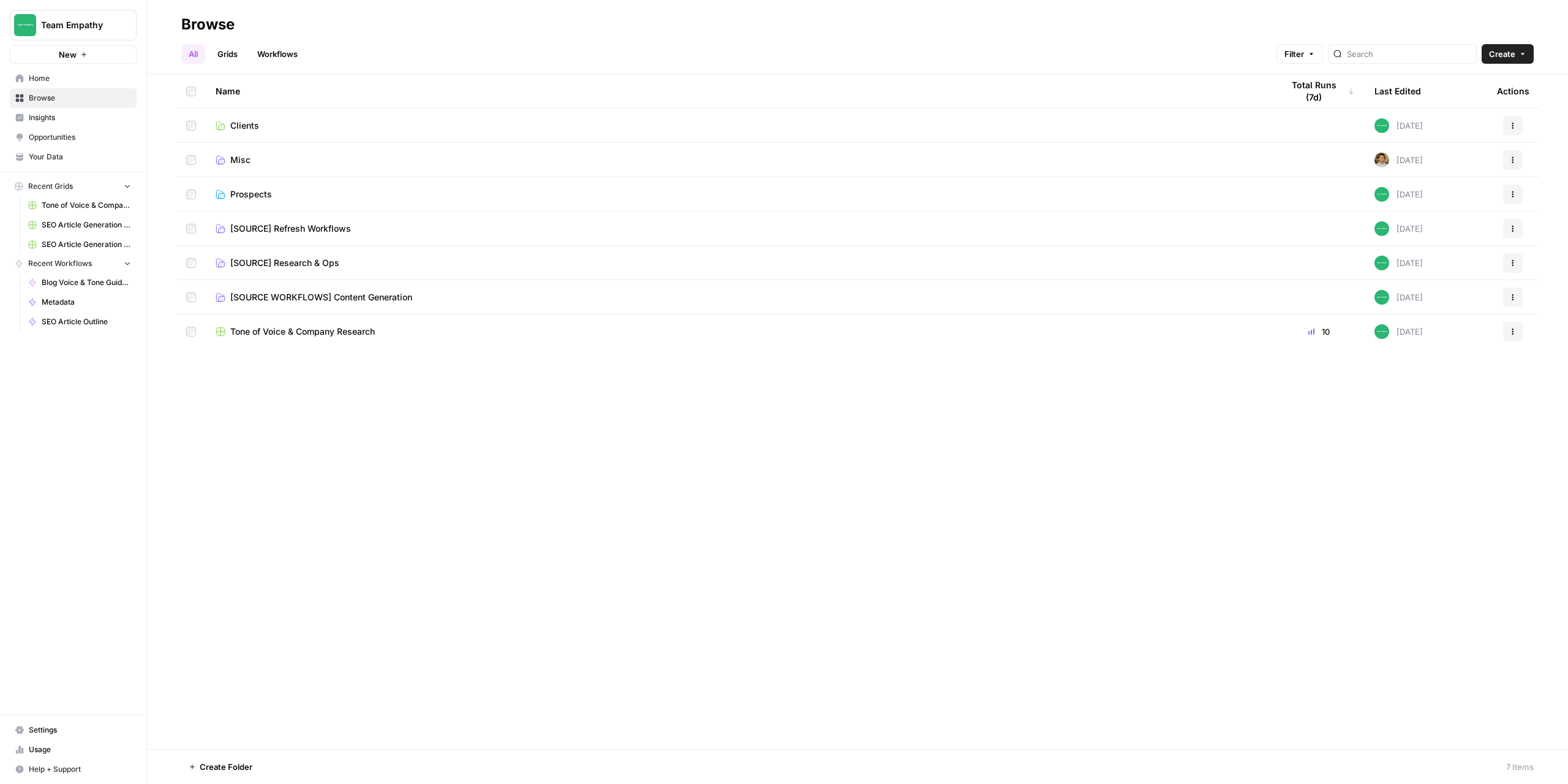
click at [63, 154] on span "Your Data" at bounding box center [80, 157] width 102 height 11
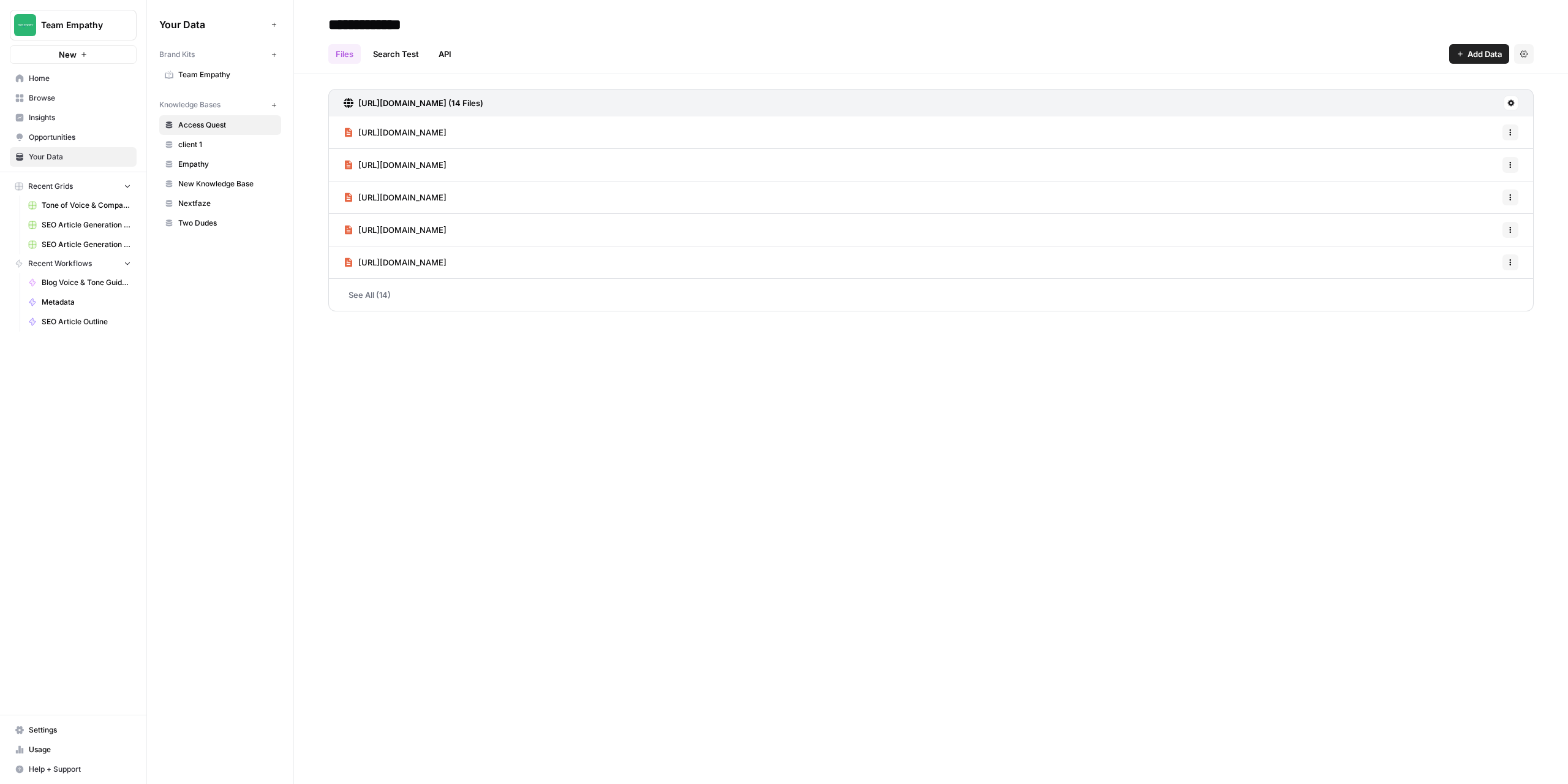
click at [231, 186] on span "New Knowledge Base" at bounding box center [227, 184] width 97 height 11
click at [197, 201] on span "Nextfaze" at bounding box center [227, 204] width 97 height 11
click at [198, 201] on span "Nextfaze" at bounding box center [227, 204] width 97 height 11
click at [195, 223] on span "Two Dudes" at bounding box center [227, 223] width 97 height 11
click at [201, 205] on span "Nextfaze" at bounding box center [227, 204] width 97 height 11
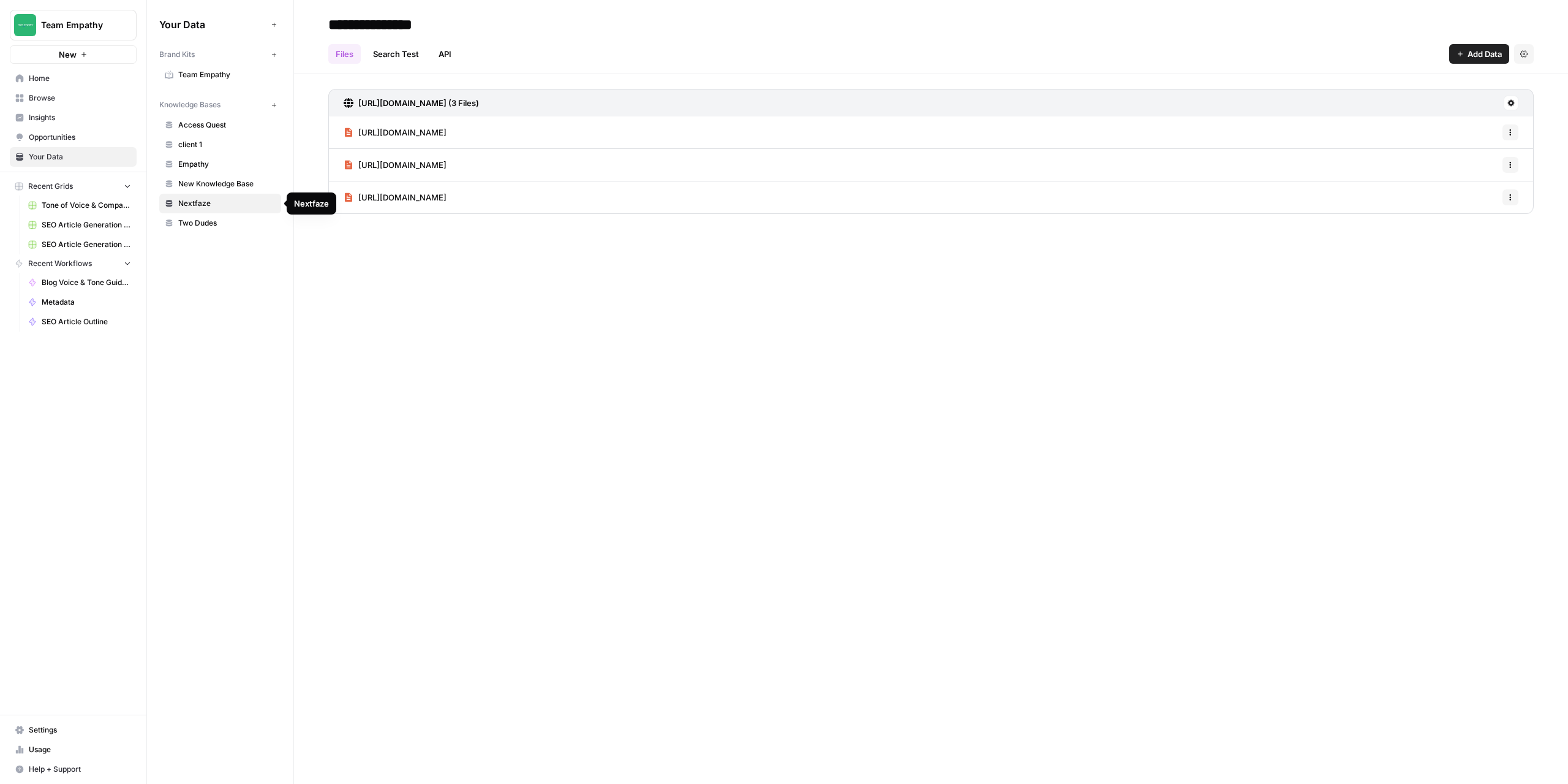
click at [403, 24] on input "**********" at bounding box center [421, 24] width 196 height 24
click at [615, 390] on div "**********" at bounding box center [931, 392] width 1274 height 784
click at [209, 201] on span "Nextfaze" at bounding box center [227, 204] width 97 height 11
click at [268, 203] on span "Nextfaze" at bounding box center [227, 204] width 97 height 11
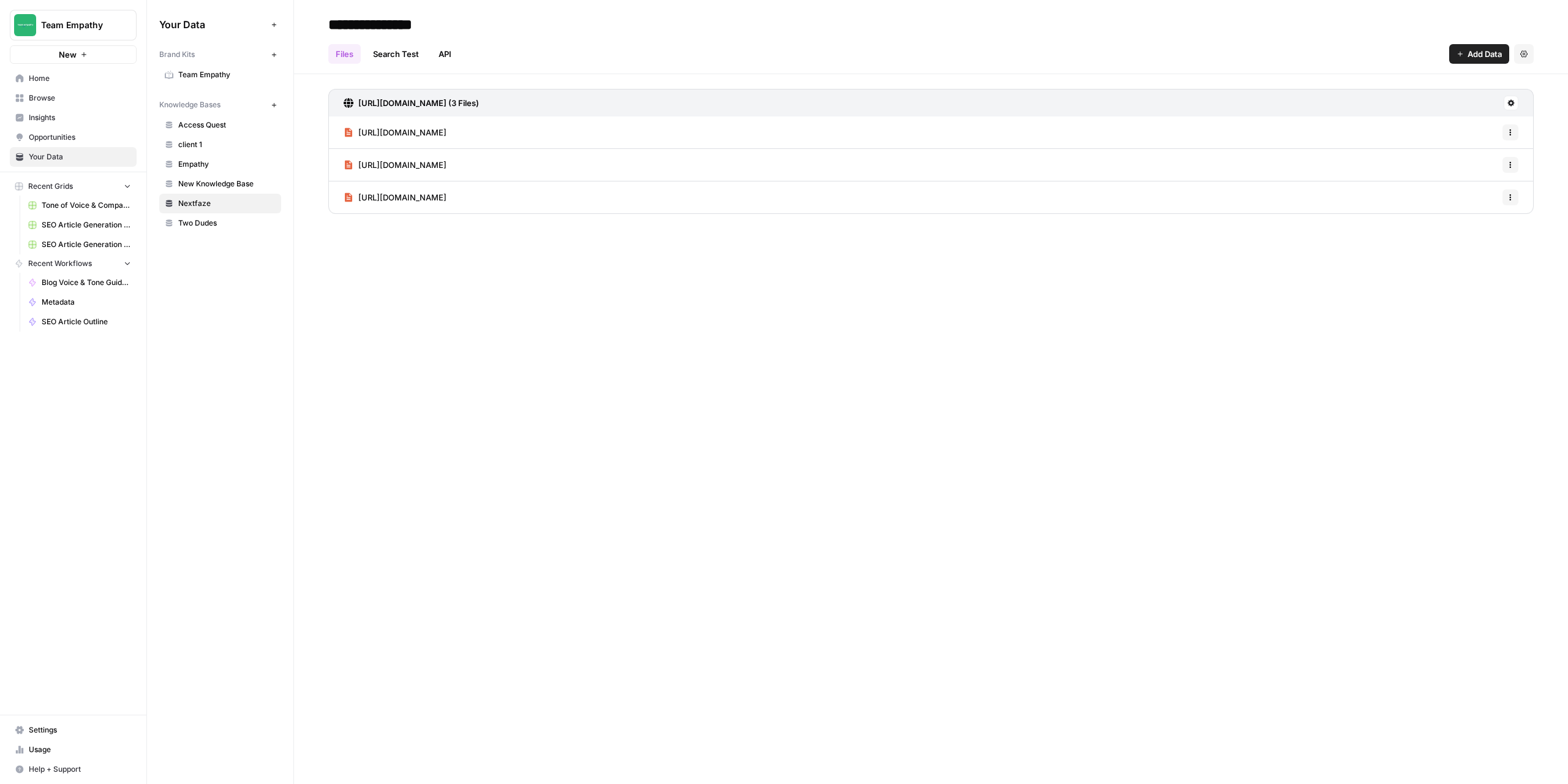
click at [255, 209] on span "Nextfaze" at bounding box center [227, 204] width 97 height 11
click at [200, 186] on span "New Knowledge Base" at bounding box center [227, 184] width 97 height 11
click at [432, 29] on input "**********" at bounding box center [421, 24] width 196 height 24
drag, startPoint x: 490, startPoint y: 22, endPoint x: 313, endPoint y: 25, distance: 177.0
click at [313, 25] on header "**********" at bounding box center [931, 37] width 1274 height 74
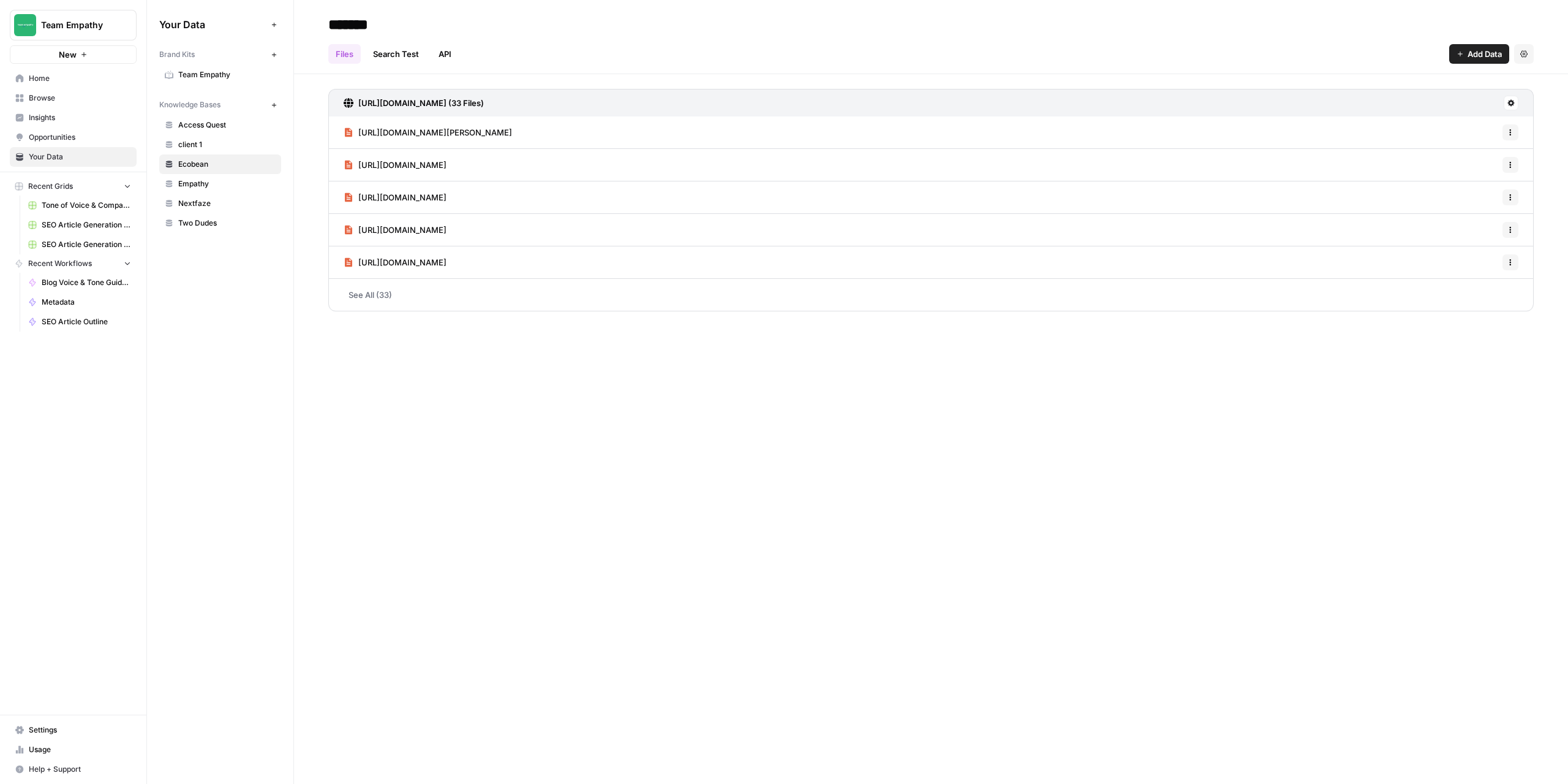
type input "*******"
click at [465, 473] on div "******* Files Search Test API Add Data Settings [URL][DOMAIN_NAME] (33 Files) […" at bounding box center [931, 392] width 1274 height 784
click at [207, 188] on link "Empathy" at bounding box center [220, 184] width 122 height 19
click at [384, 28] on input "*******" at bounding box center [421, 24] width 196 height 24
click at [334, 28] on input "*******" at bounding box center [421, 24] width 196 height 24
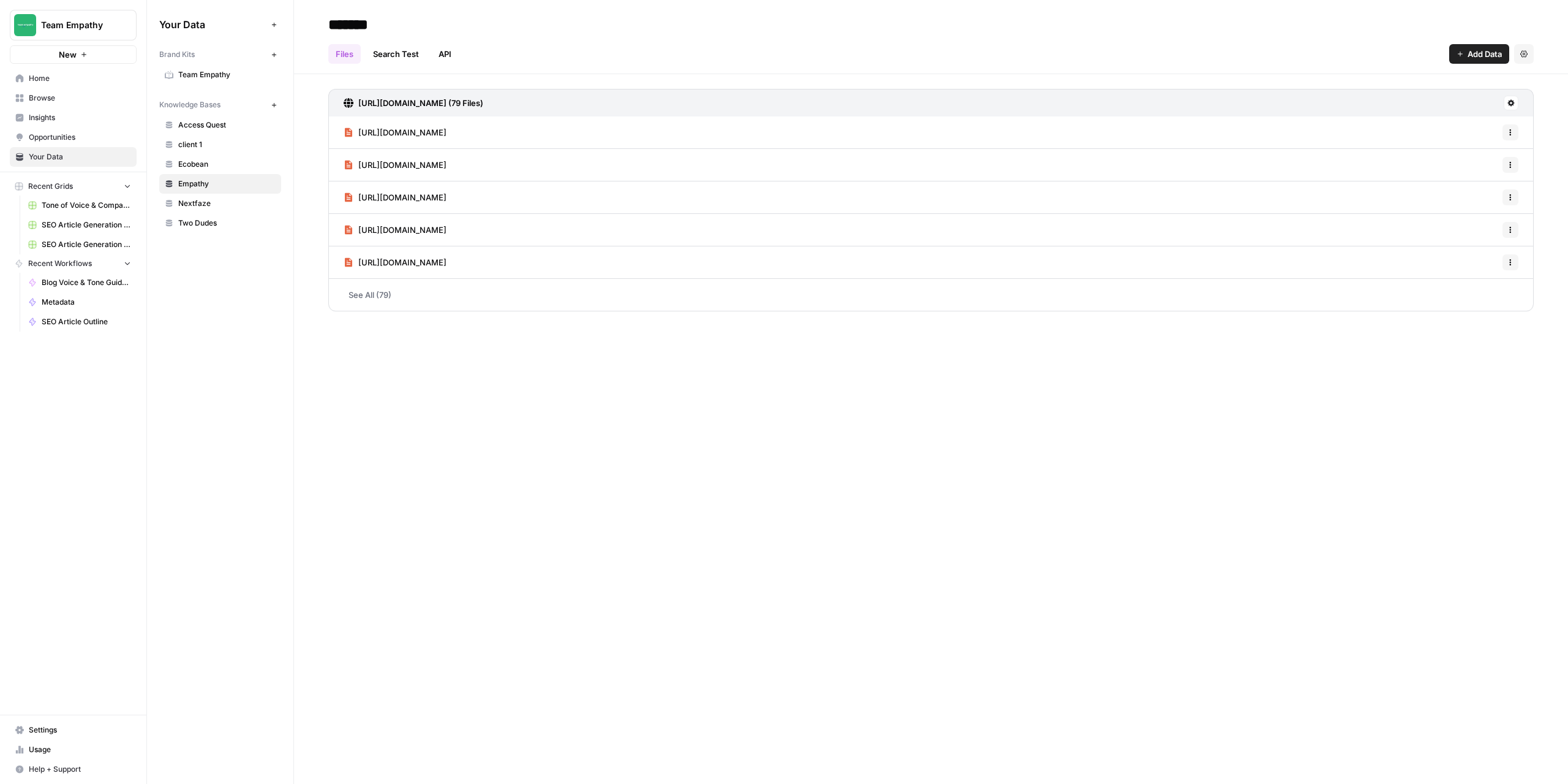
click at [327, 30] on input "*******" at bounding box center [421, 24] width 196 height 24
type input "**********"
click at [197, 221] on span "Two Dudes" at bounding box center [227, 223] width 97 height 11
click at [192, 180] on span "Nextfaze" at bounding box center [227, 184] width 97 height 11
click at [403, 24] on input "**********" at bounding box center [421, 24] width 196 height 24
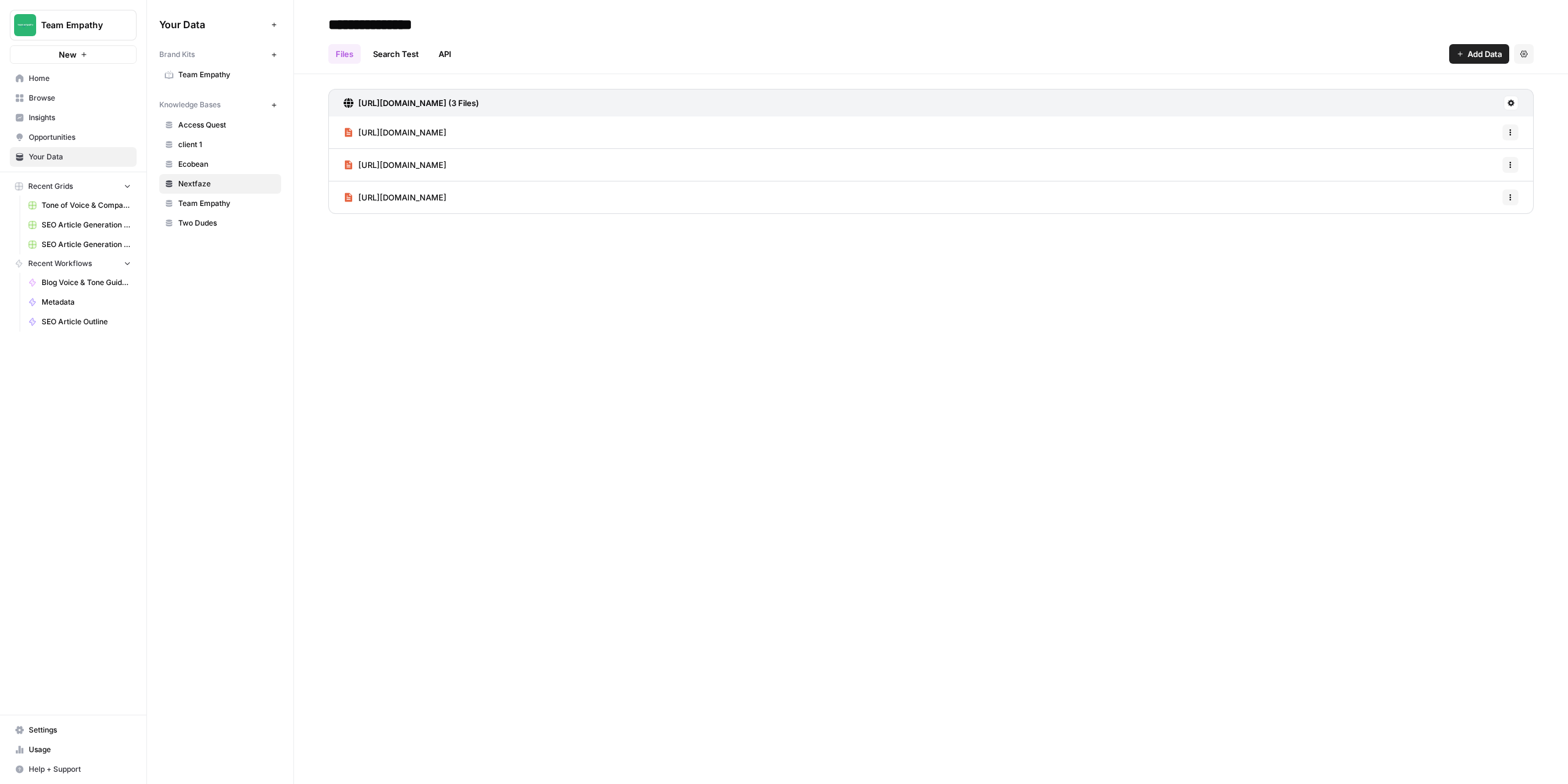
click at [403, 24] on input "**********" at bounding box center [421, 24] width 196 height 24
type input "**********"
click at [452, 388] on div "**********" at bounding box center [931, 392] width 1274 height 784
click at [204, 201] on span "Team Empathy" at bounding box center [227, 204] width 97 height 11
click at [206, 219] on span "Two Dudes" at bounding box center [227, 223] width 97 height 11
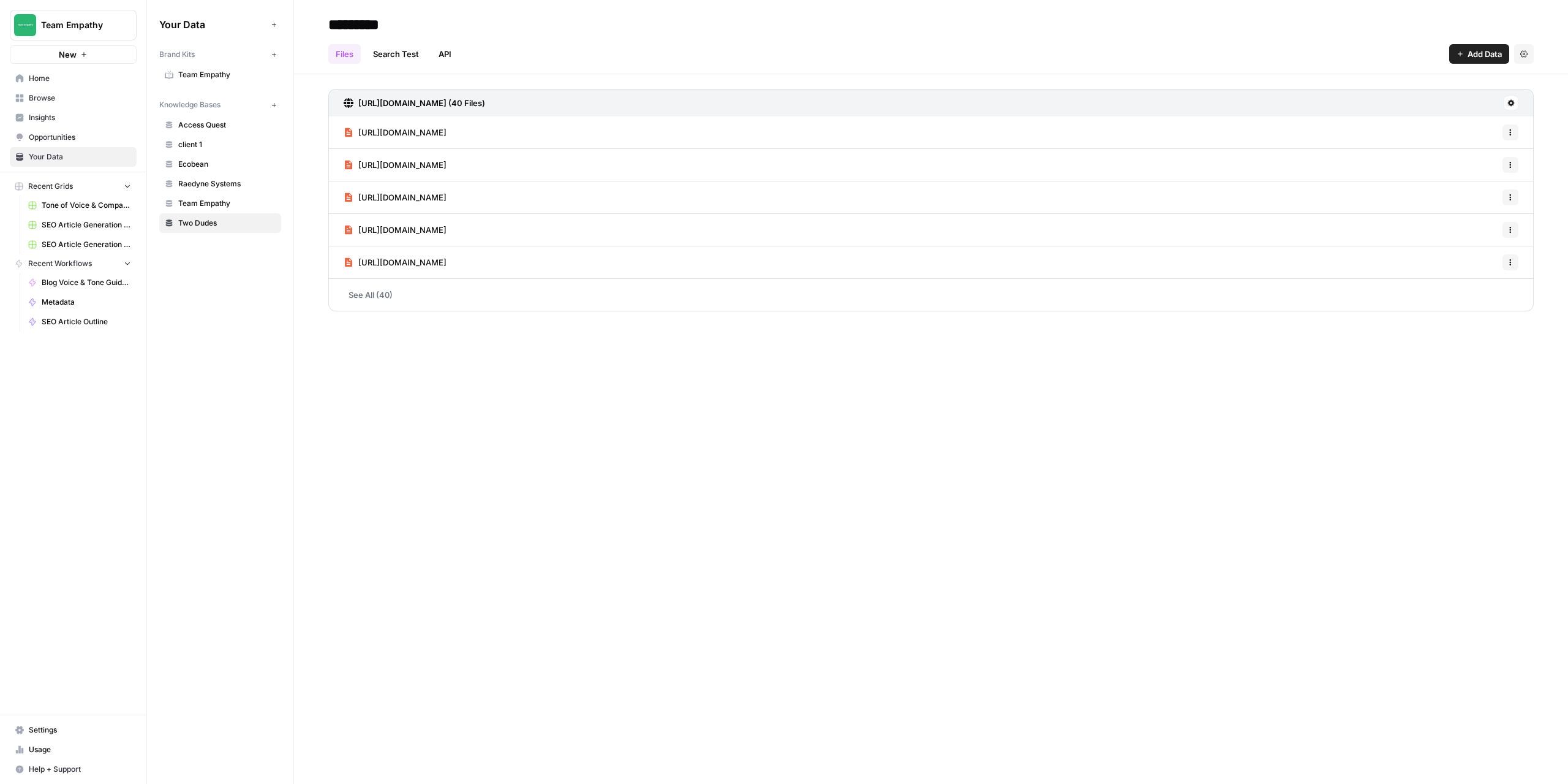
click at [209, 166] on span "Ecobean" at bounding box center [227, 164] width 97 height 11
click at [205, 141] on span "client 1" at bounding box center [227, 145] width 97 height 11
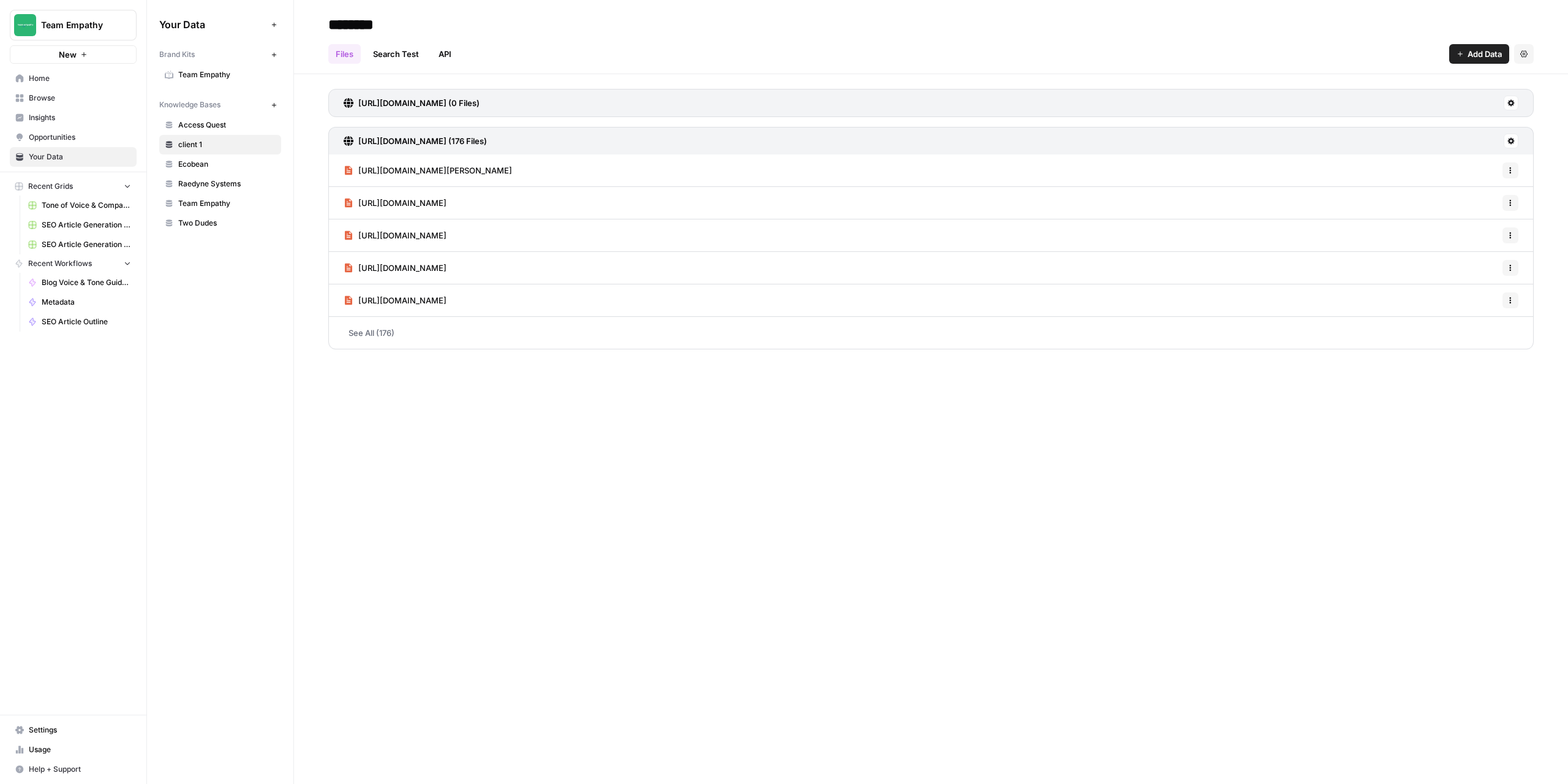
click at [381, 26] on input "********" at bounding box center [421, 24] width 196 height 24
click at [529, 484] on div "**********" at bounding box center [931, 392] width 1274 height 784
click at [481, 19] on input "**********" at bounding box center [435, 24] width 225 height 24
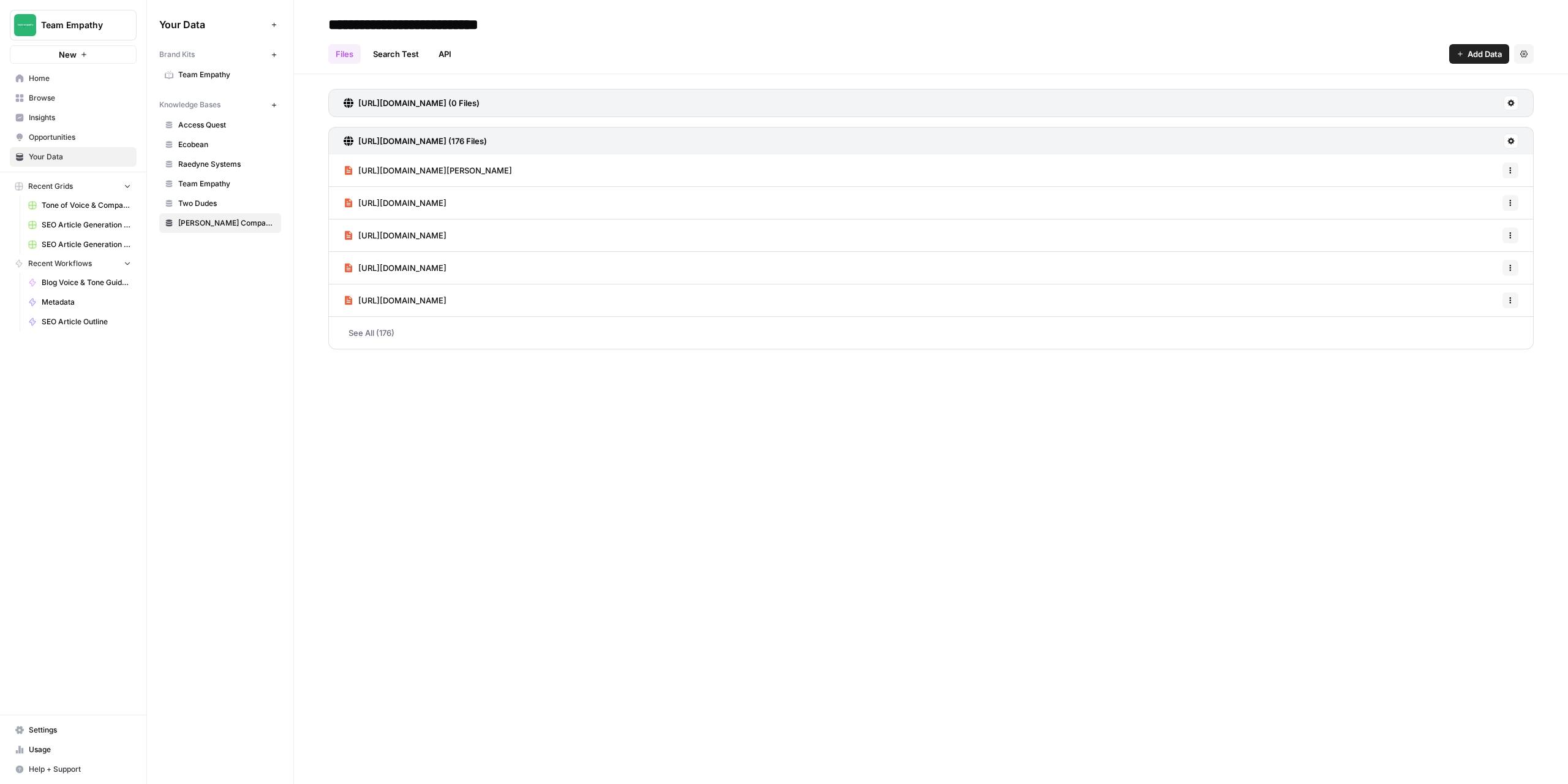
drag, startPoint x: 385, startPoint y: 24, endPoint x: 460, endPoint y: 22, distance: 75.0
click at [460, 22] on input "**********" at bounding box center [435, 24] width 225 height 24
drag, startPoint x: 456, startPoint y: 26, endPoint x: 386, endPoint y: 27, distance: 70.0
click at [386, 27] on input "**********" at bounding box center [421, 24] width 196 height 24
type input "**********"
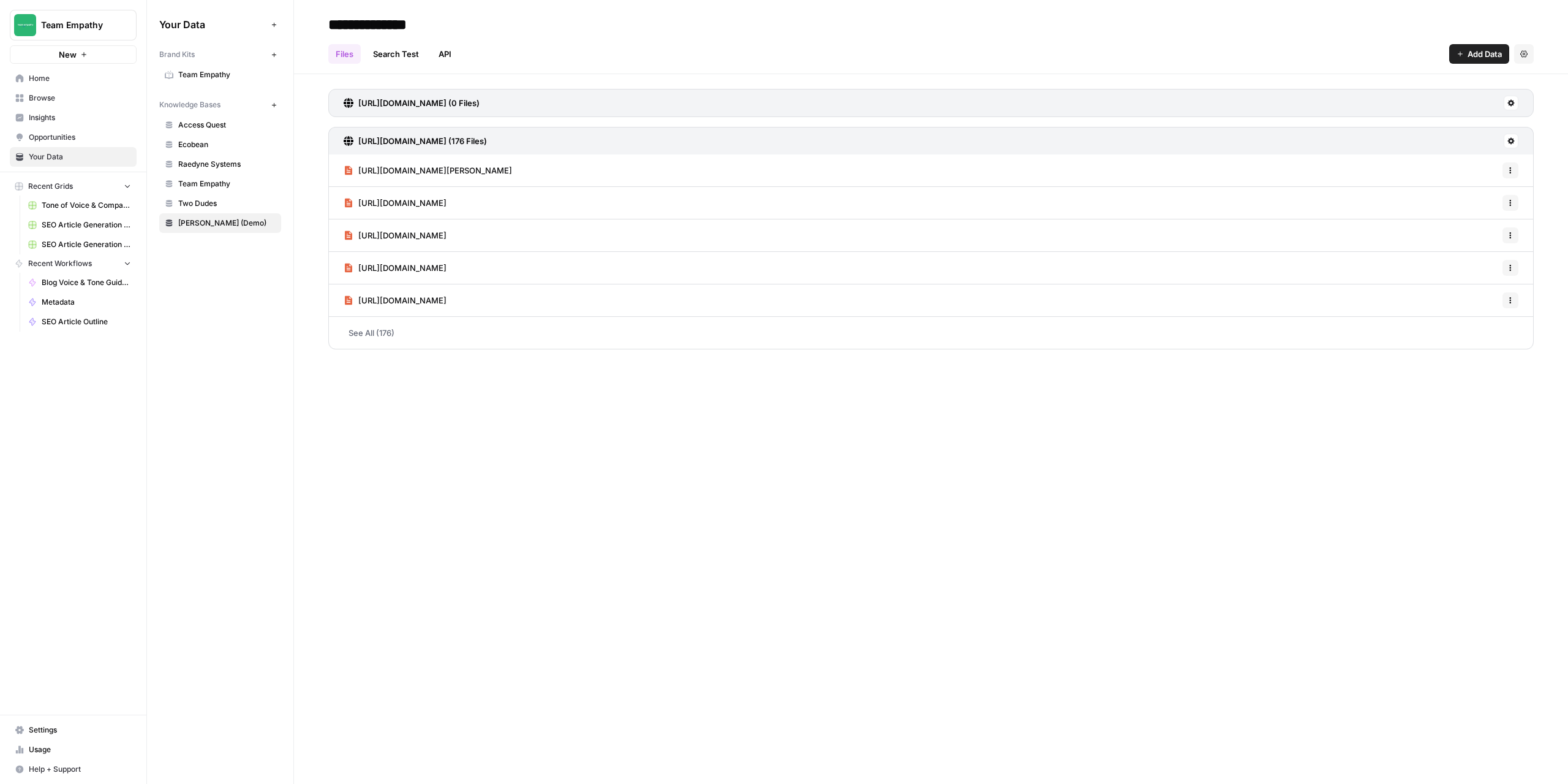
click at [572, 512] on div "**********" at bounding box center [931, 392] width 1274 height 784
click at [192, 203] on span "Two Dudes" at bounding box center [227, 204] width 97 height 11
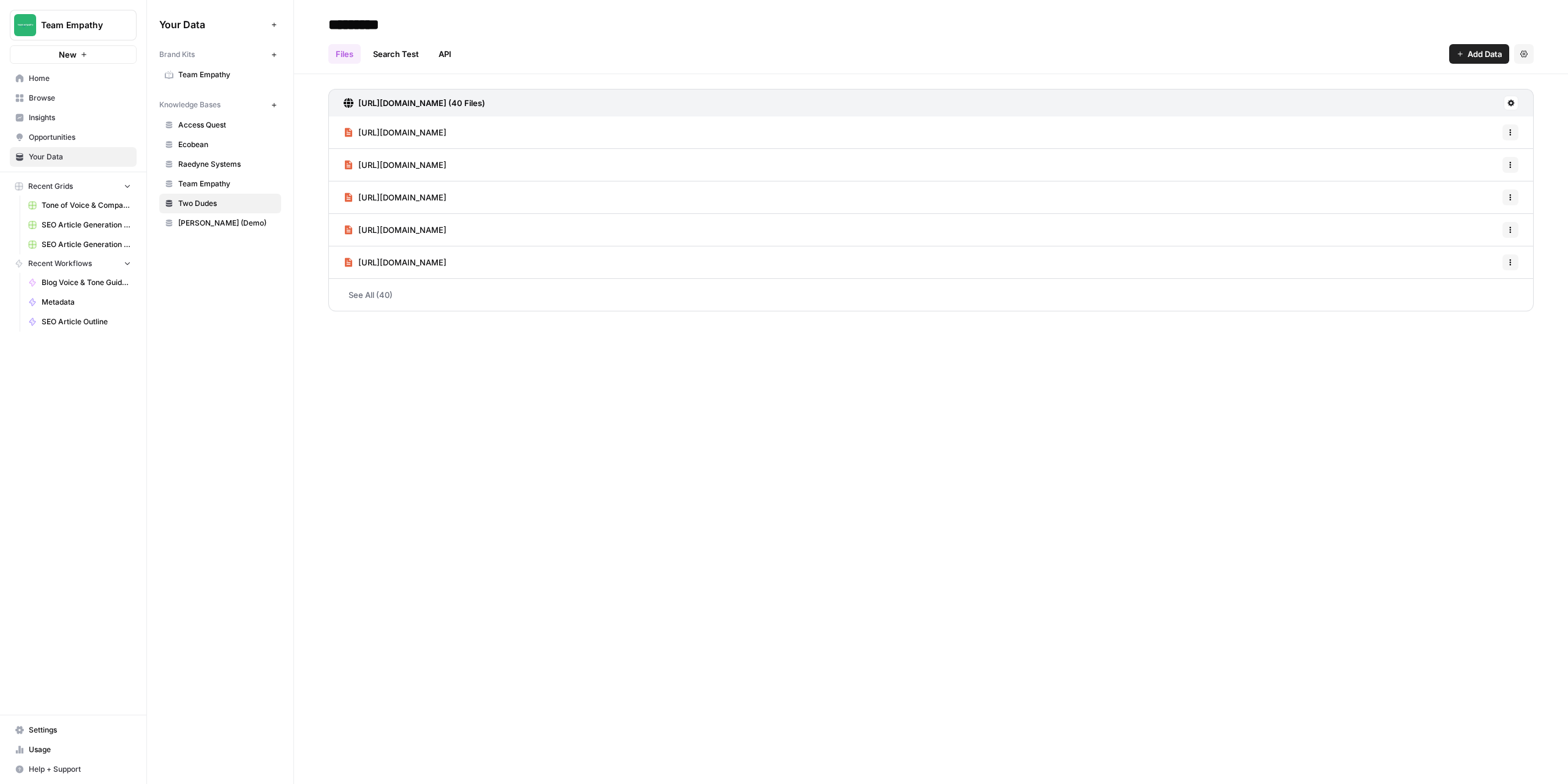
click at [209, 179] on span "Team Empathy" at bounding box center [227, 184] width 97 height 11
click at [209, 156] on link "Raedyne Systems" at bounding box center [220, 164] width 122 height 19
click at [193, 144] on span "Ecobean" at bounding box center [227, 145] width 97 height 11
click at [202, 132] on link "Access Quest" at bounding box center [220, 125] width 122 height 19
click at [279, 104] on button "New" at bounding box center [274, 105] width 15 height 15
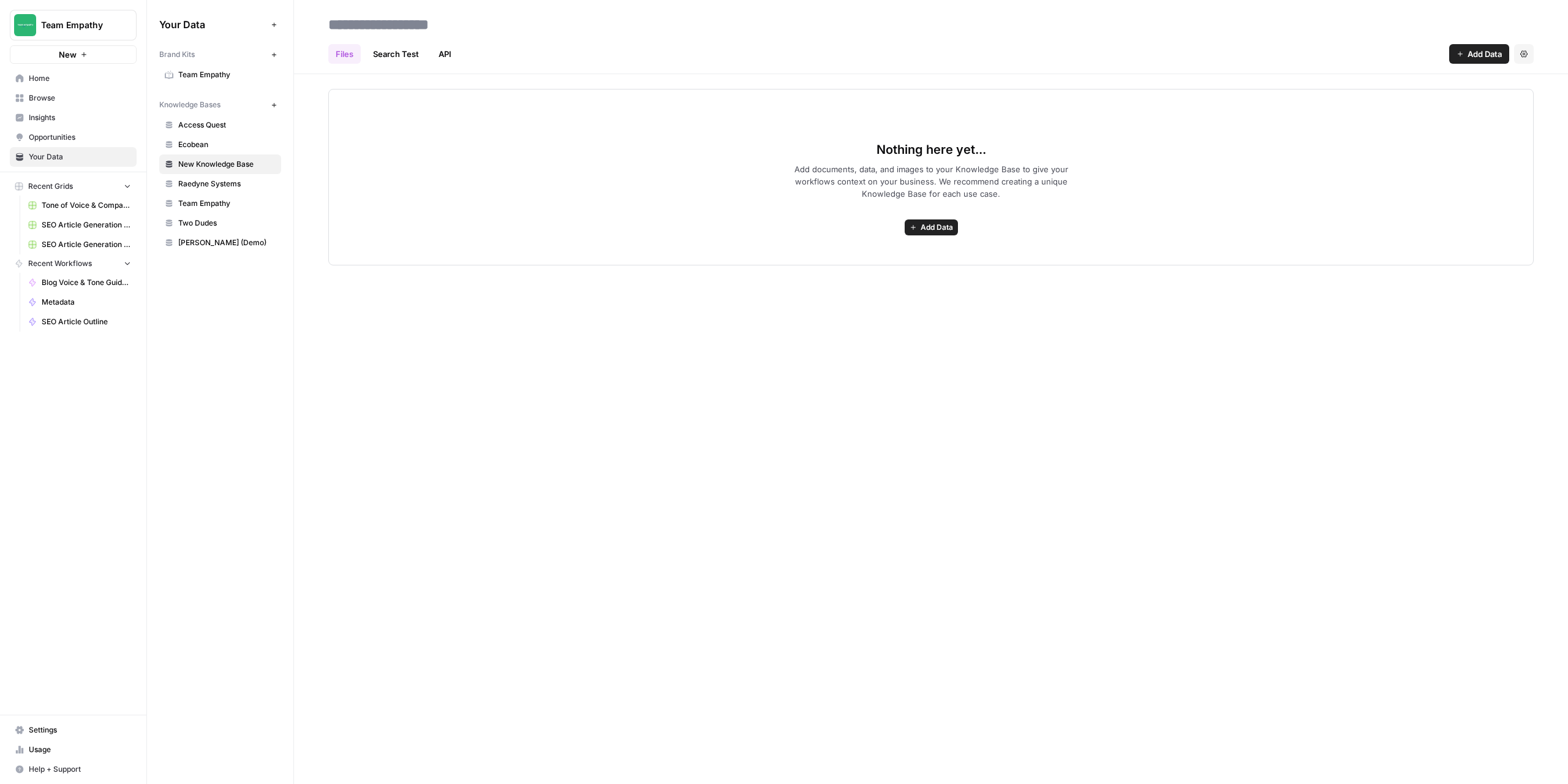
click at [921, 223] on span "Add Data" at bounding box center [937, 227] width 32 height 11
click at [859, 318] on span "Import File from Google Drive" at bounding box center [886, 314] width 111 height 12
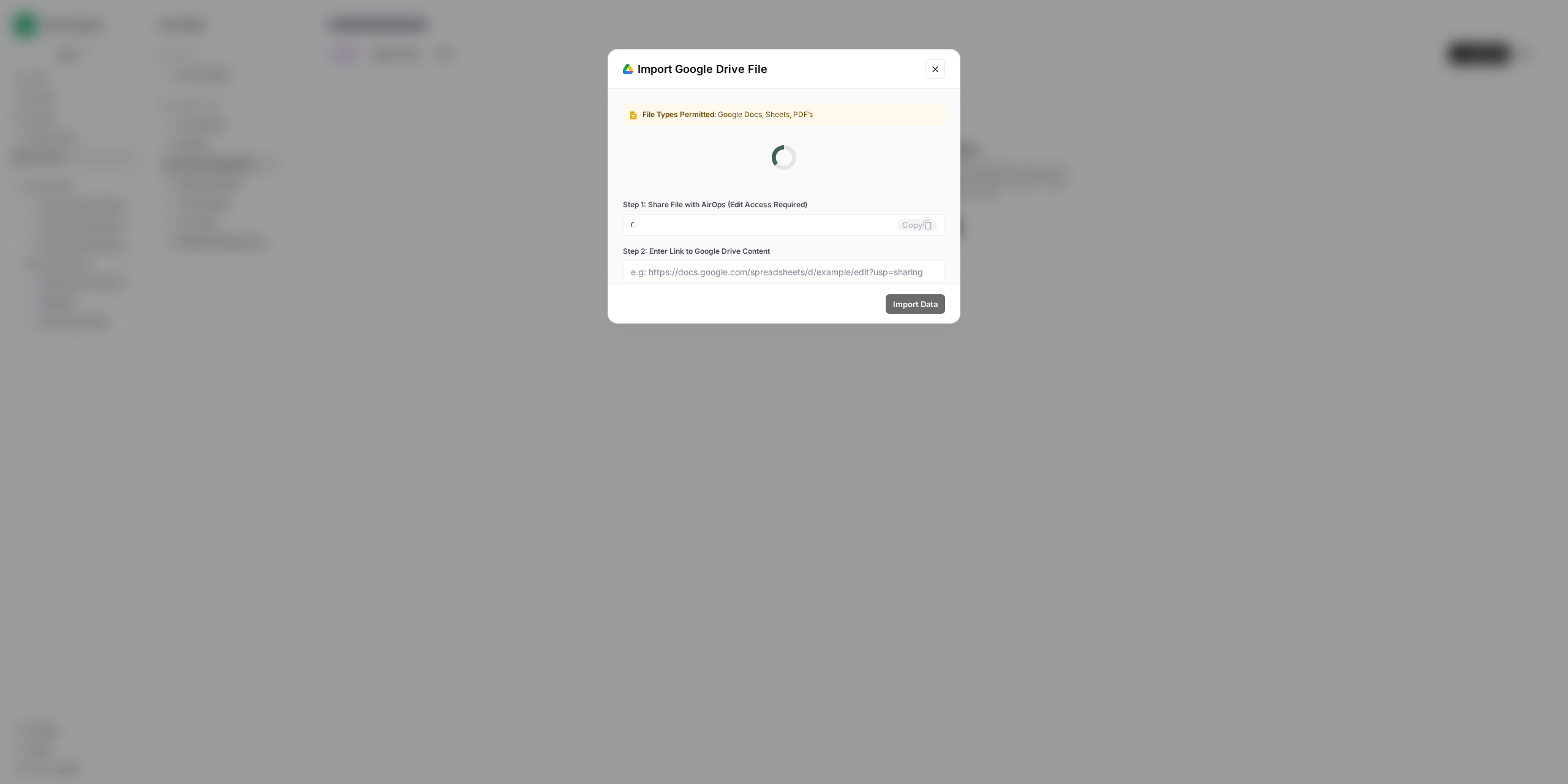
type input "[EMAIL_ADDRESS][DOMAIN_NAME]"
click at [749, 171] on input "[EMAIL_ADDRESS][DOMAIN_NAME]" at bounding box center [764, 171] width 266 height 11
click at [849, 177] on div "[EMAIL_ADDRESS][DOMAIN_NAME] Copy" at bounding box center [784, 171] width 322 height 22
click at [732, 169] on input "team-empathy-0-5mliunkvdt@airops.iam.gserviceaccount.com" at bounding box center [764, 171] width 266 height 11
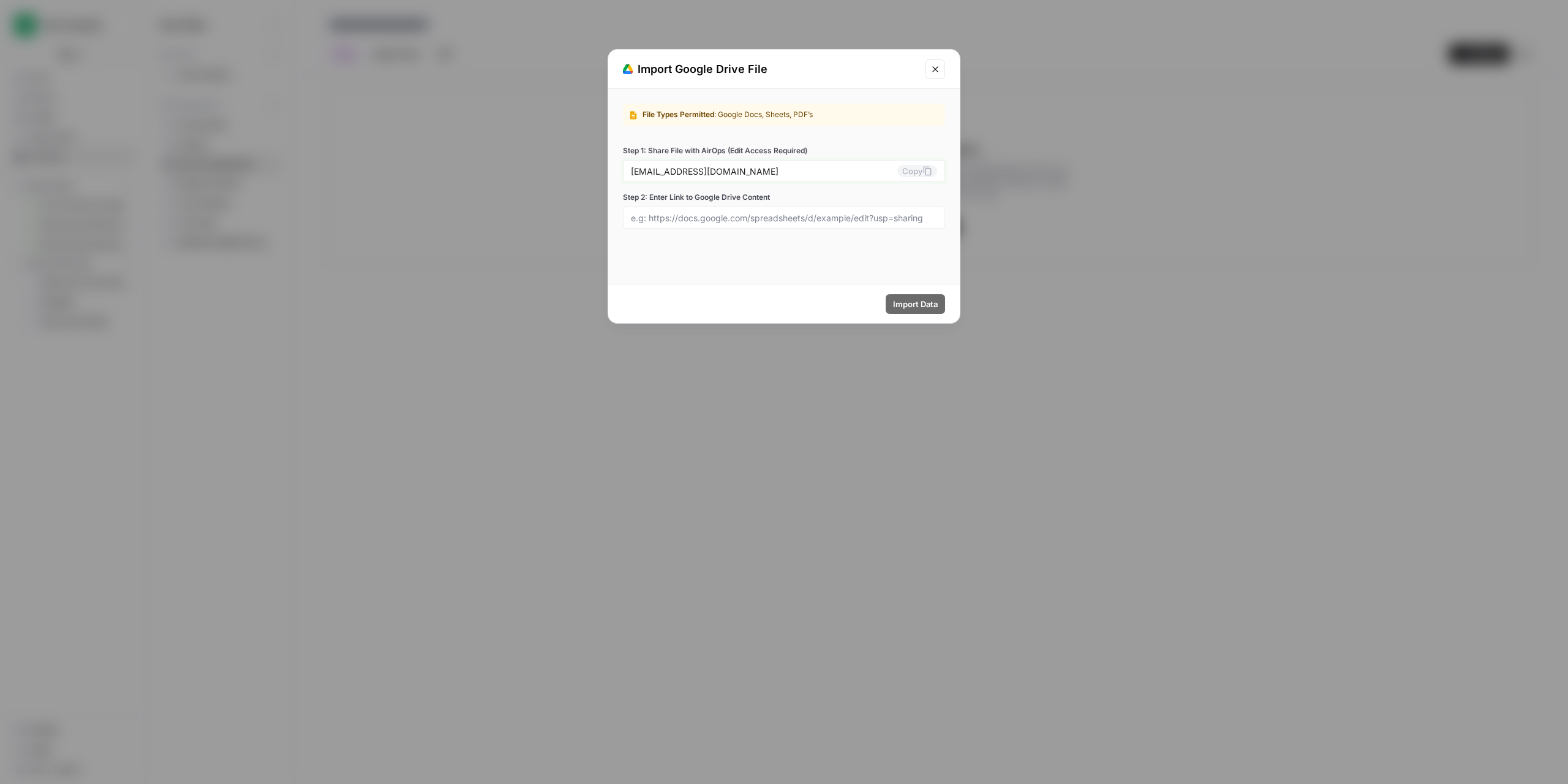
click at [927, 168] on icon at bounding box center [928, 171] width 8 height 9
click at [733, 226] on div at bounding box center [784, 217] width 322 height 22
click at [716, 214] on input "Step 2: Enter Link to Google Drive Content" at bounding box center [784, 218] width 306 height 11
paste input "https://drive.google.com/file/d/1yi-rUSBZiYWoGGoLu103fduMJcal_Xvj/view?usp=shar…"
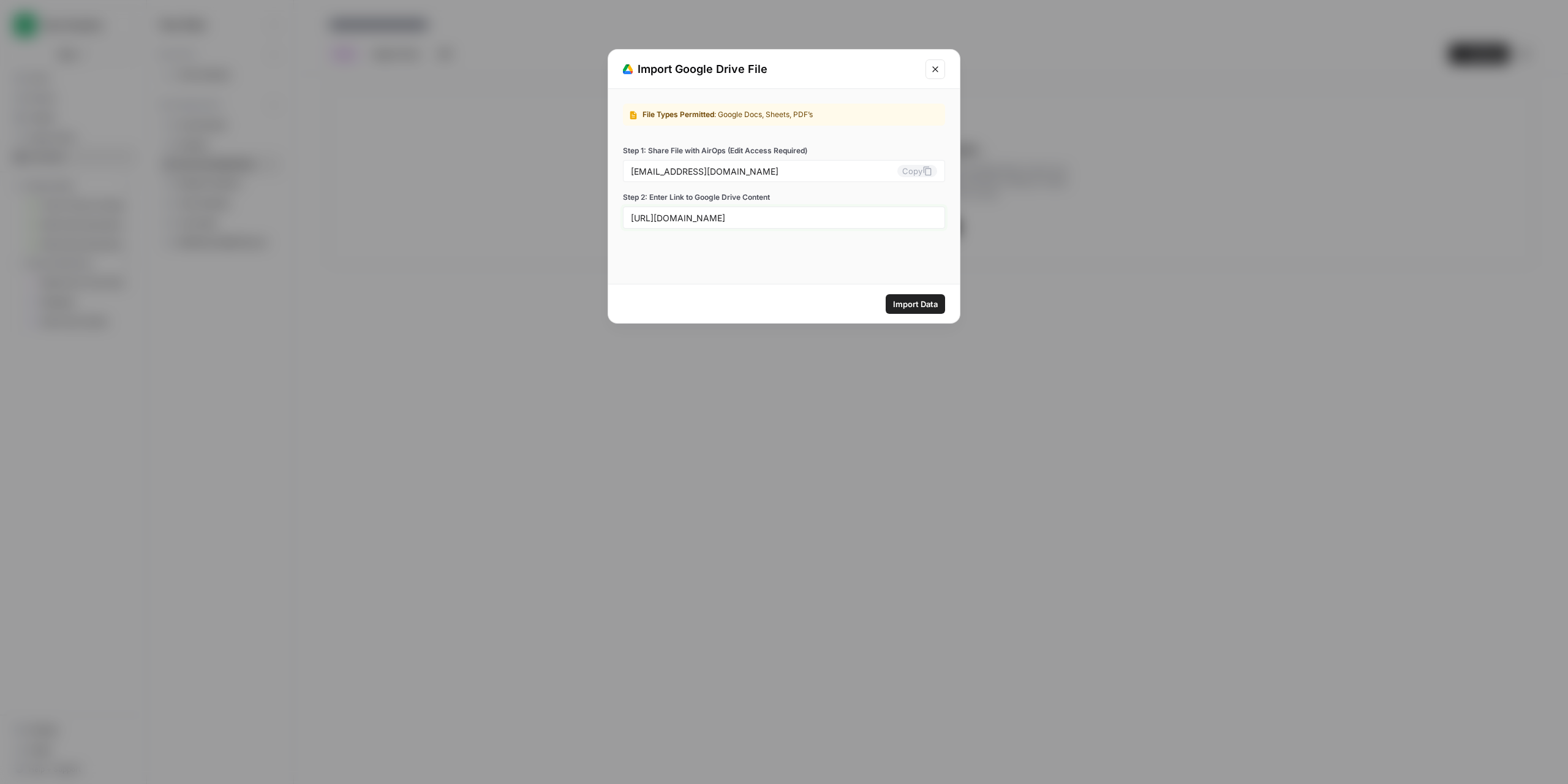
type input "https://drive.google.com/file/d/1yi-rUSBZiYWoGGoLu103fduMJcal_Xvj/view?usp=shar…"
click at [916, 303] on span "Import Data" at bounding box center [915, 304] width 45 height 12
drag, startPoint x: 711, startPoint y: 217, endPoint x: 1056, endPoint y: 242, distance: 345.9
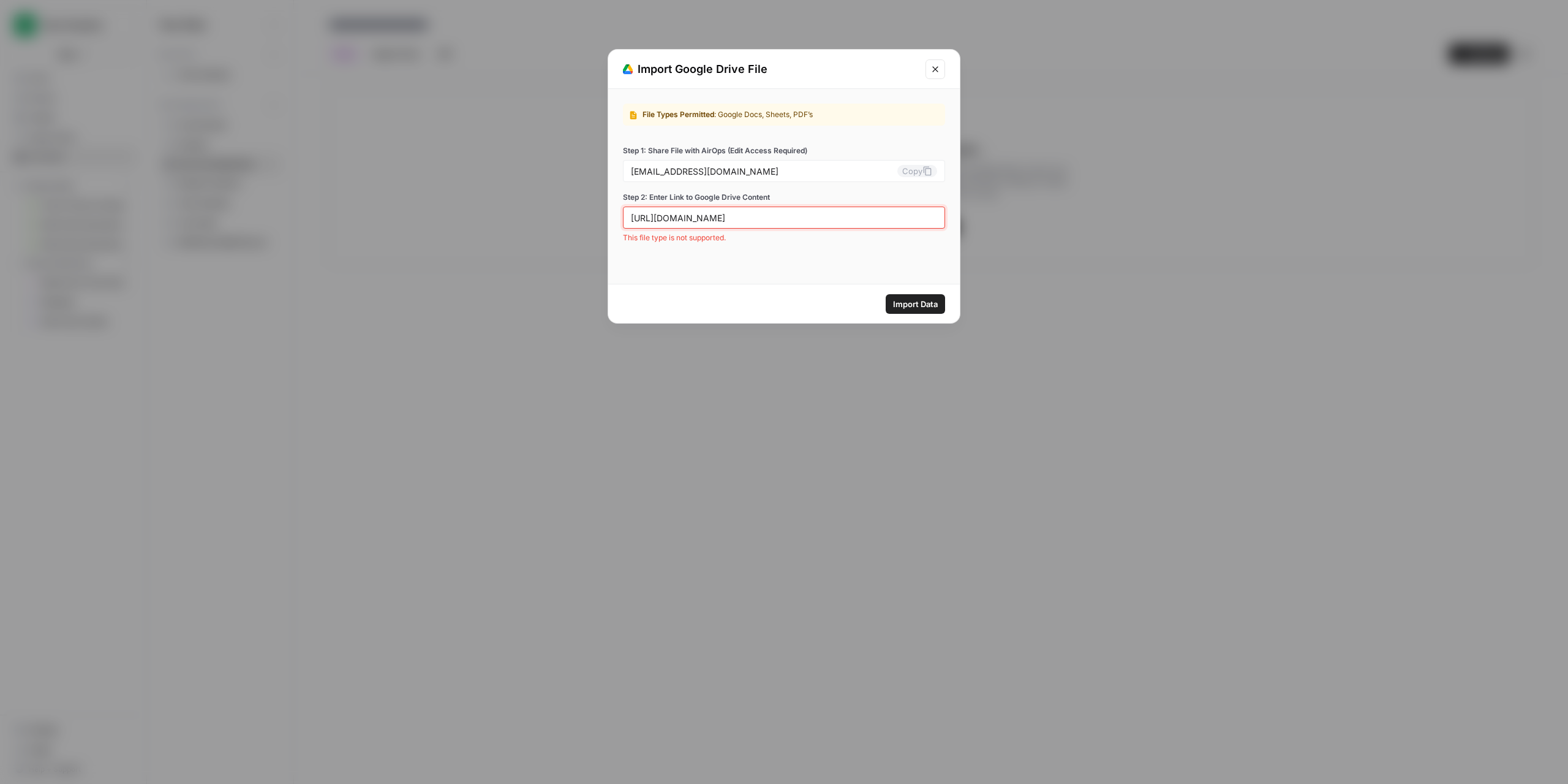
click at [1056, 242] on div "Import Google Drive File File Types Permitted : Google Docs, Sheets, PDF’s Step…" at bounding box center [784, 392] width 1568 height 784
click at [818, 197] on label "Step 2: Enter Link to Google Drive Content" at bounding box center [784, 197] width 322 height 11
click at [818, 212] on input "https://drive.google.com/file/d/1yi-rUSBZiYWoGGoLu103fduMJcal_Xvj/view?usp=shar…" at bounding box center [784, 218] width 306 height 11
click at [937, 71] on icon "Close modal" at bounding box center [935, 68] width 6 height 6
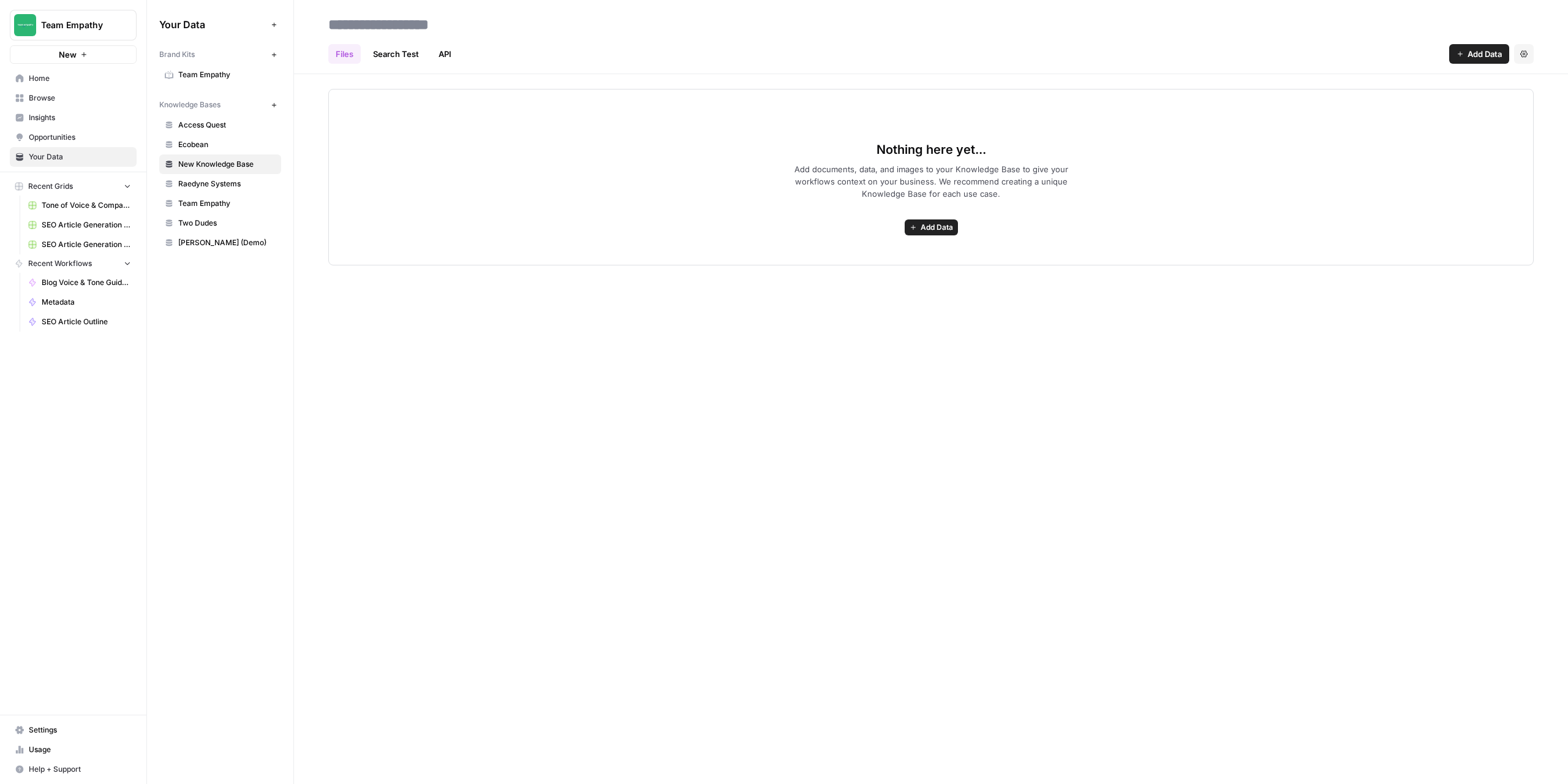
drag, startPoint x: 940, startPoint y: 214, endPoint x: 928, endPoint y: 223, distance: 15.0
click at [939, 214] on div "Nothing here yet... Add documents, data, and images to your Knowledge Base to g…" at bounding box center [931, 176] width 1206 height 176
click at [925, 227] on span "Add Data" at bounding box center [937, 227] width 32 height 11
click at [849, 255] on span "Upload Files" at bounding box center [886, 254] width 111 height 12
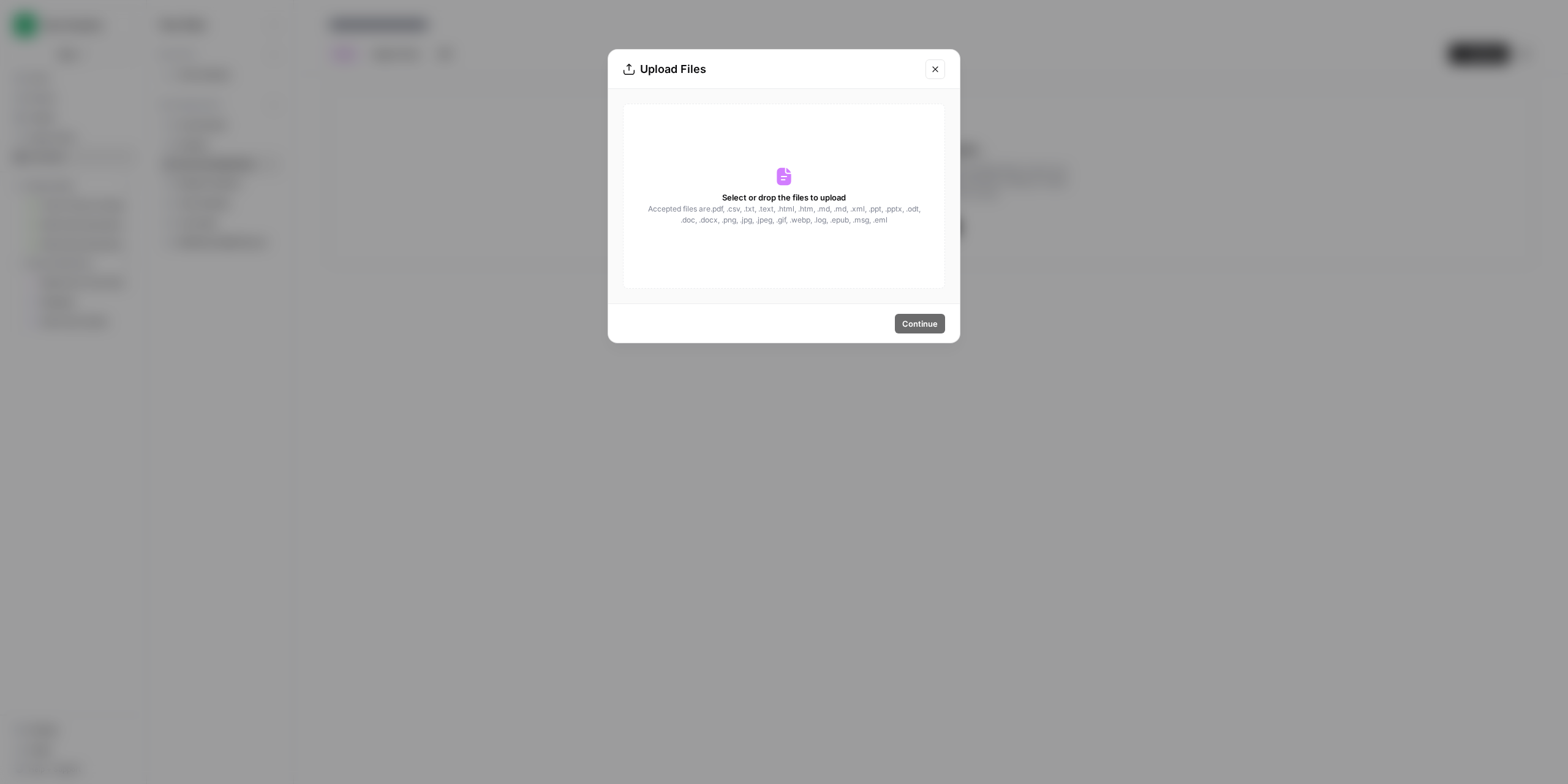
click at [787, 185] on icon at bounding box center [784, 177] width 14 height 18
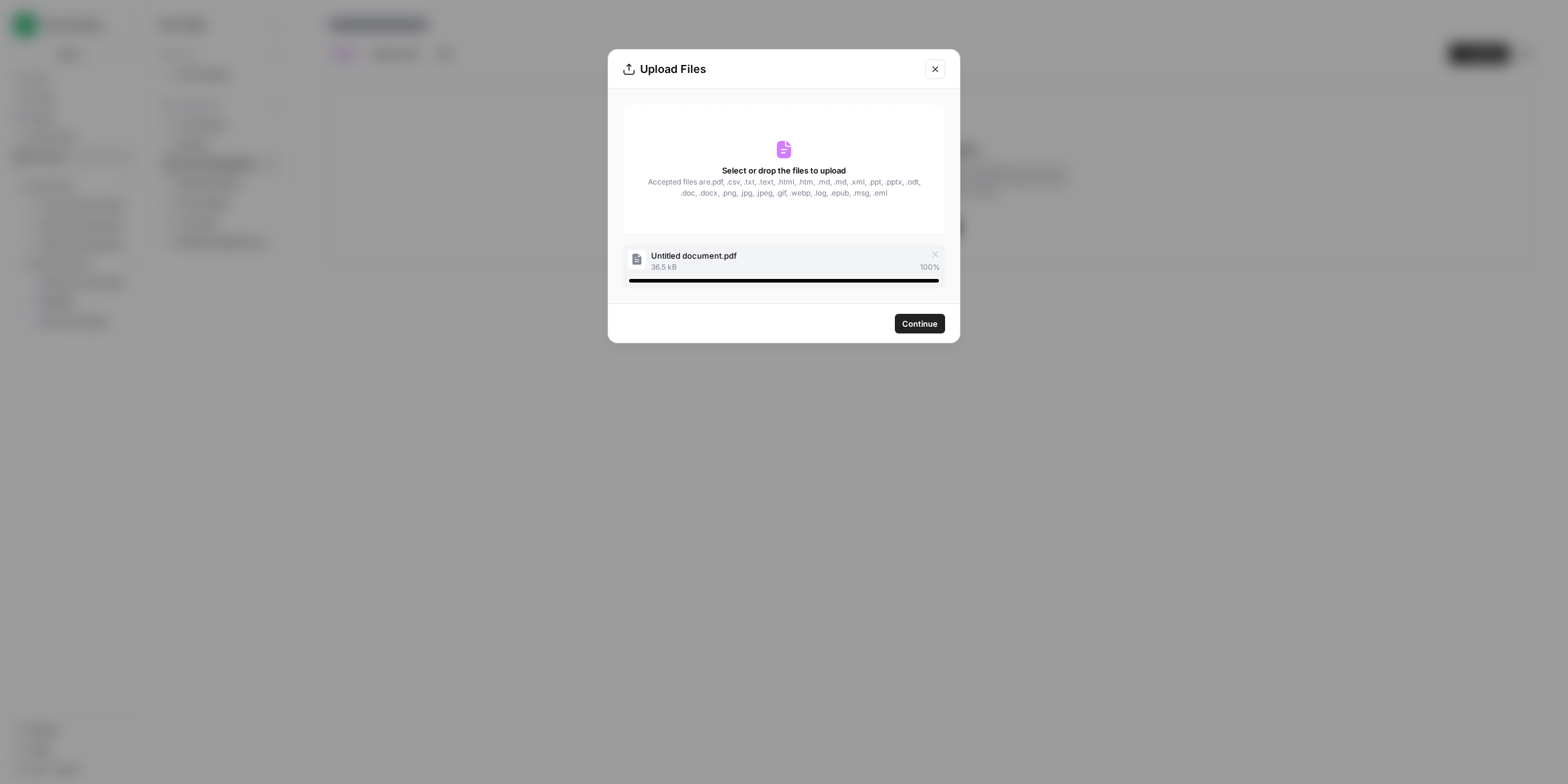
click at [922, 321] on span "Continue" at bounding box center [920, 323] width 36 height 12
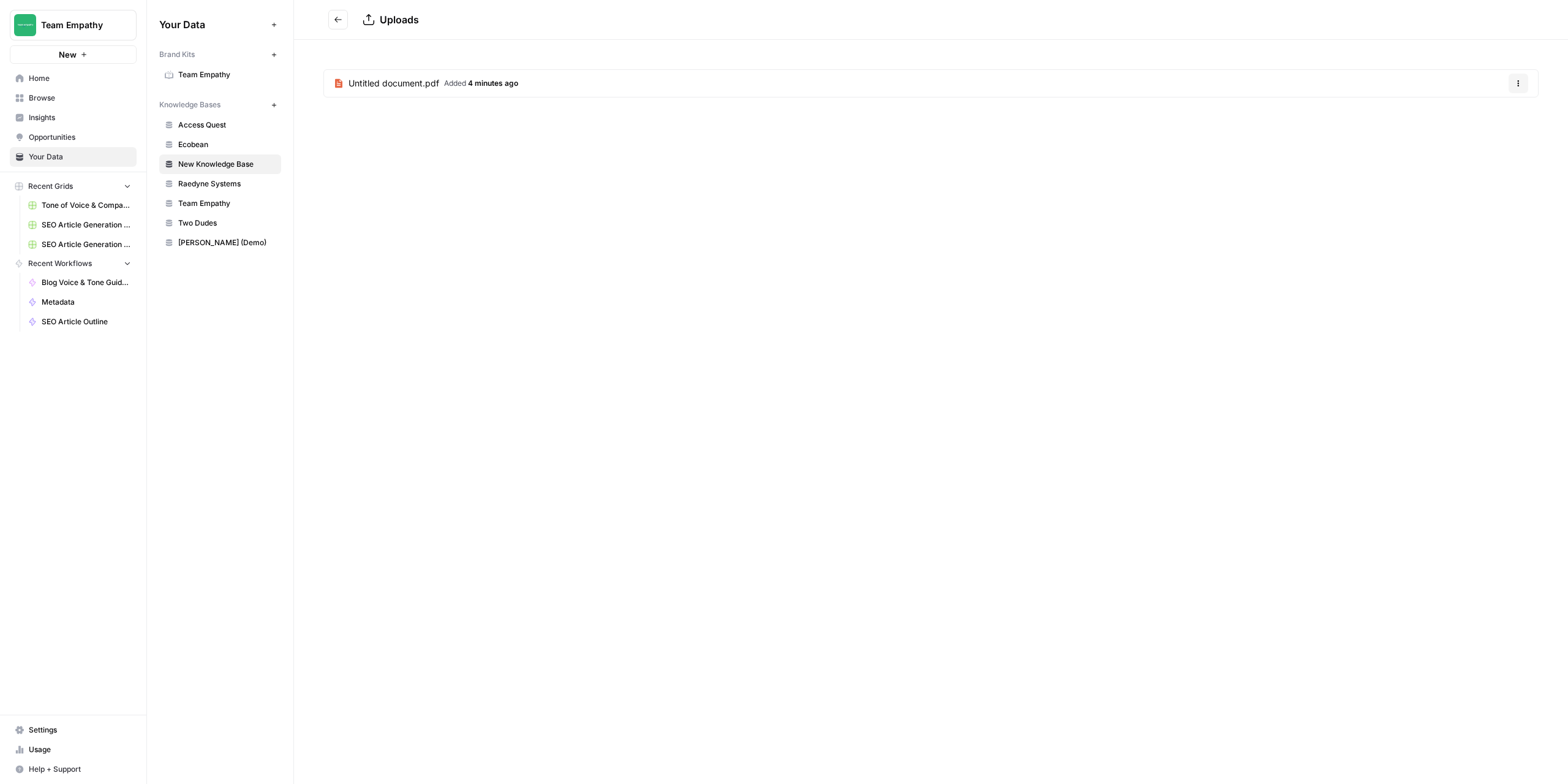
click at [530, 89] on article "Untitled document.pdf Added 4 minutes ago Options" at bounding box center [931, 83] width 1216 height 28
click at [395, 76] on link "Untitled document.pdf Added 4 minutes ago" at bounding box center [425, 83] width 204 height 27
